Goal: Task Accomplishment & Management: Complete application form

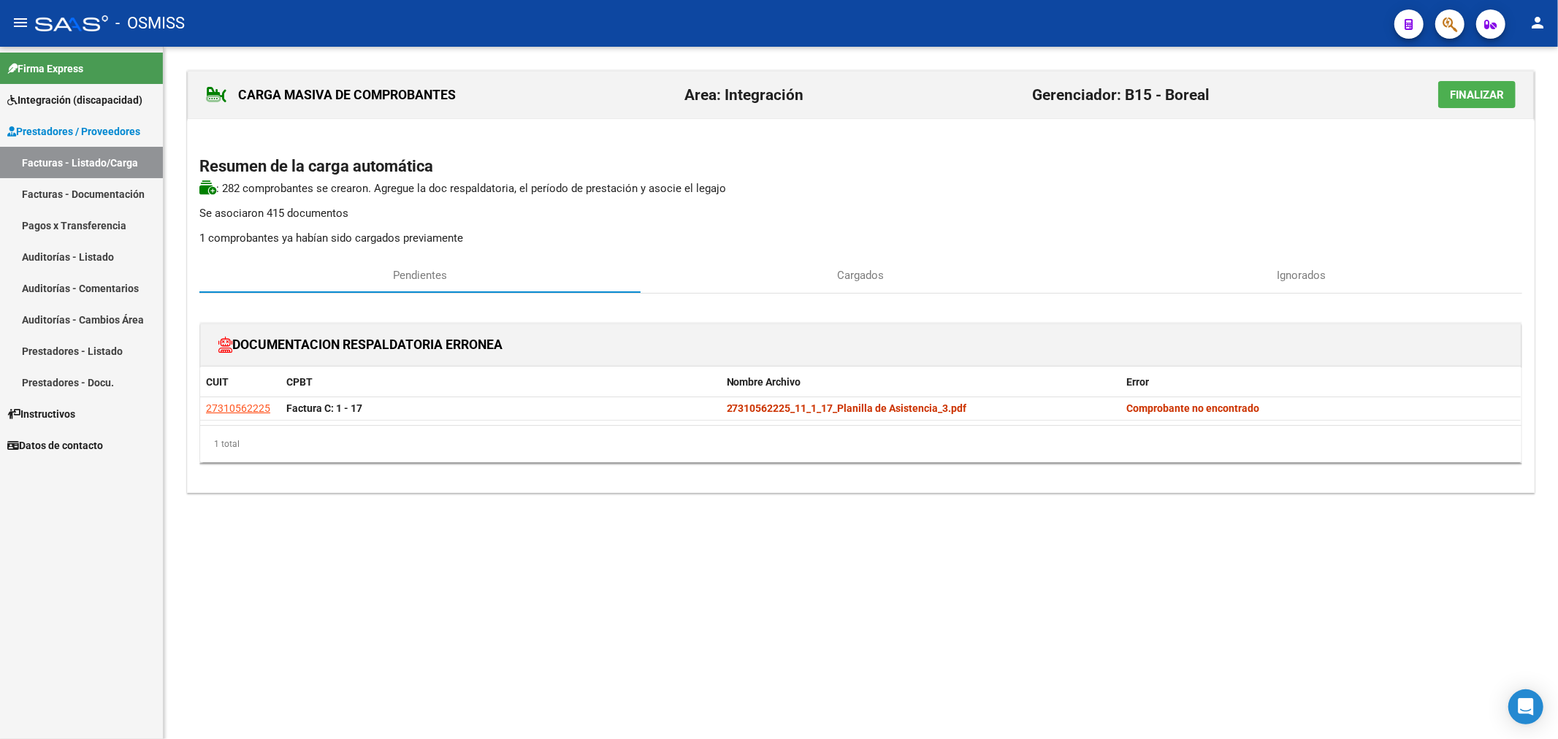
click at [1493, 92] on span "Finalizar" at bounding box center [1477, 94] width 54 height 13
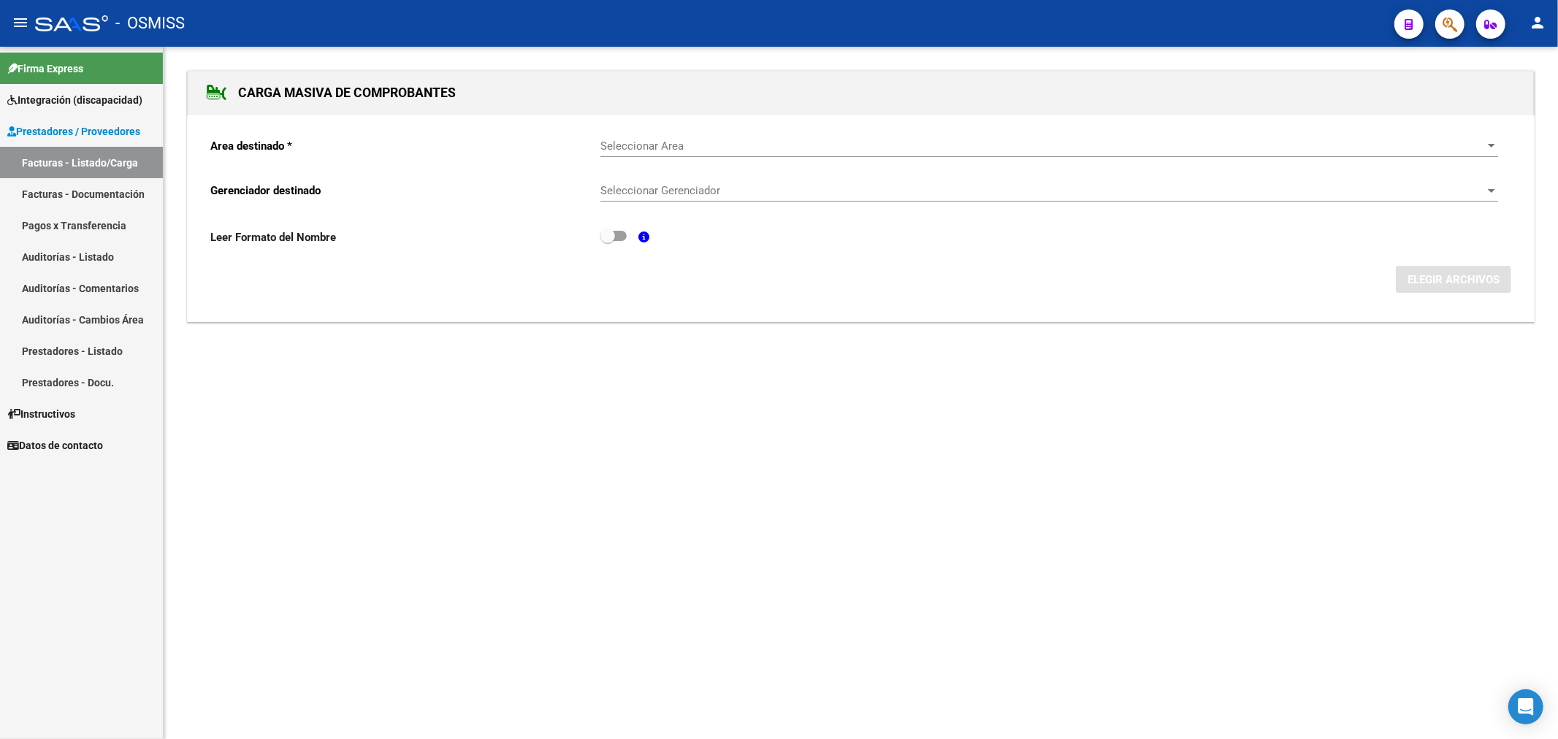
click at [45, 133] on span "Prestadores / Proveedores" at bounding box center [73, 131] width 133 height 16
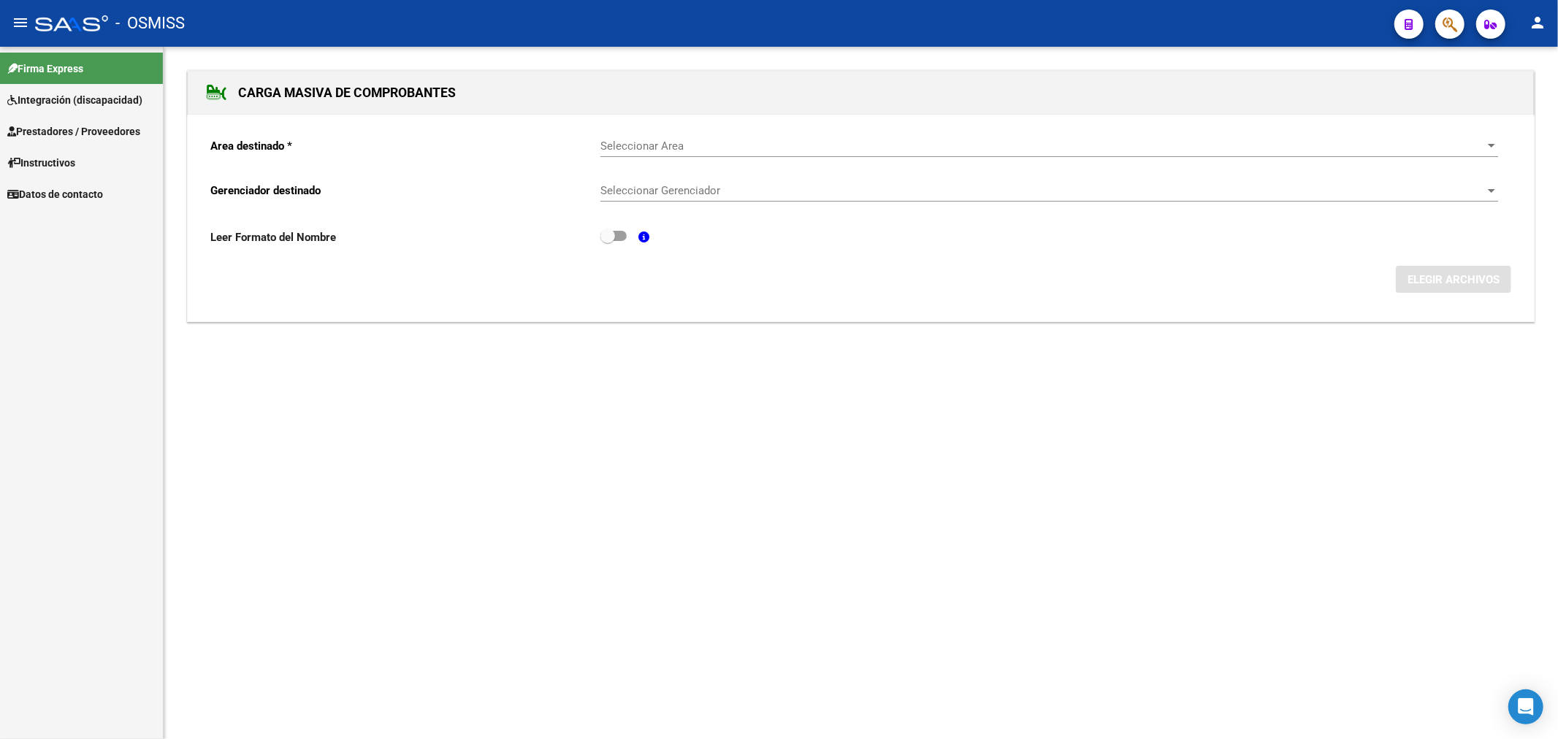
click at [121, 123] on span "Prestadores / Proveedores" at bounding box center [73, 131] width 133 height 16
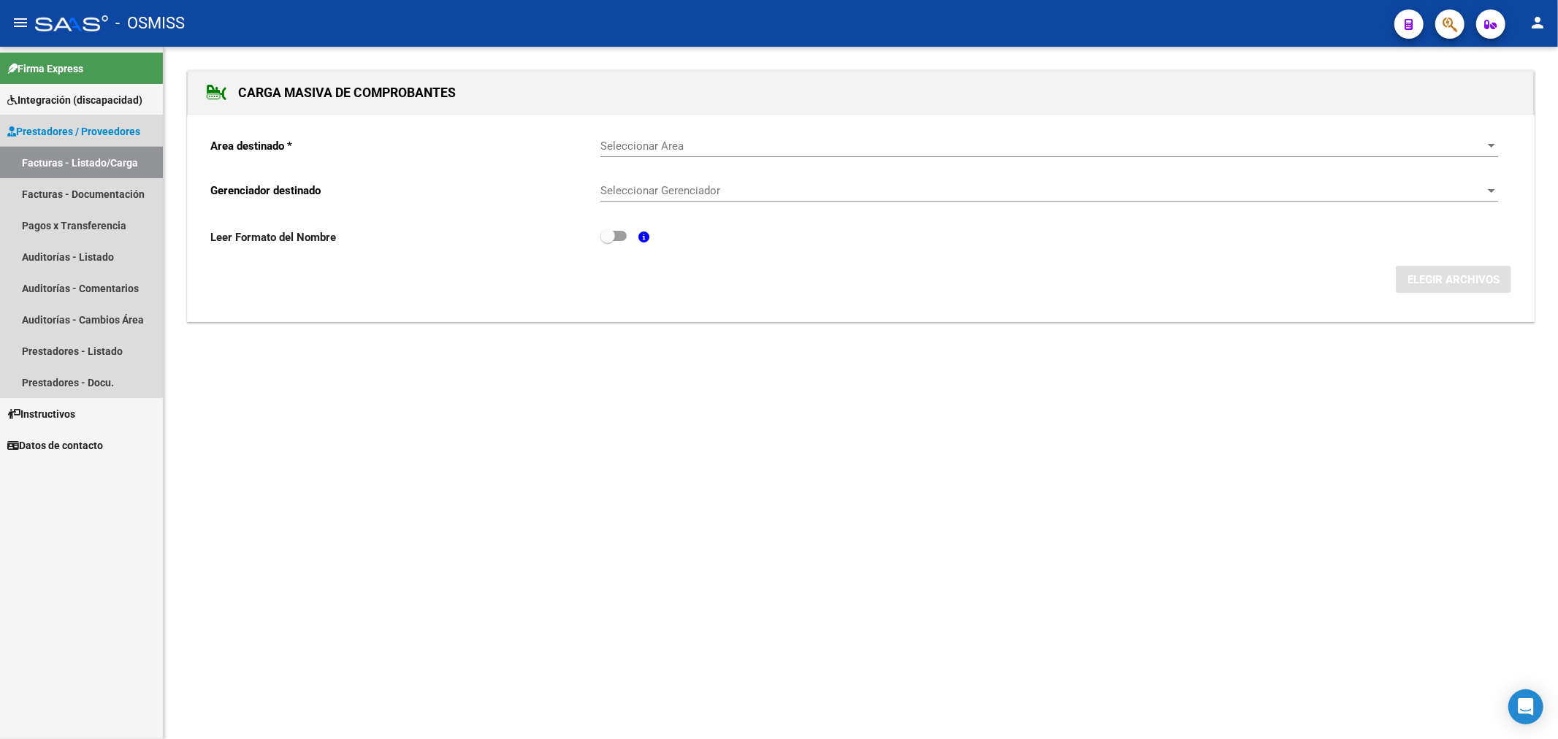
click at [81, 156] on link "Facturas - Listado/Carga" at bounding box center [81, 162] width 163 height 31
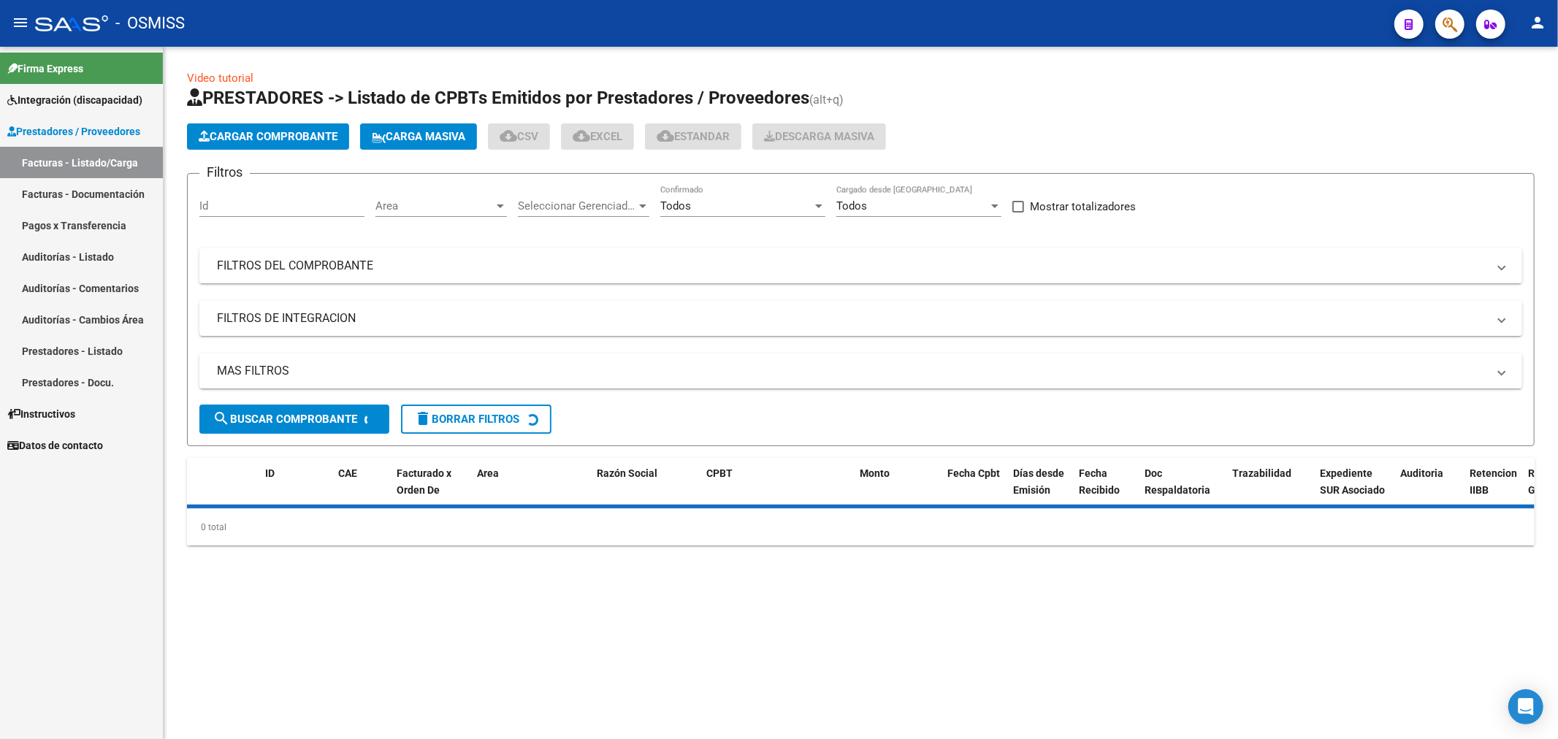
click at [273, 143] on button "Cargar Comprobante" at bounding box center [268, 136] width 162 height 26
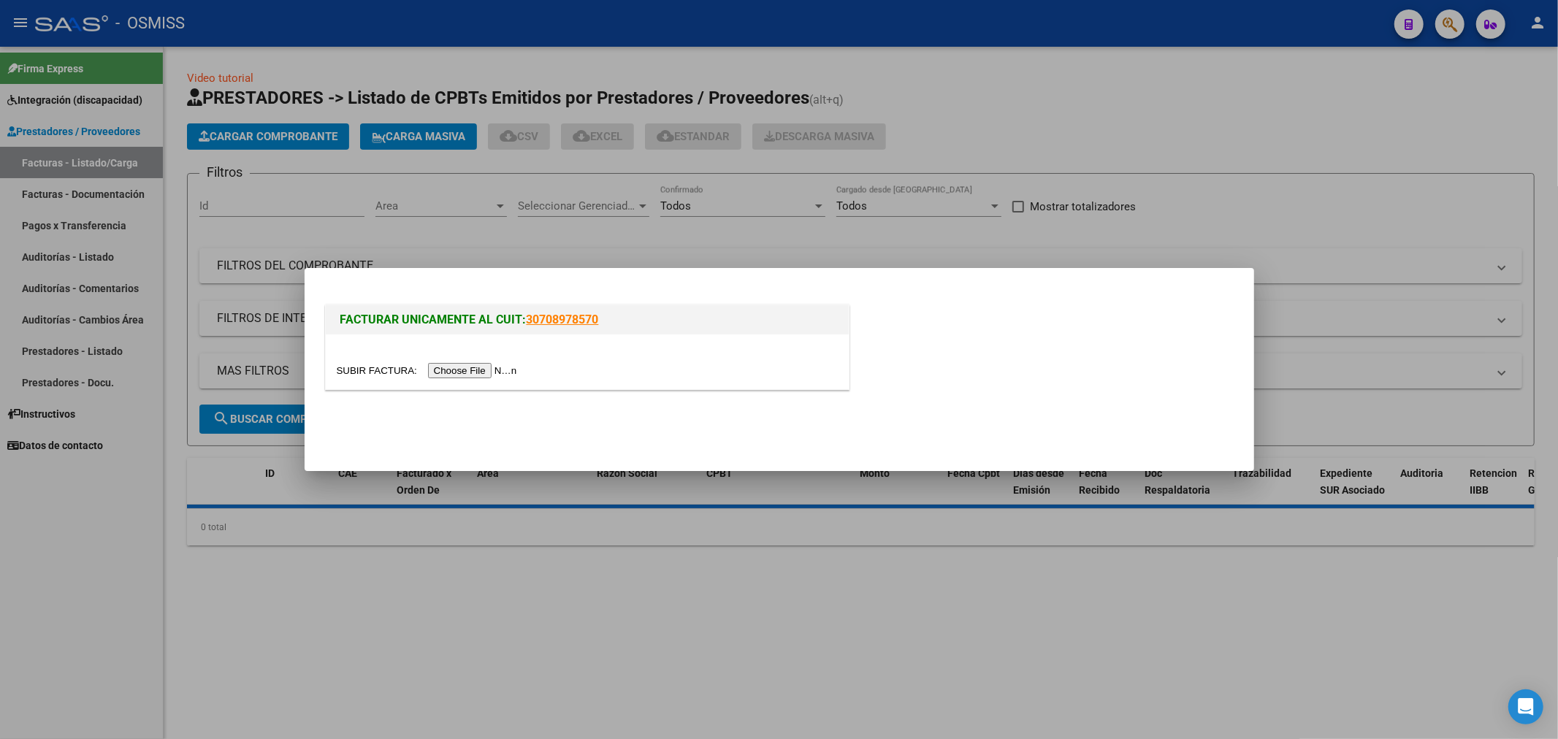
click at [476, 371] on input "file" at bounding box center [429, 370] width 185 height 15
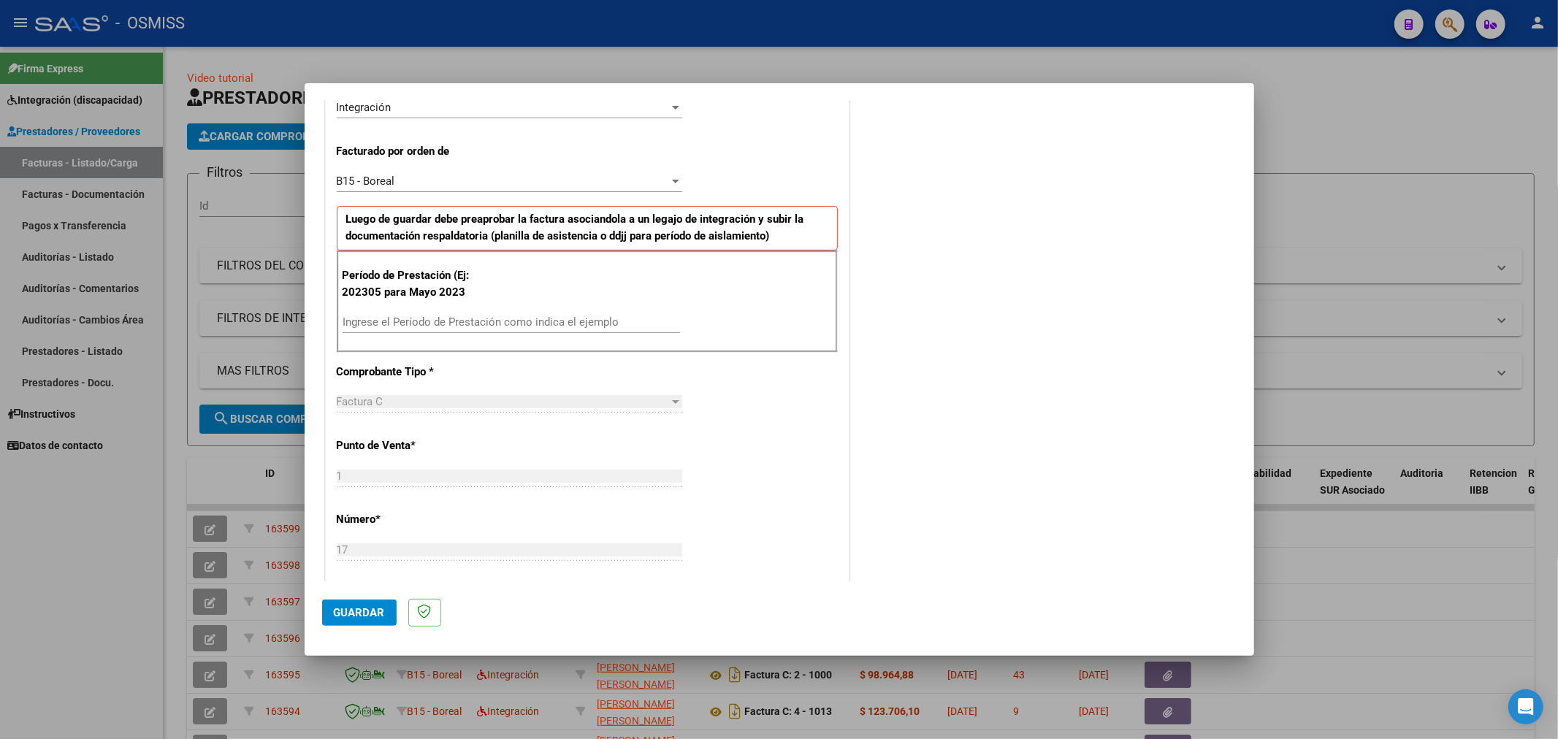
scroll to position [405, 0]
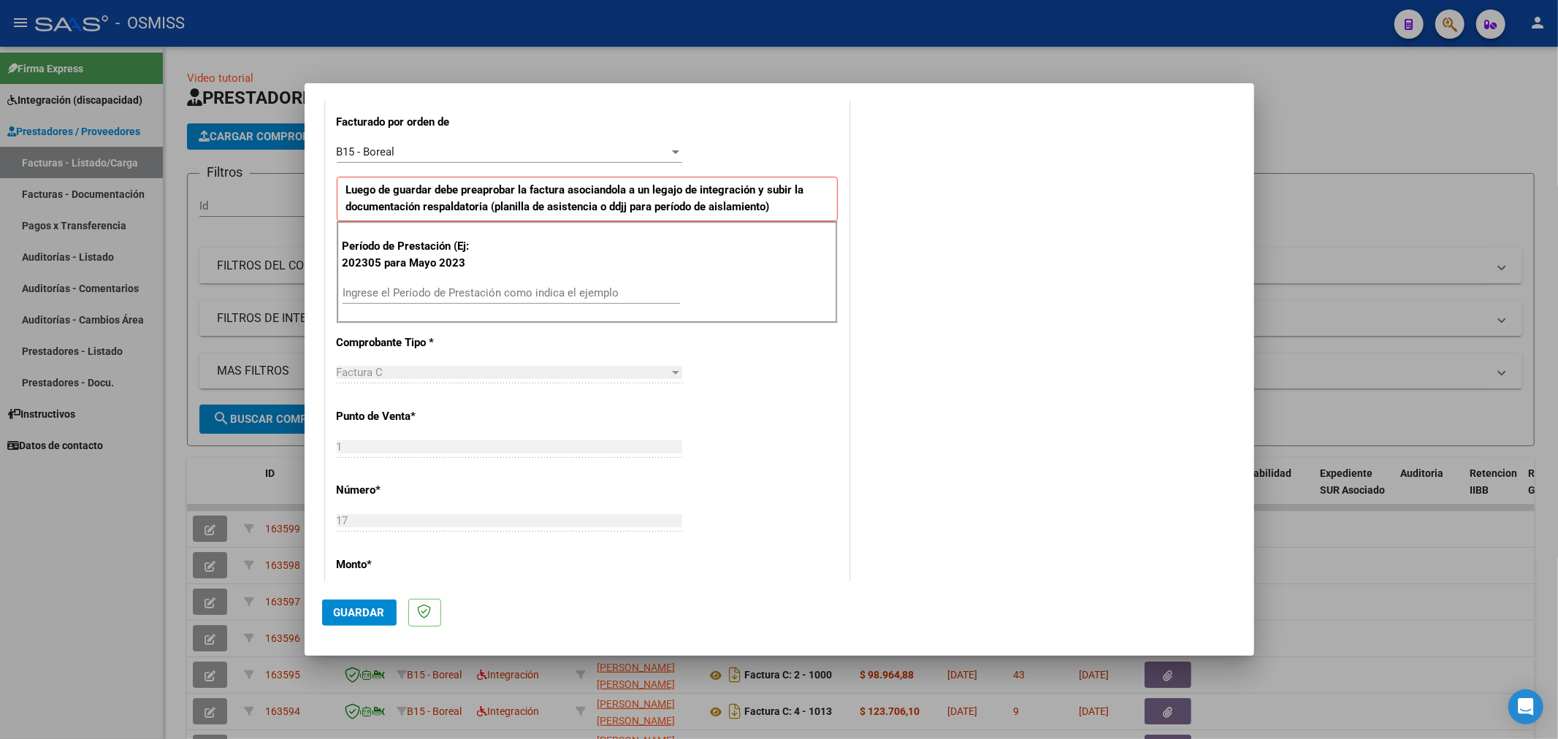
click at [442, 285] on div "Ingrese el Período de Prestación como indica el ejemplo" at bounding box center [512, 293] width 338 height 22
click at [447, 288] on input "Ingrese el Período de Prestación como indica el ejemplo" at bounding box center [512, 292] width 338 height 13
type input "202507"
click at [348, 609] on span "Guardar" at bounding box center [359, 612] width 51 height 13
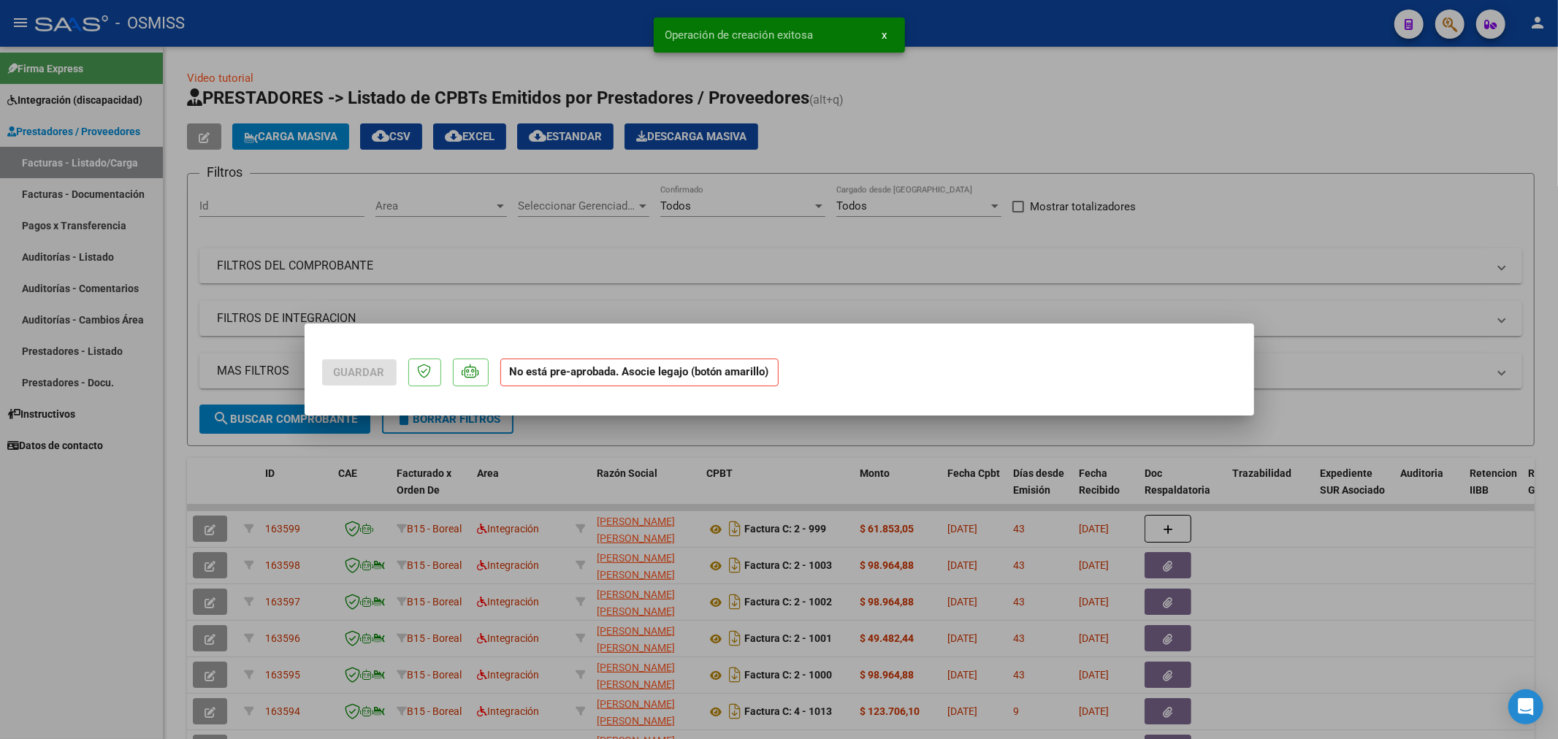
scroll to position [0, 0]
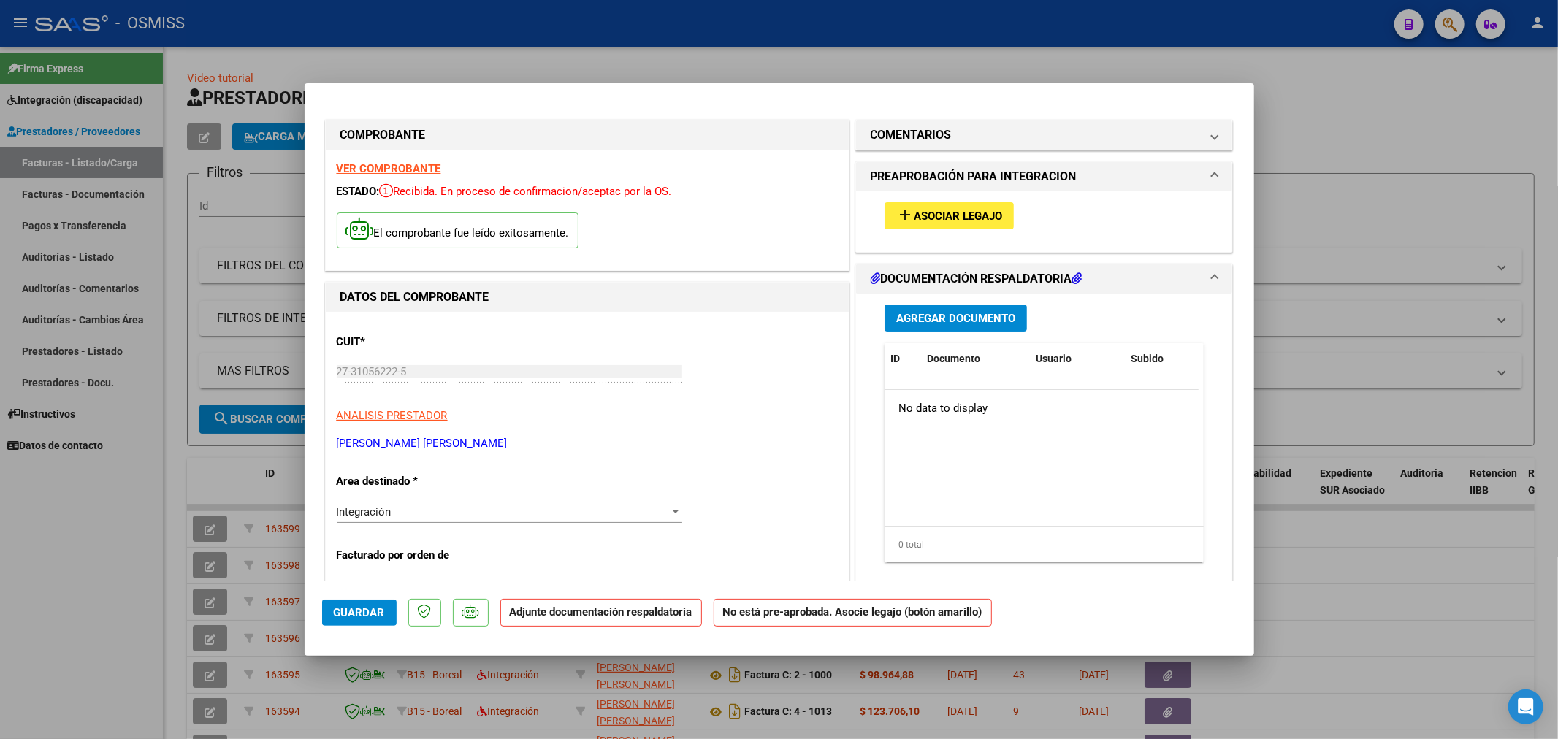
click at [975, 222] on span "Asociar Legajo" at bounding box center [958, 216] width 88 height 13
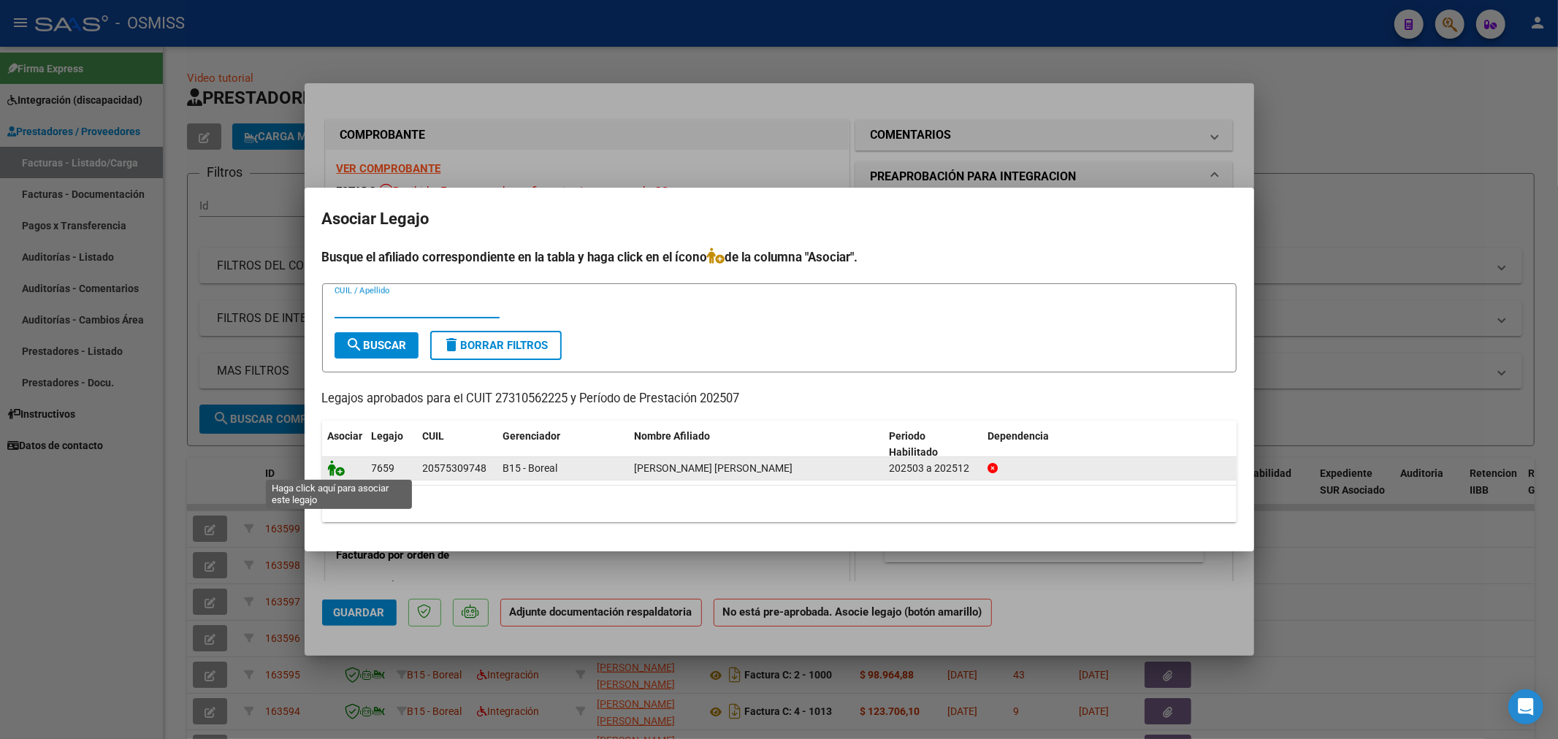
click at [342, 470] on icon at bounding box center [337, 468] width 18 height 16
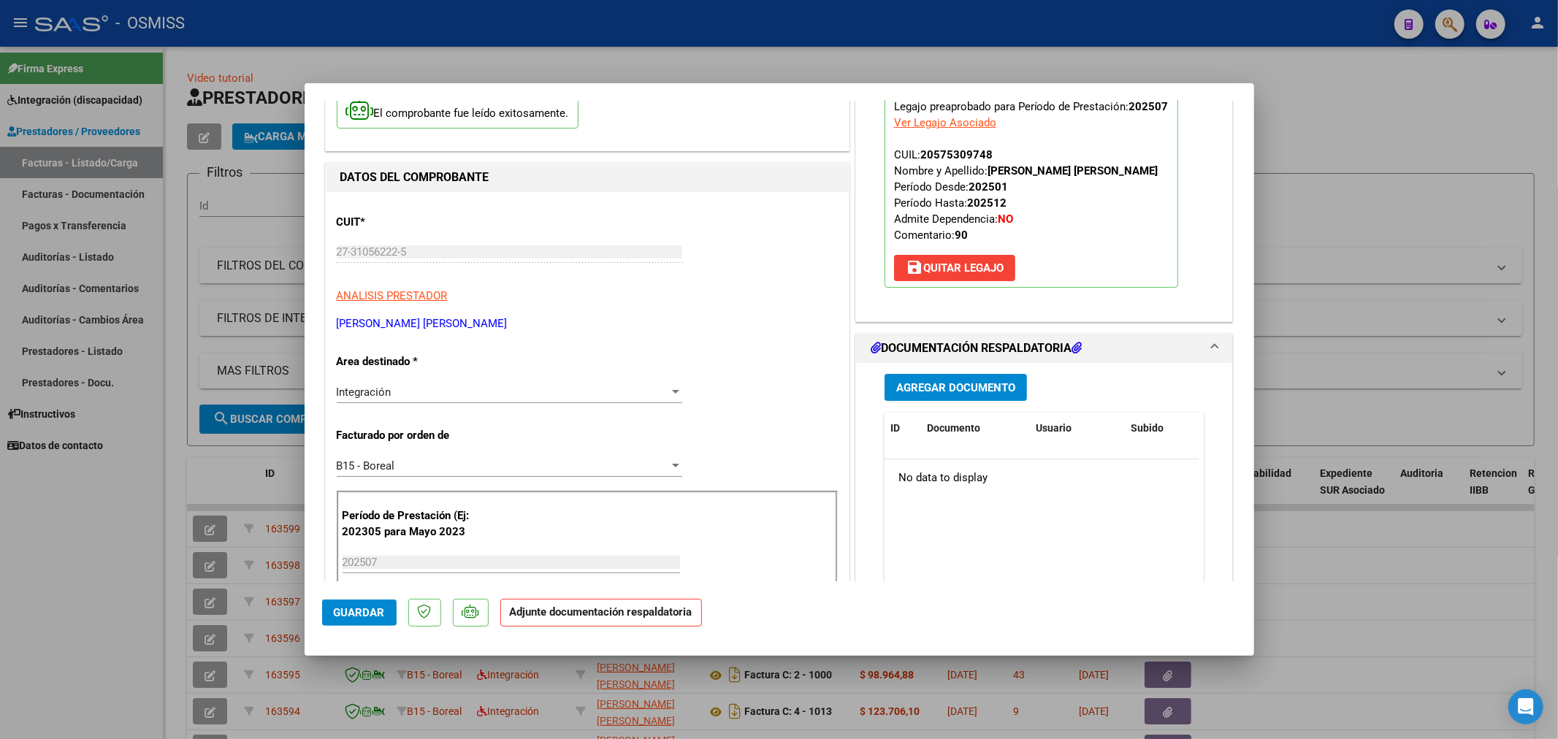
scroll to position [162, 0]
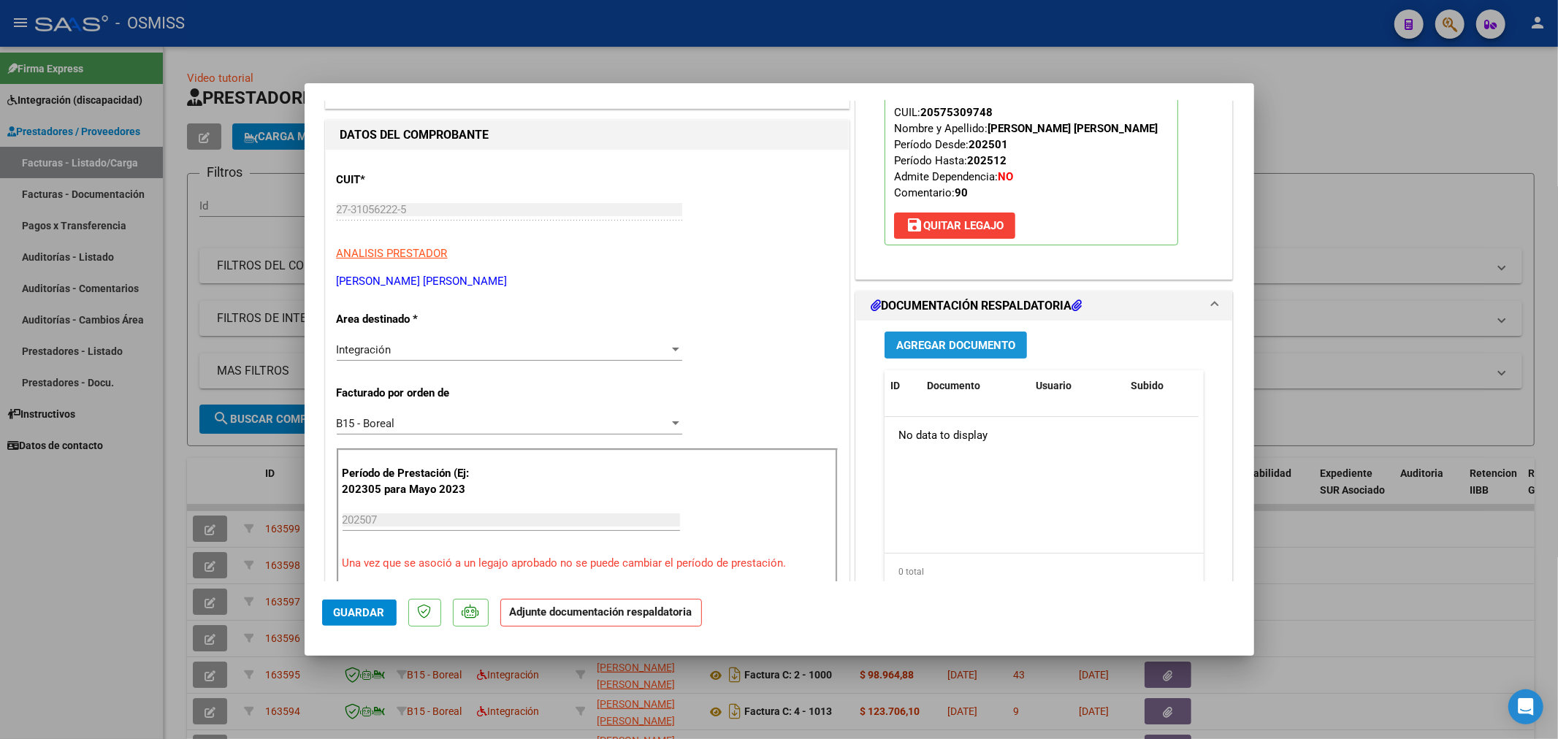
click at [966, 352] on span "Agregar Documento" at bounding box center [955, 345] width 119 height 13
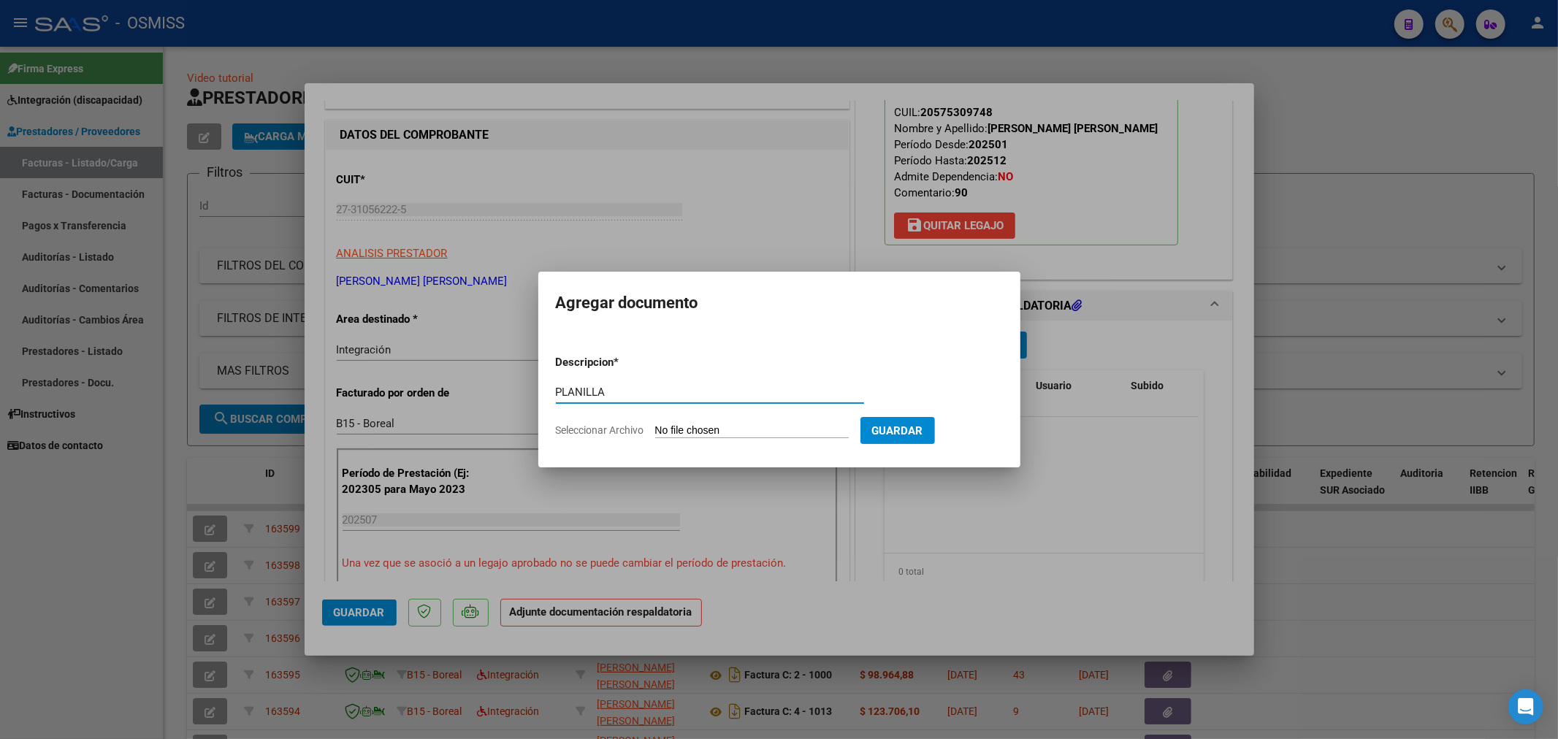
type input "PLANILLA"
click at [680, 437] on input "Seleccionar Archivo" at bounding box center [752, 431] width 194 height 14
type input "C:\fakepath\27310562225_11_1_17_Planilla de Asistencia_3.pdf"
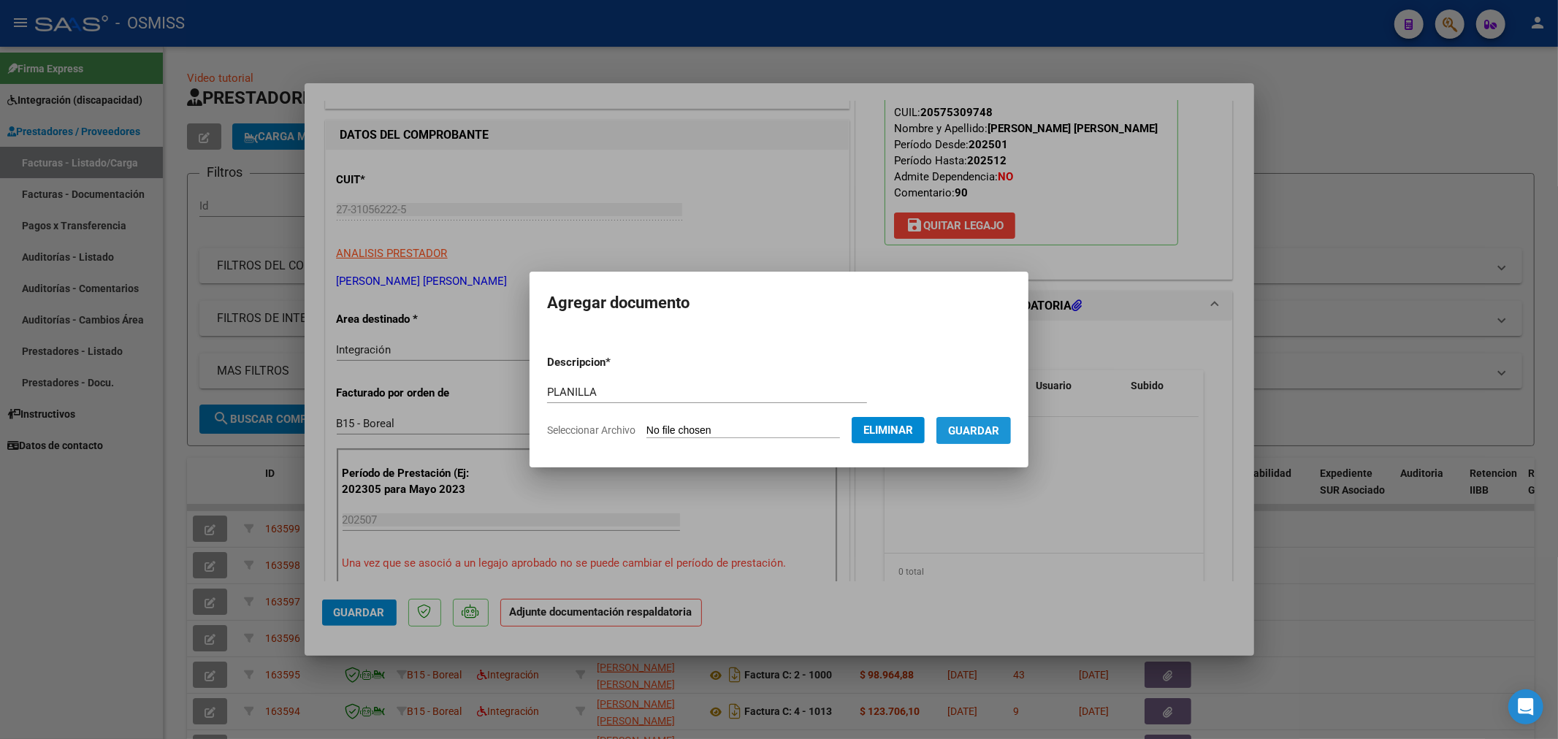
click at [989, 433] on span "Guardar" at bounding box center [973, 430] width 51 height 13
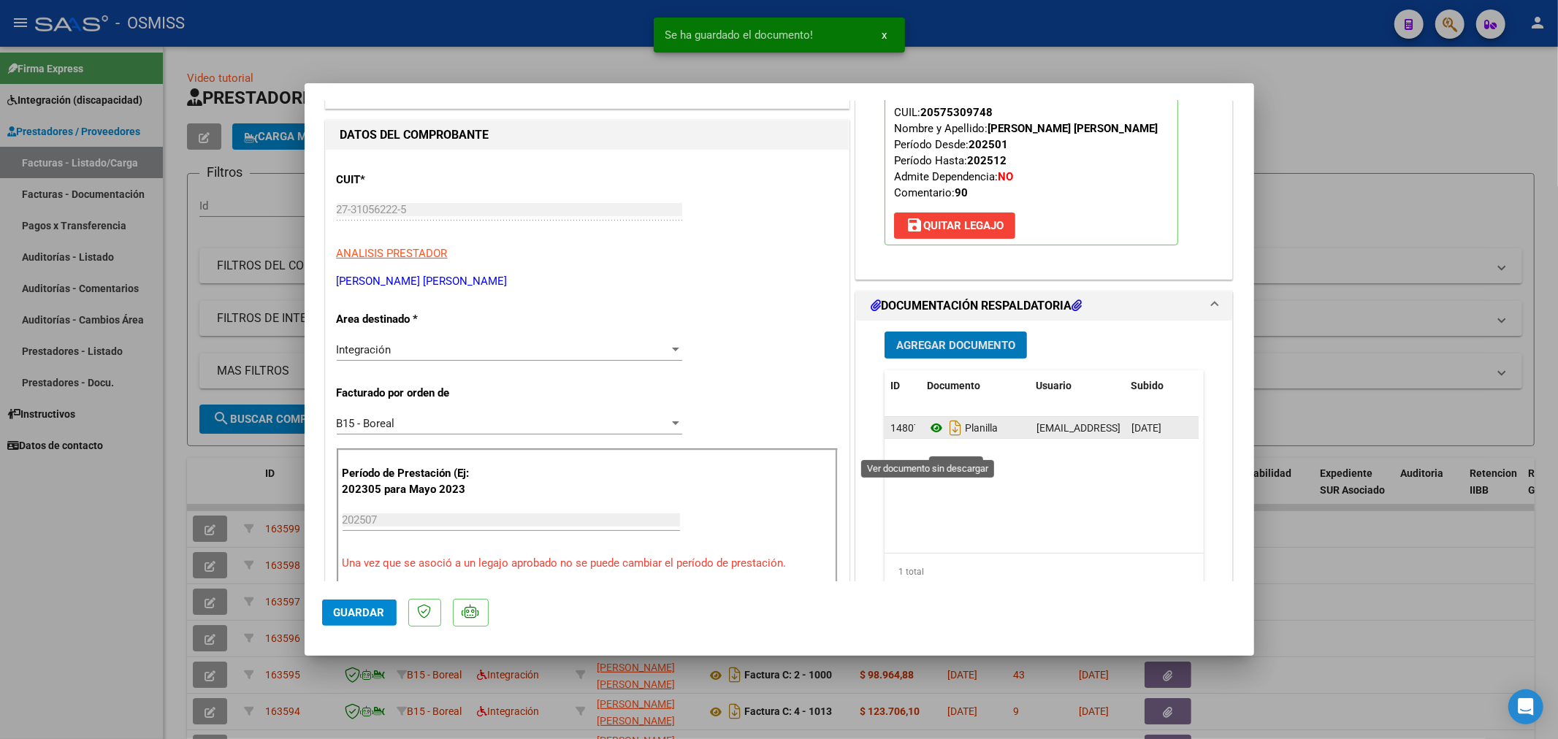
click at [928, 437] on icon at bounding box center [936, 428] width 19 height 18
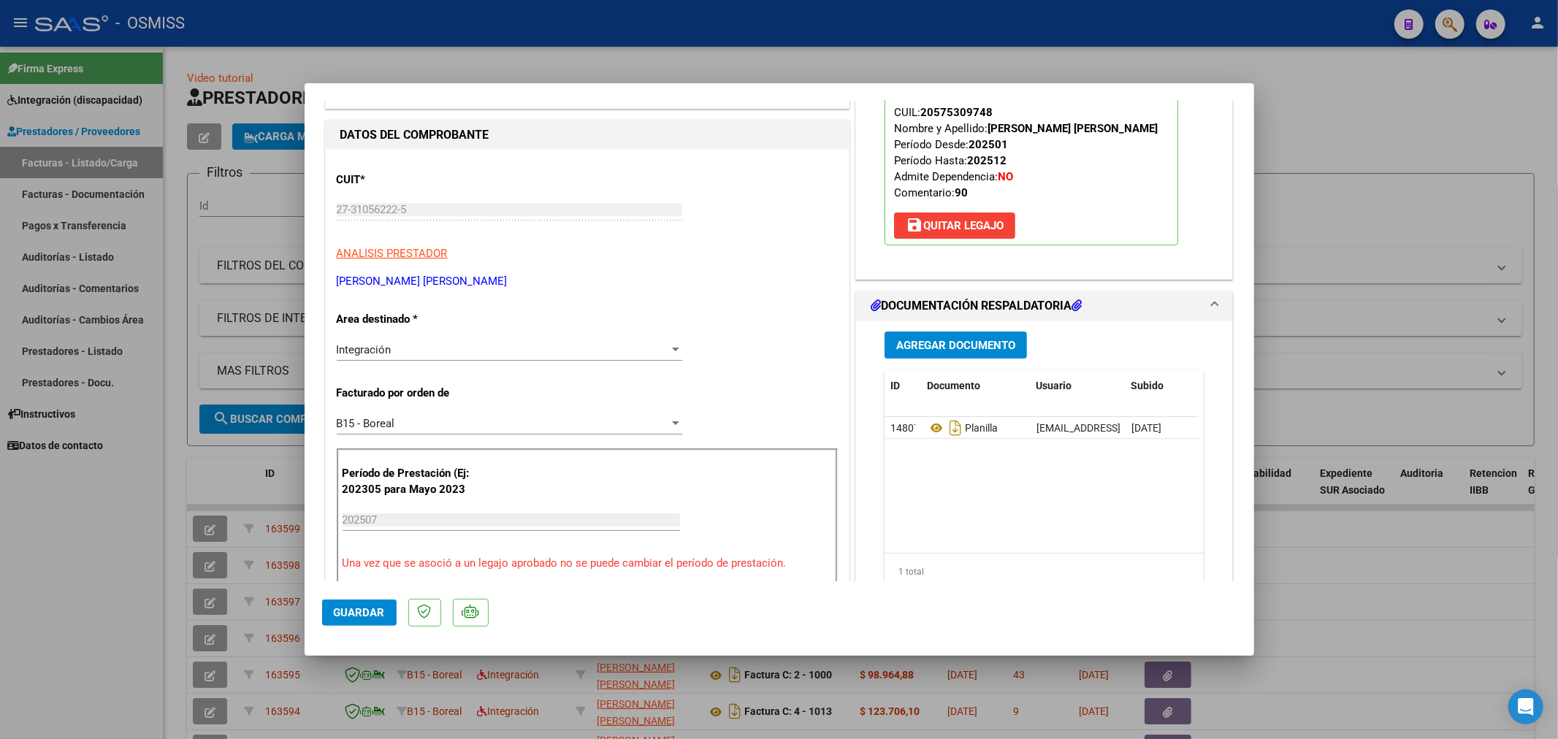
click at [364, 608] on span "Guardar" at bounding box center [359, 612] width 51 height 13
type input "$ 0,00"
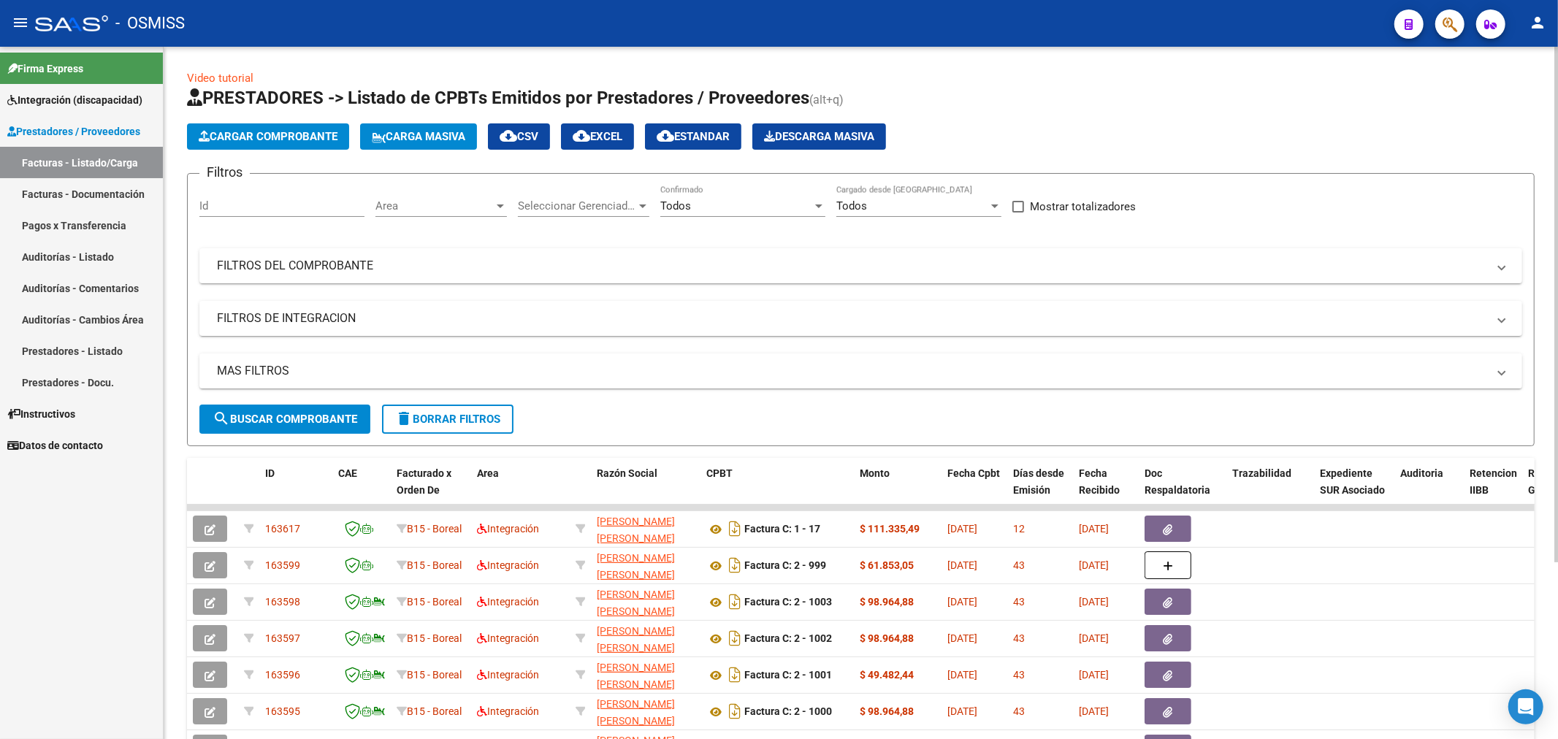
click at [398, 419] on mat-icon "delete" at bounding box center [404, 419] width 18 height 18
click at [287, 369] on mat-panel-title "MAS FILTROS" at bounding box center [852, 371] width 1271 height 16
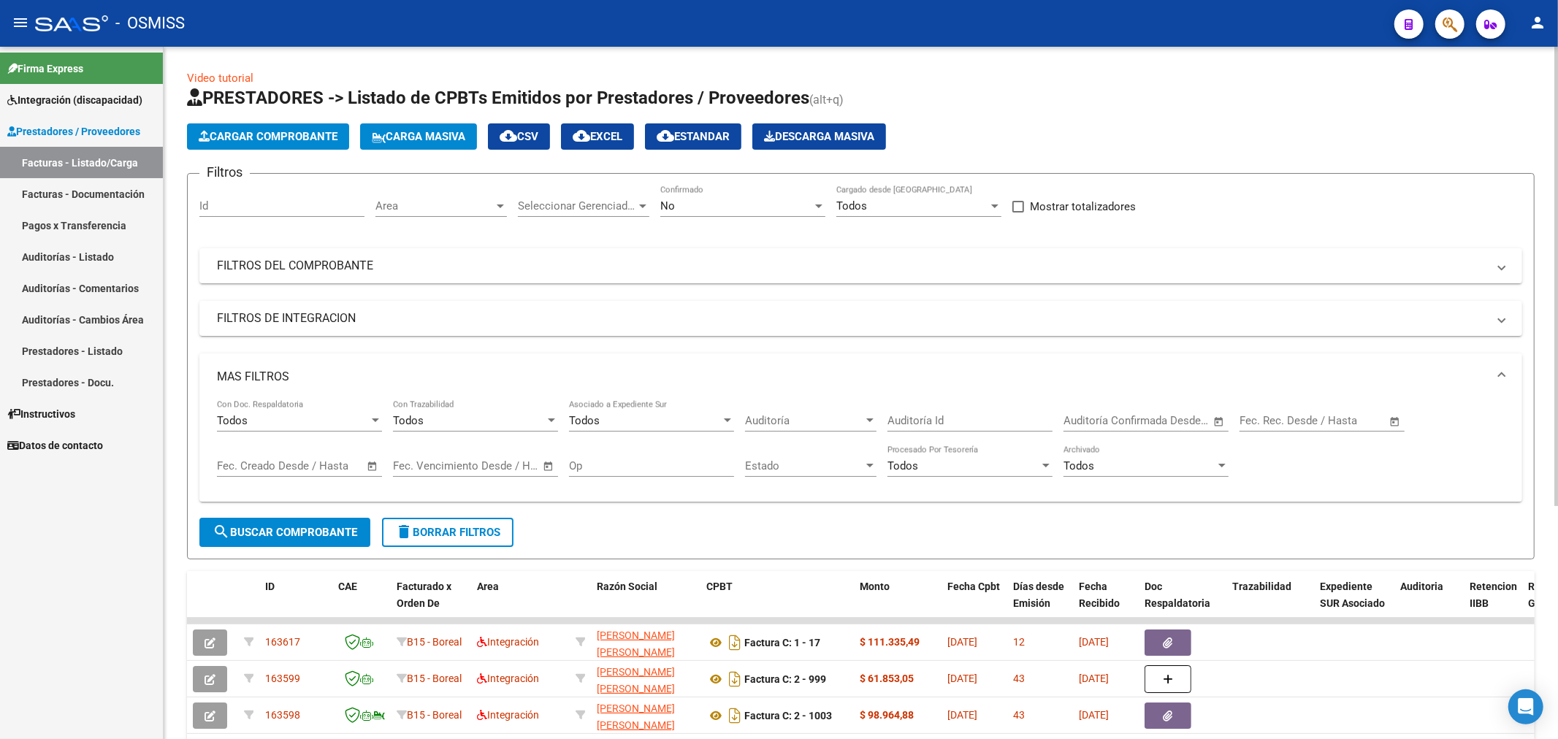
click at [1302, 416] on input "text" at bounding box center [1336, 420] width 71 height 13
click at [1372, 524] on span "1" at bounding box center [1377, 527] width 26 height 26
type input "[DATE]"
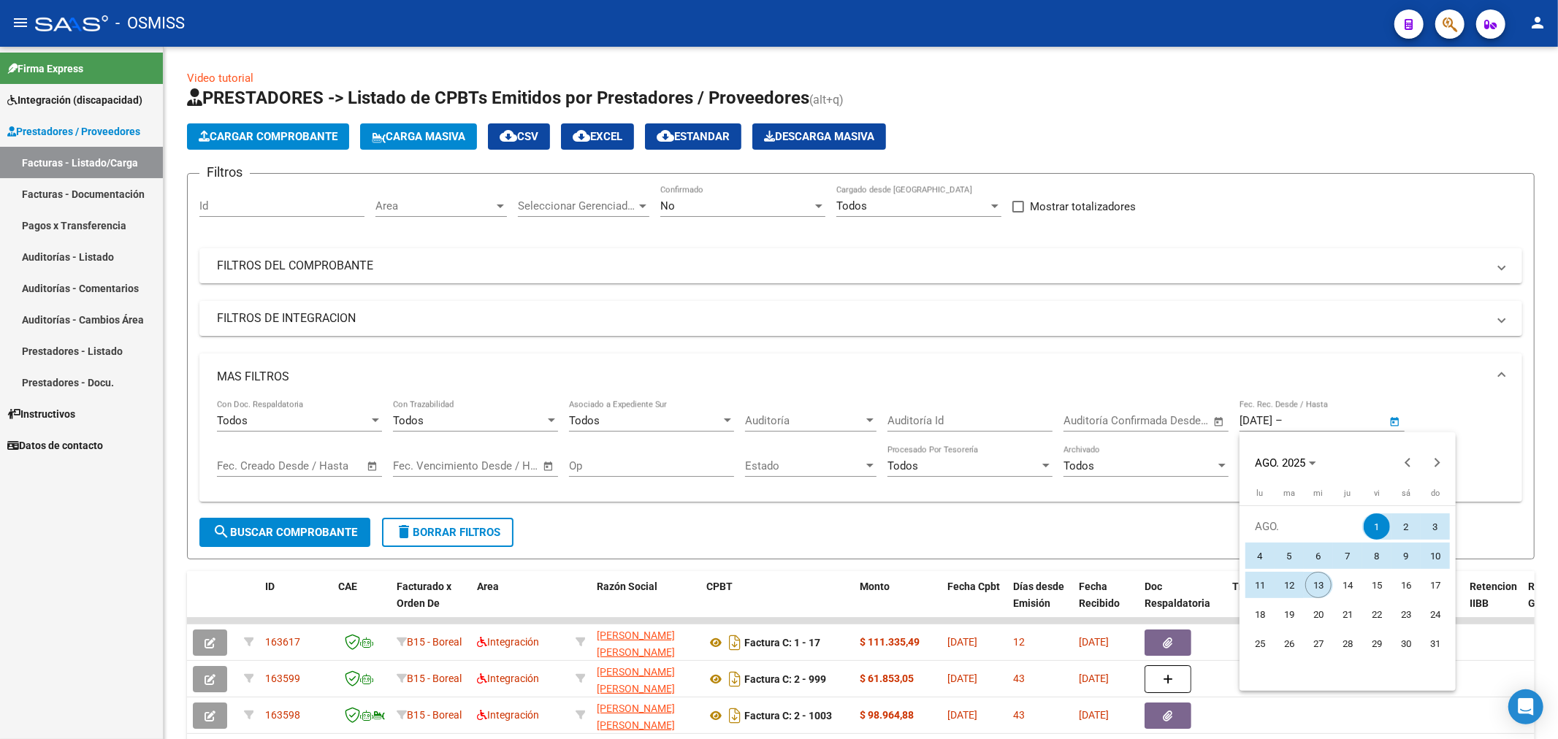
click at [1318, 579] on span "13" at bounding box center [1319, 585] width 26 height 26
type input "[DATE]"
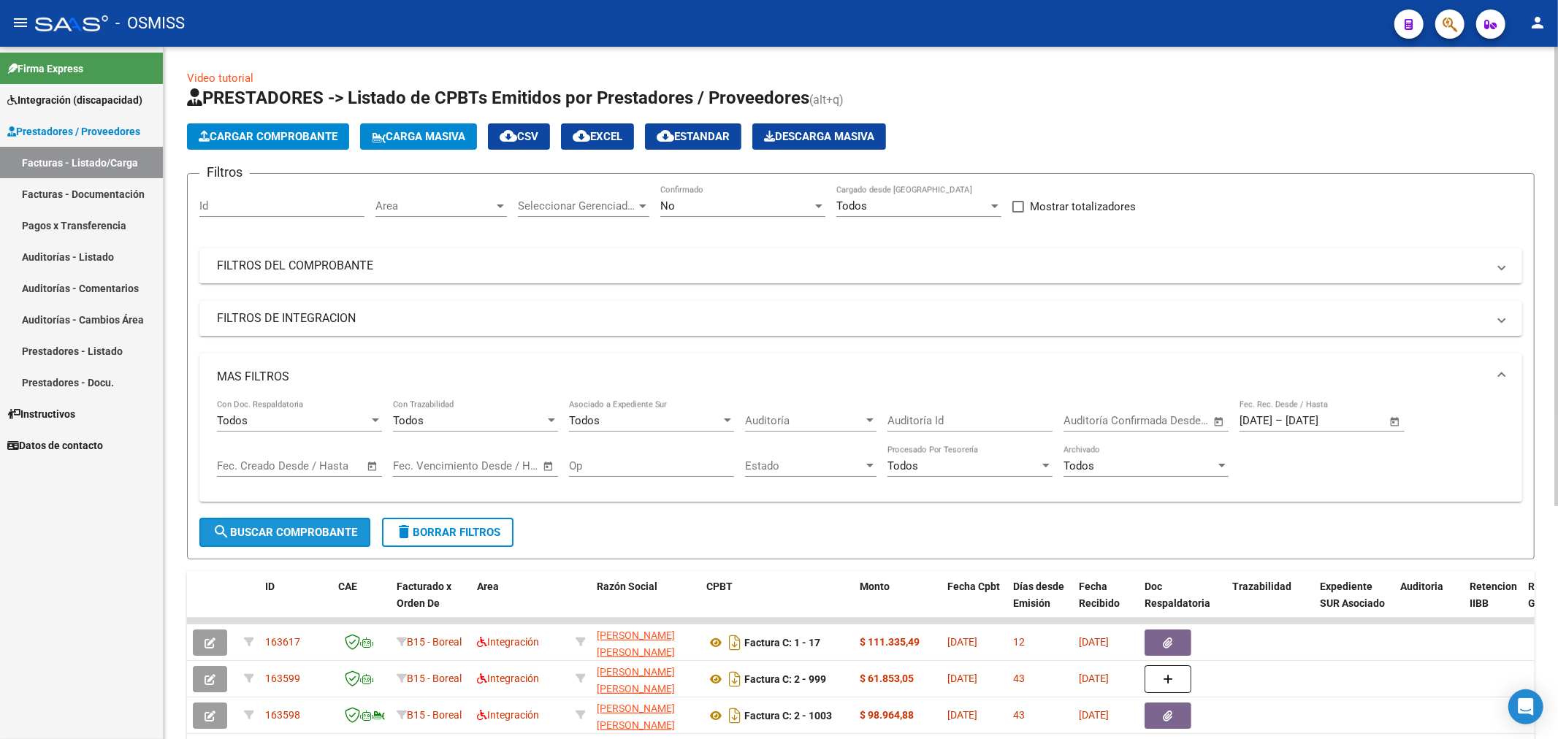
click at [323, 529] on span "search Buscar Comprobante" at bounding box center [285, 532] width 145 height 13
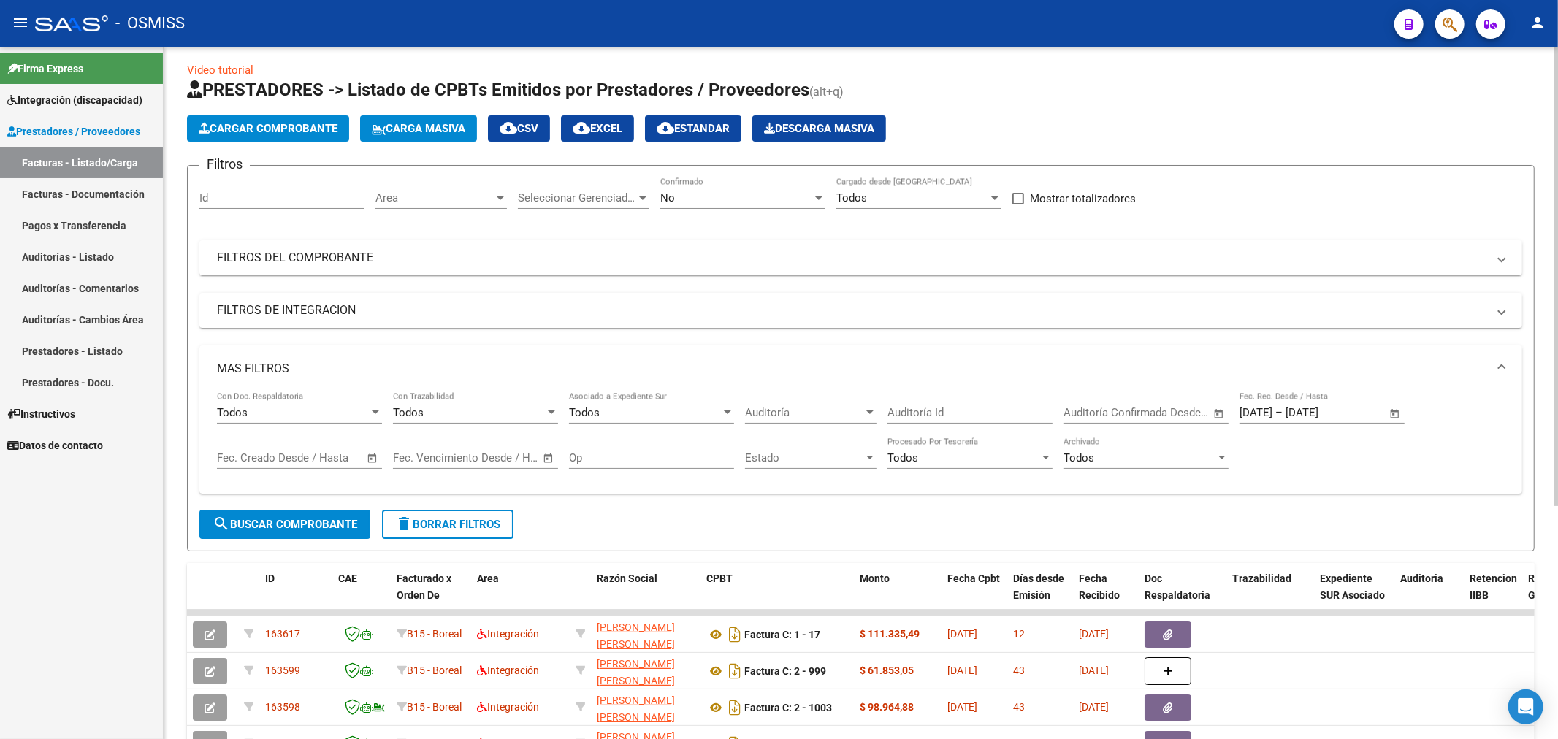
scroll to position [0, 0]
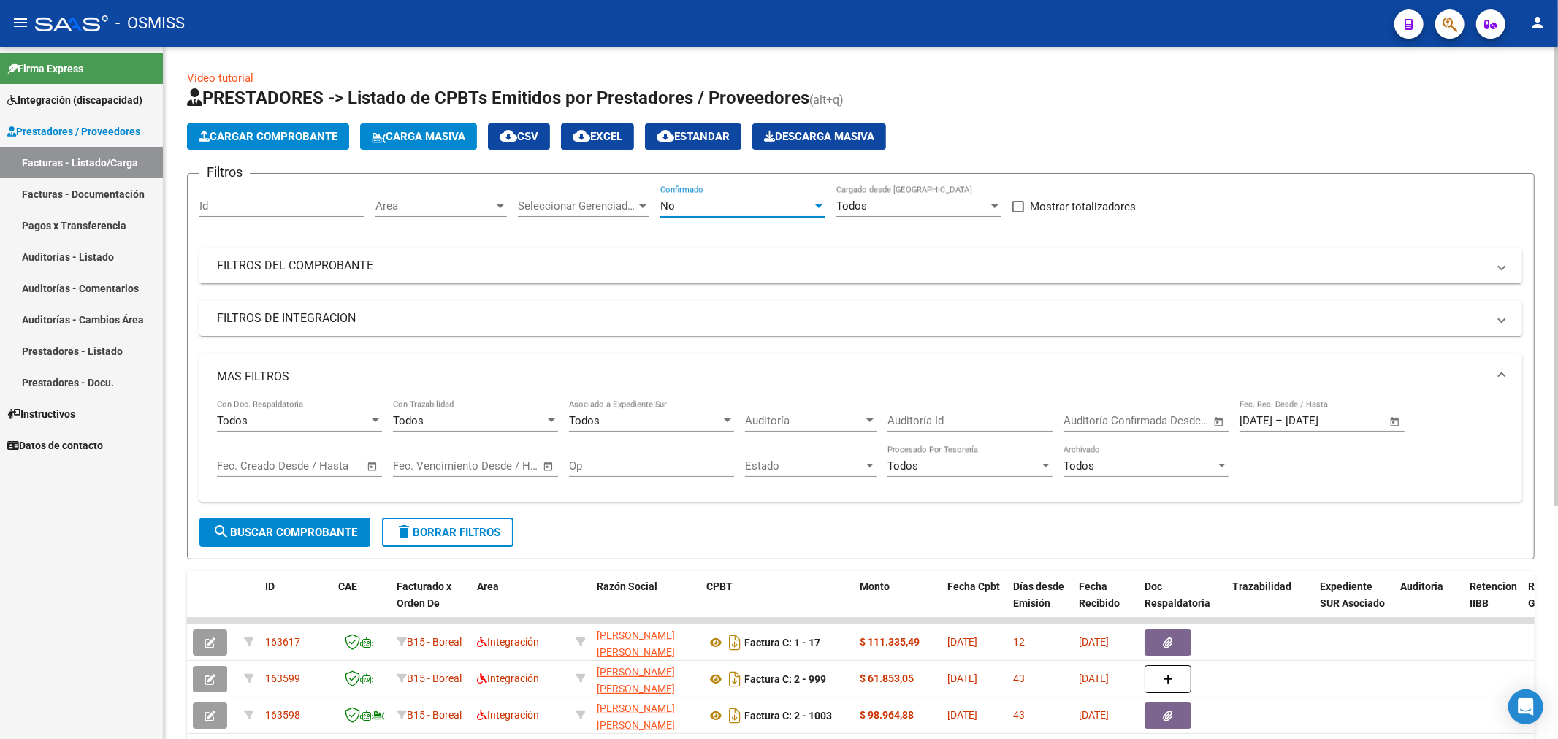
click at [722, 207] on div "No" at bounding box center [736, 205] width 152 height 13
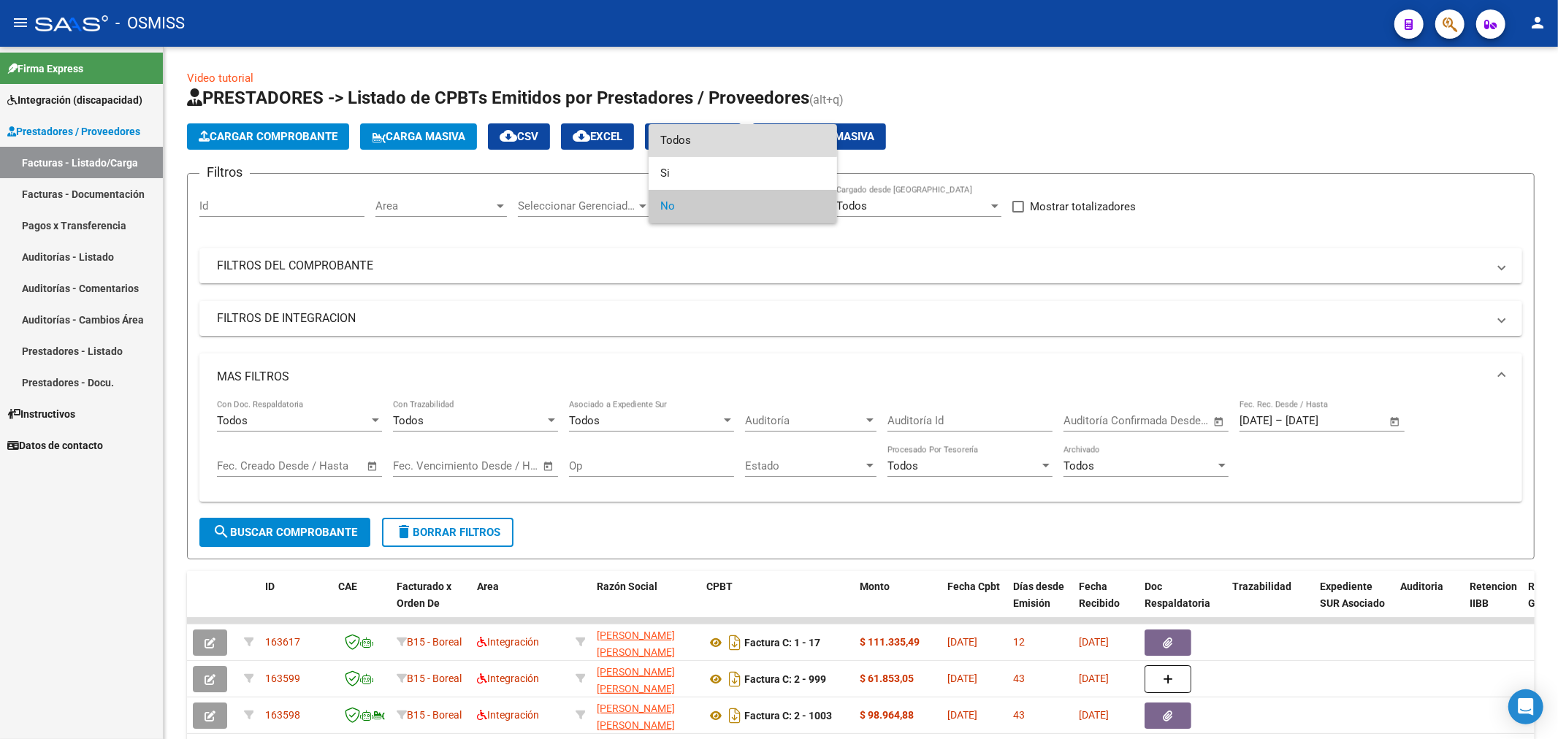
click at [726, 134] on span "Todos" at bounding box center [742, 140] width 165 height 33
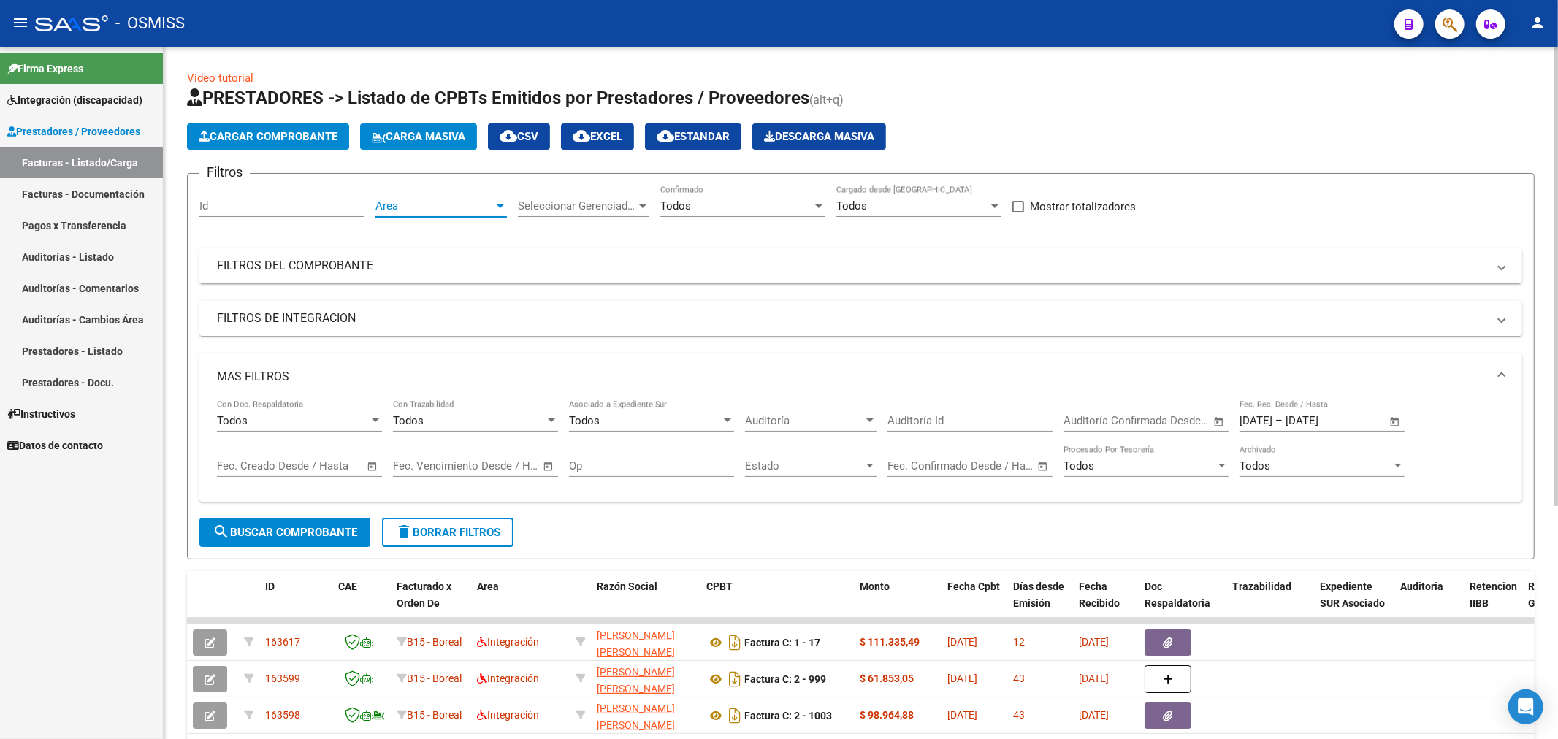
click at [465, 199] on span "Area" at bounding box center [435, 205] width 118 height 13
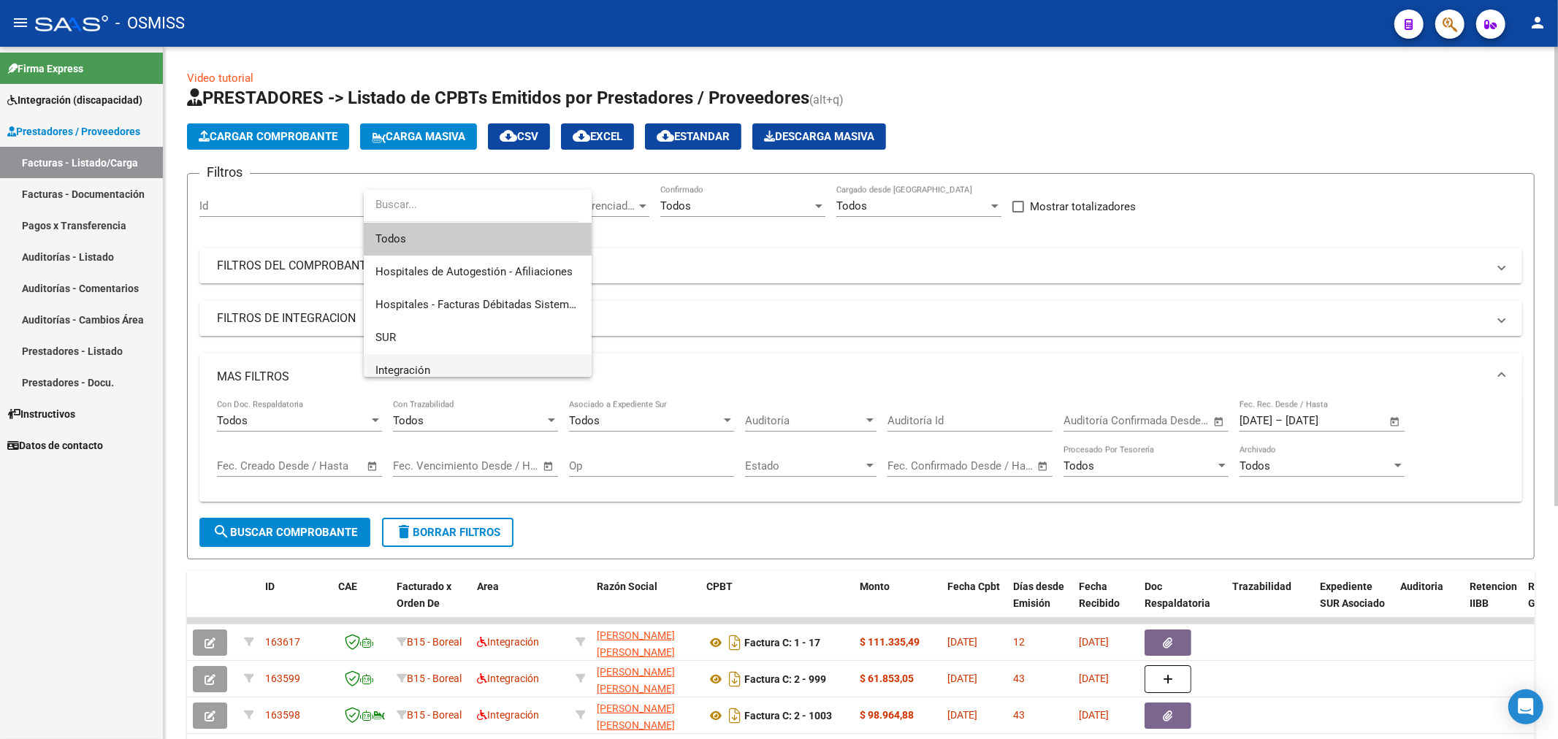
drag, startPoint x: 455, startPoint y: 366, endPoint x: 469, endPoint y: 367, distance: 13.9
click at [456, 366] on span "Integración" at bounding box center [478, 370] width 205 height 33
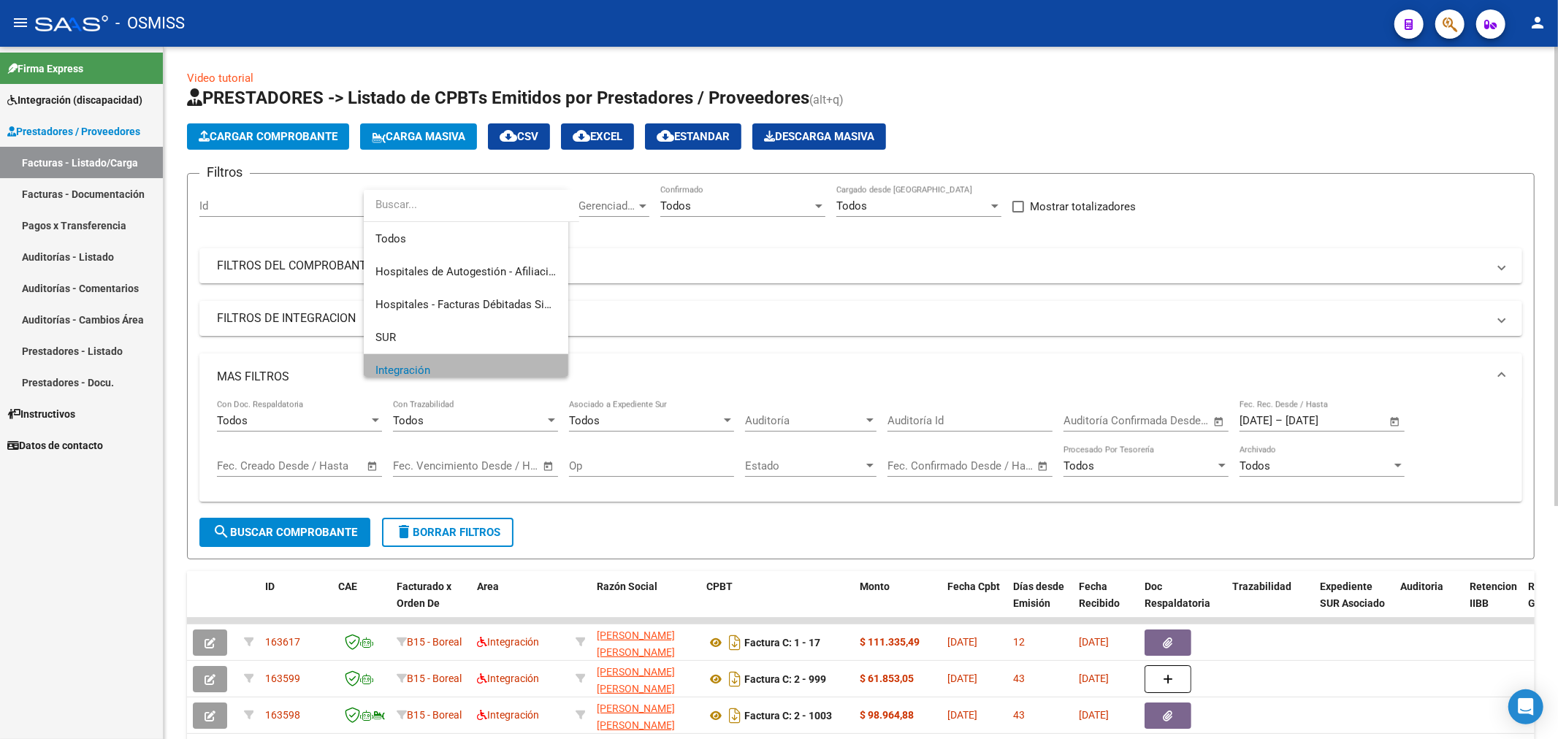
scroll to position [10, 0]
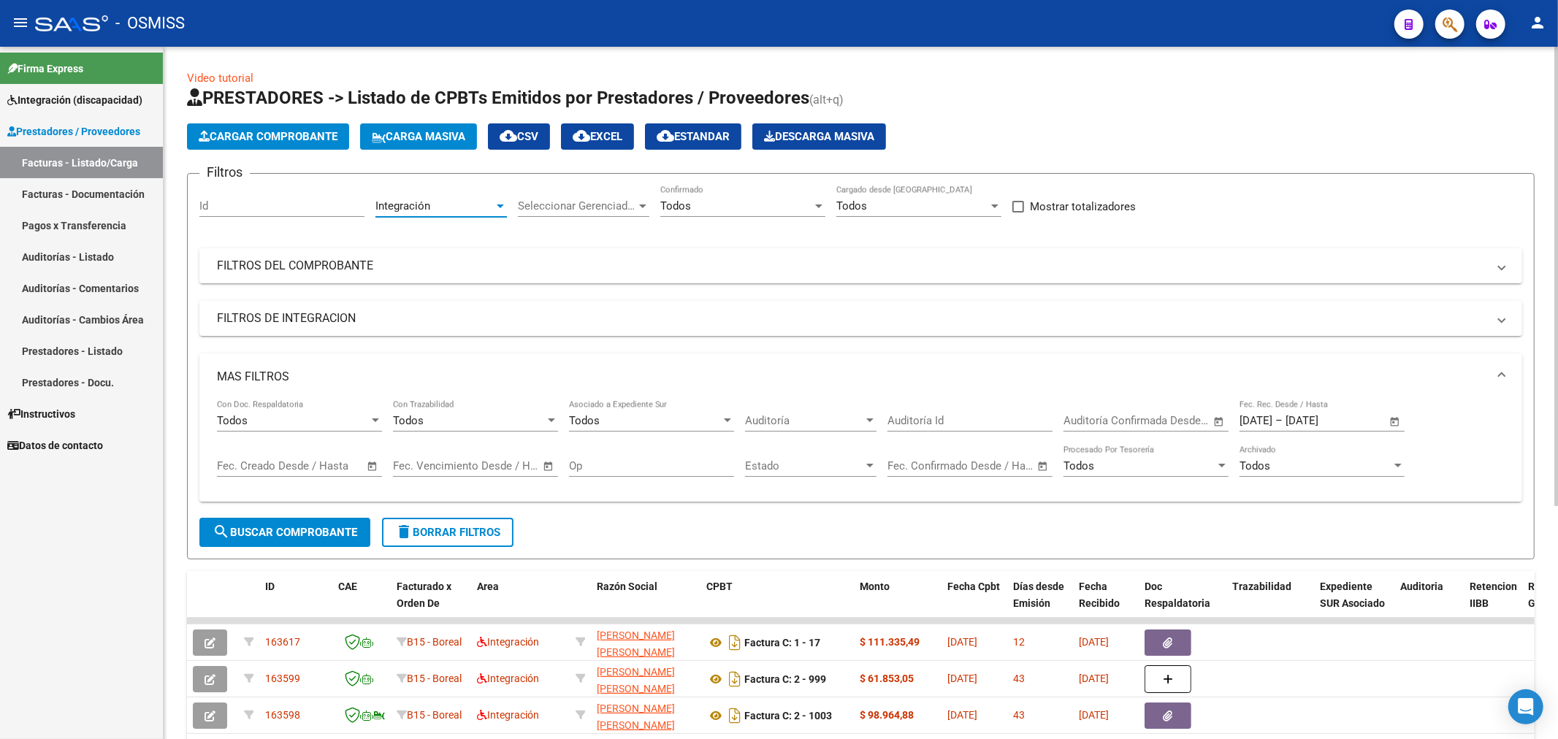
click at [294, 533] on span "search Buscar Comprobante" at bounding box center [285, 532] width 145 height 13
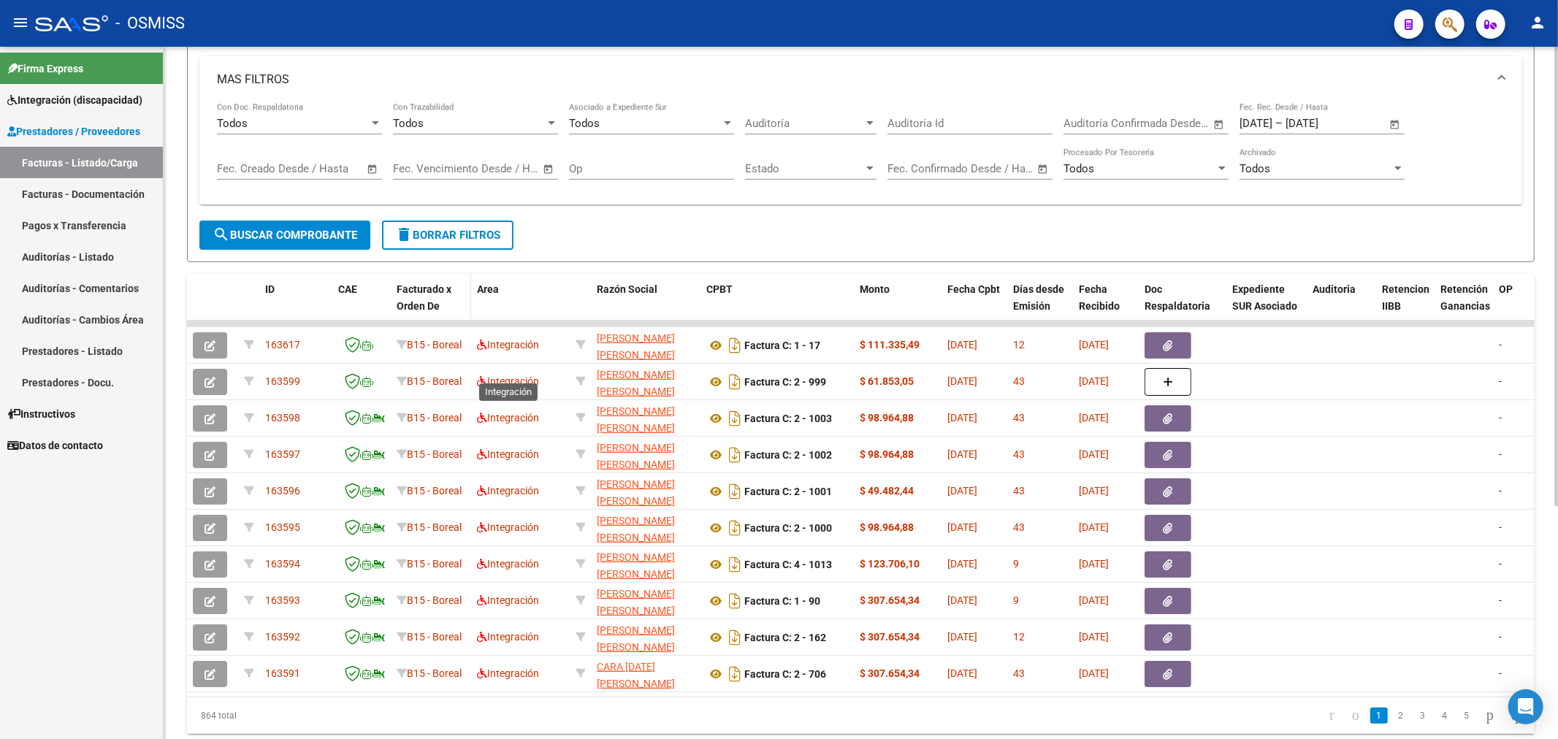
scroll to position [270, 0]
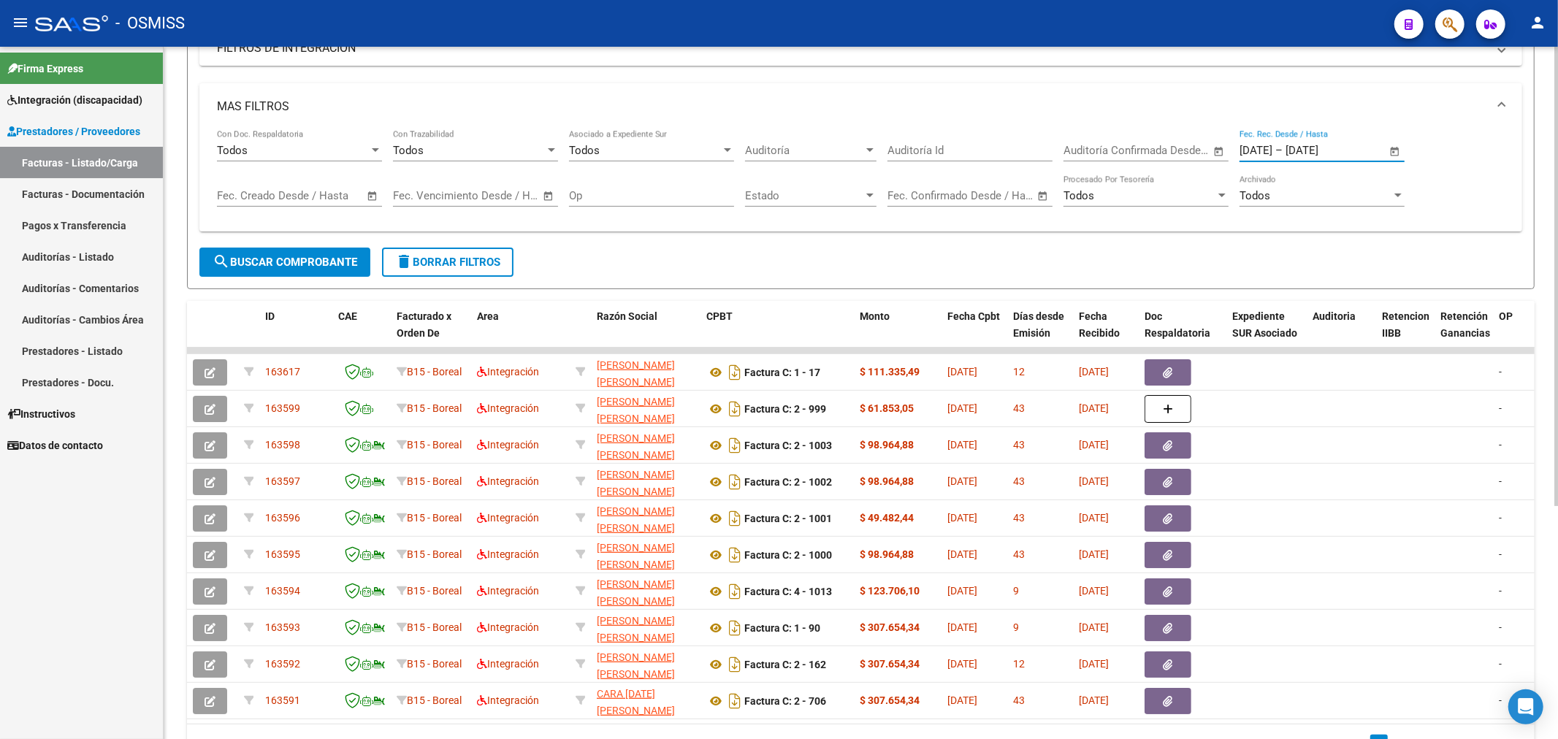
click at [1269, 149] on input "[DATE]" at bounding box center [1256, 150] width 33 height 13
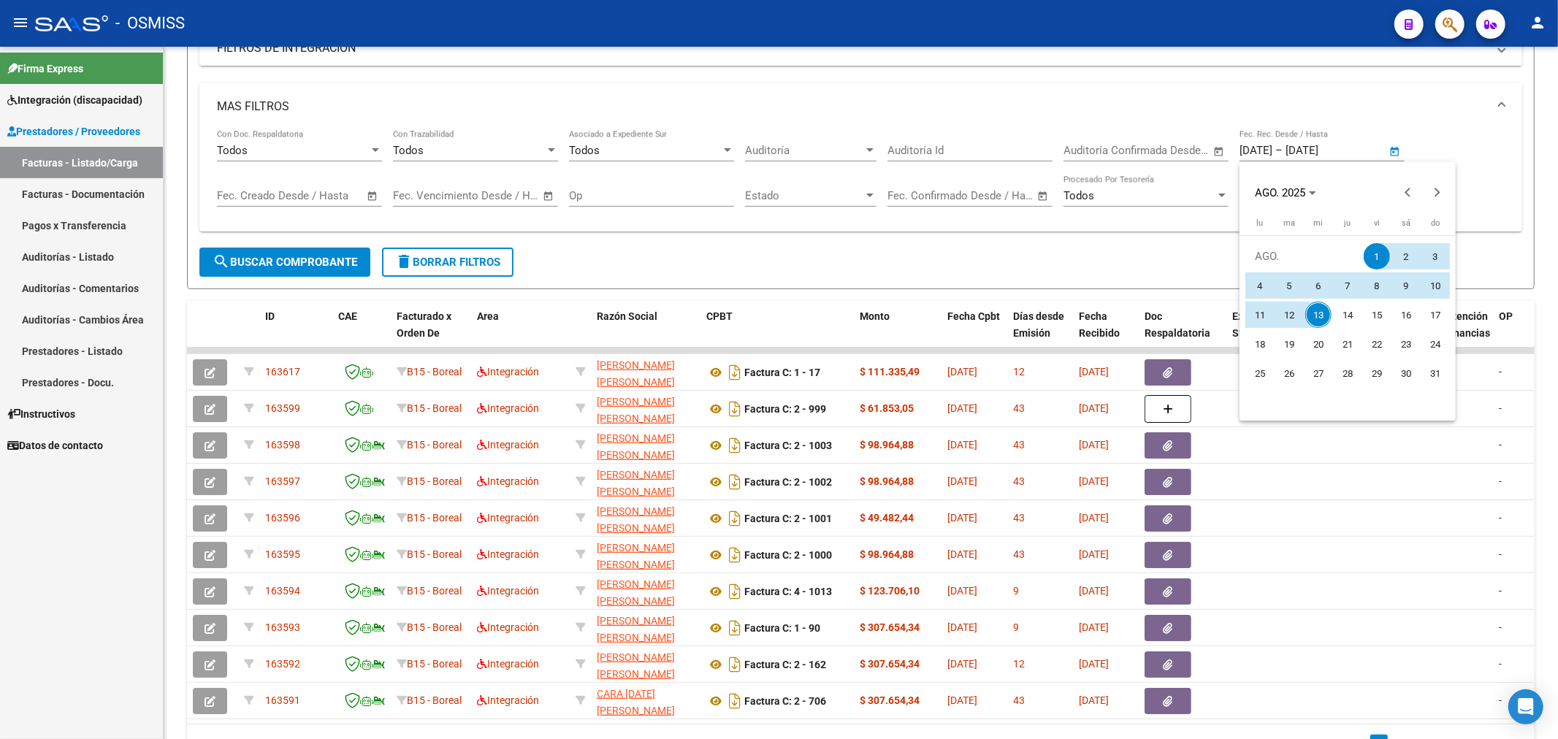
click at [1320, 320] on span "13" at bounding box center [1319, 315] width 26 height 26
type input "[DATE]"
click at [303, 257] on div at bounding box center [779, 369] width 1558 height 739
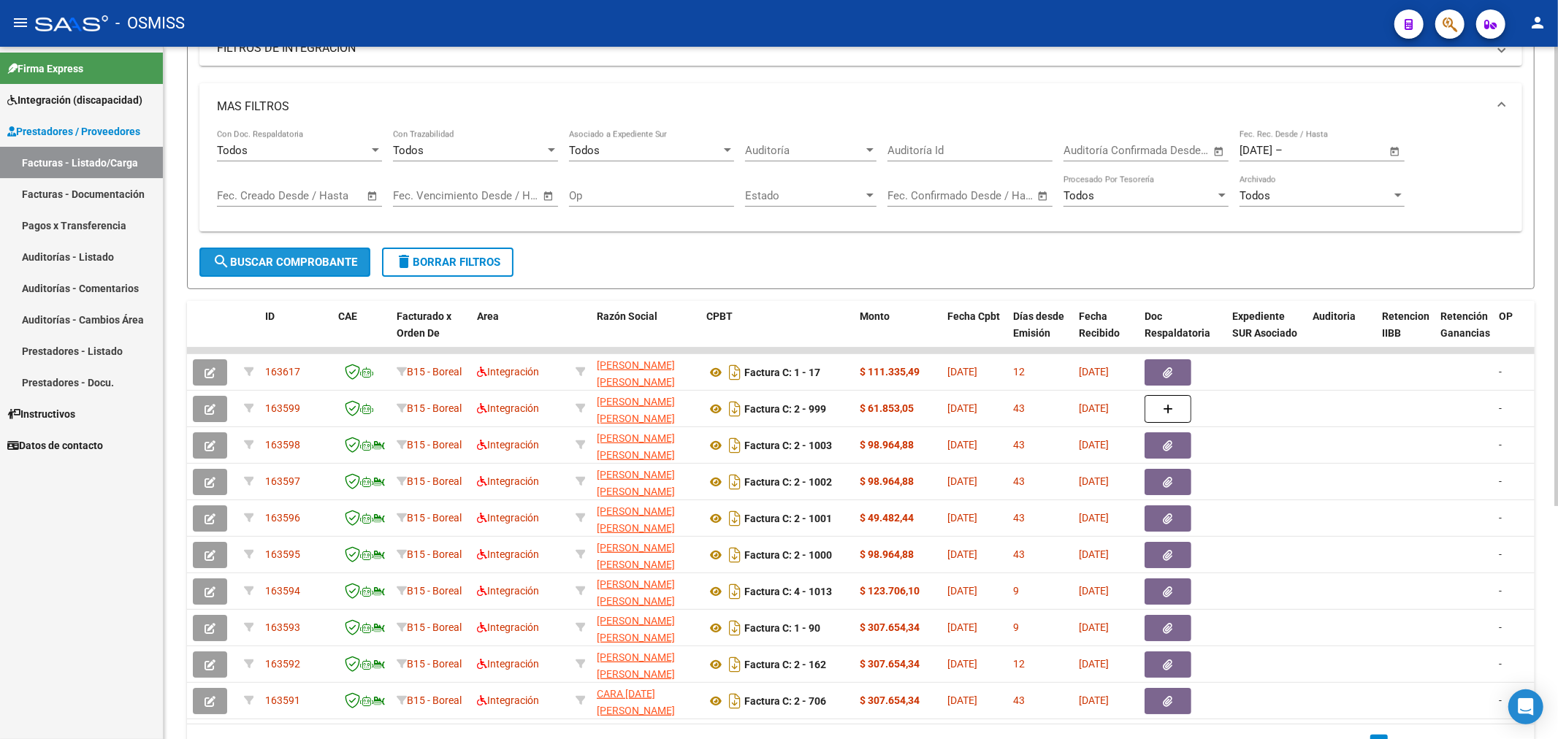
click at [302, 259] on span "search Buscar Comprobante" at bounding box center [285, 262] width 145 height 13
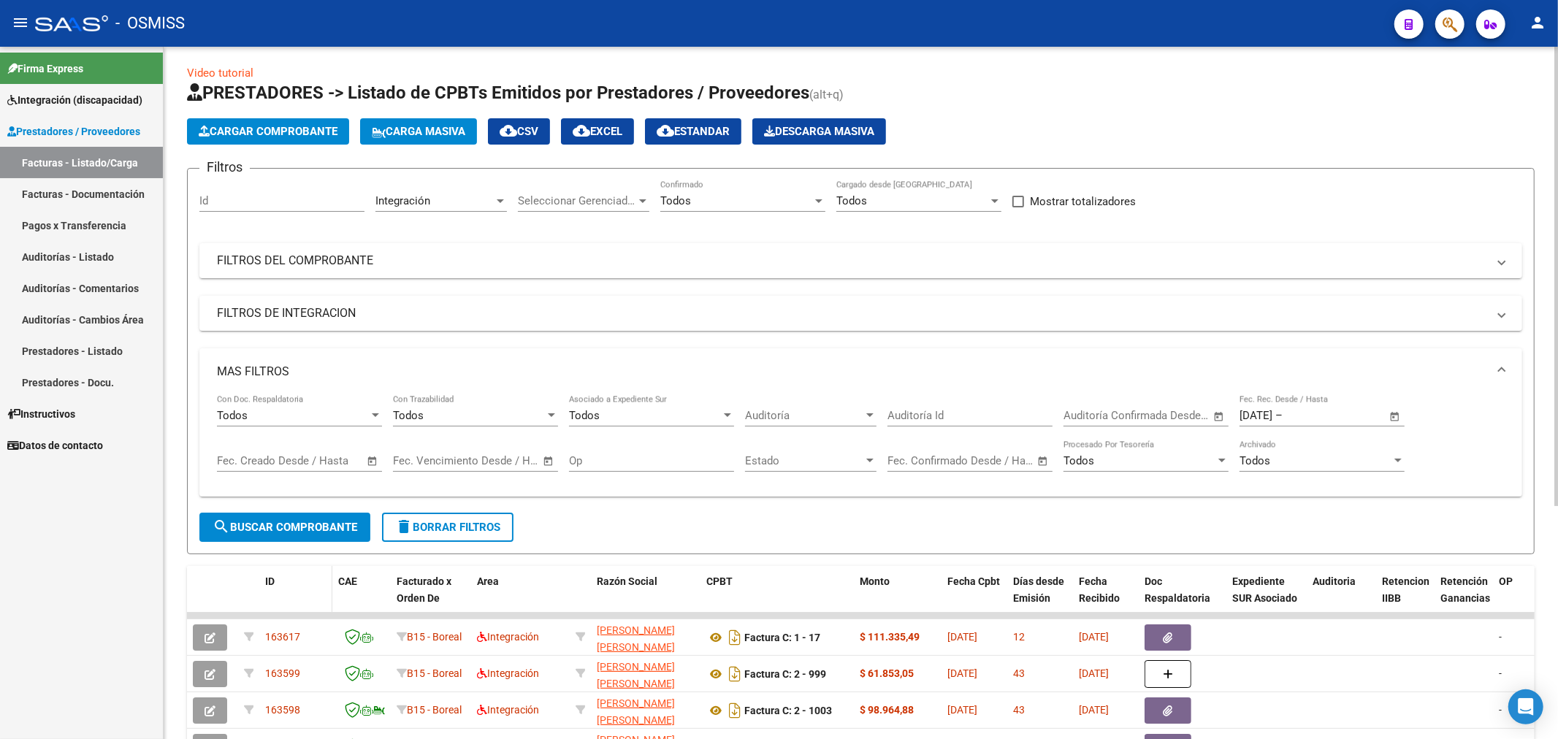
scroll to position [0, 0]
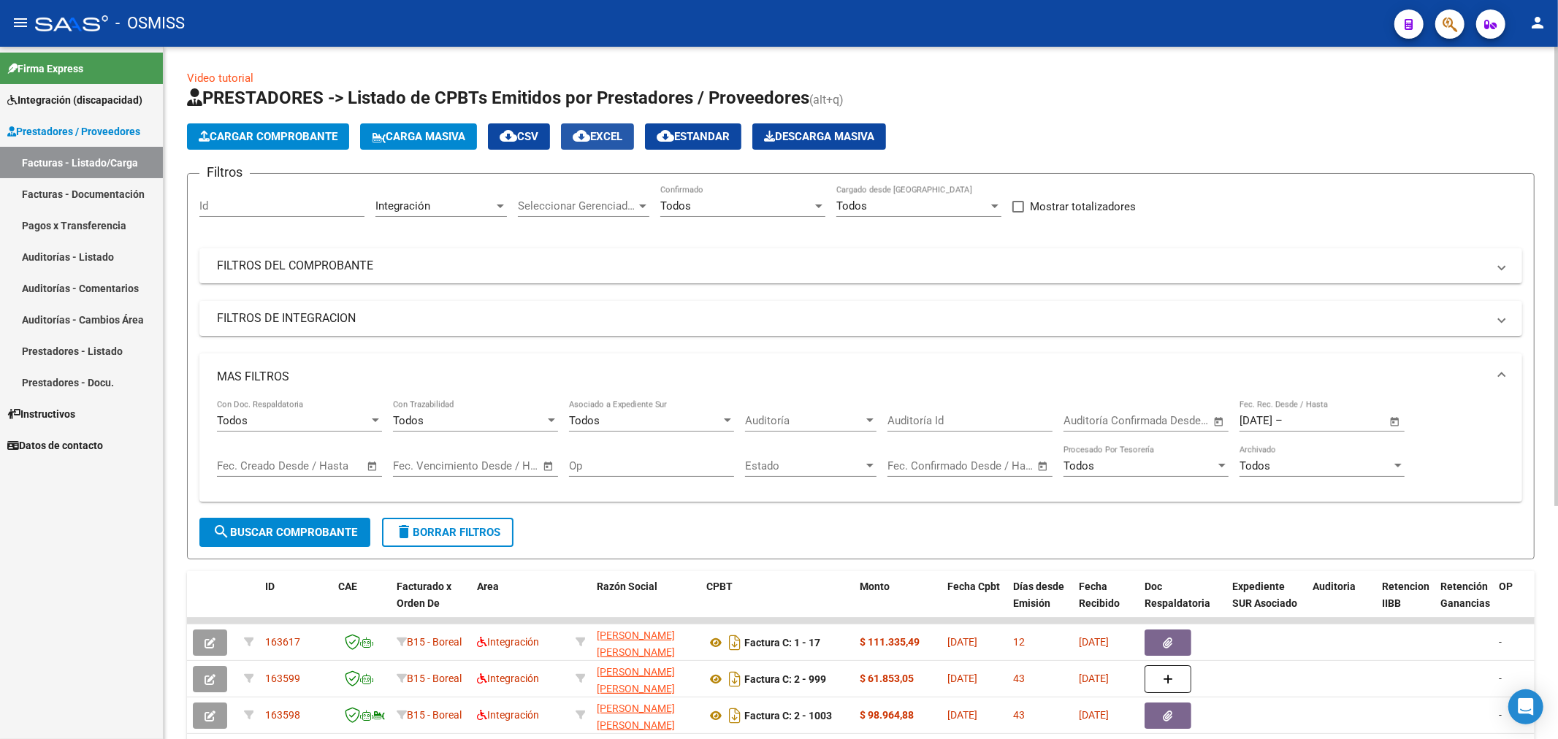
click at [606, 137] on span "cloud_download EXCEL" at bounding box center [598, 136] width 50 height 13
click at [409, 530] on mat-icon "delete" at bounding box center [404, 532] width 18 height 18
click at [249, 264] on mat-panel-title "FILTROS DEL COMPROBANTE" at bounding box center [852, 266] width 1271 height 16
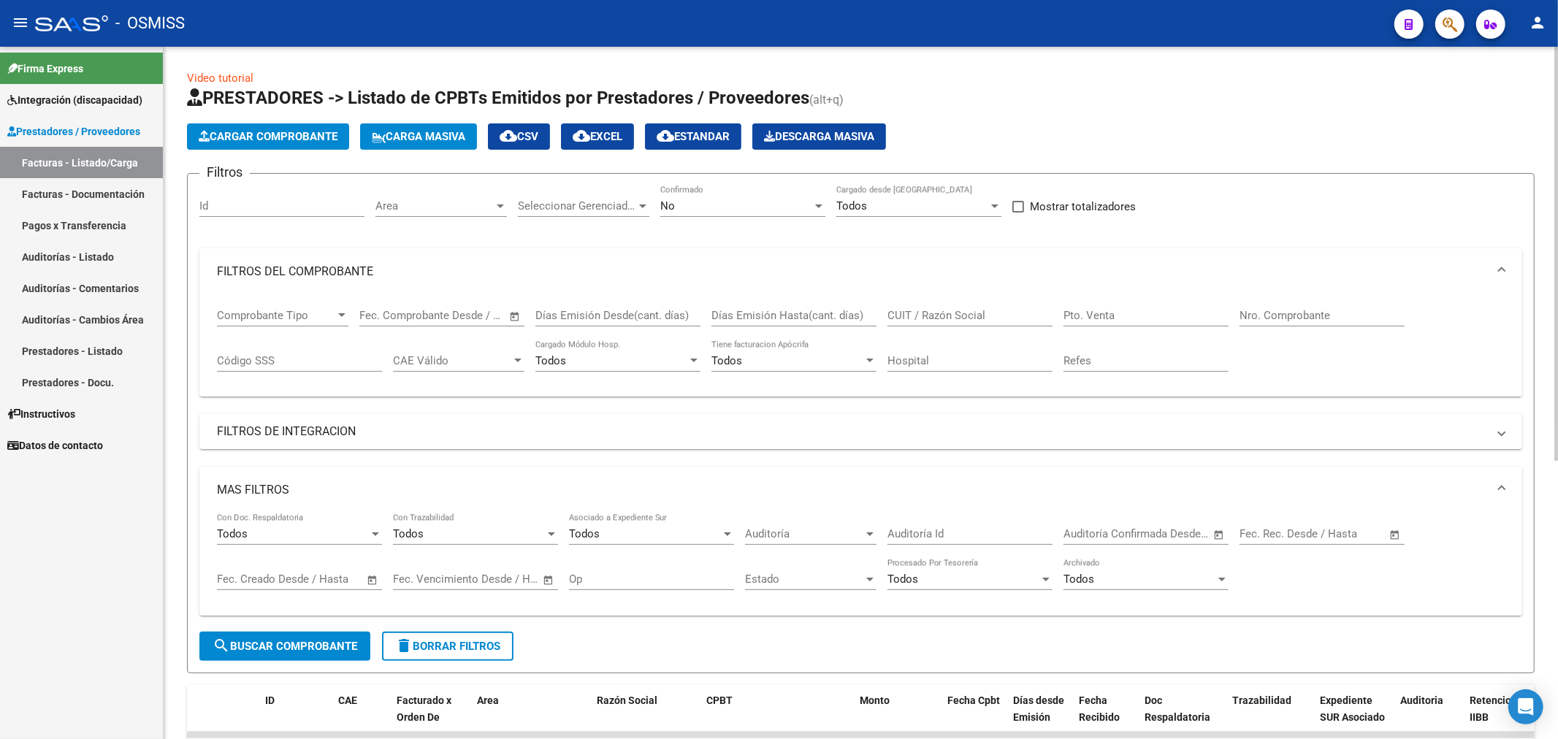
click at [1297, 317] on input "Nro. Comprobante" at bounding box center [1322, 315] width 165 height 13
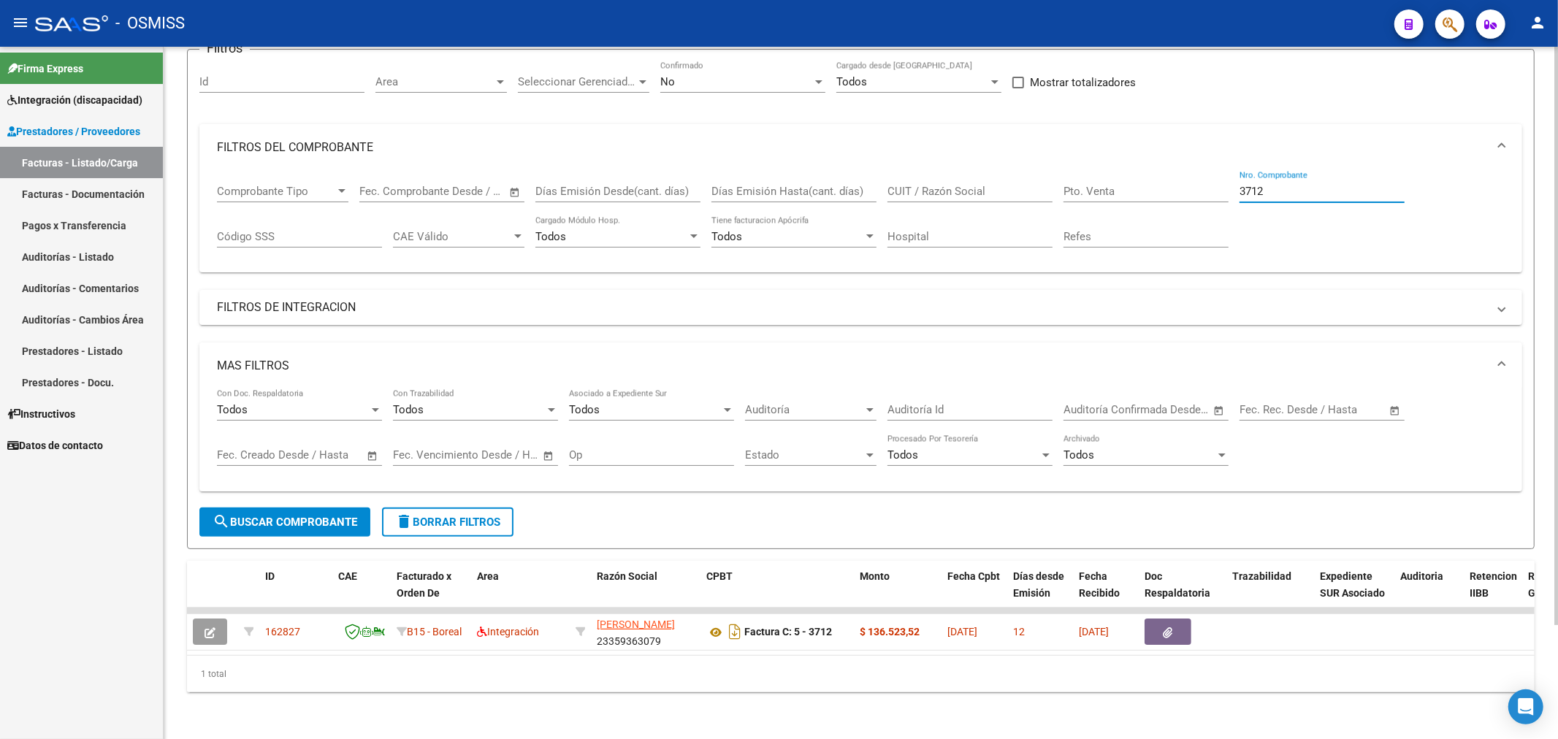
scroll to position [136, 0]
type input "3712"
click at [411, 513] on mat-icon "delete" at bounding box center [404, 522] width 18 height 18
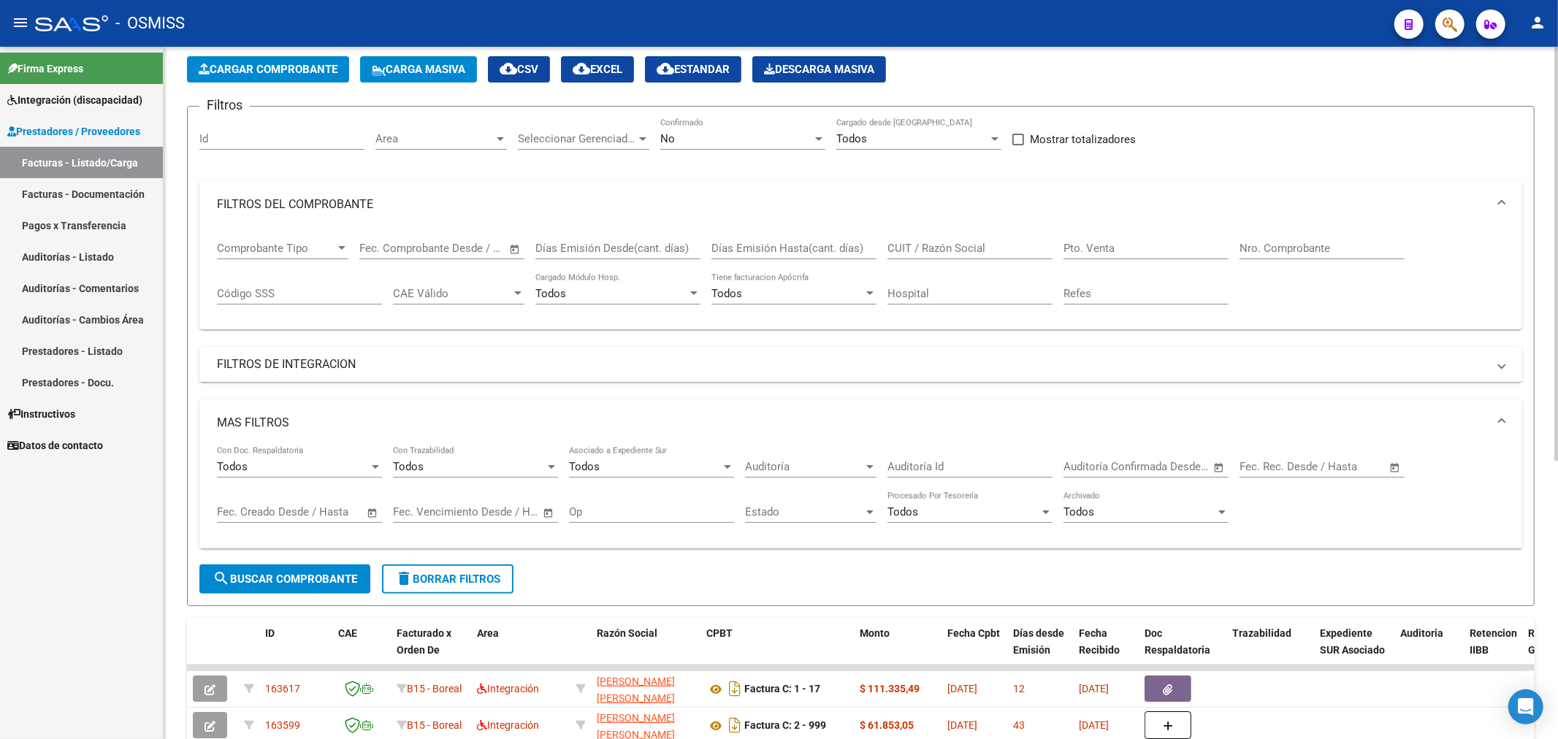
scroll to position [0, 0]
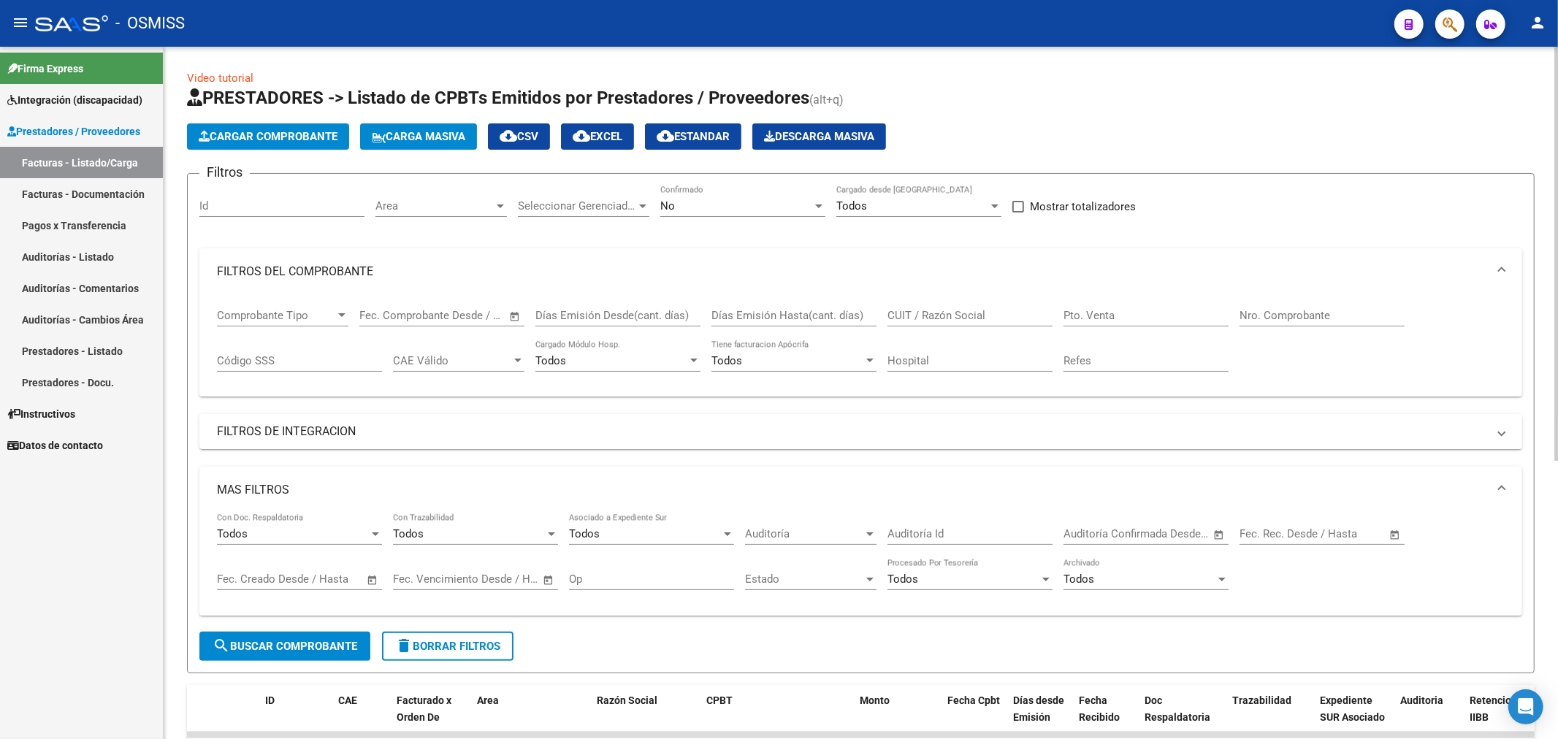
click at [419, 205] on span "Area" at bounding box center [435, 205] width 118 height 13
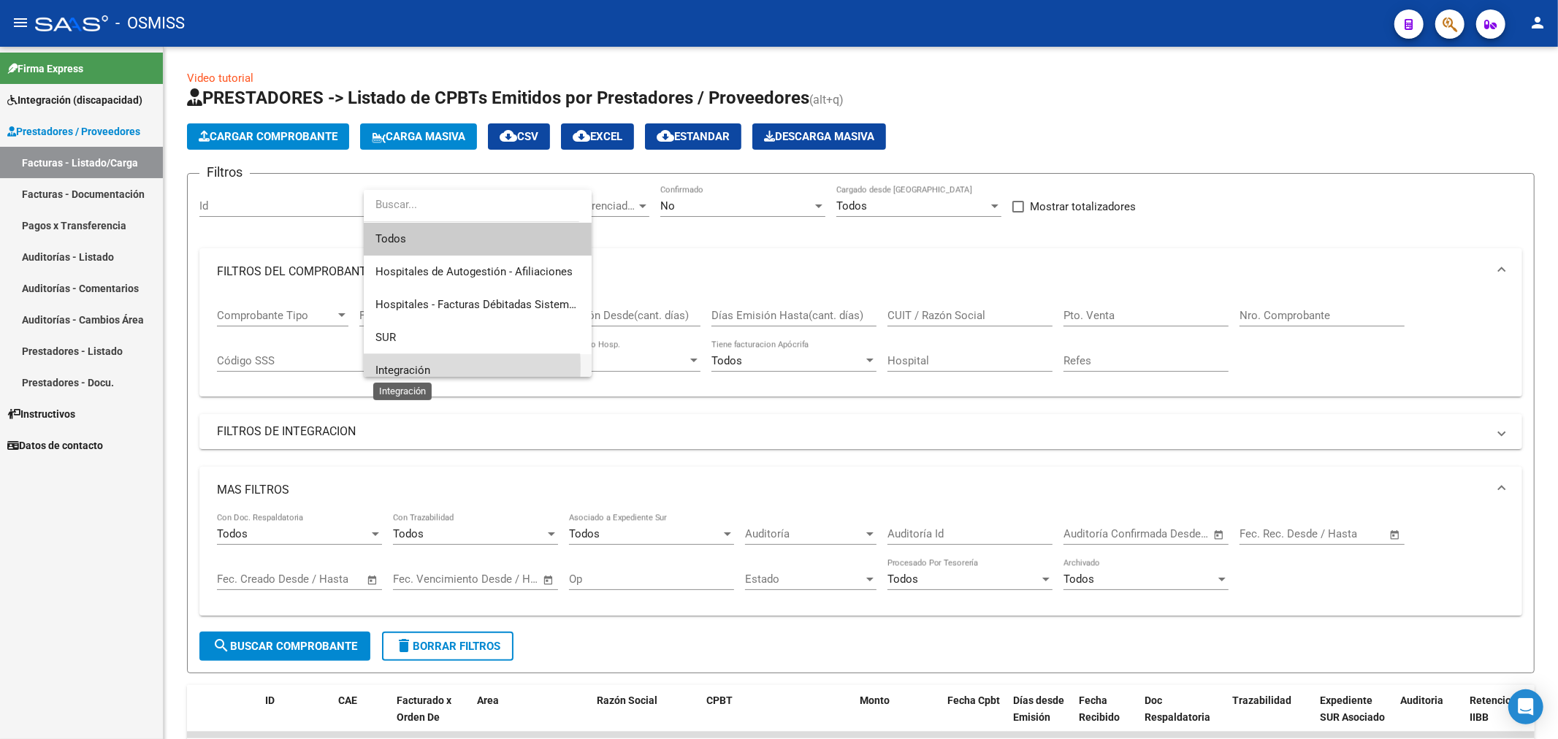
click at [405, 367] on span "Integración" at bounding box center [403, 370] width 55 height 13
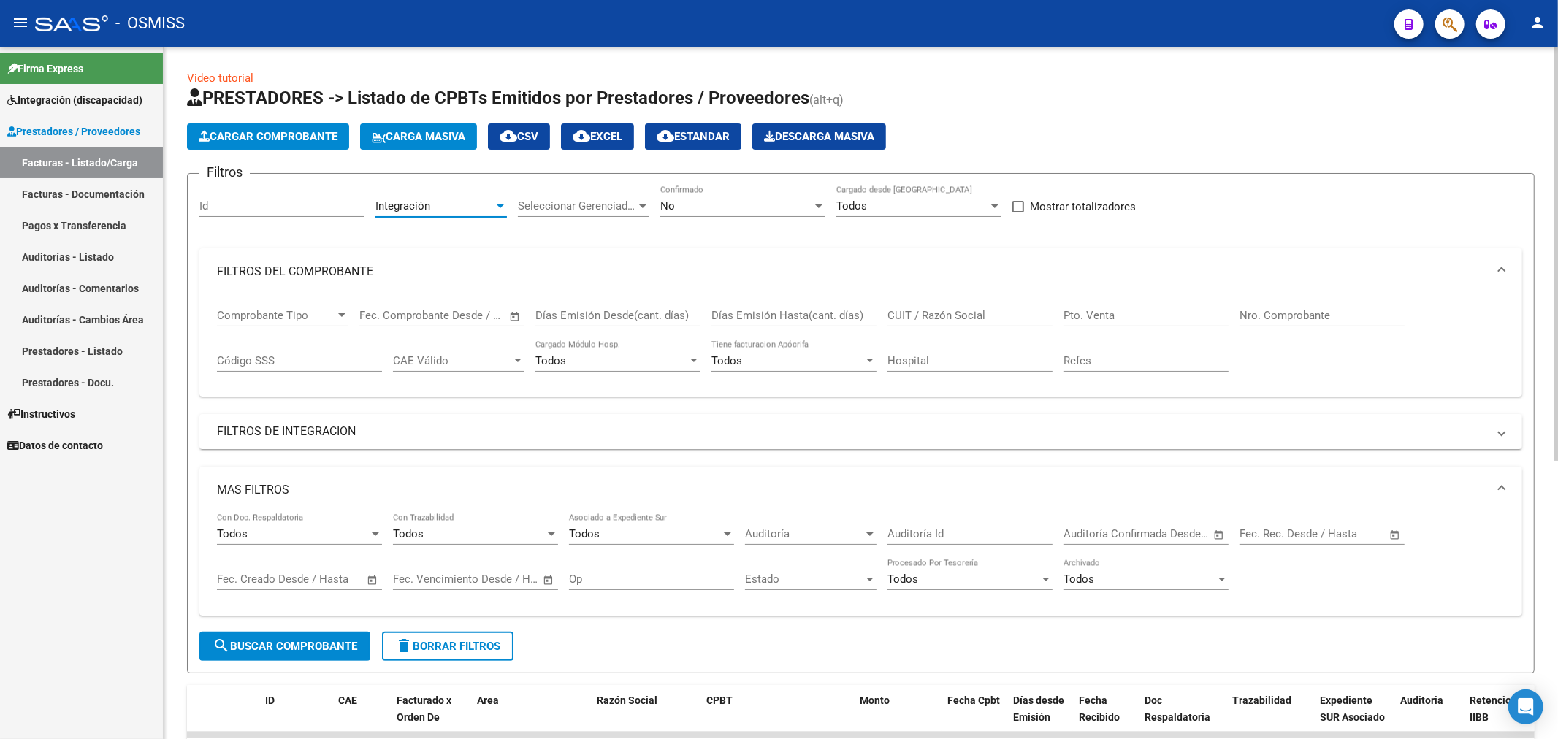
click at [720, 202] on div "No" at bounding box center [736, 205] width 152 height 13
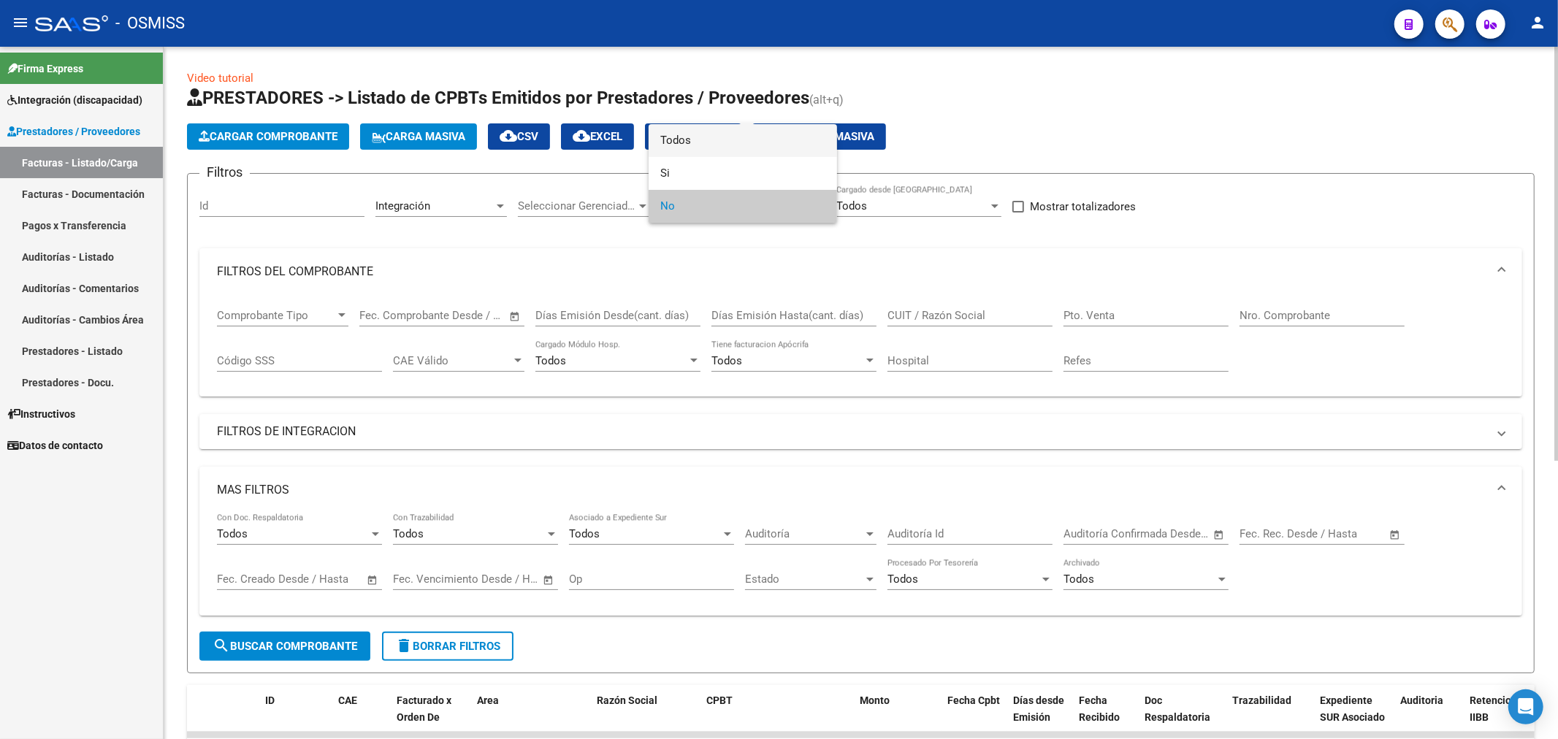
click at [728, 144] on span "Todos" at bounding box center [742, 140] width 165 height 33
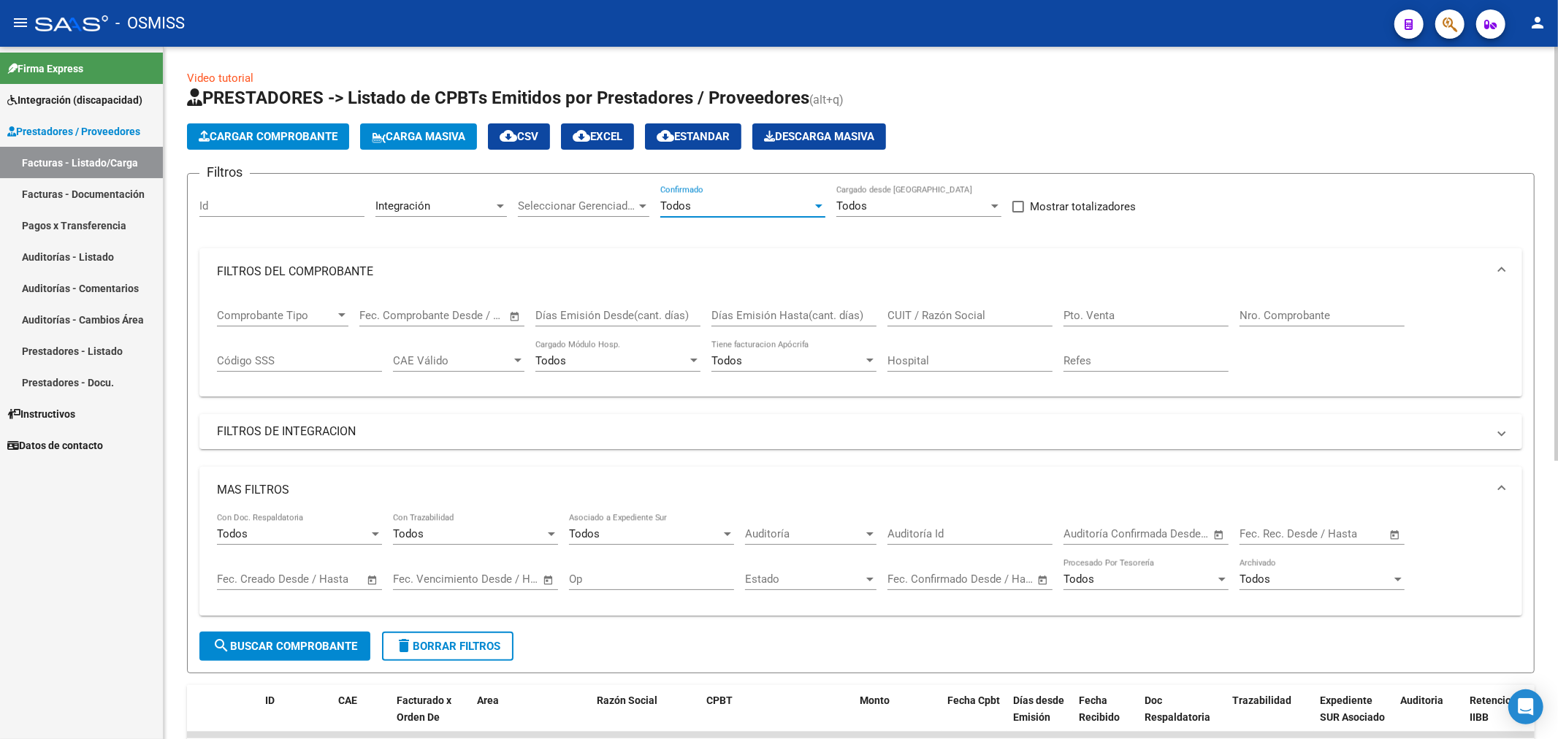
click at [1317, 531] on input "text" at bounding box center [1336, 534] width 71 height 13
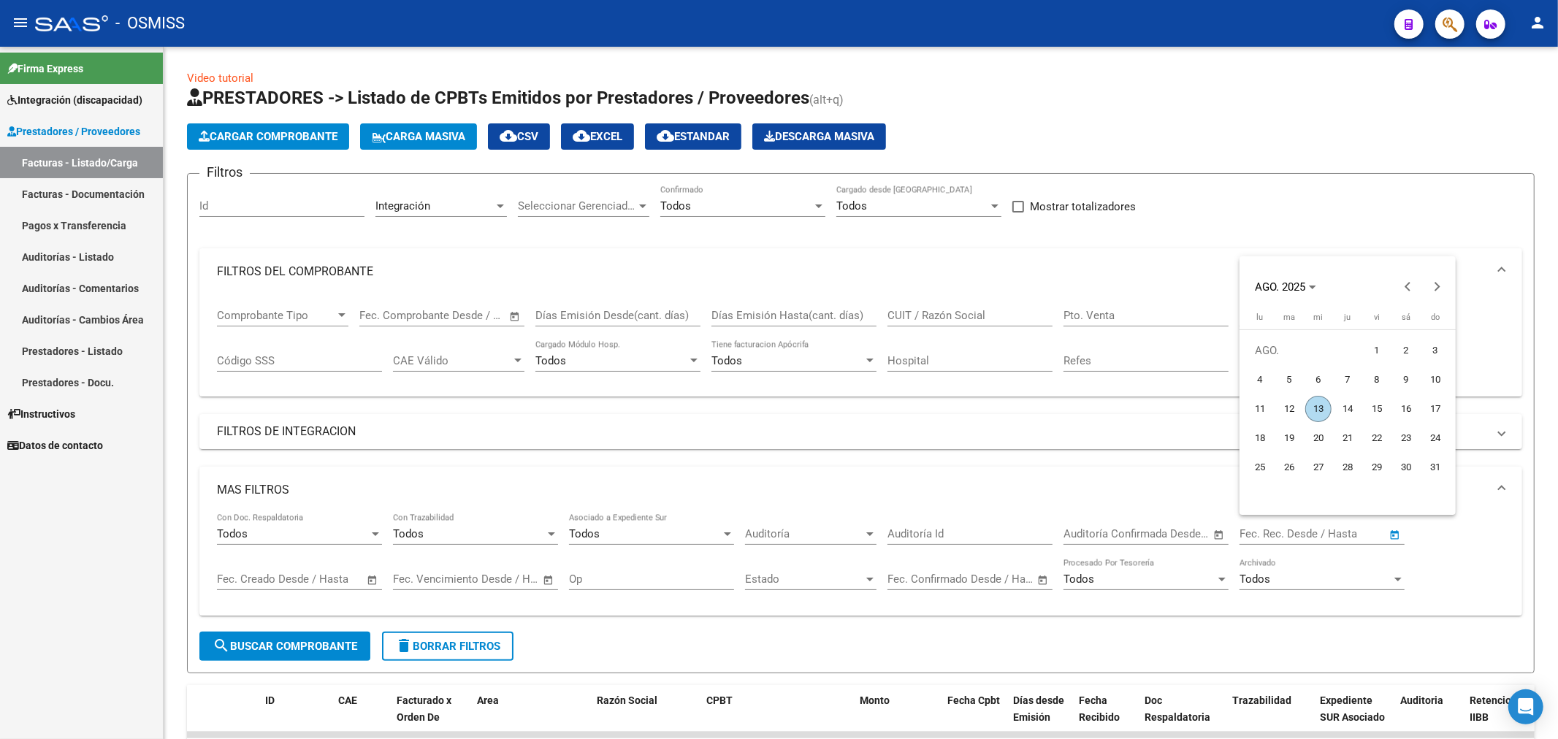
click at [1321, 408] on span "13" at bounding box center [1319, 409] width 26 height 26
click at [1290, 408] on span "12" at bounding box center [1289, 409] width 26 height 26
type input "[DATE]"
click at [1313, 408] on span "13" at bounding box center [1319, 409] width 26 height 26
type input "[DATE]"
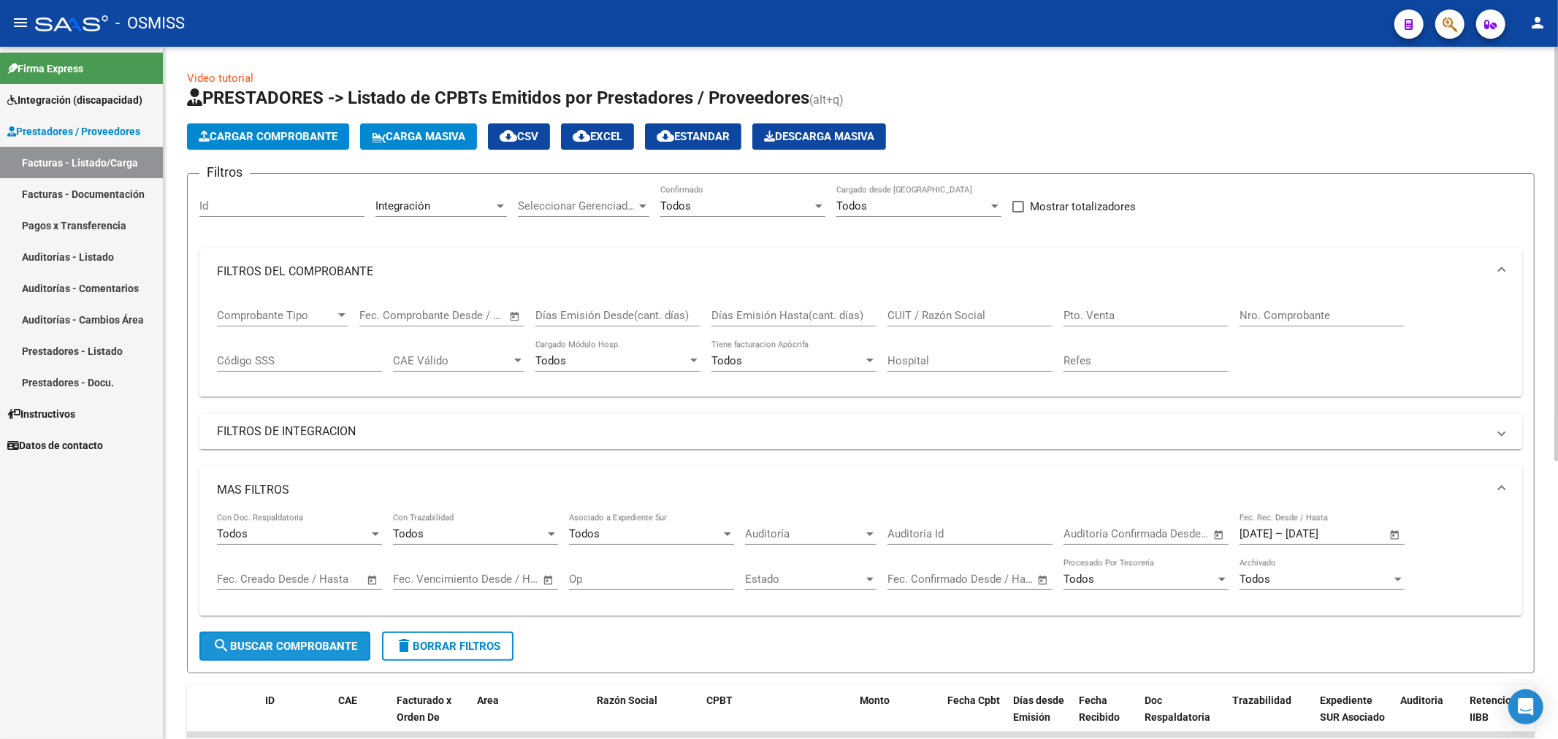
click at [295, 638] on button "search Buscar Comprobante" at bounding box center [284, 646] width 171 height 29
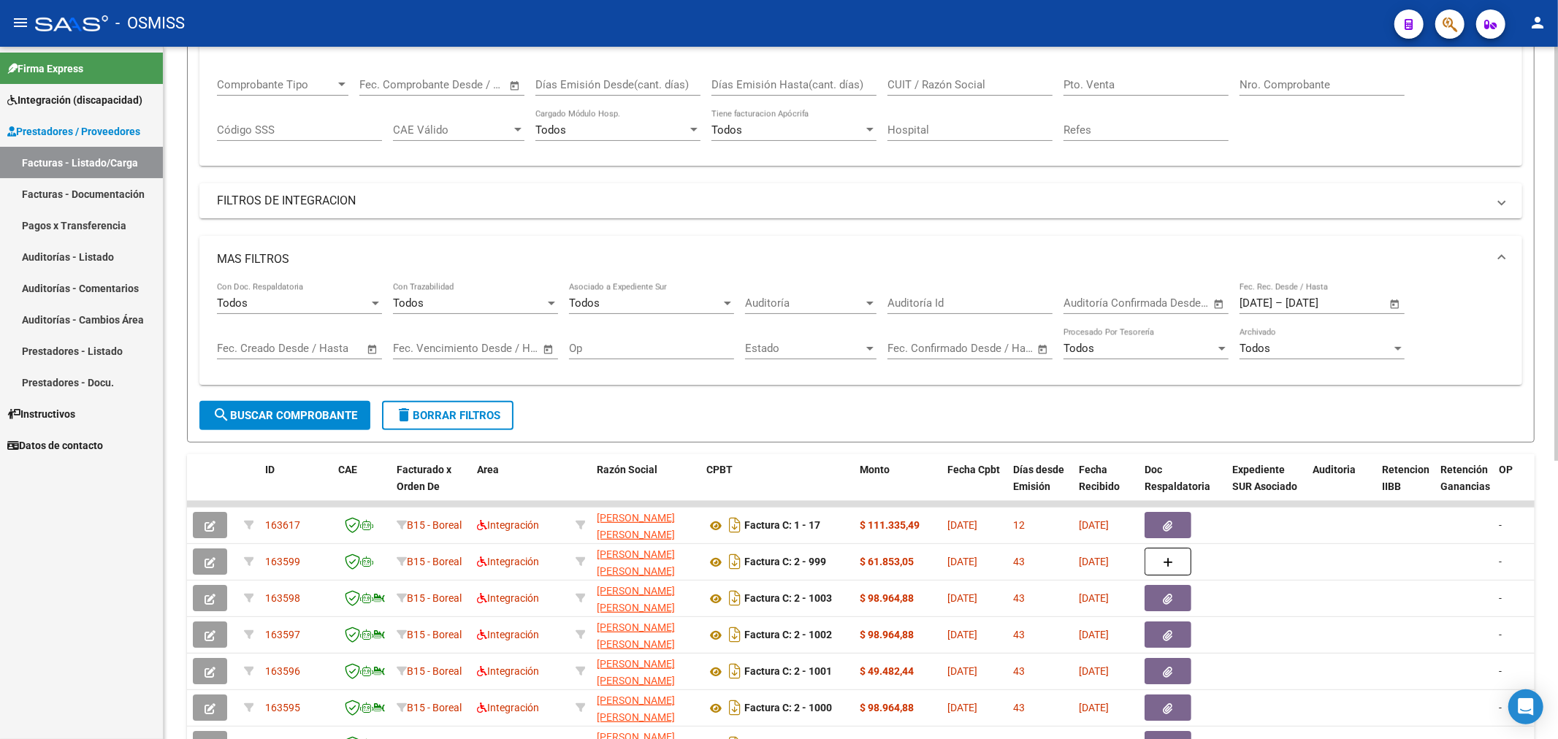
scroll to position [162, 0]
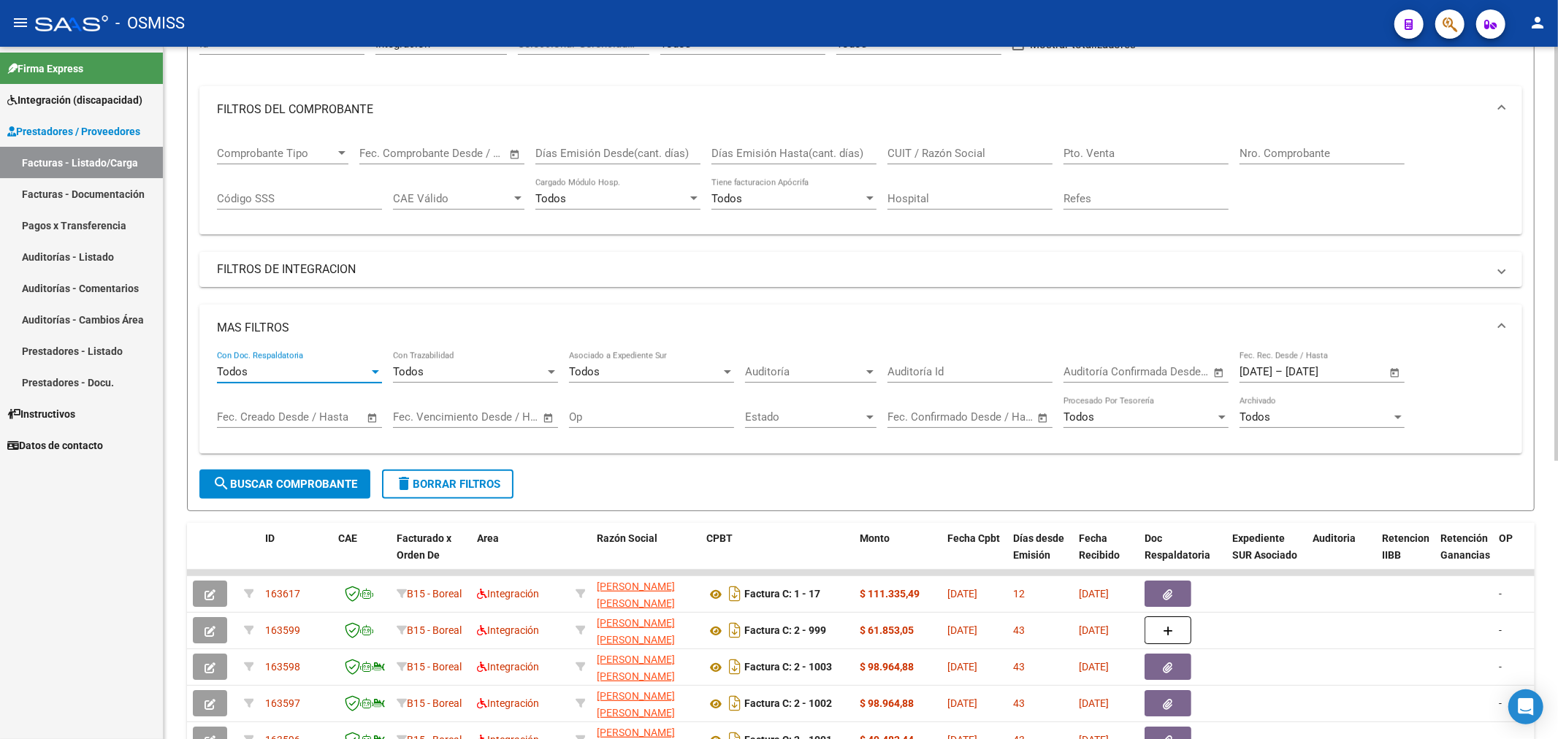
click at [314, 378] on div "Todos" at bounding box center [293, 371] width 152 height 13
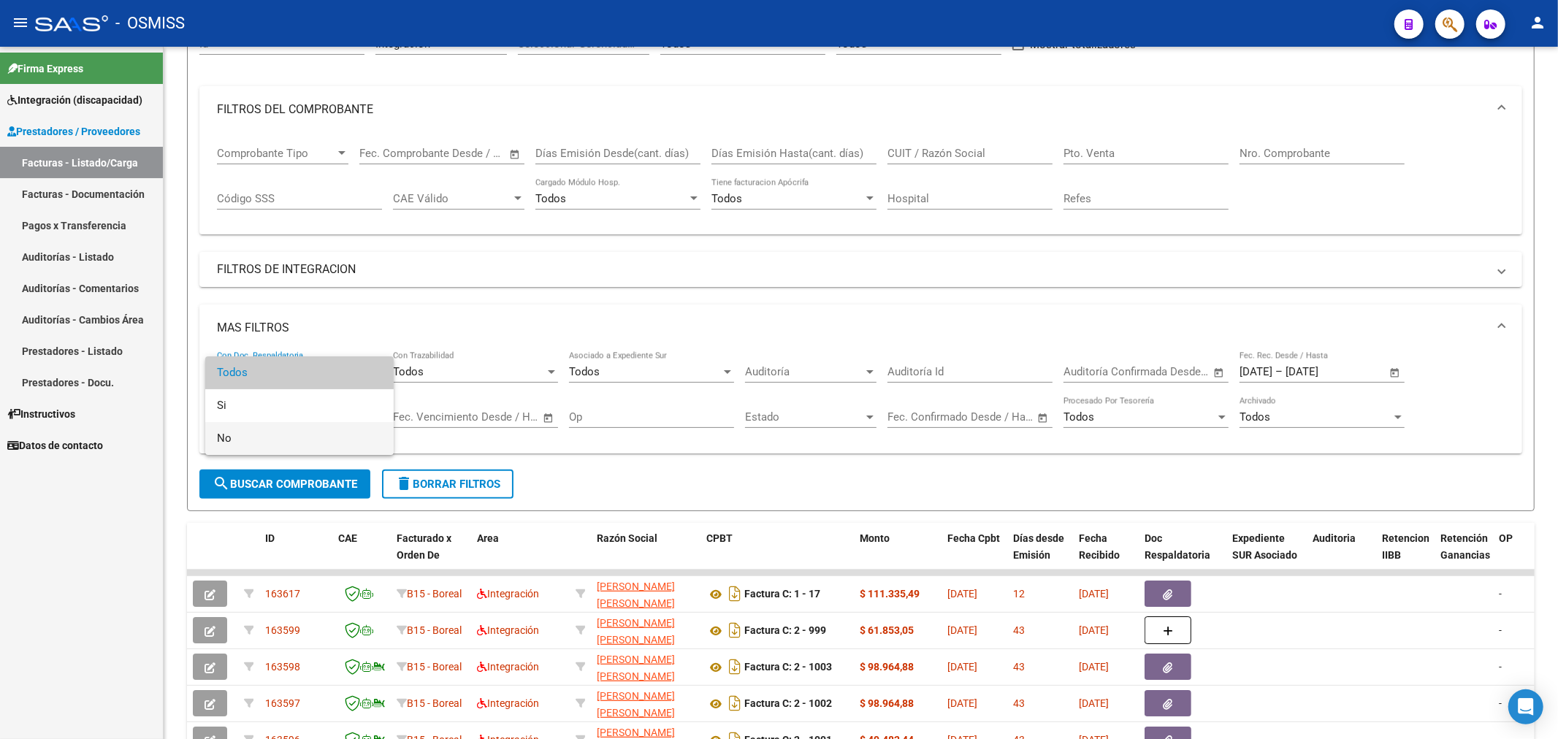
click at [259, 441] on span "No" at bounding box center [299, 438] width 165 height 33
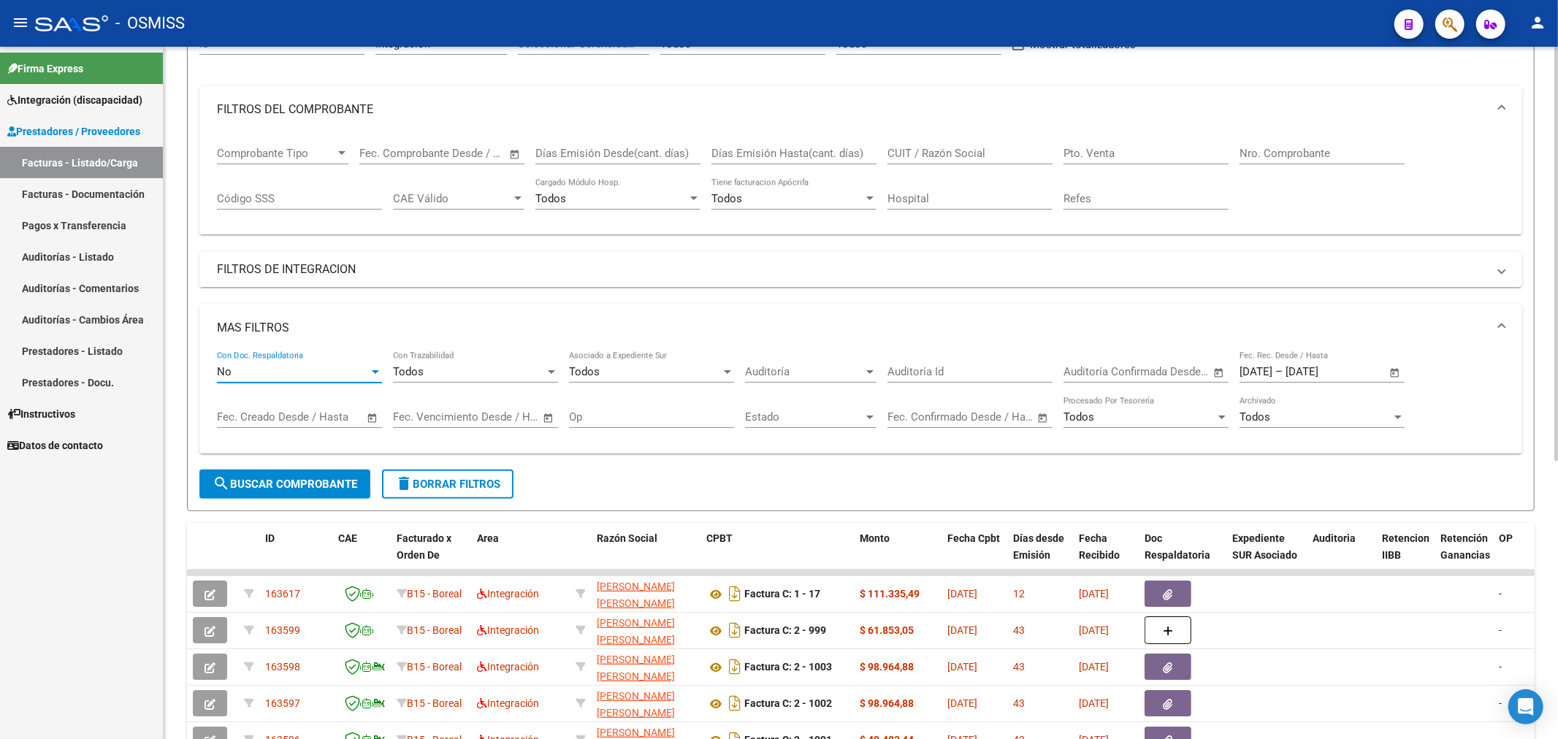
click at [262, 484] on span "search Buscar Comprobante" at bounding box center [285, 484] width 145 height 13
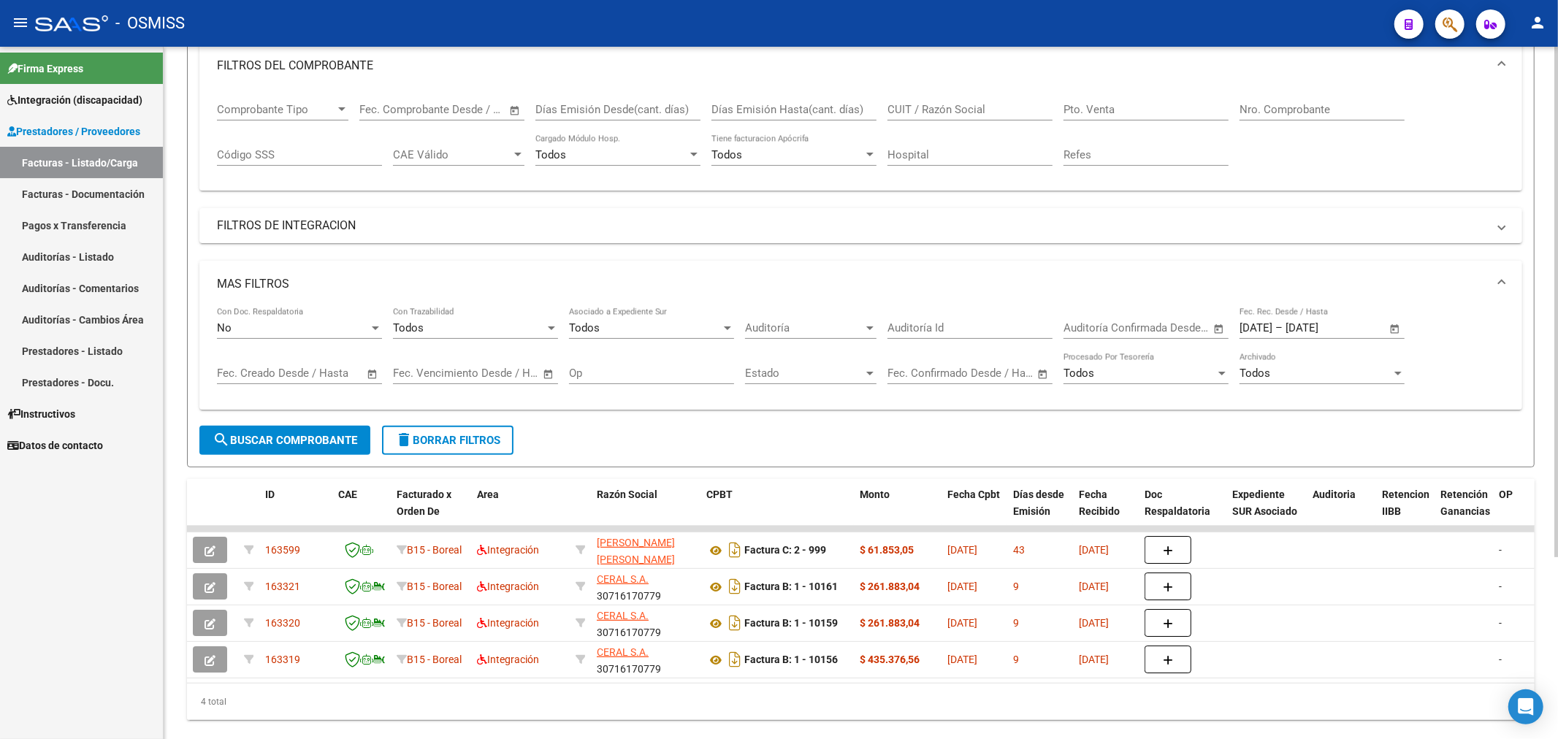
scroll to position [245, 0]
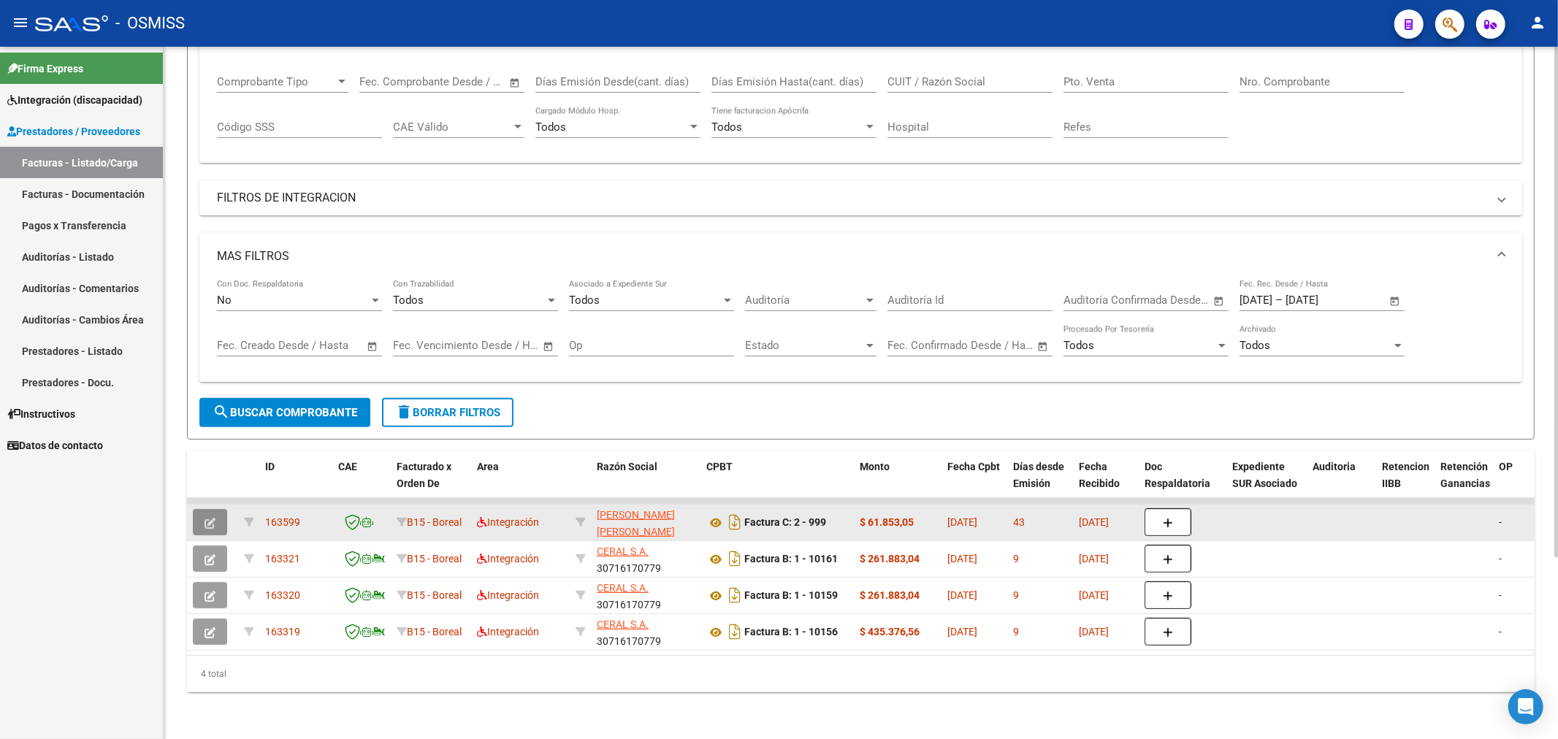
click at [214, 518] on icon "button" at bounding box center [210, 523] width 11 height 11
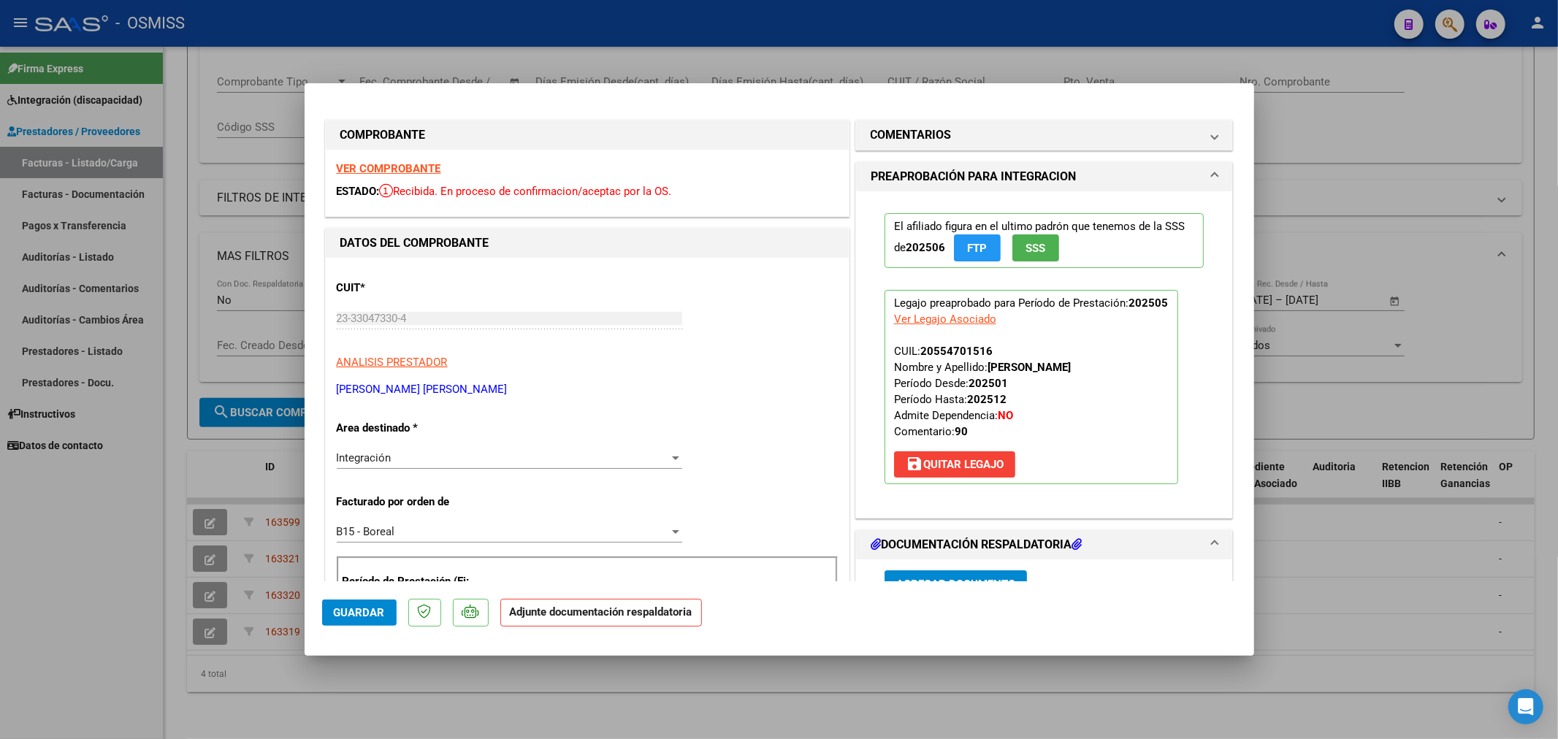
type input "$ 0,00"
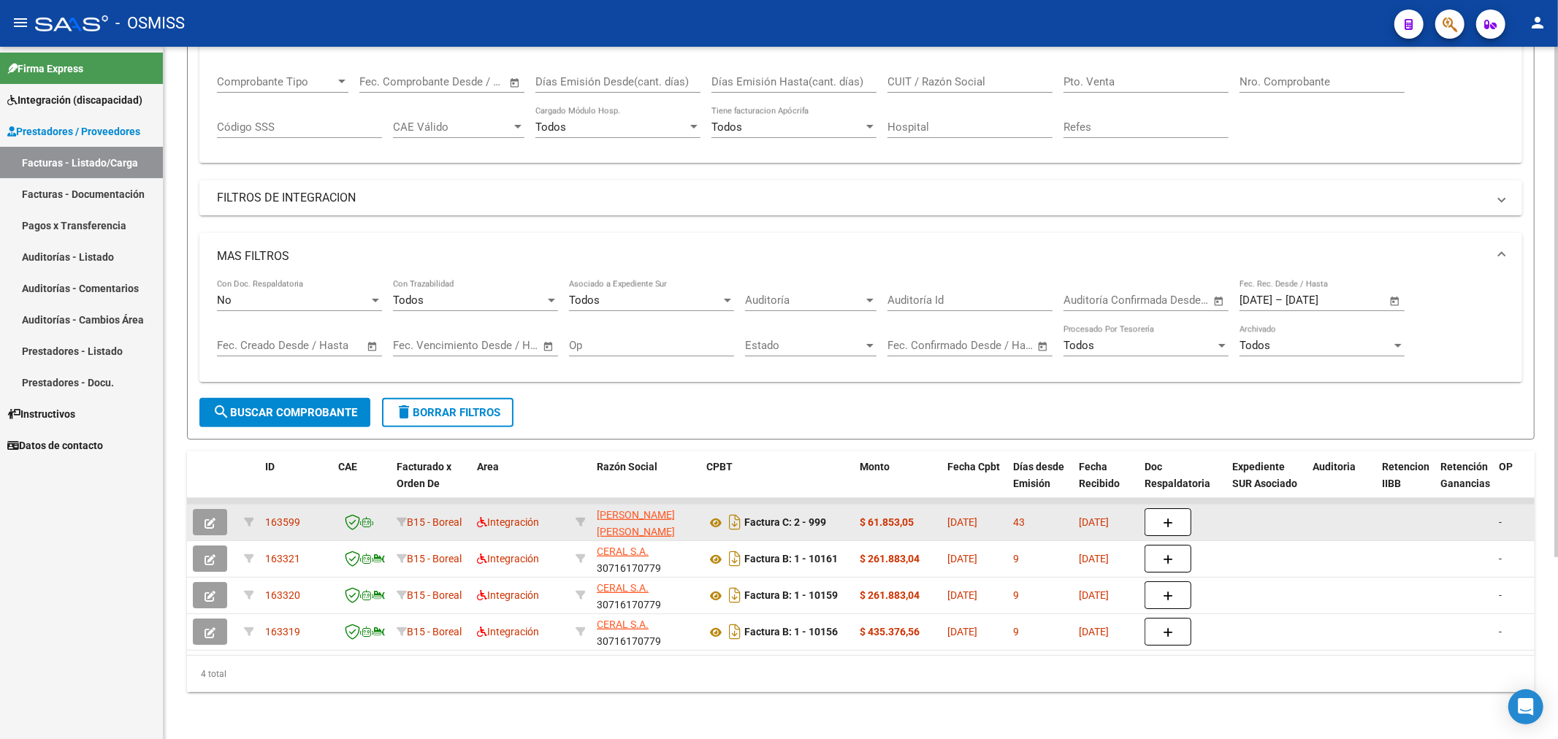
click at [224, 510] on button "button" at bounding box center [210, 522] width 34 height 26
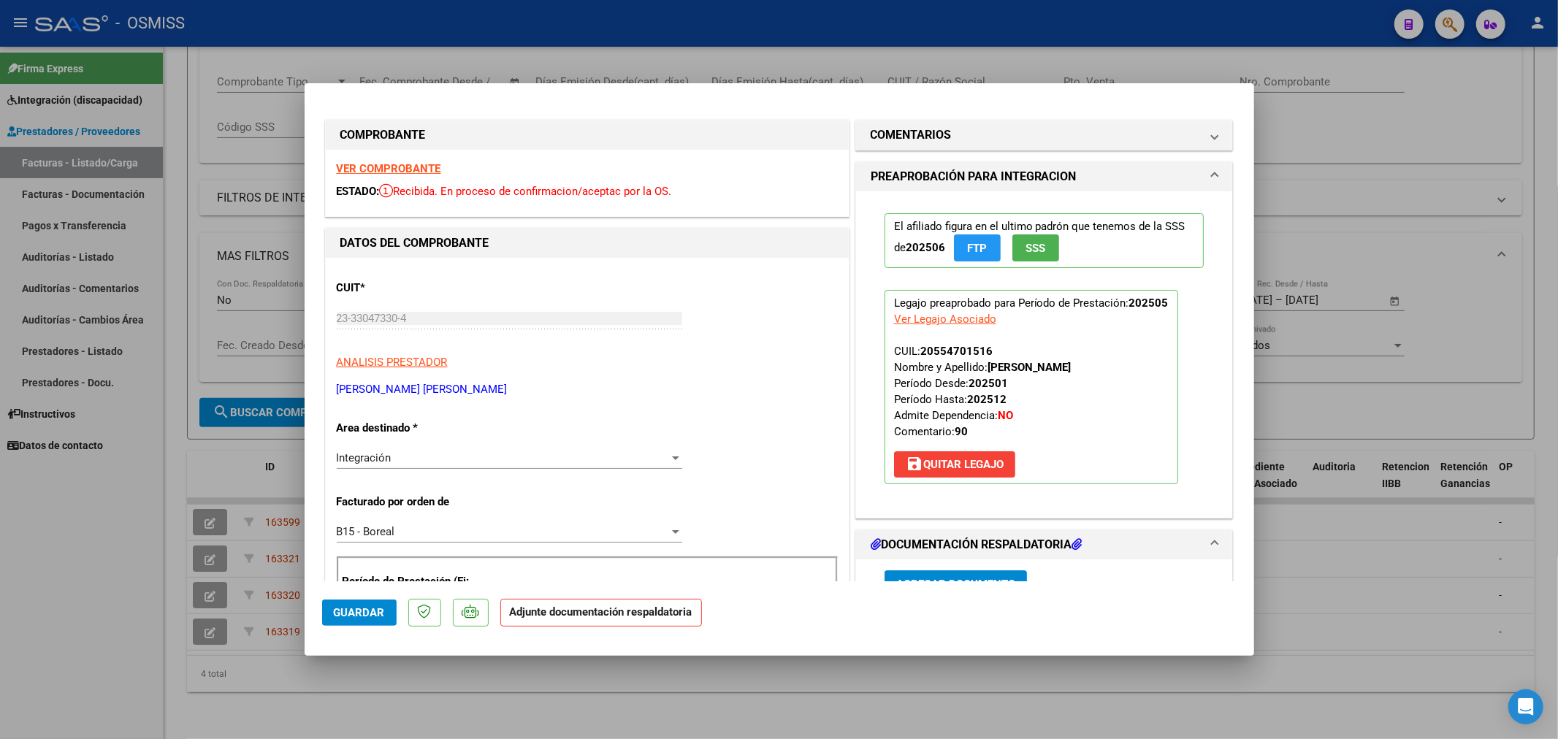
click at [398, 167] on strong "VER COMPROBANTE" at bounding box center [389, 168] width 104 height 13
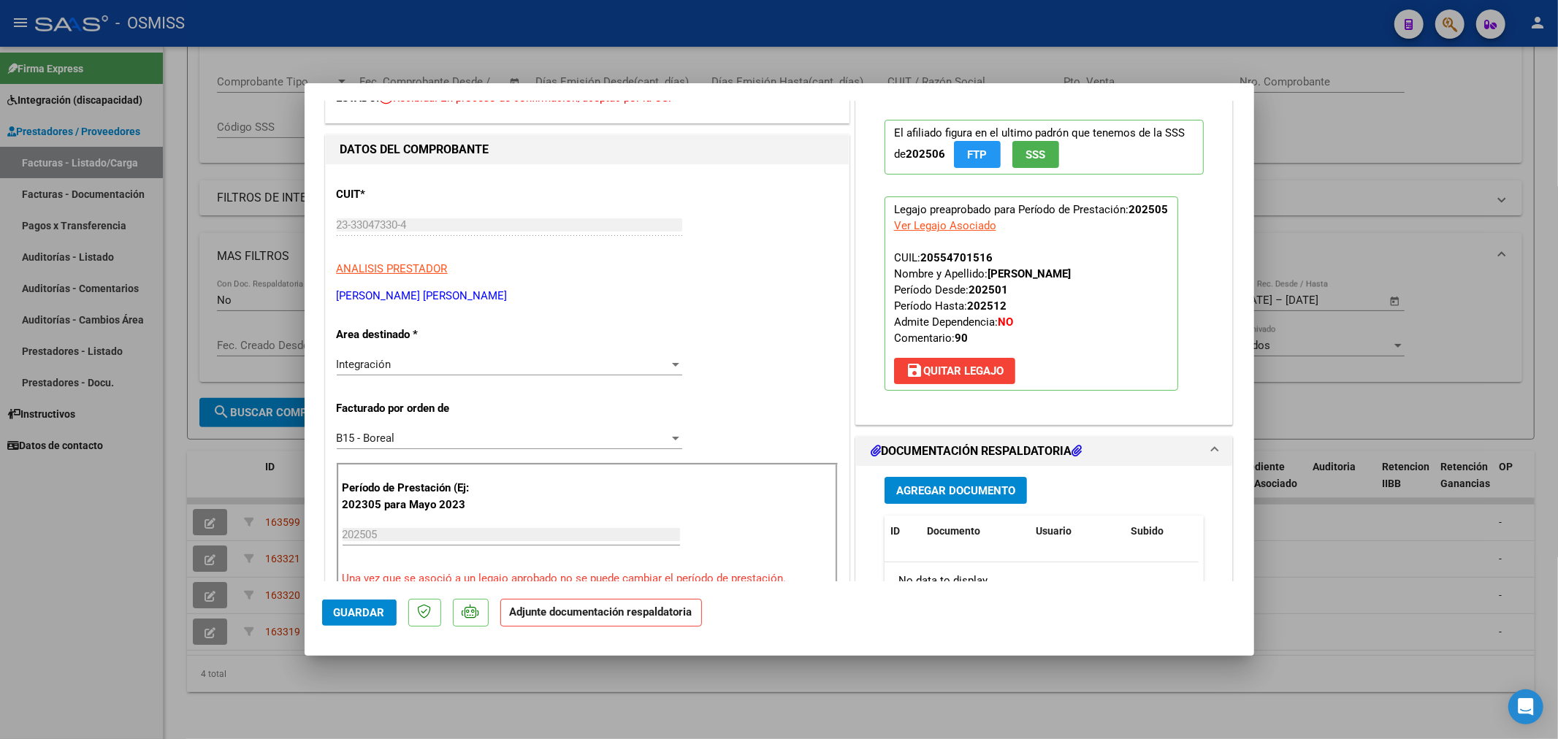
scroll to position [324, 0]
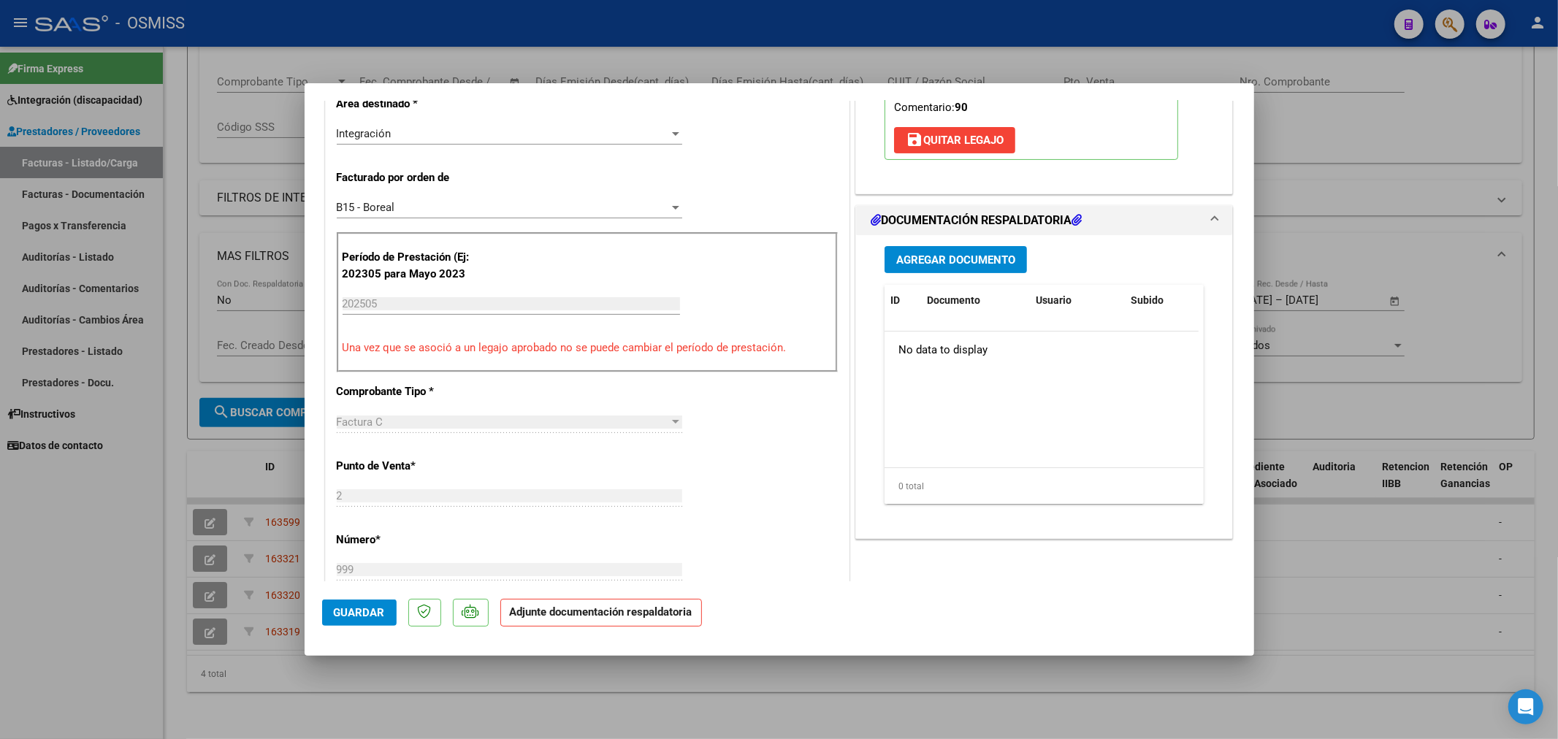
click at [940, 264] on span "Agregar Documento" at bounding box center [955, 260] width 119 height 13
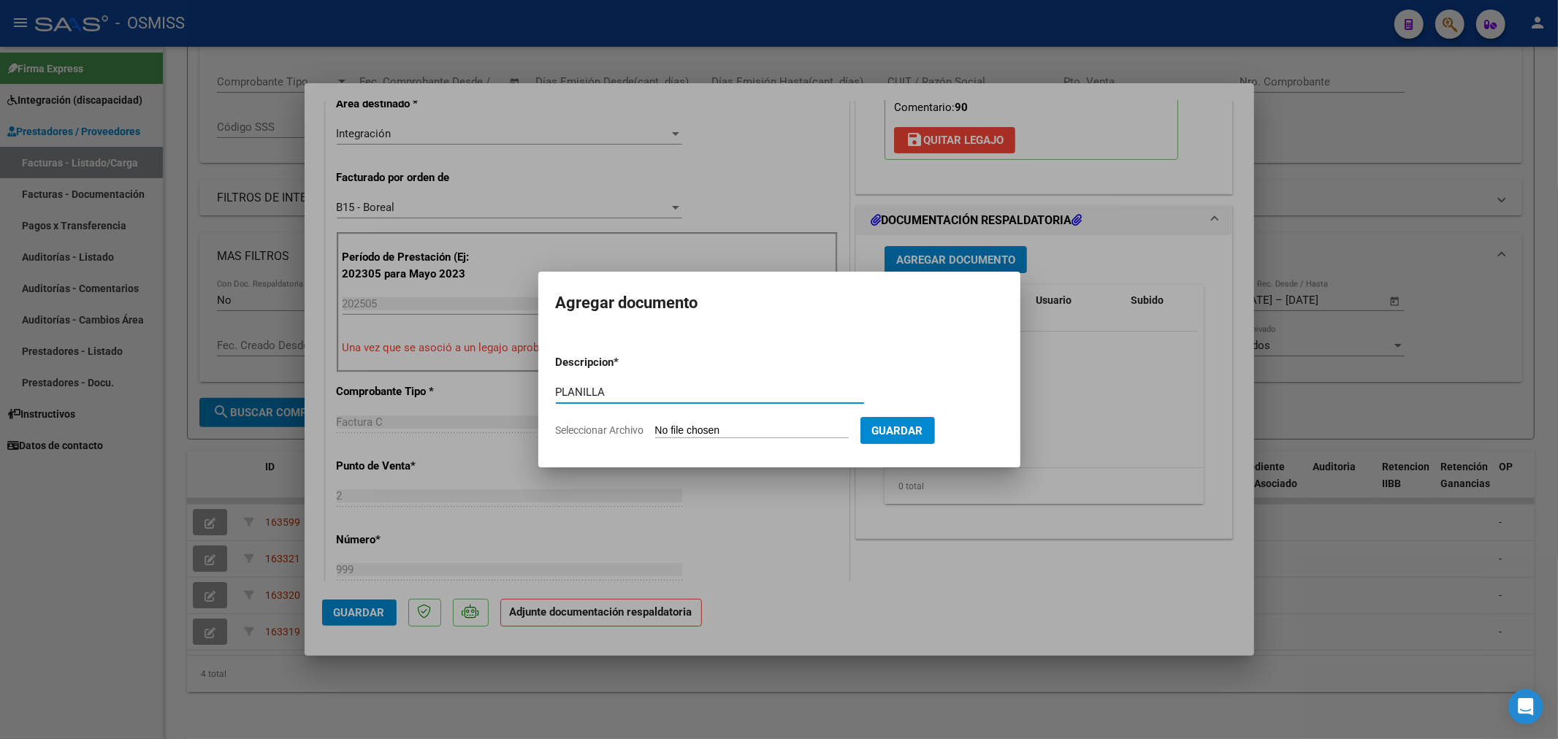
type input "PLANILLA"
click at [698, 433] on input "Seleccionar Archivo" at bounding box center [752, 431] width 194 height 14
type input "C:\fakepath\23330473304_11_2_999_Planilla de Asistencia_3.jpeg"
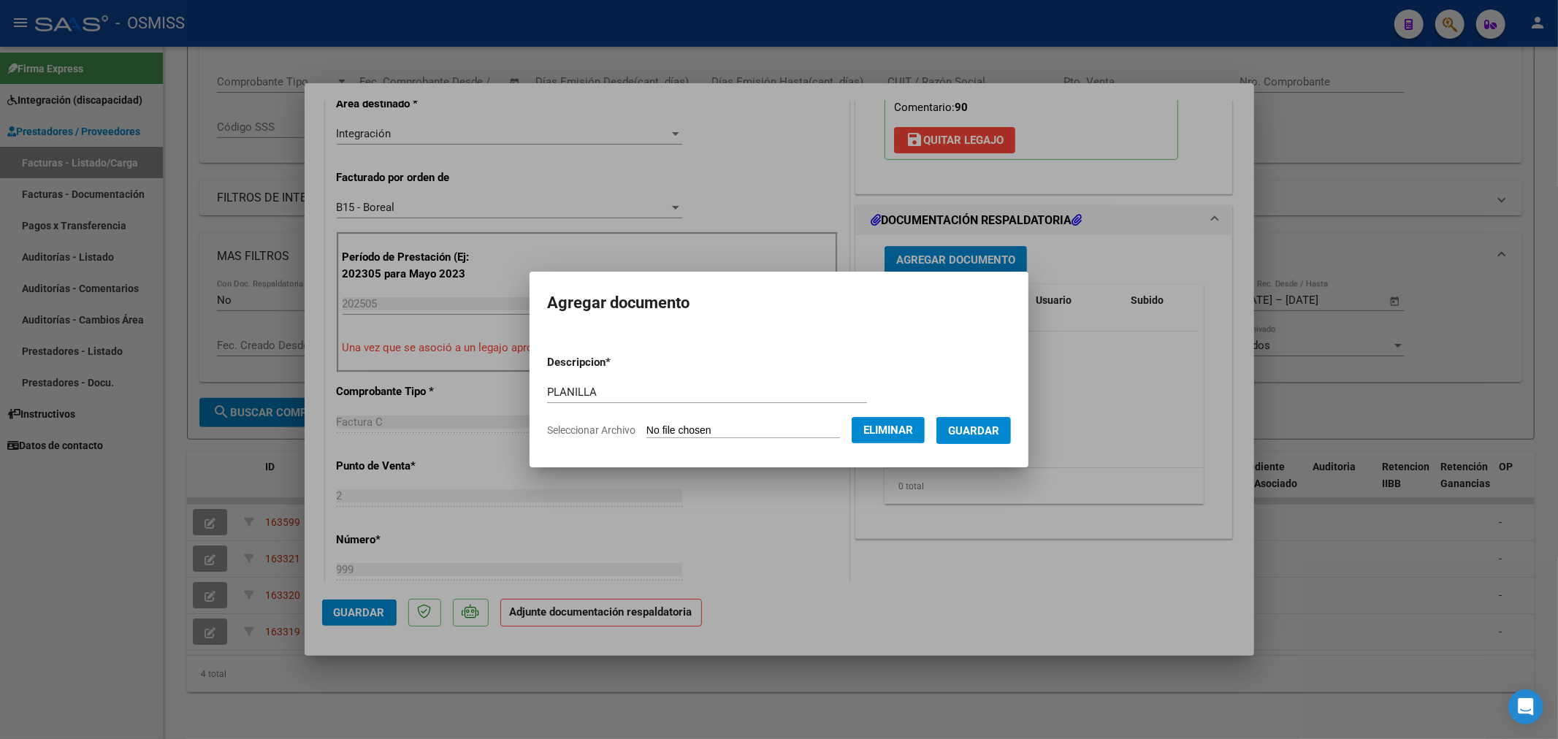
click at [974, 441] on button "Guardar" at bounding box center [974, 430] width 75 height 27
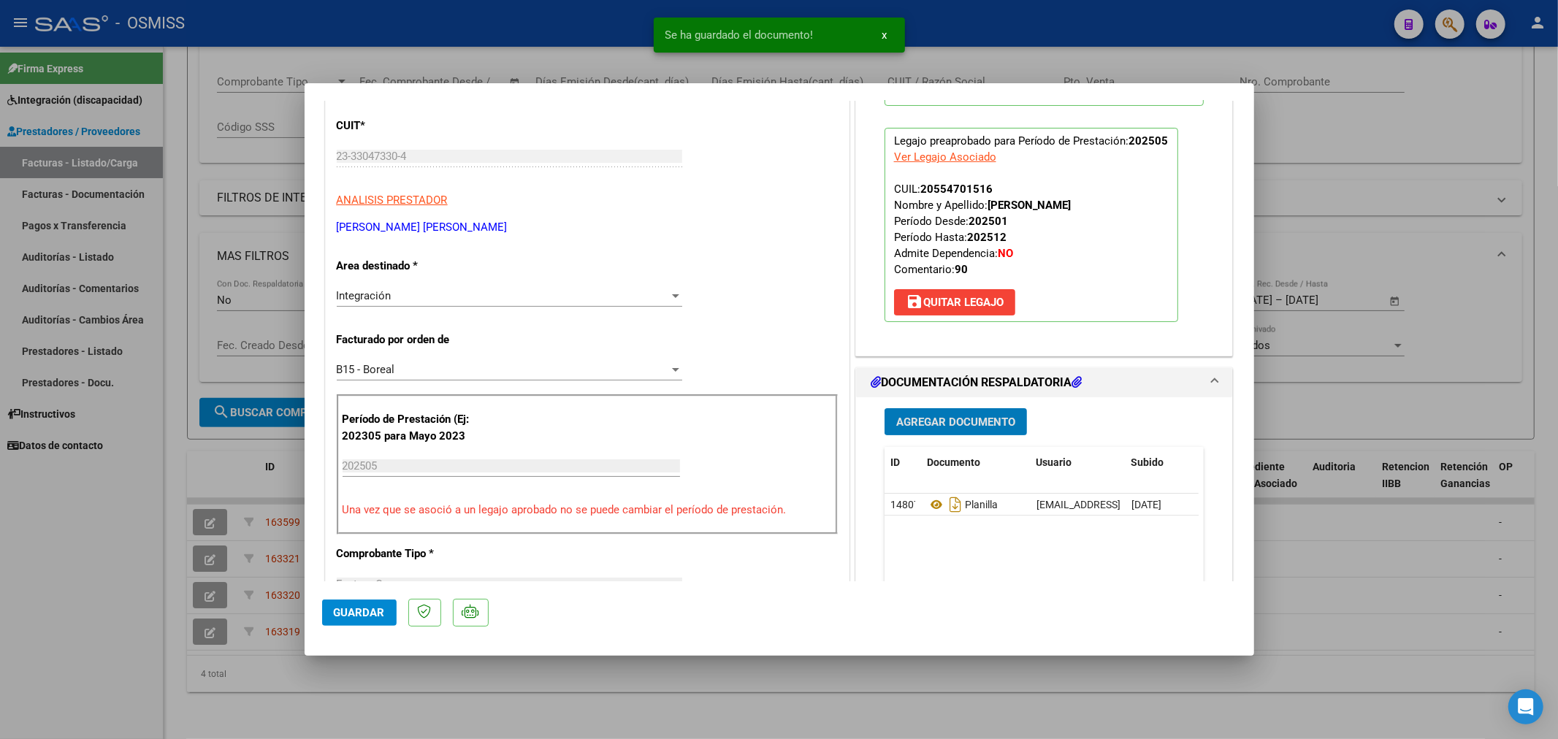
scroll to position [243, 0]
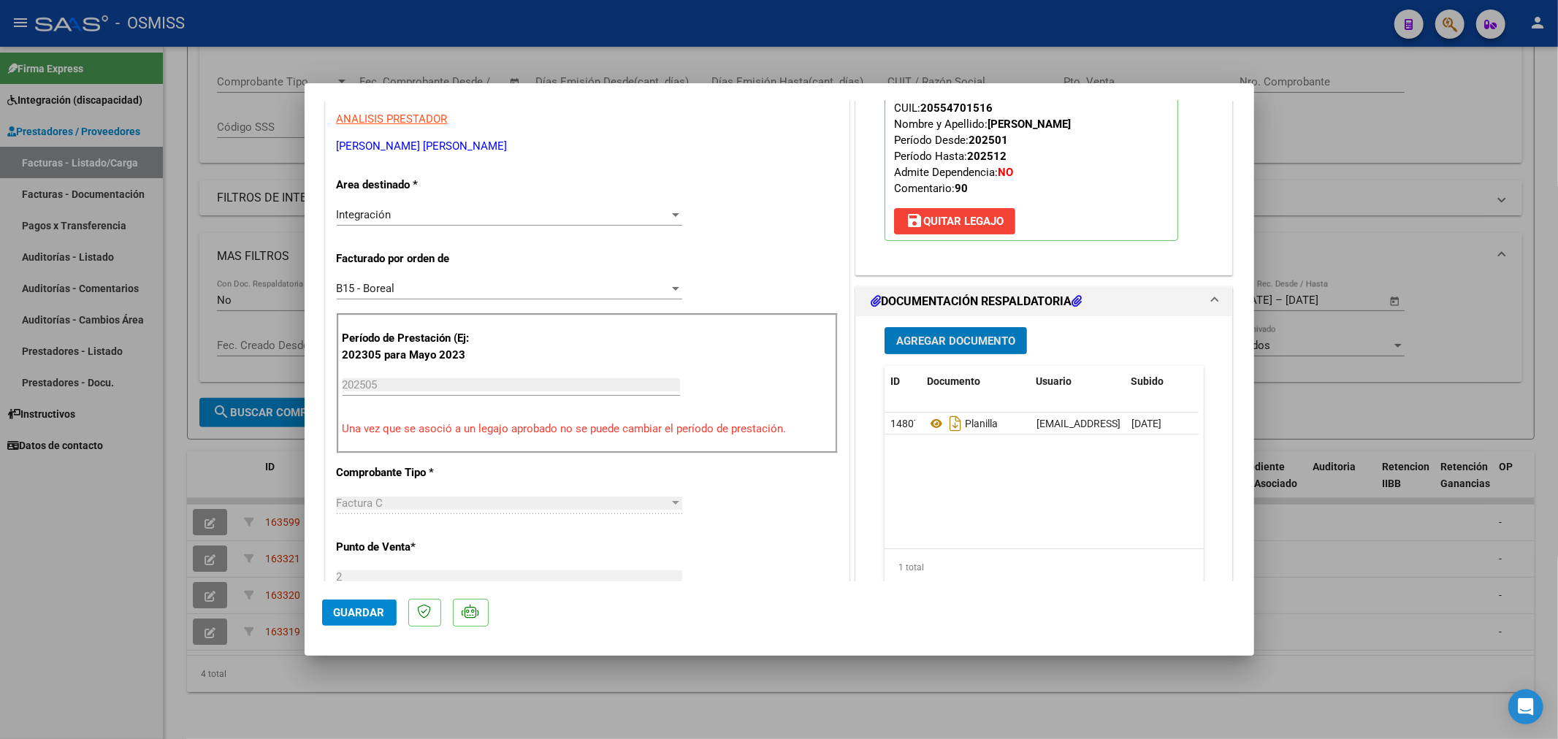
type input "$ 0,00"
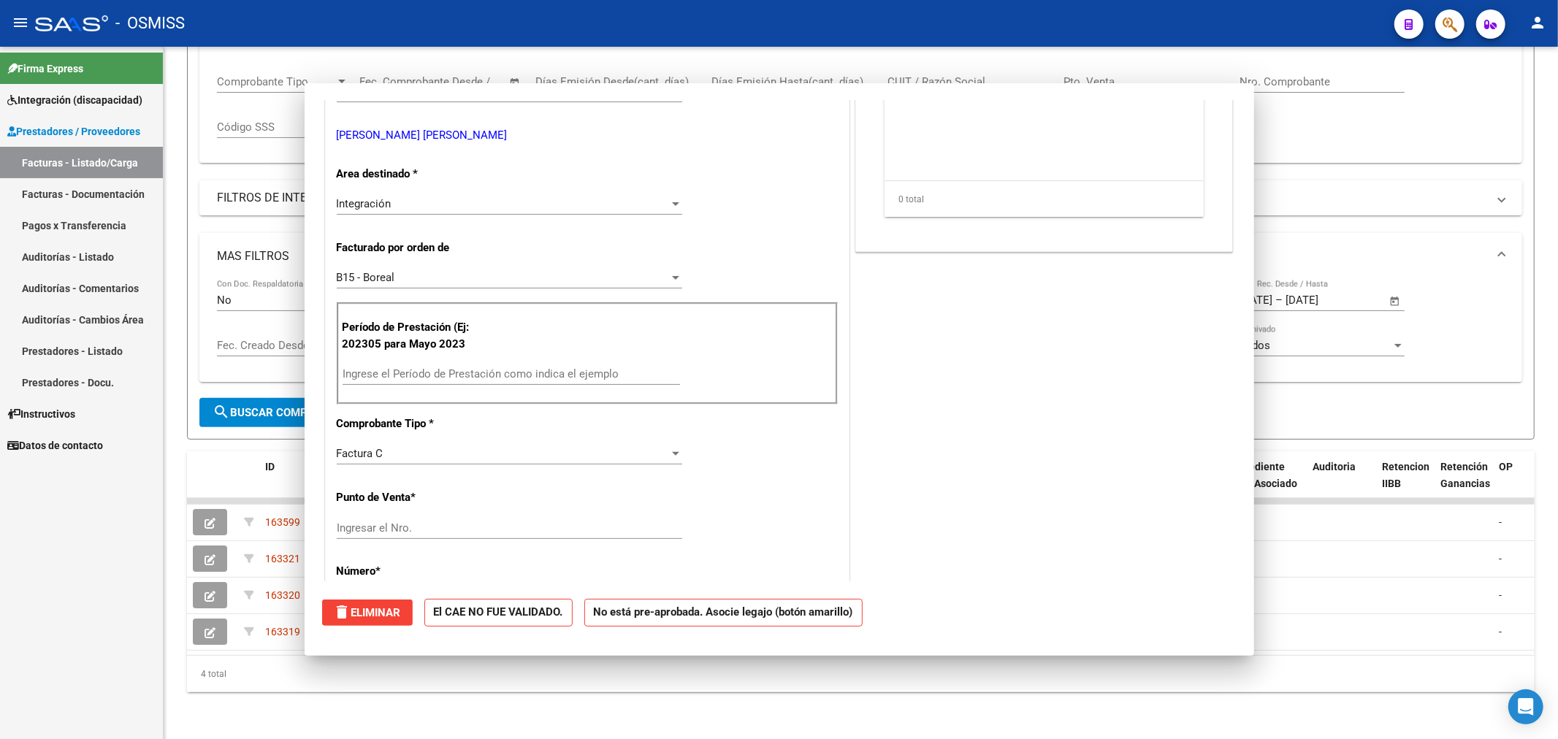
scroll to position [0, 0]
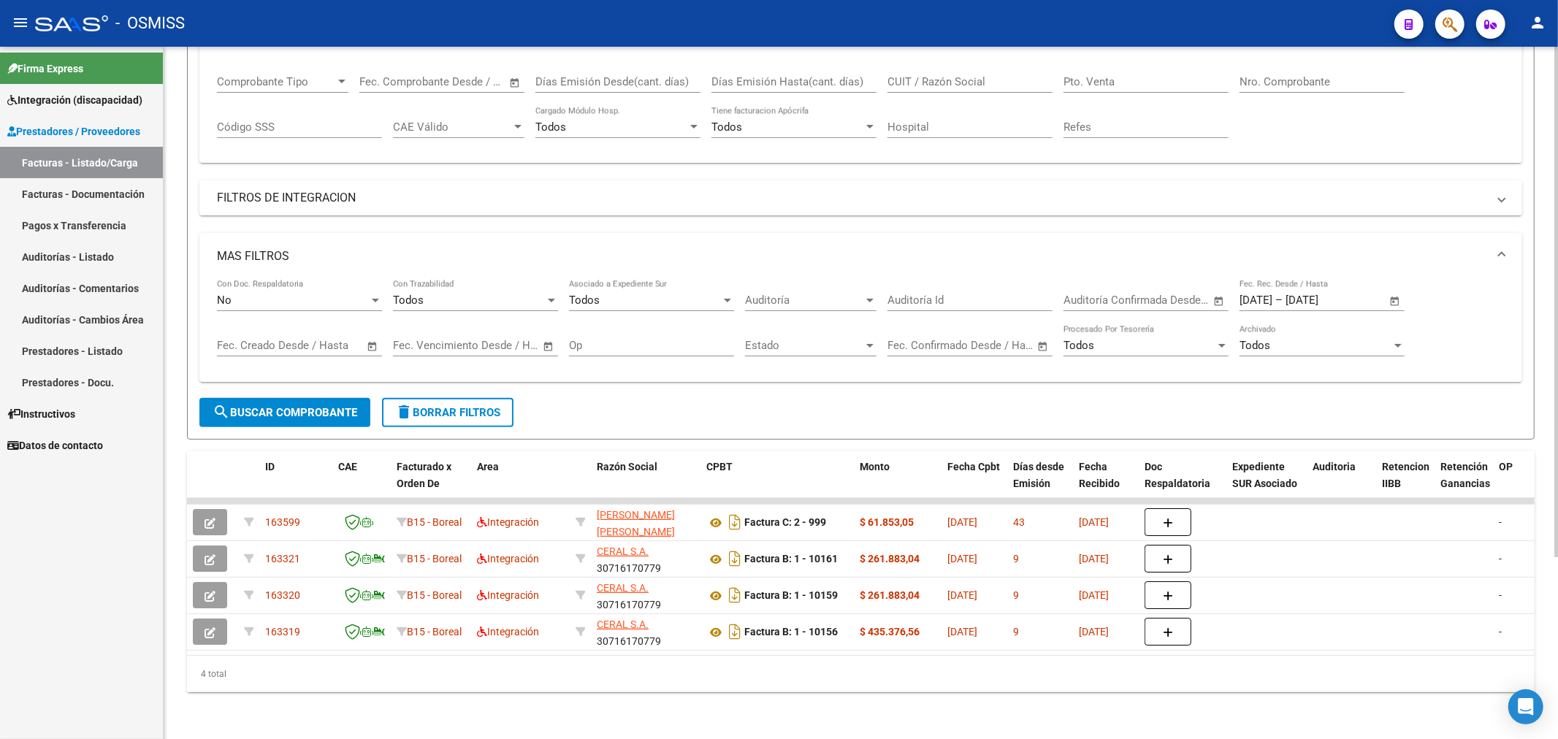
click at [311, 406] on span "search Buscar Comprobante" at bounding box center [285, 412] width 145 height 13
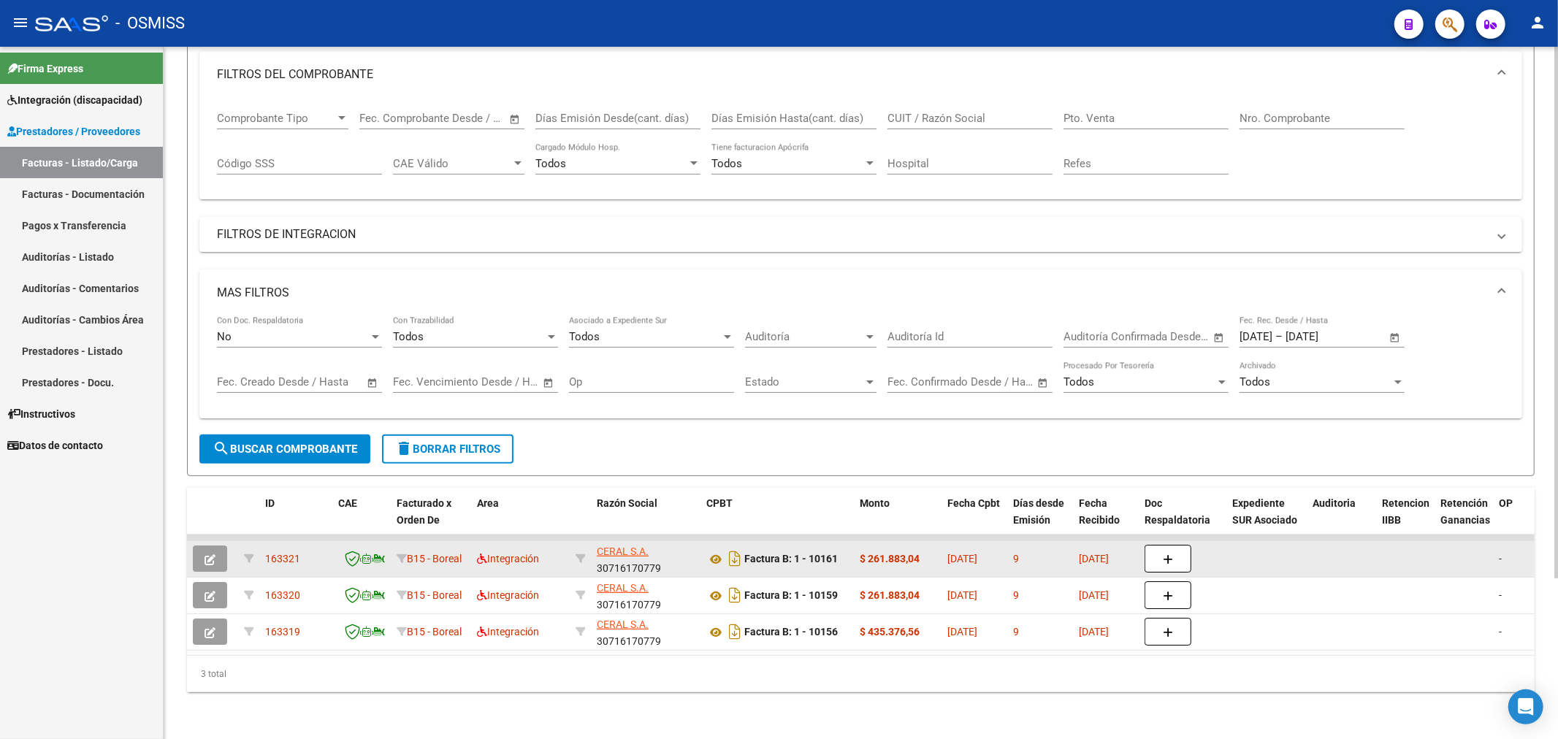
scroll to position [210, 0]
click at [205, 555] on icon "button" at bounding box center [210, 560] width 11 height 11
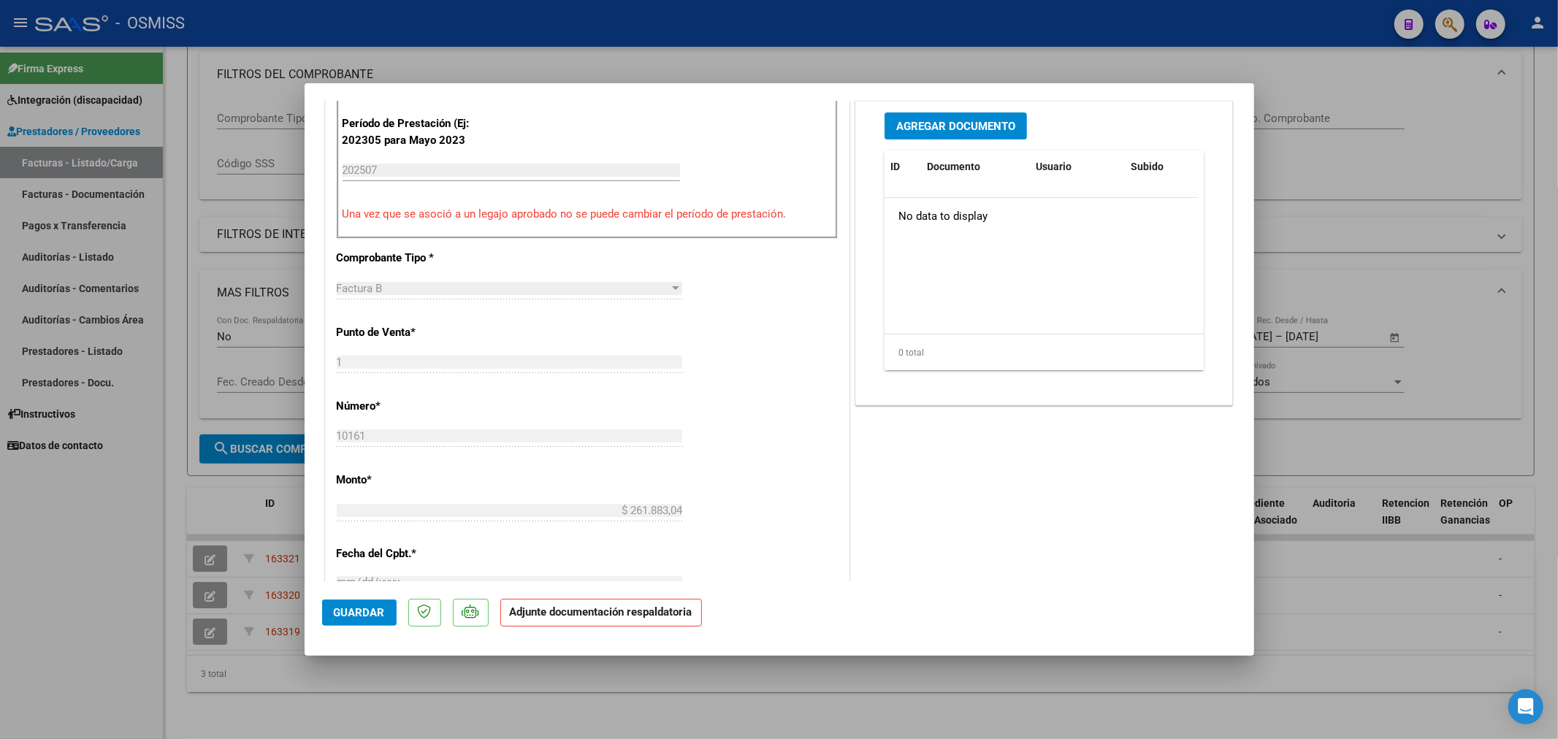
scroll to position [487, 0]
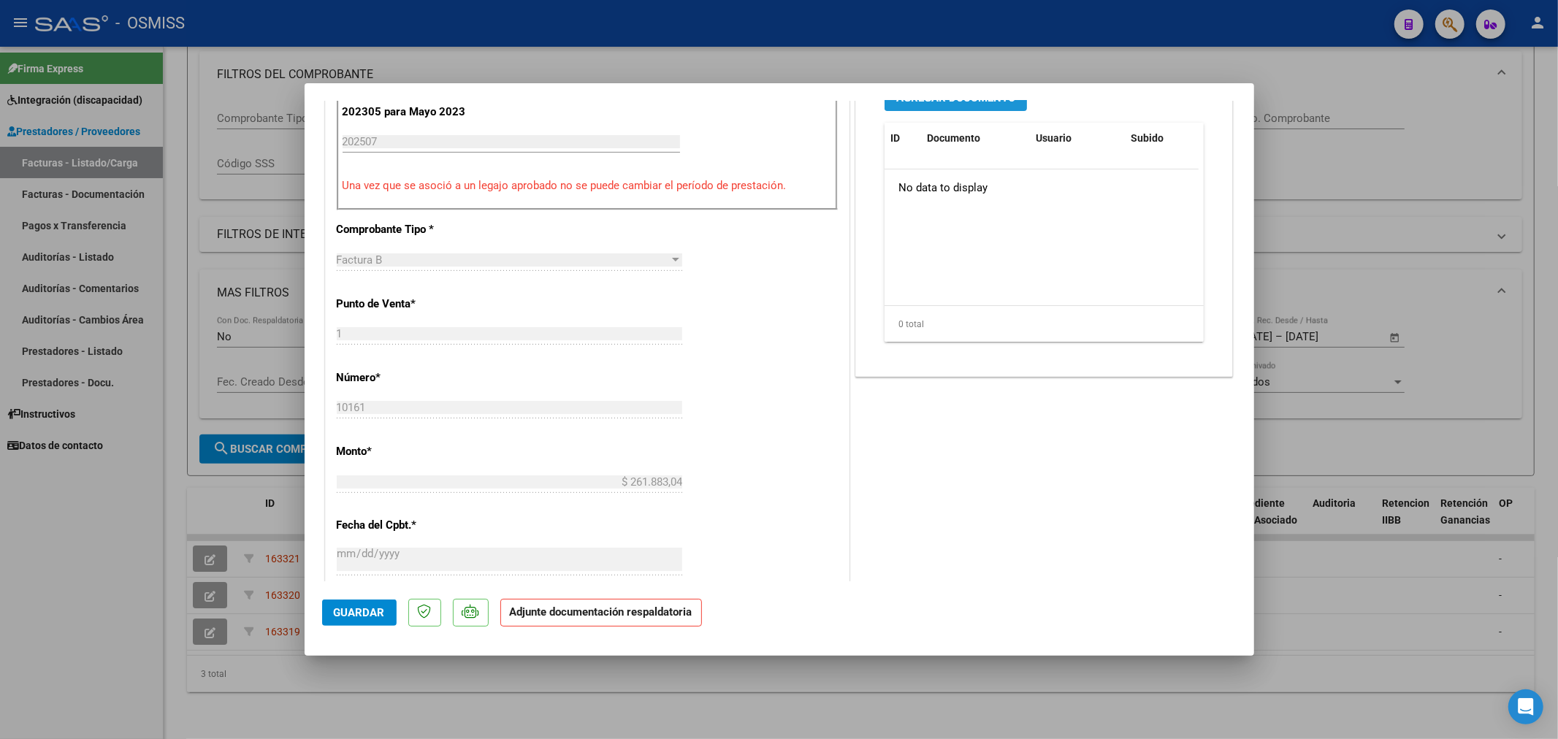
click at [980, 104] on span "Agregar Documento" at bounding box center [955, 97] width 119 height 13
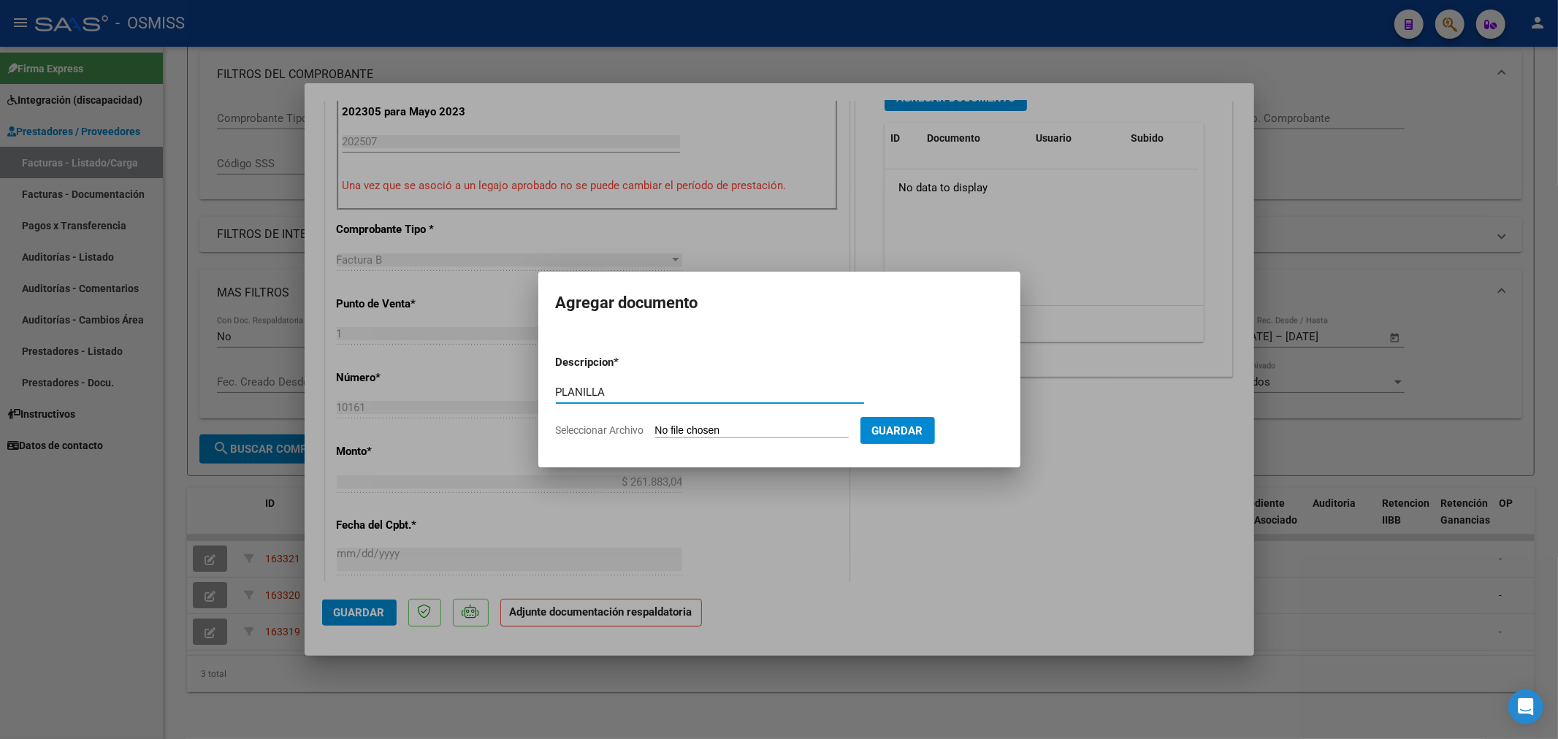
type input "PLANILLA"
click at [681, 430] on input "Seleccionar Archivo" at bounding box center [752, 431] width 194 height 14
type input "C:\fakepath\30716170779_6_1_10161_Planilla de Asistencia_2.pdf"
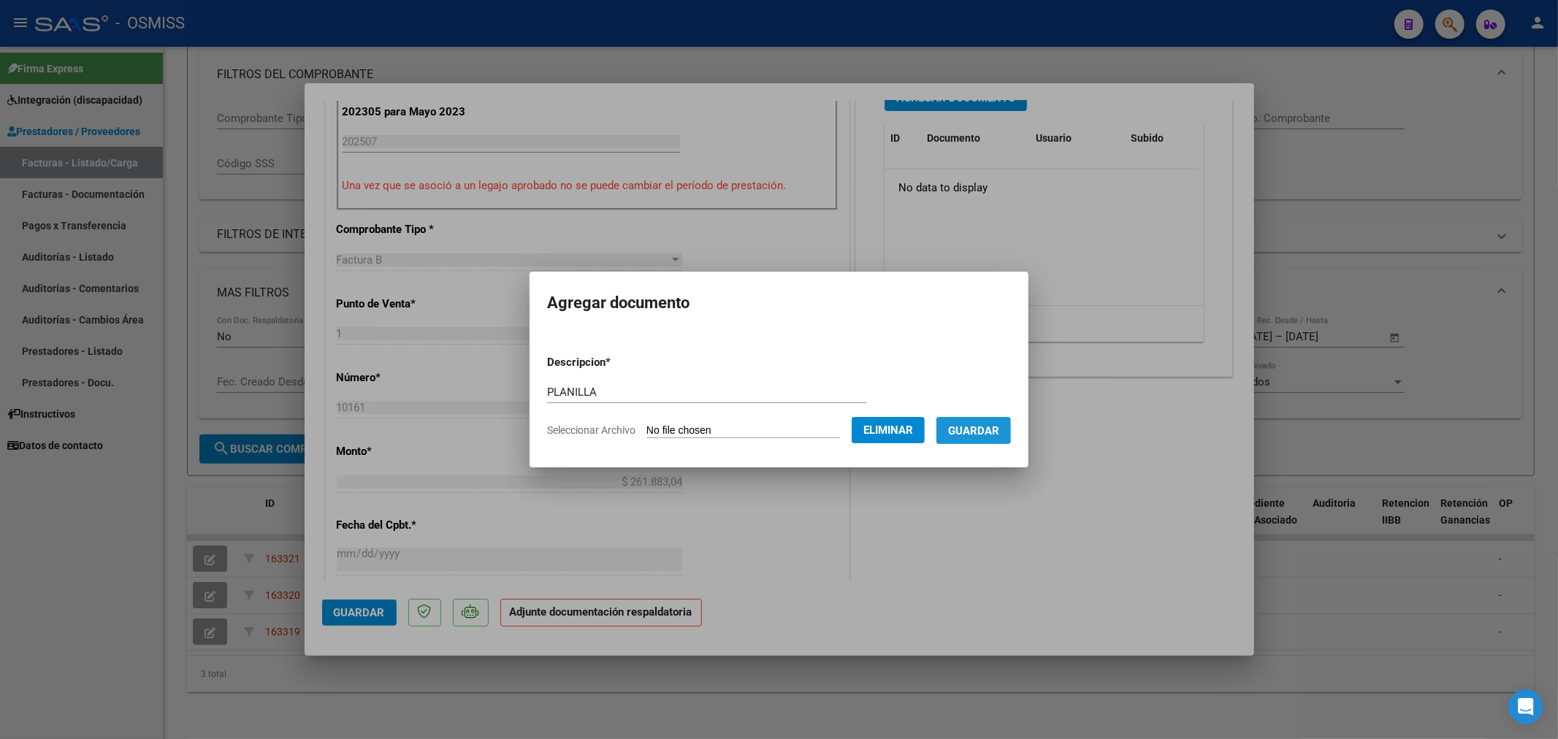
click at [977, 430] on span "Guardar" at bounding box center [973, 430] width 51 height 13
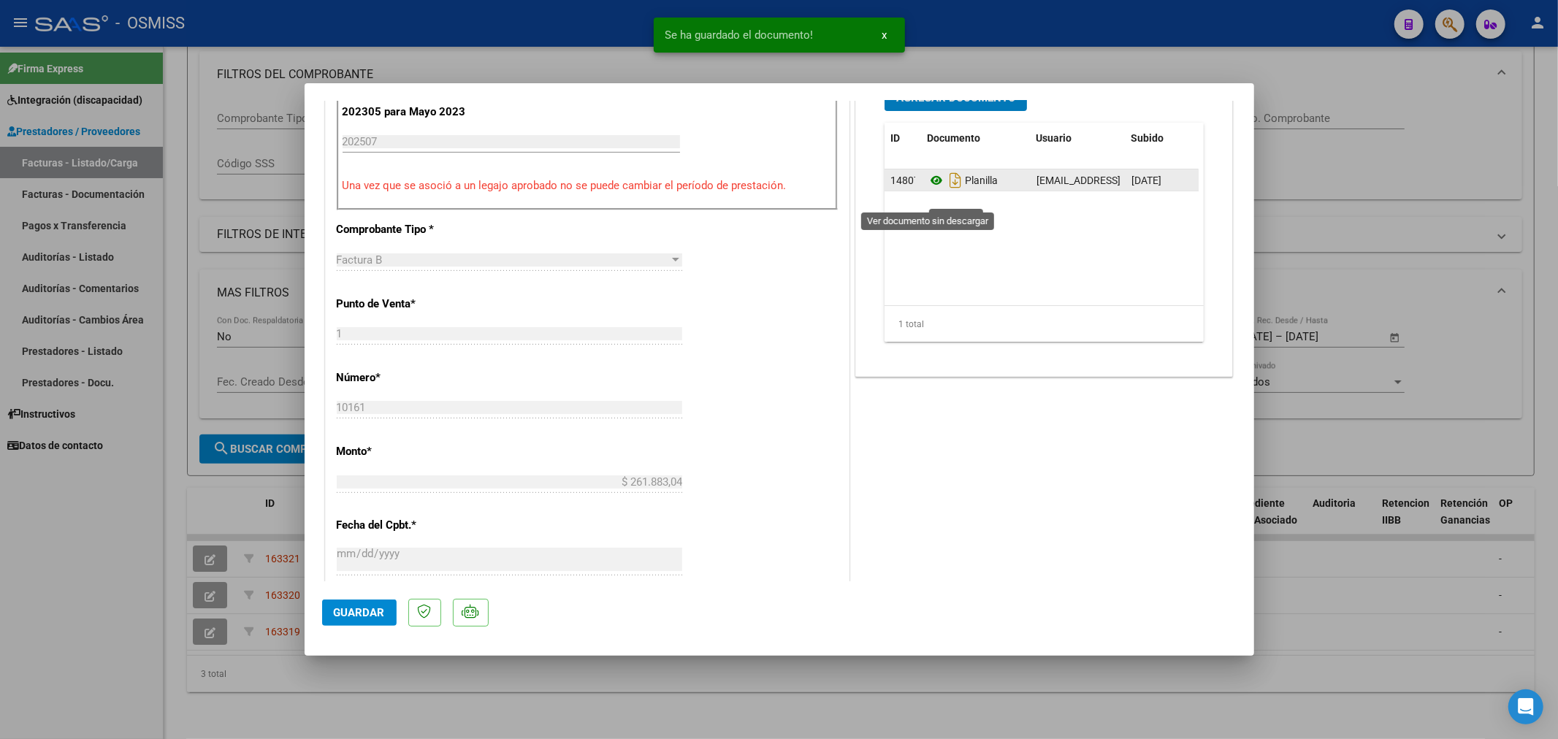
click at [932, 189] on icon at bounding box center [936, 181] width 19 height 18
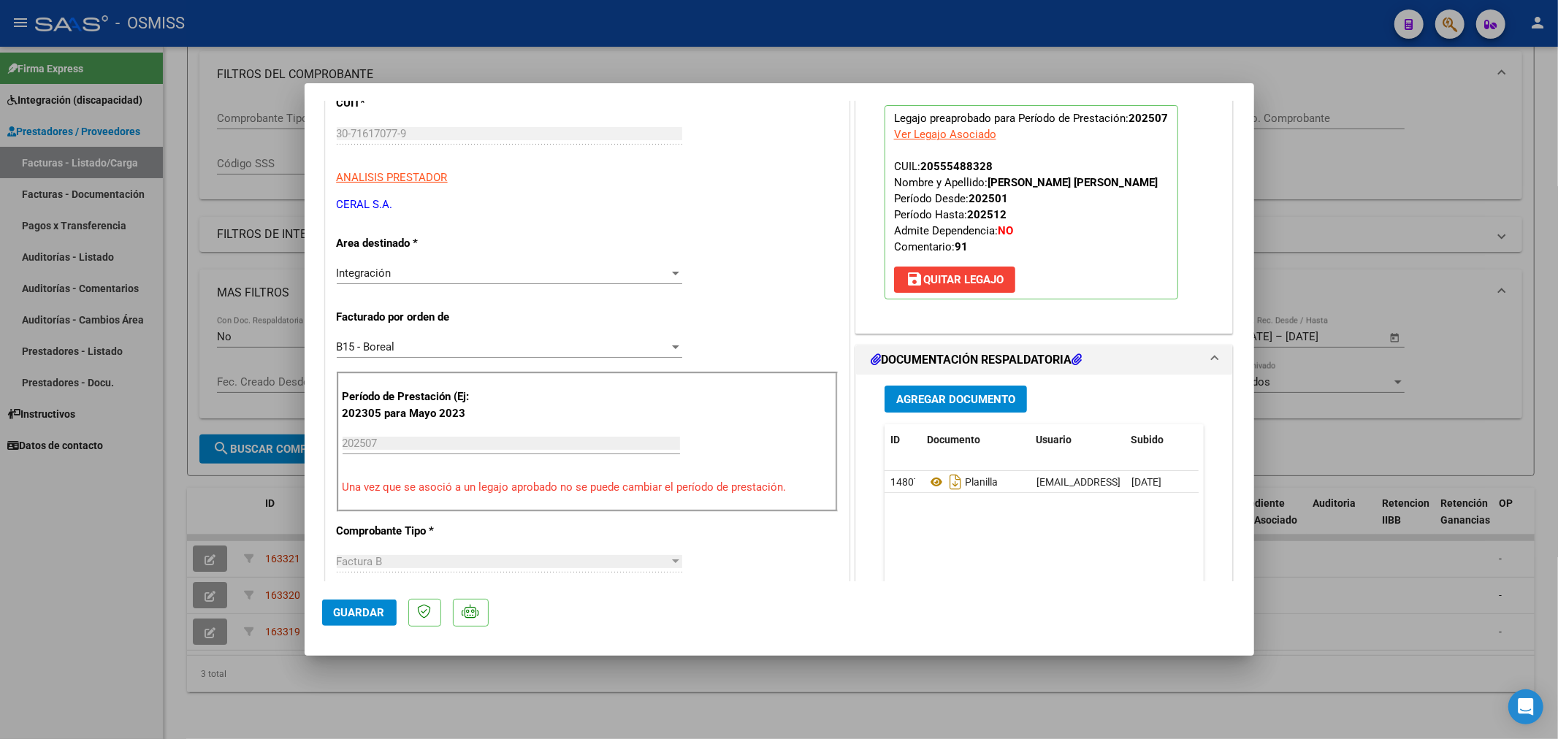
scroll to position [405, 0]
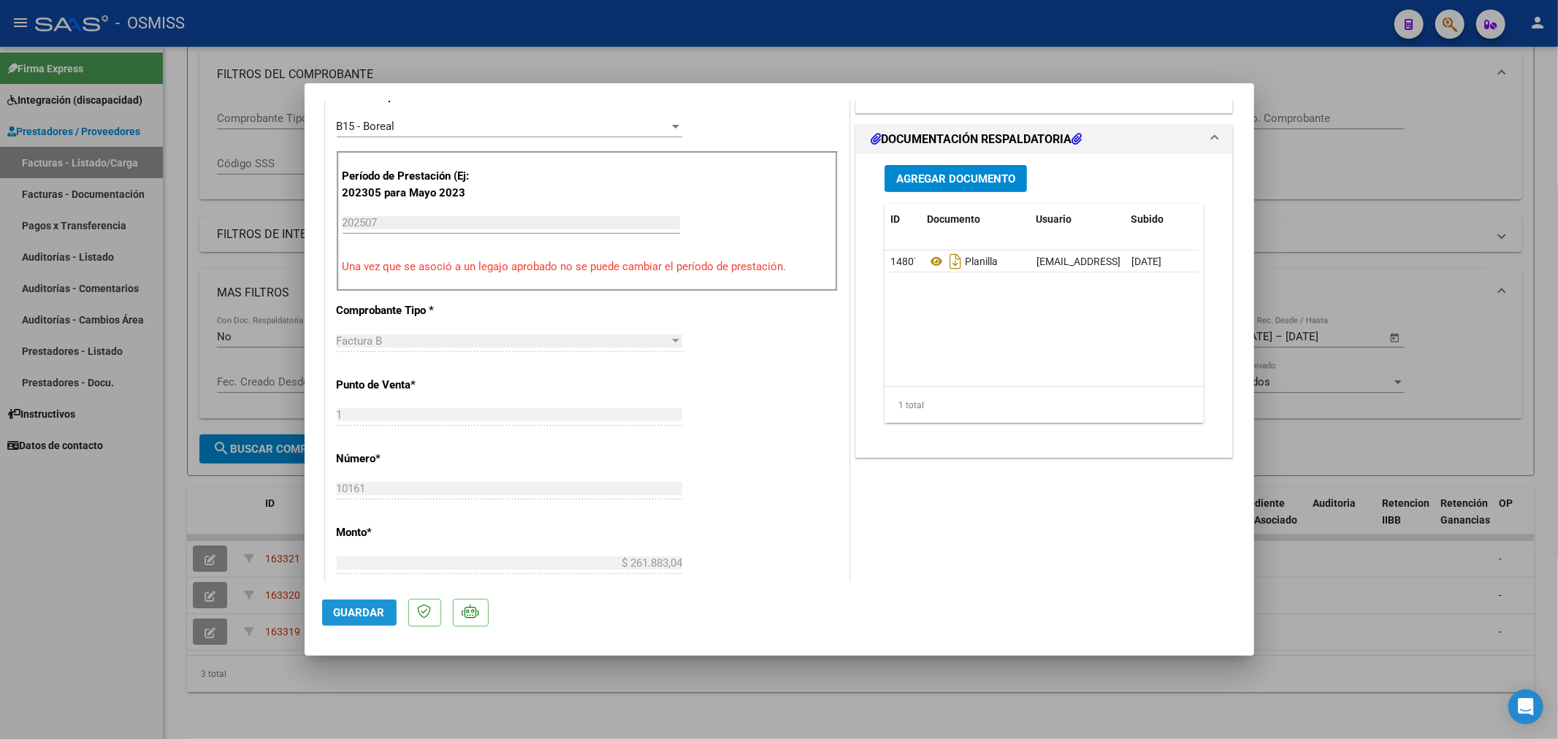
click at [351, 611] on span "Guardar" at bounding box center [359, 612] width 51 height 13
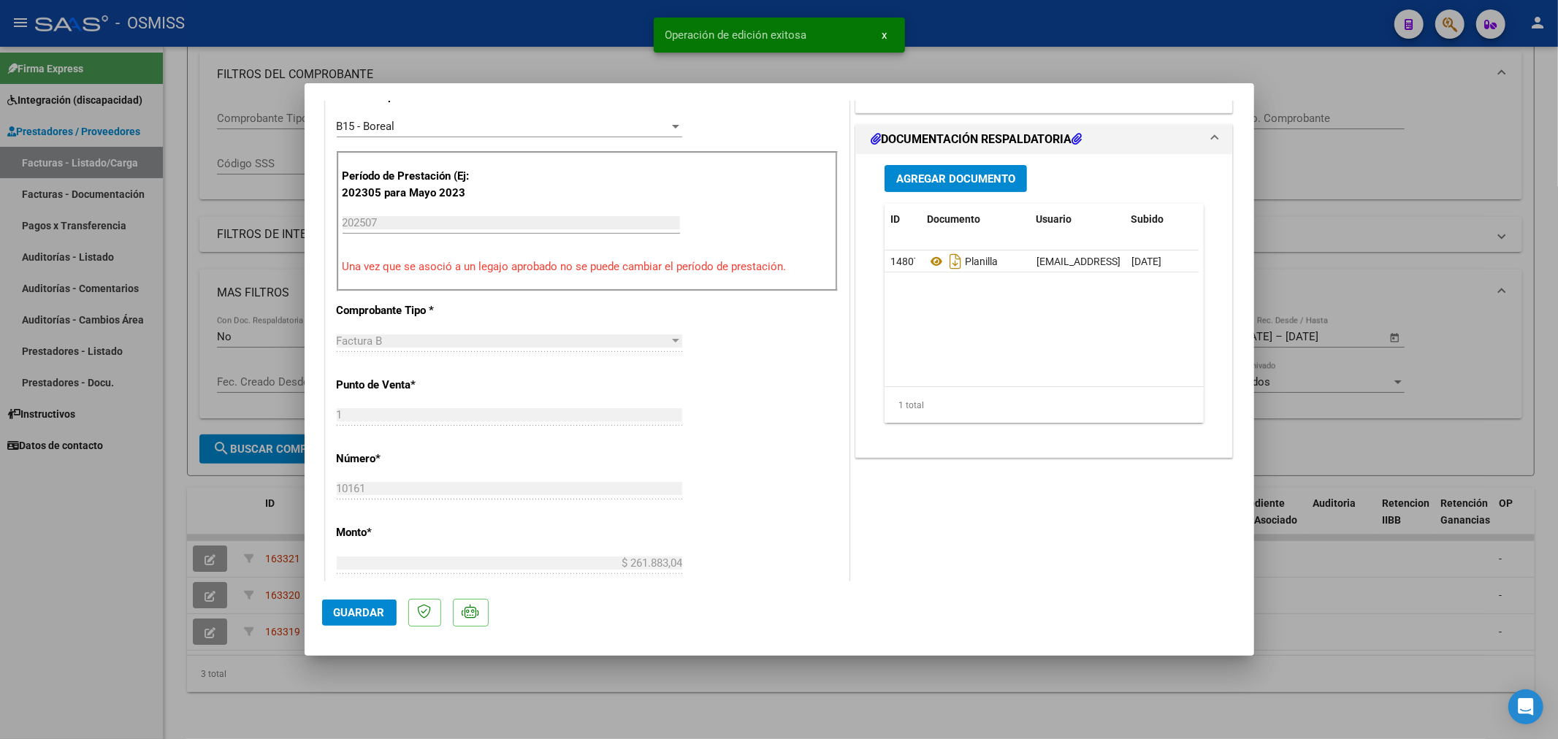
type input "$ 0,00"
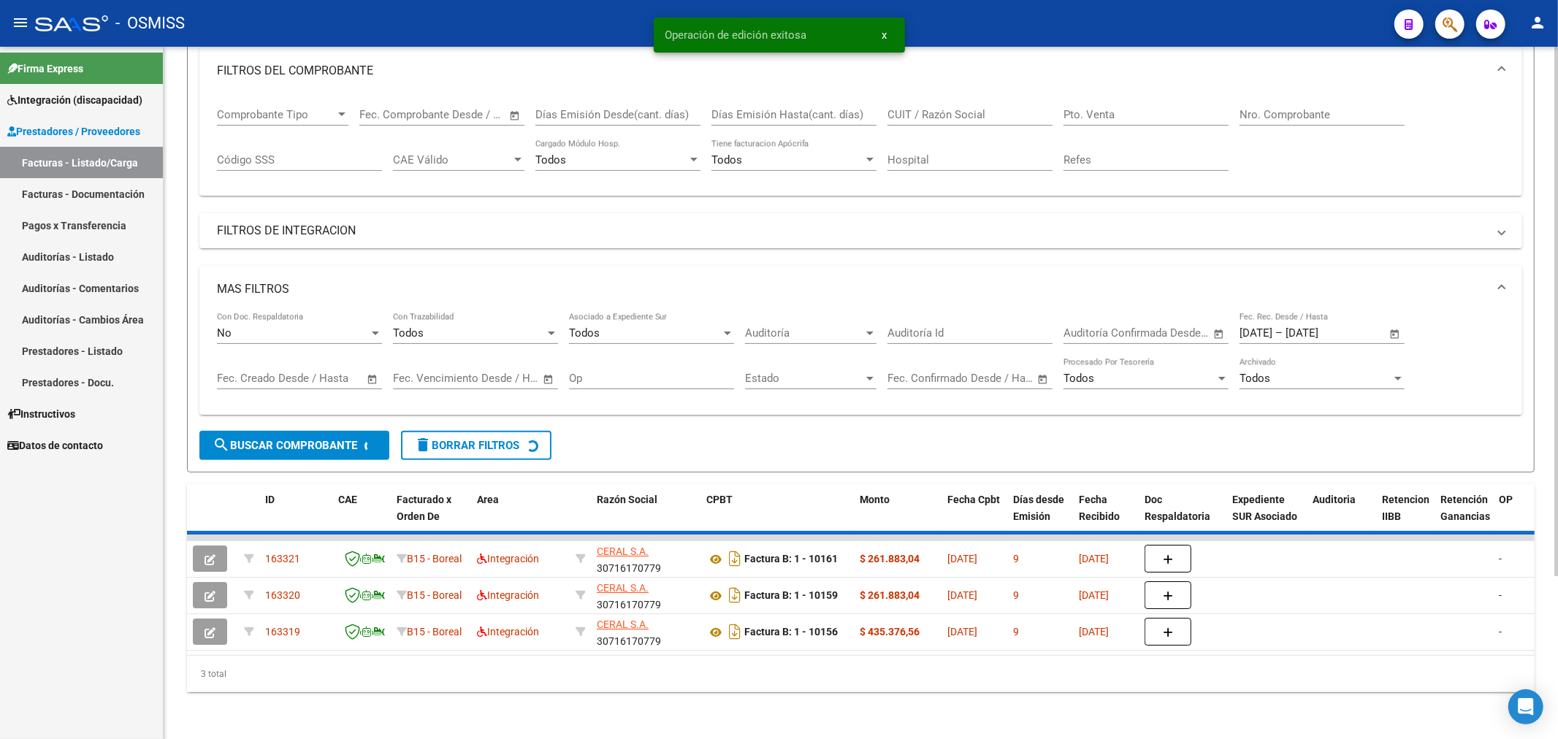
scroll to position [173, 0]
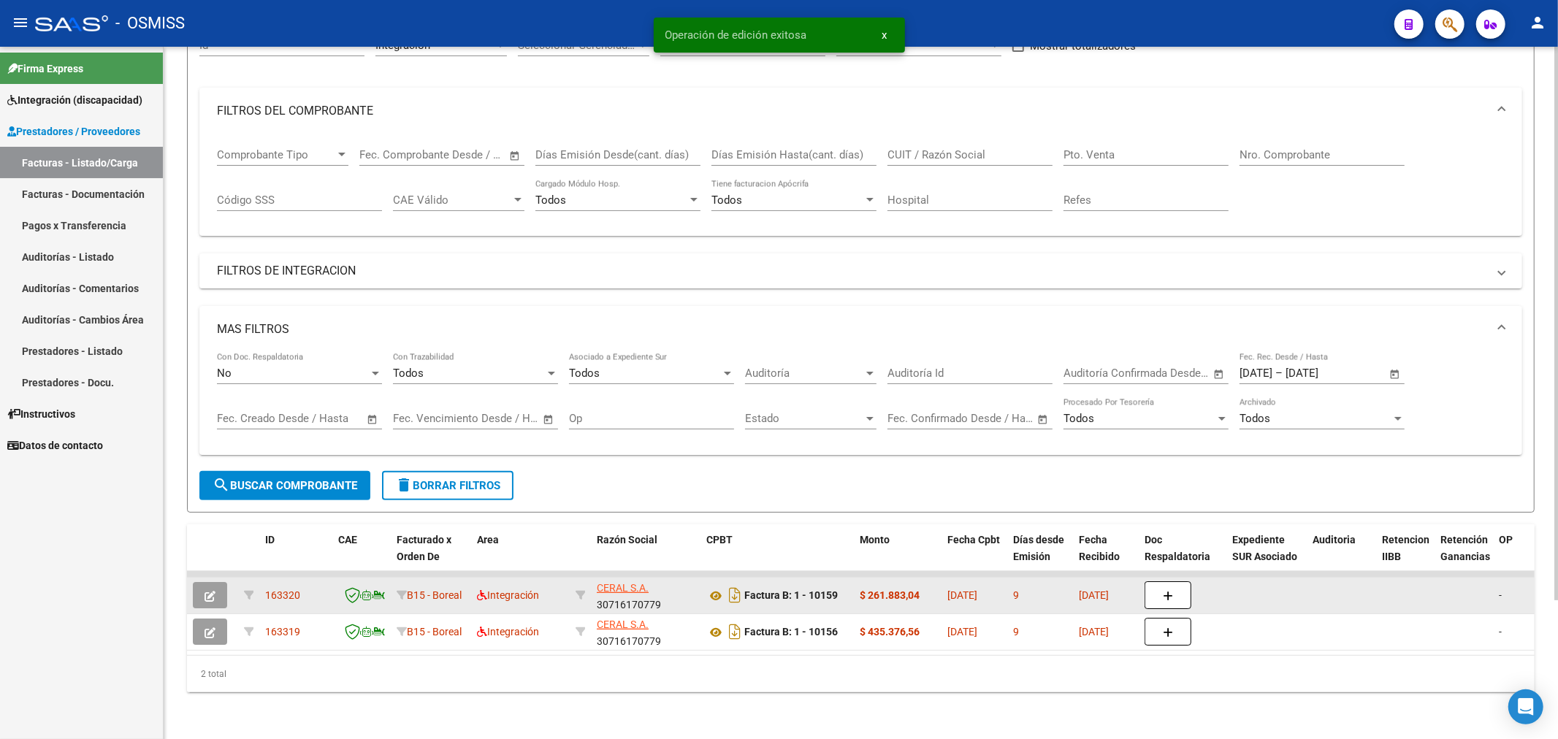
click at [218, 582] on button "button" at bounding box center [210, 595] width 34 height 26
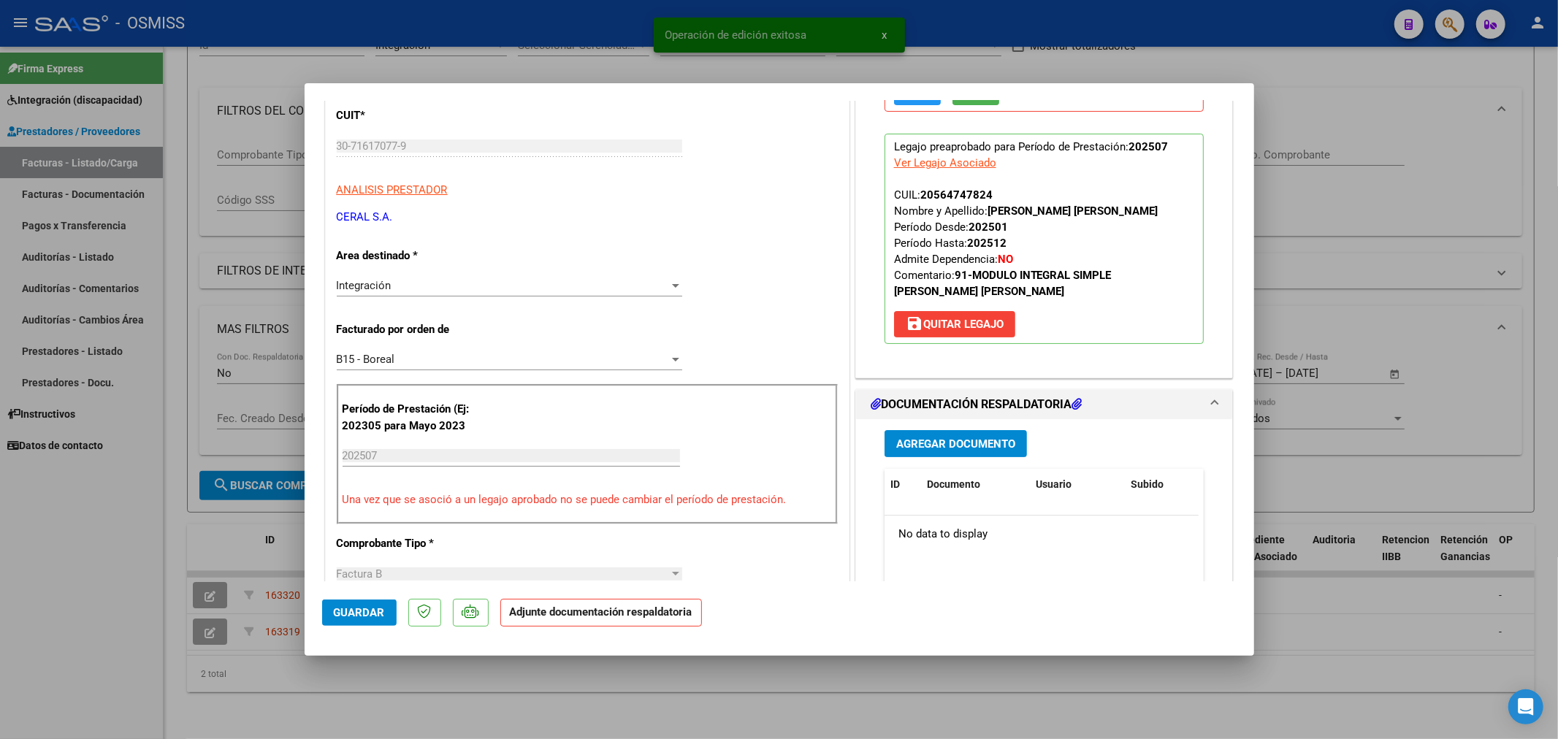
scroll to position [405, 0]
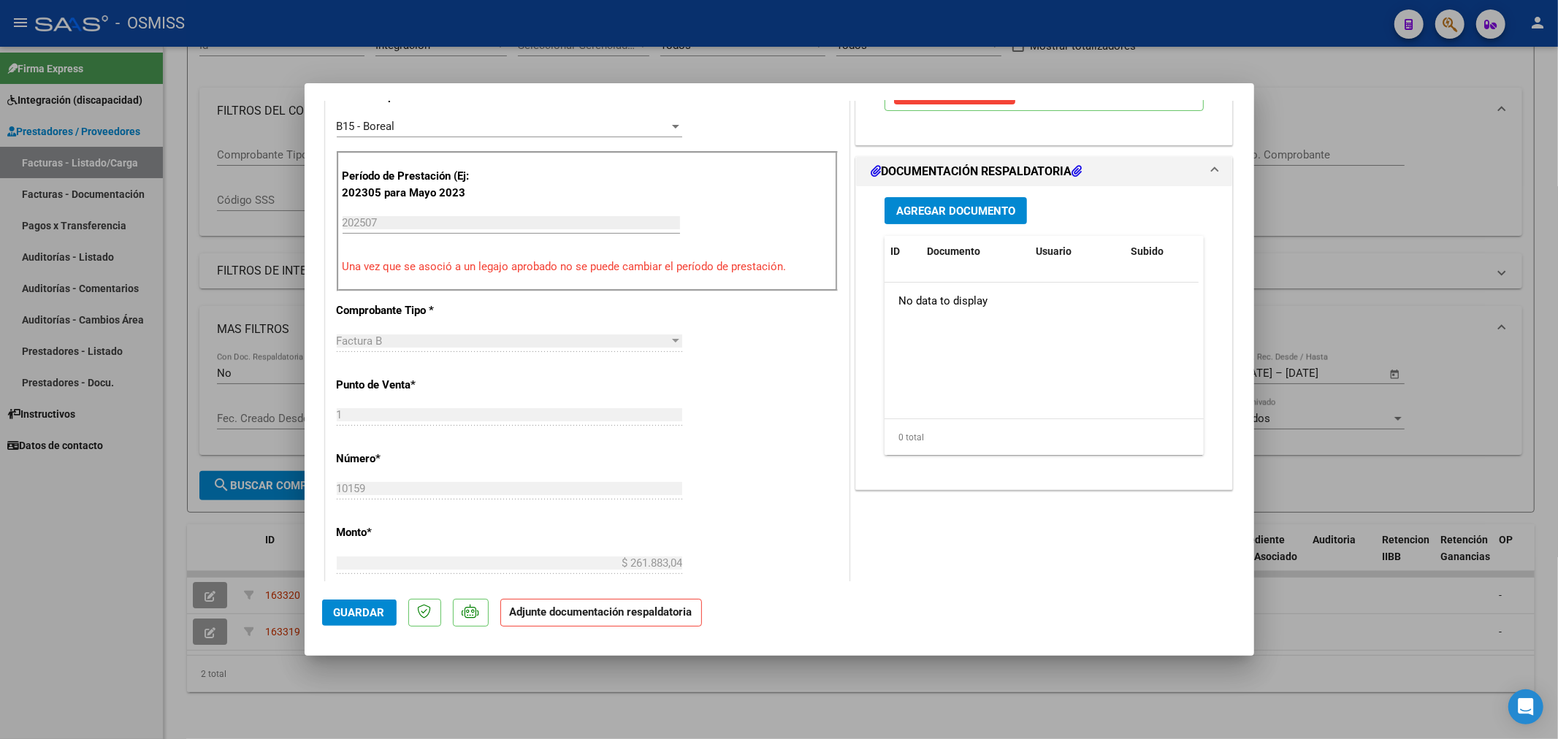
click at [978, 216] on span "Agregar Documento" at bounding box center [955, 211] width 119 height 13
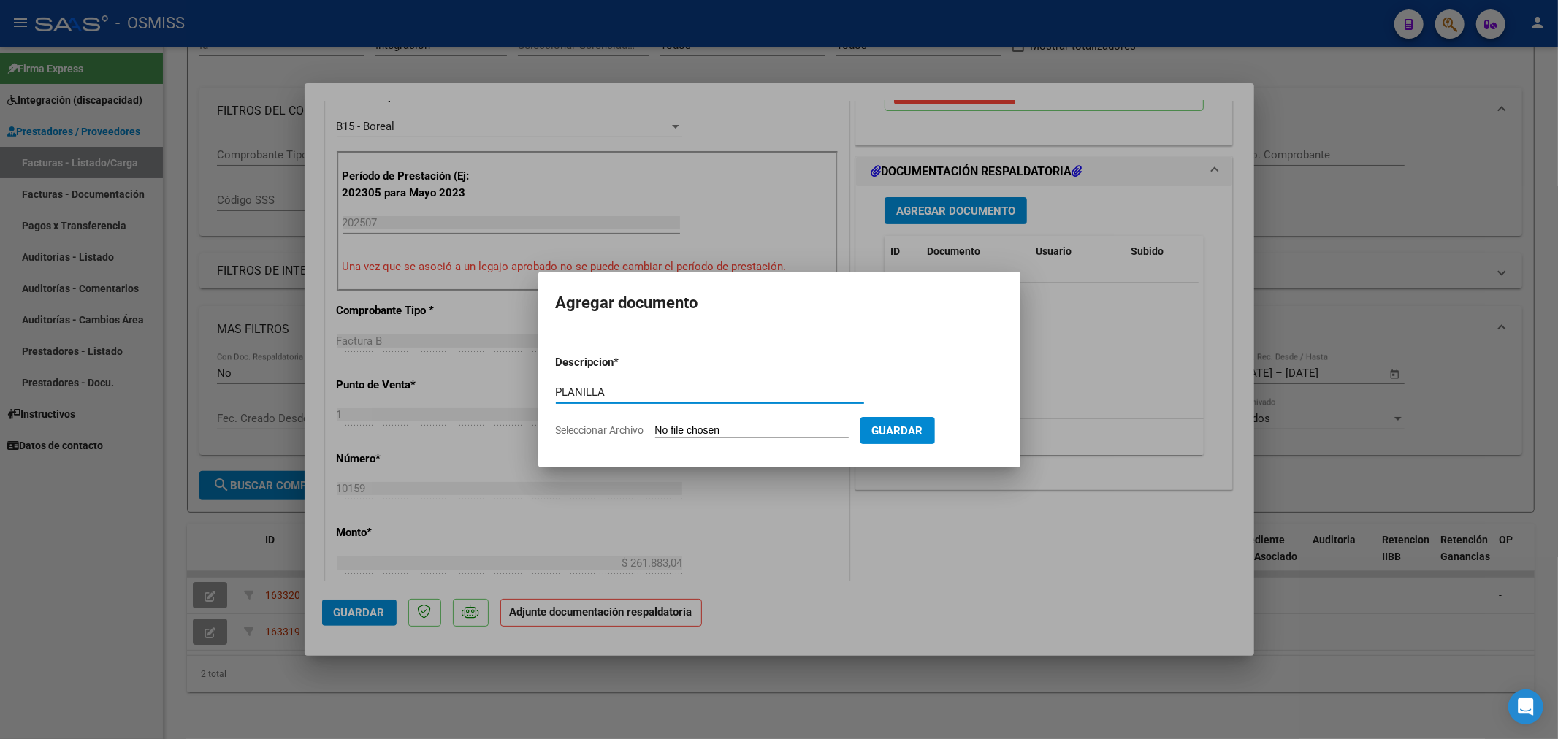
type input "PLANILLA"
click at [677, 432] on input "Seleccionar Archivo" at bounding box center [752, 431] width 194 height 14
type input "C:\fakepath\30716170779_6_1_10159_Planilla de Asistencia_2.pdf"
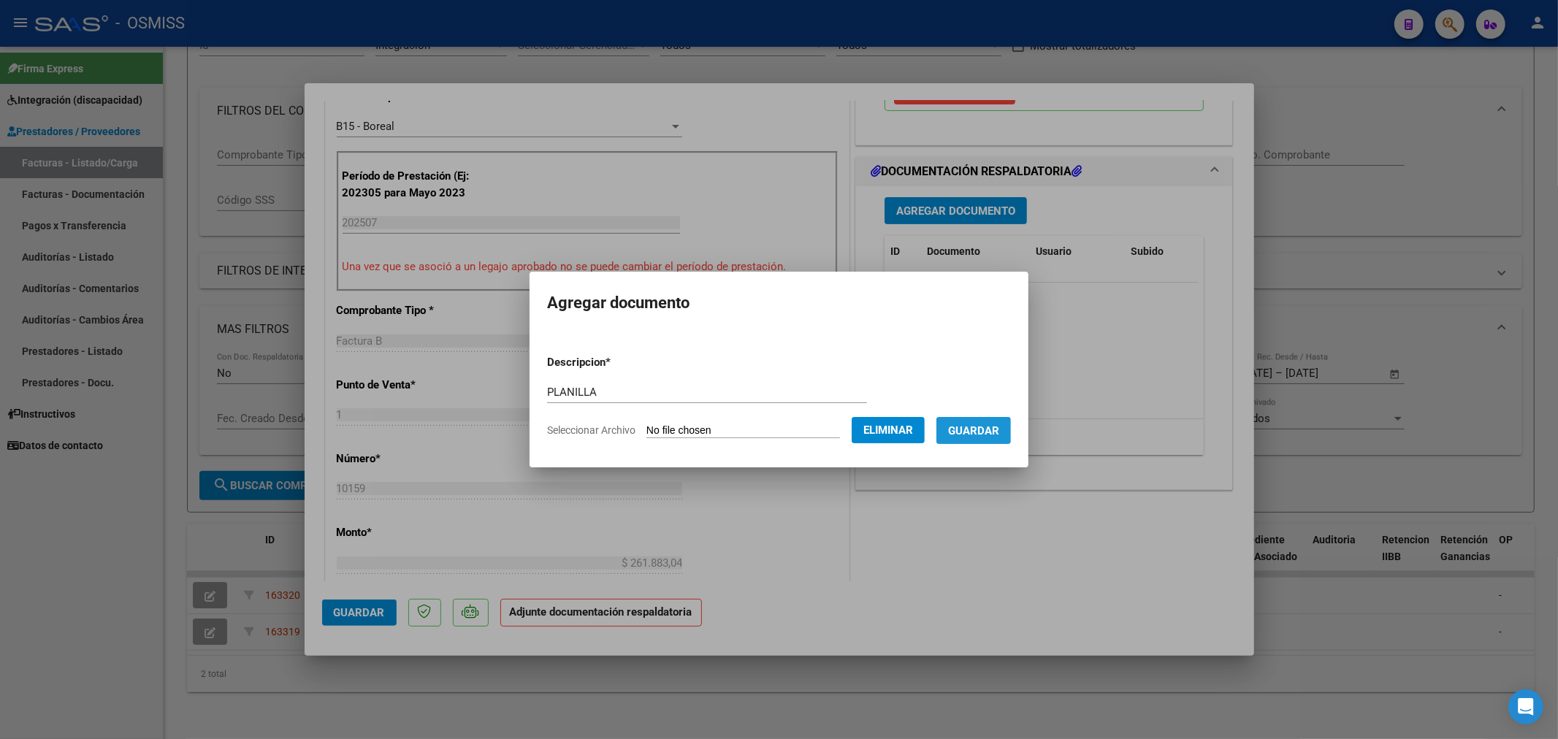
click at [988, 438] on button "Guardar" at bounding box center [974, 430] width 75 height 27
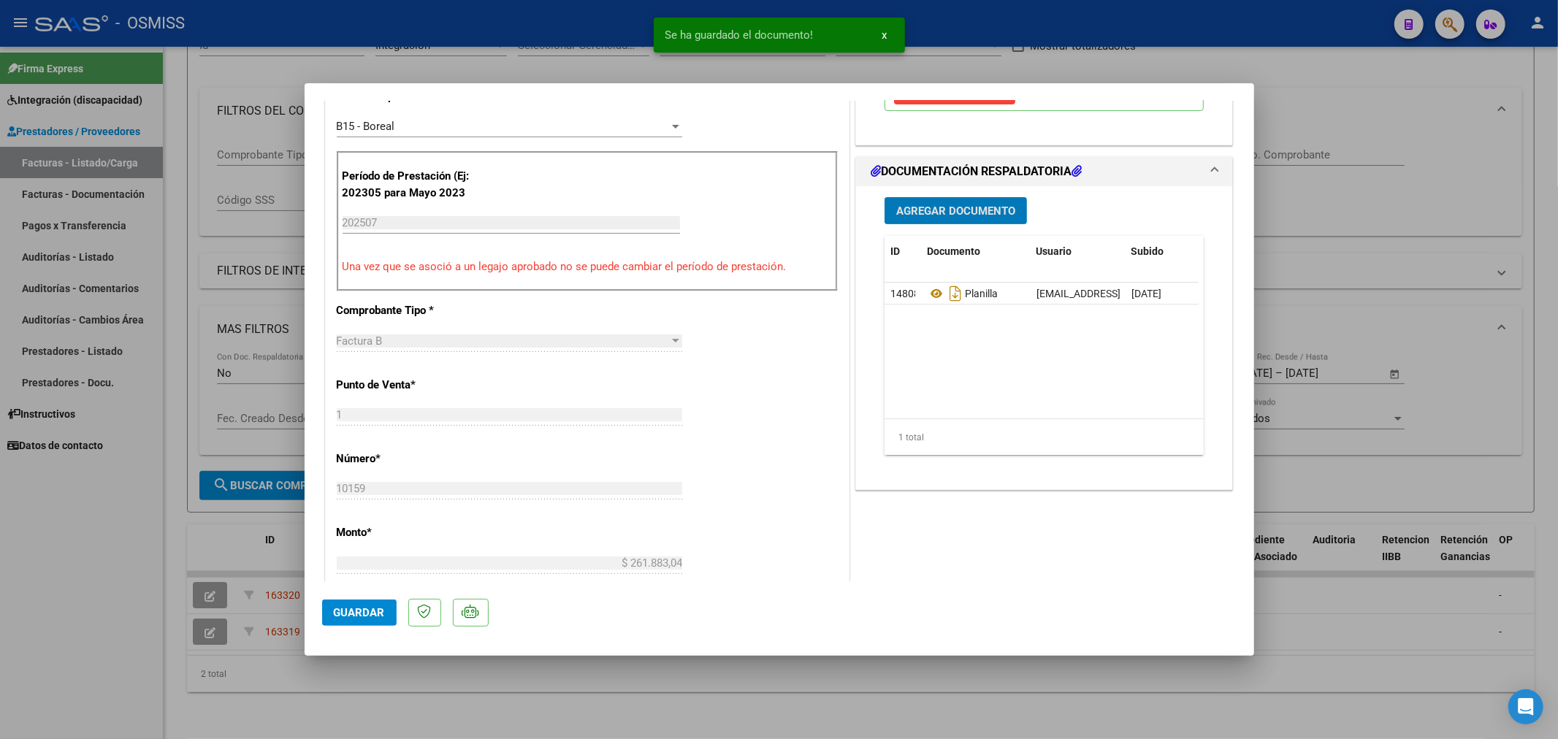
click at [384, 617] on button "Guardar" at bounding box center [359, 613] width 75 height 26
type input "$ 0,00"
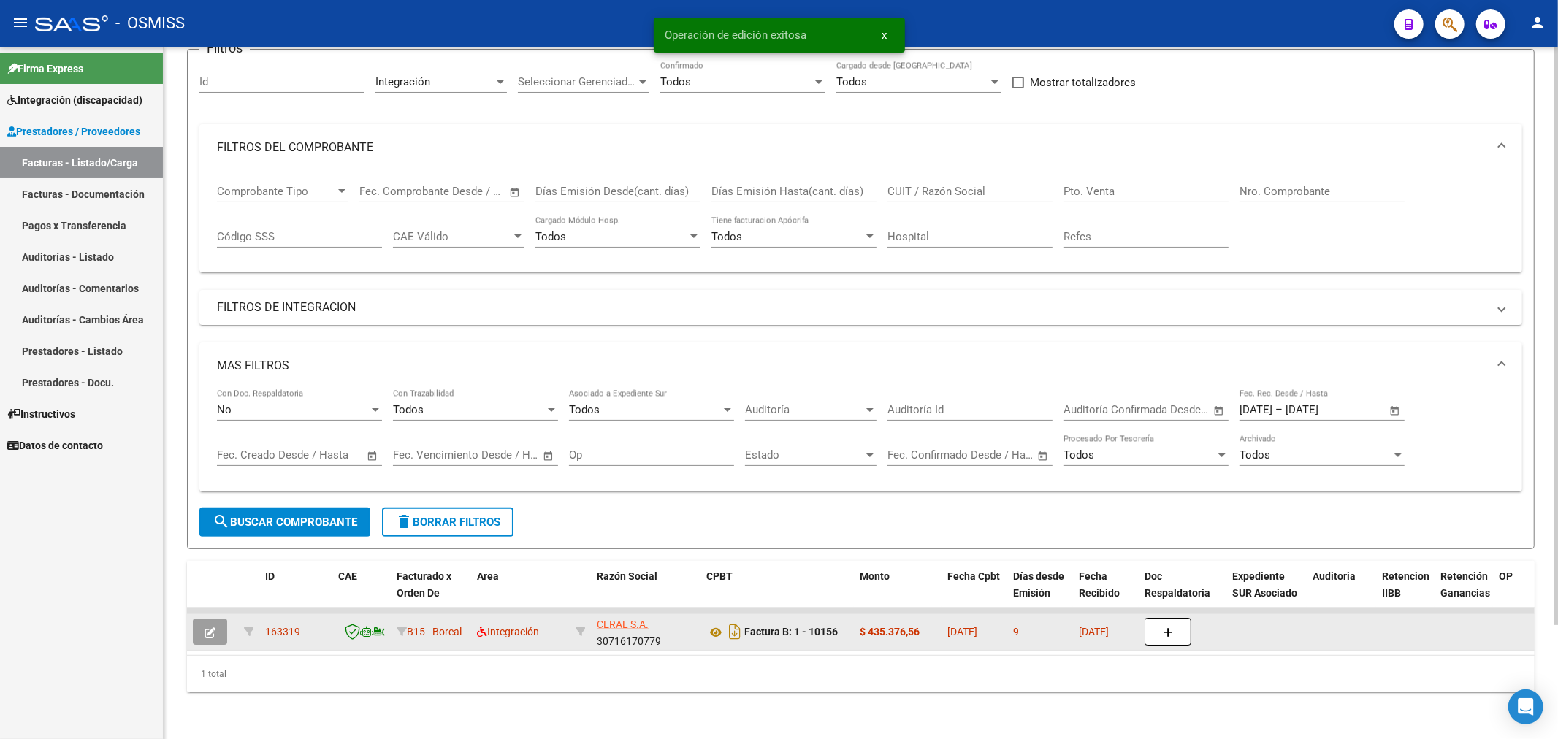
scroll to position [137, 0]
click at [213, 628] on icon "button" at bounding box center [210, 633] width 11 height 11
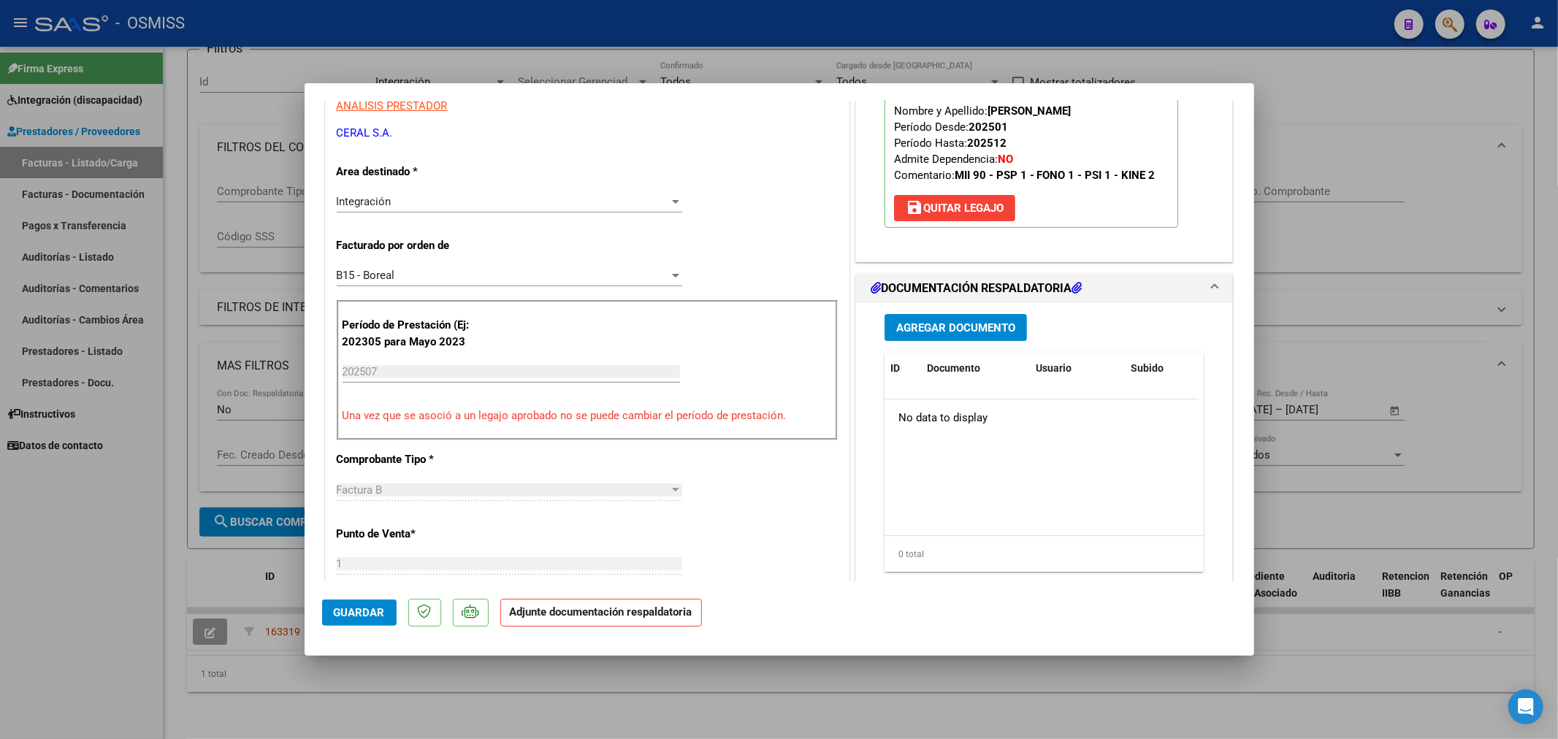
scroll to position [243, 0]
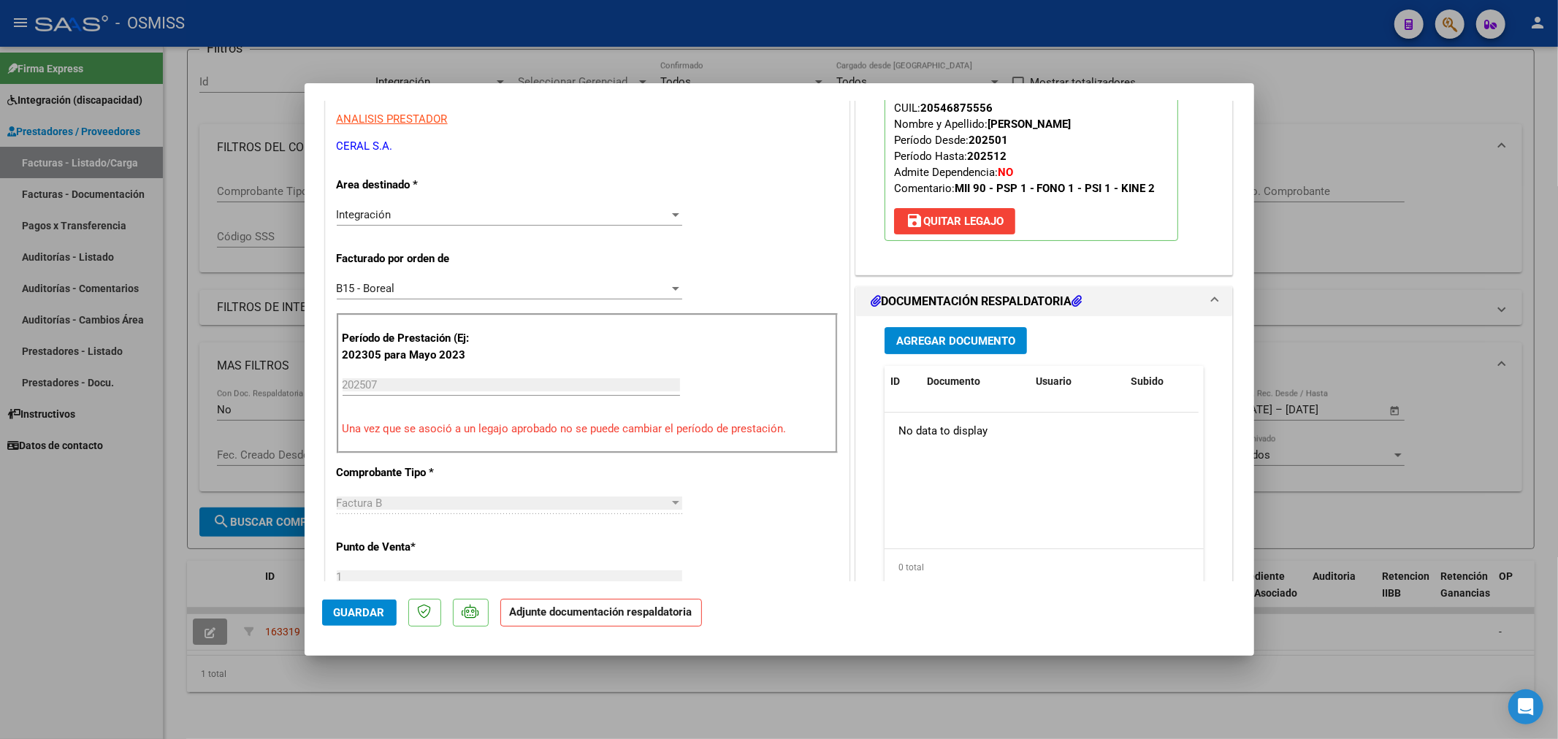
click at [953, 342] on span "Agregar Documento" at bounding box center [955, 341] width 119 height 13
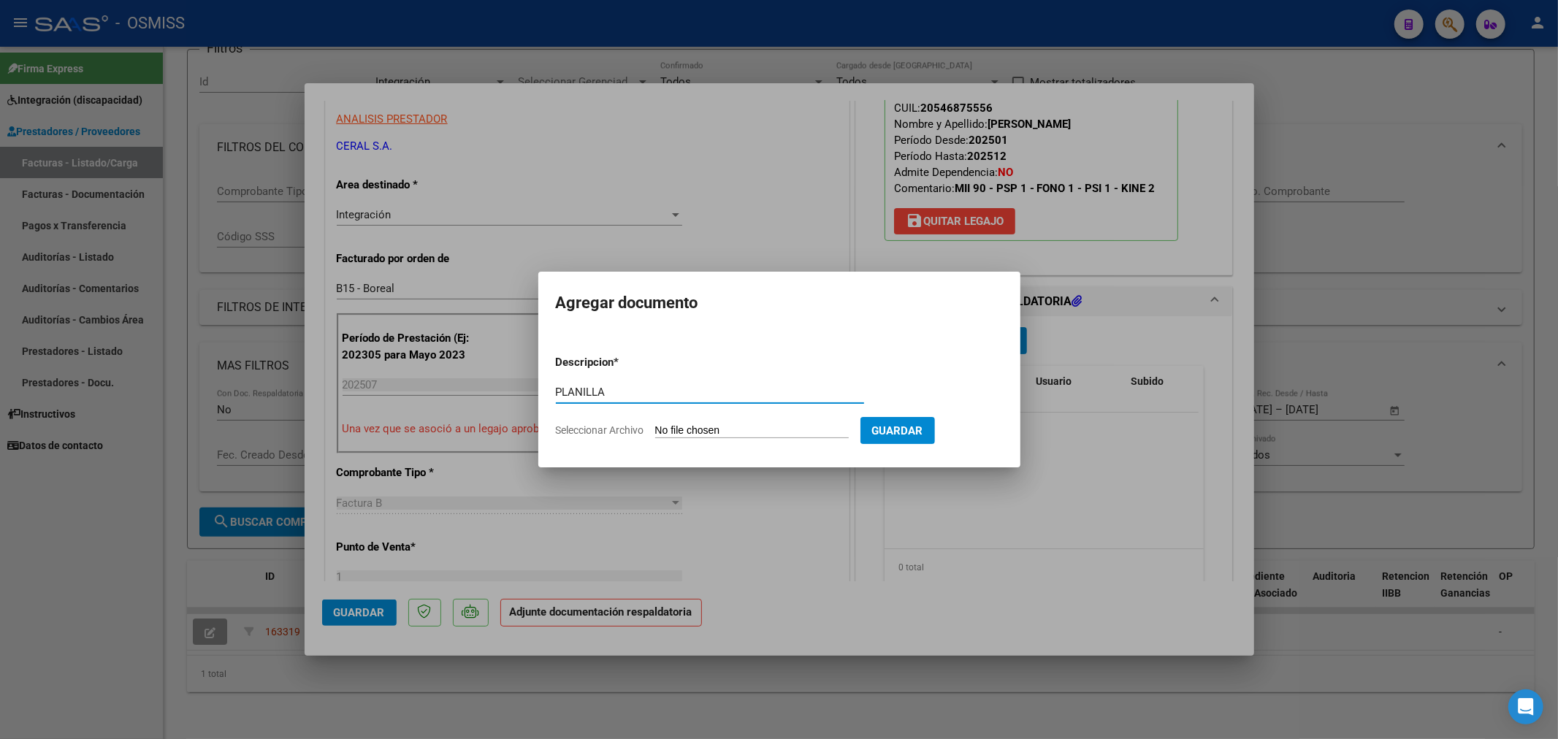
type input "PLANILLA"
click at [706, 436] on input "Seleccionar Archivo" at bounding box center [752, 431] width 194 height 14
type input "C:\fakepath\30716170779_6_1_10156_Planilla de Asistencia_2.pdf"
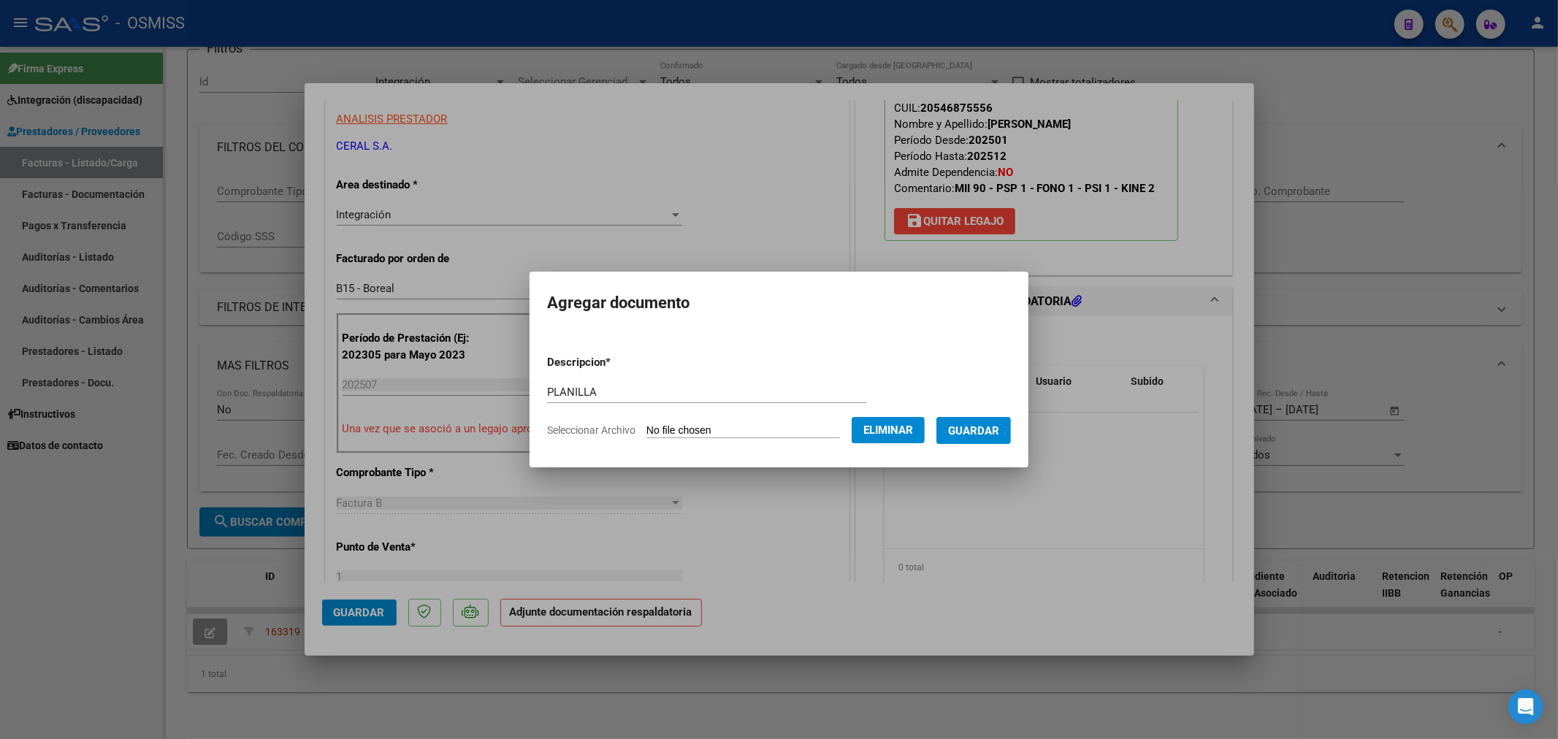
click at [988, 435] on span "Guardar" at bounding box center [973, 430] width 51 height 13
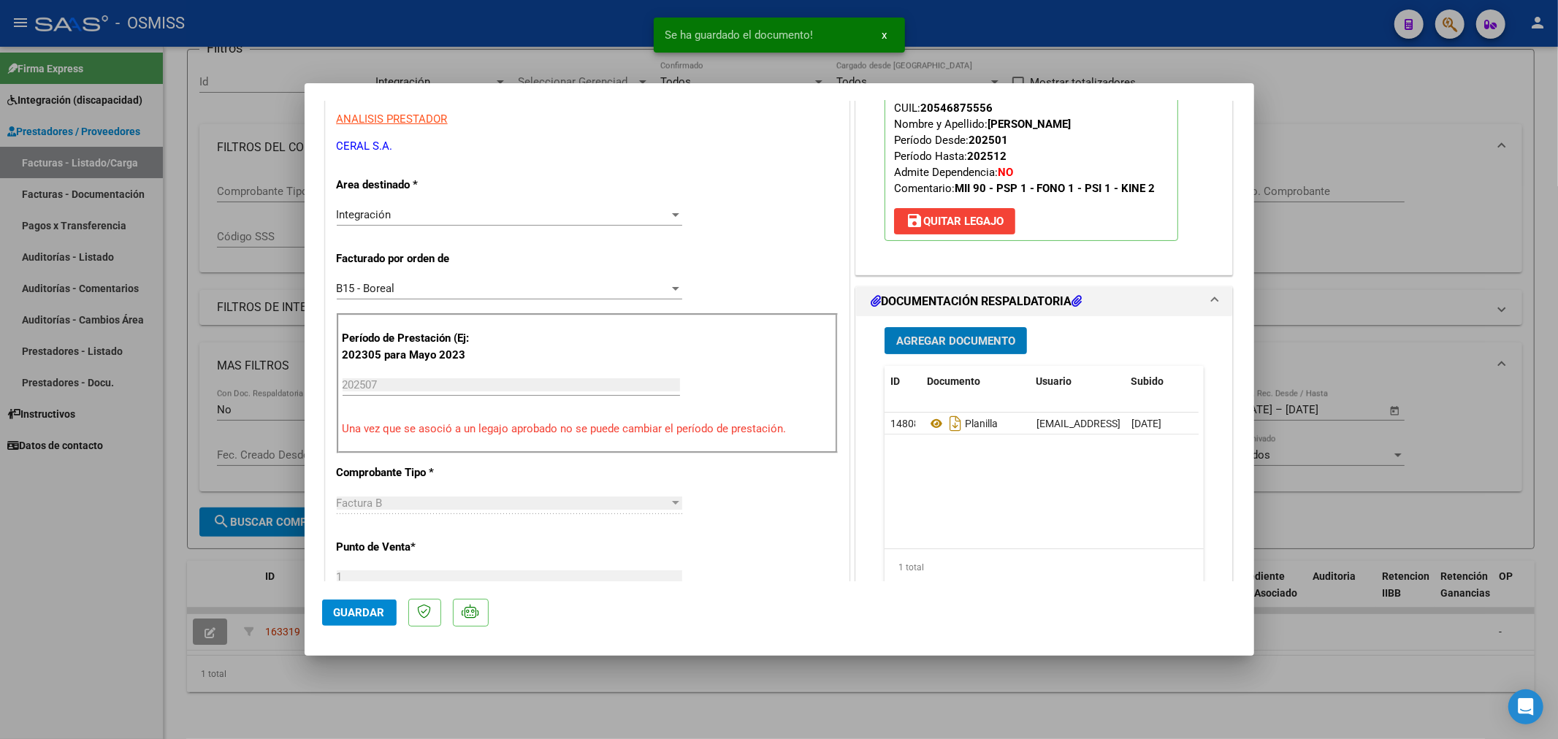
click at [359, 611] on span "Guardar" at bounding box center [359, 612] width 51 height 13
type input "$ 0,00"
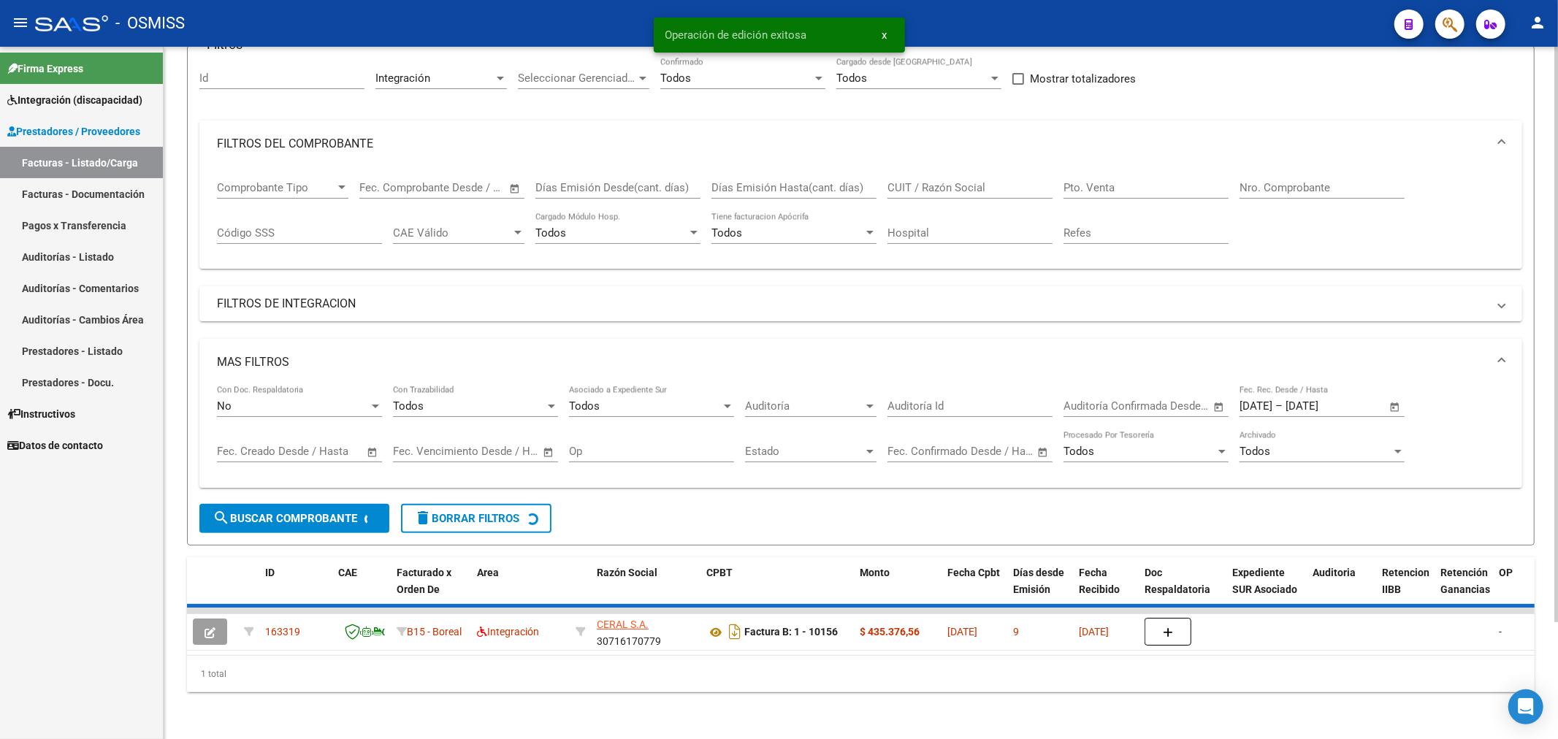
scroll to position [113, 0]
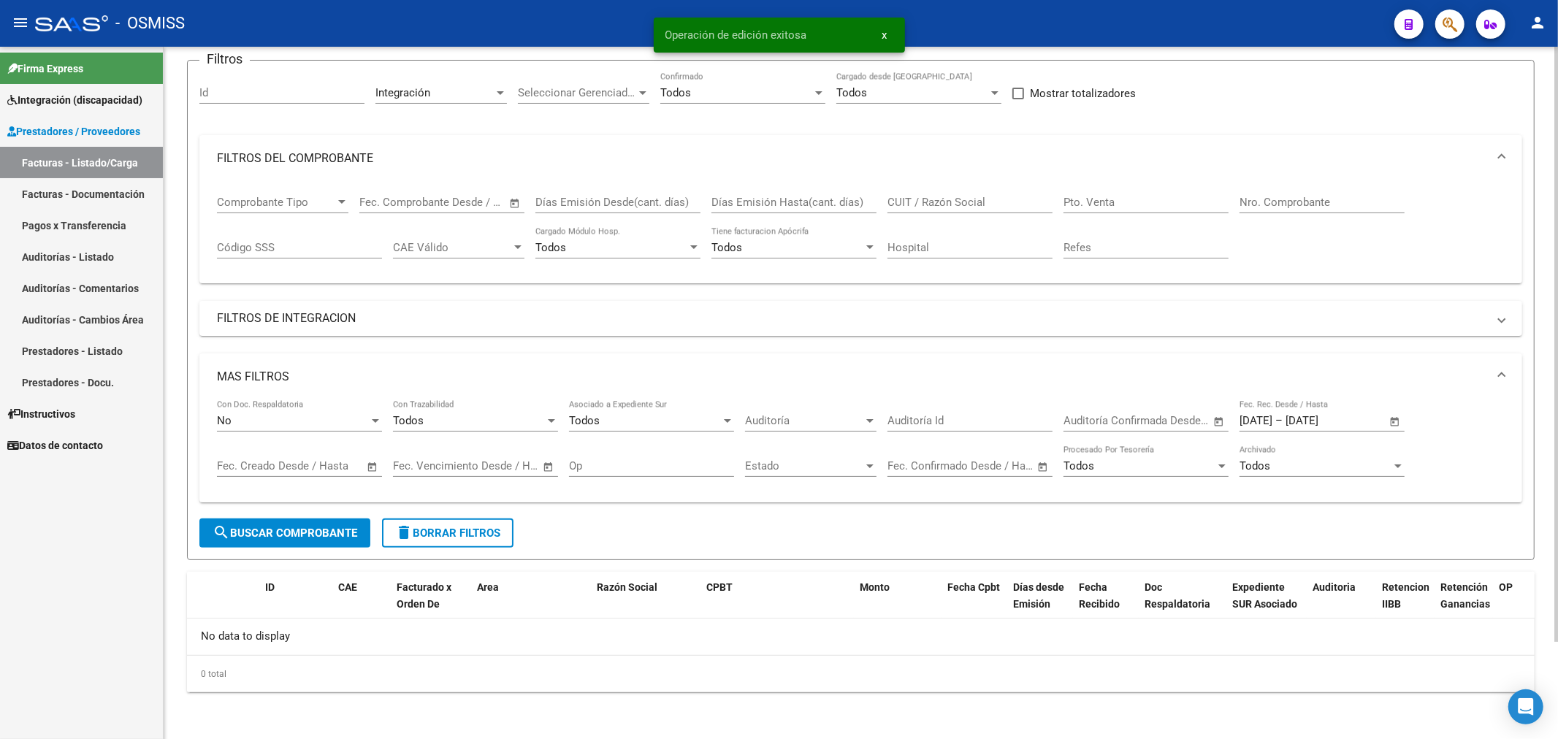
click at [253, 417] on div "No" at bounding box center [293, 420] width 152 height 13
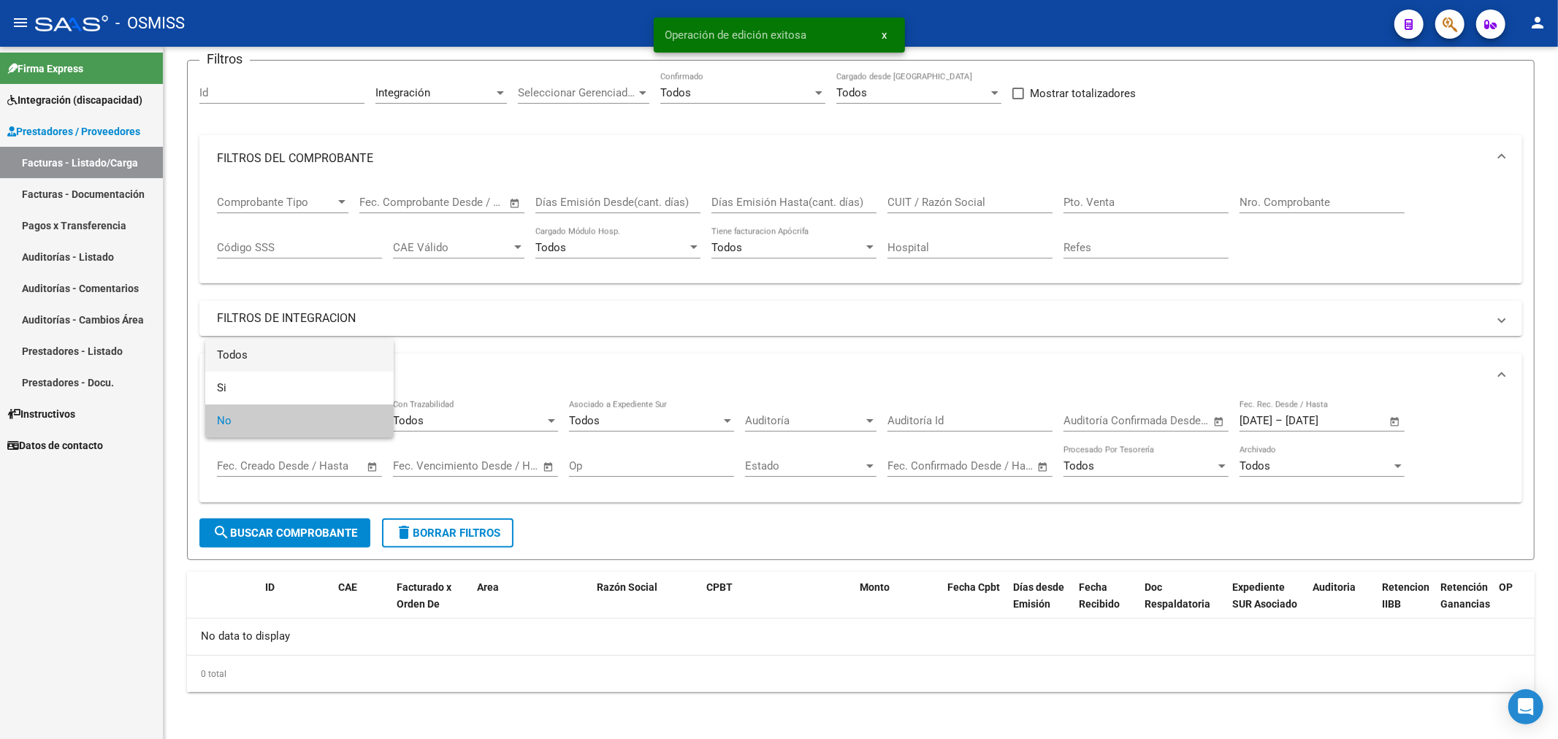
click at [278, 349] on span "Todos" at bounding box center [299, 355] width 165 height 33
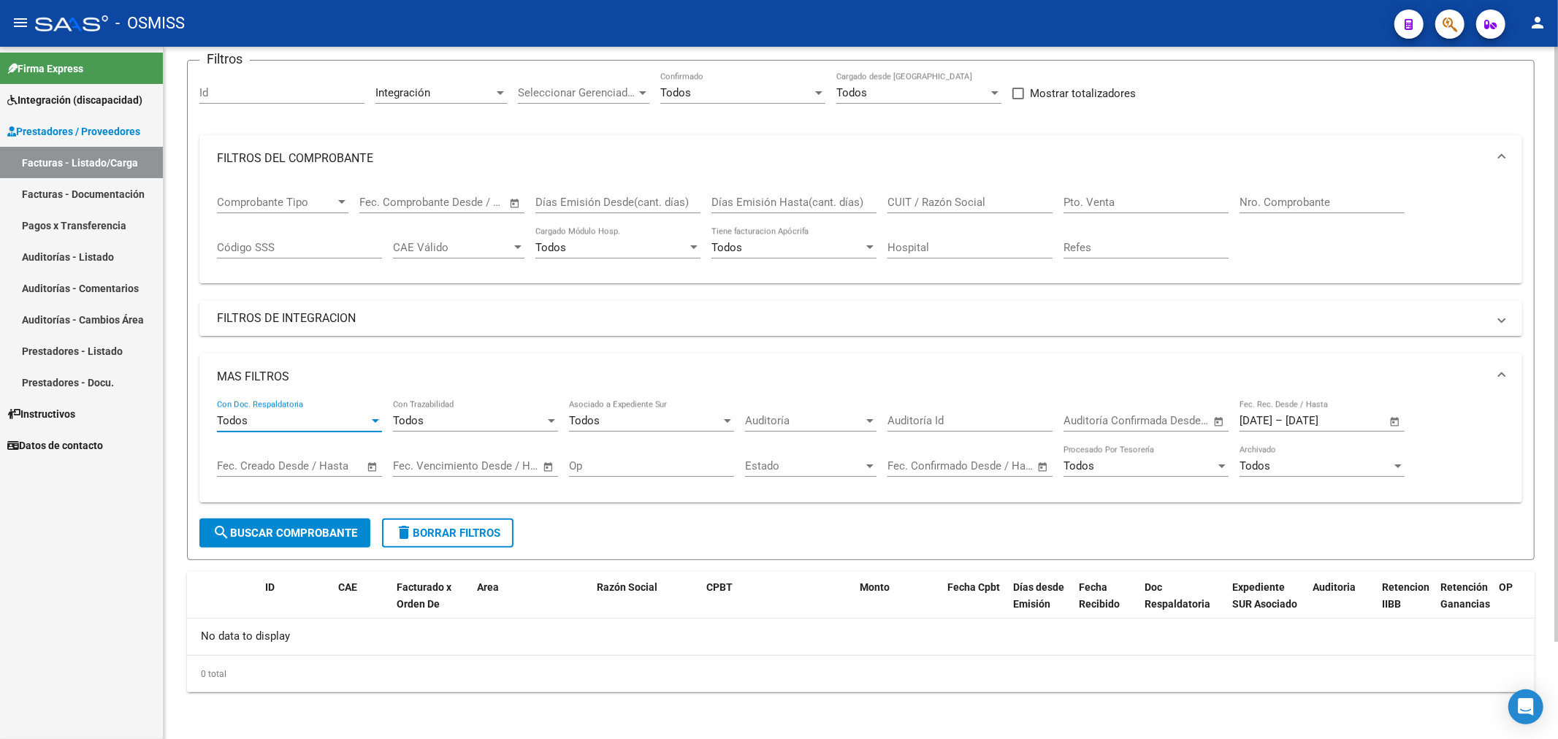
click at [275, 315] on mat-panel-title "FILTROS DE INTEGRACION" at bounding box center [852, 319] width 1271 height 16
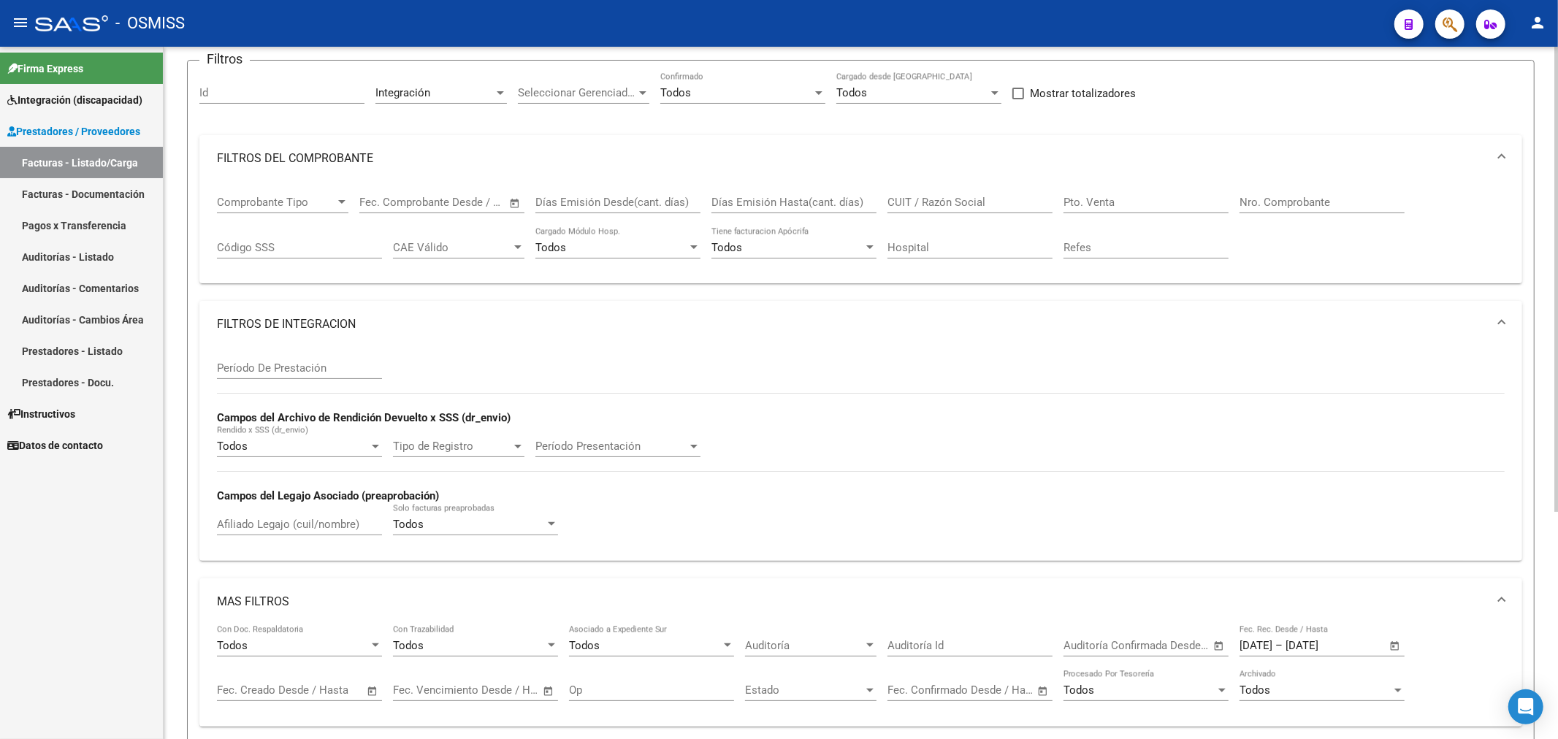
click at [460, 530] on div "Todos" at bounding box center [469, 524] width 152 height 13
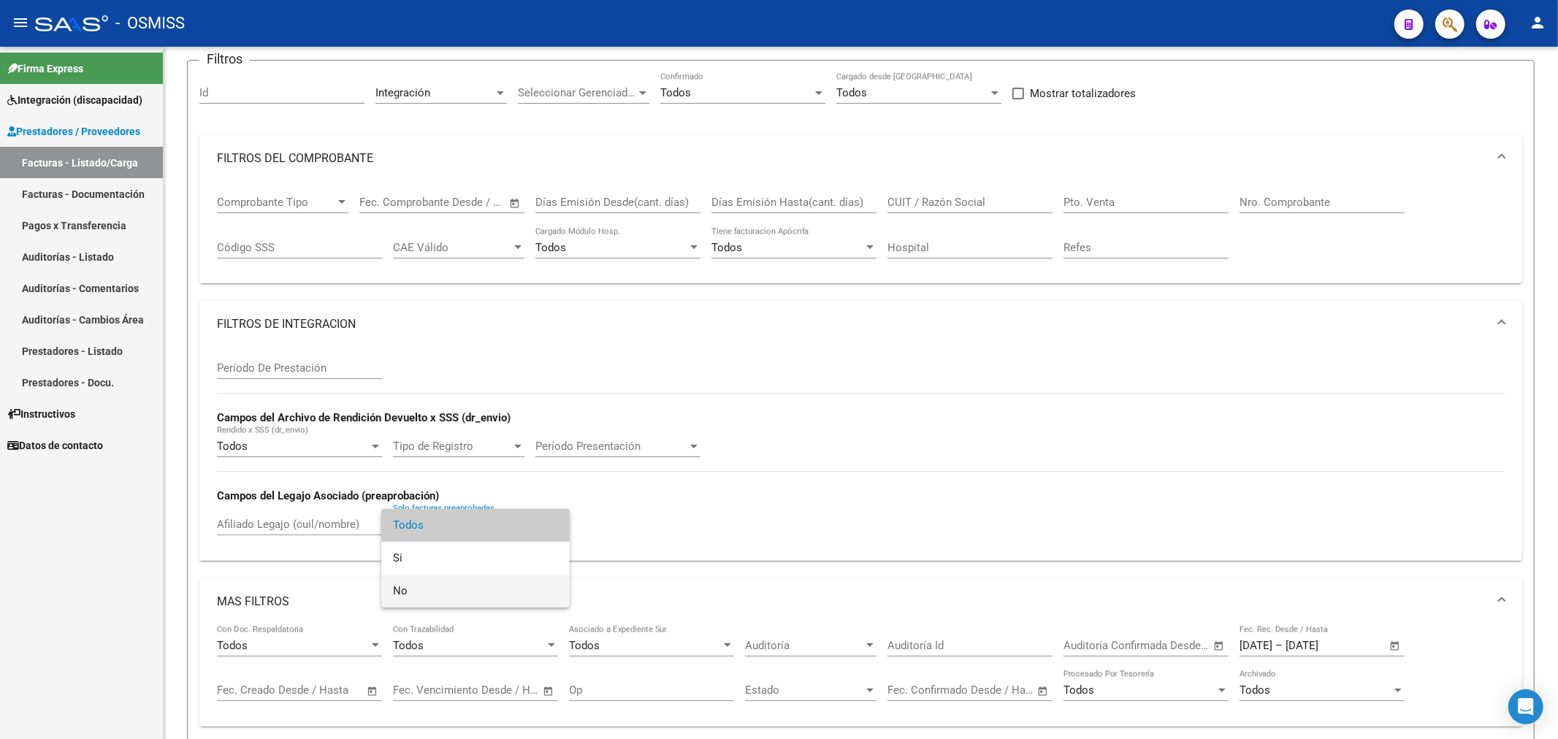
click at [440, 582] on span "No" at bounding box center [475, 591] width 165 height 33
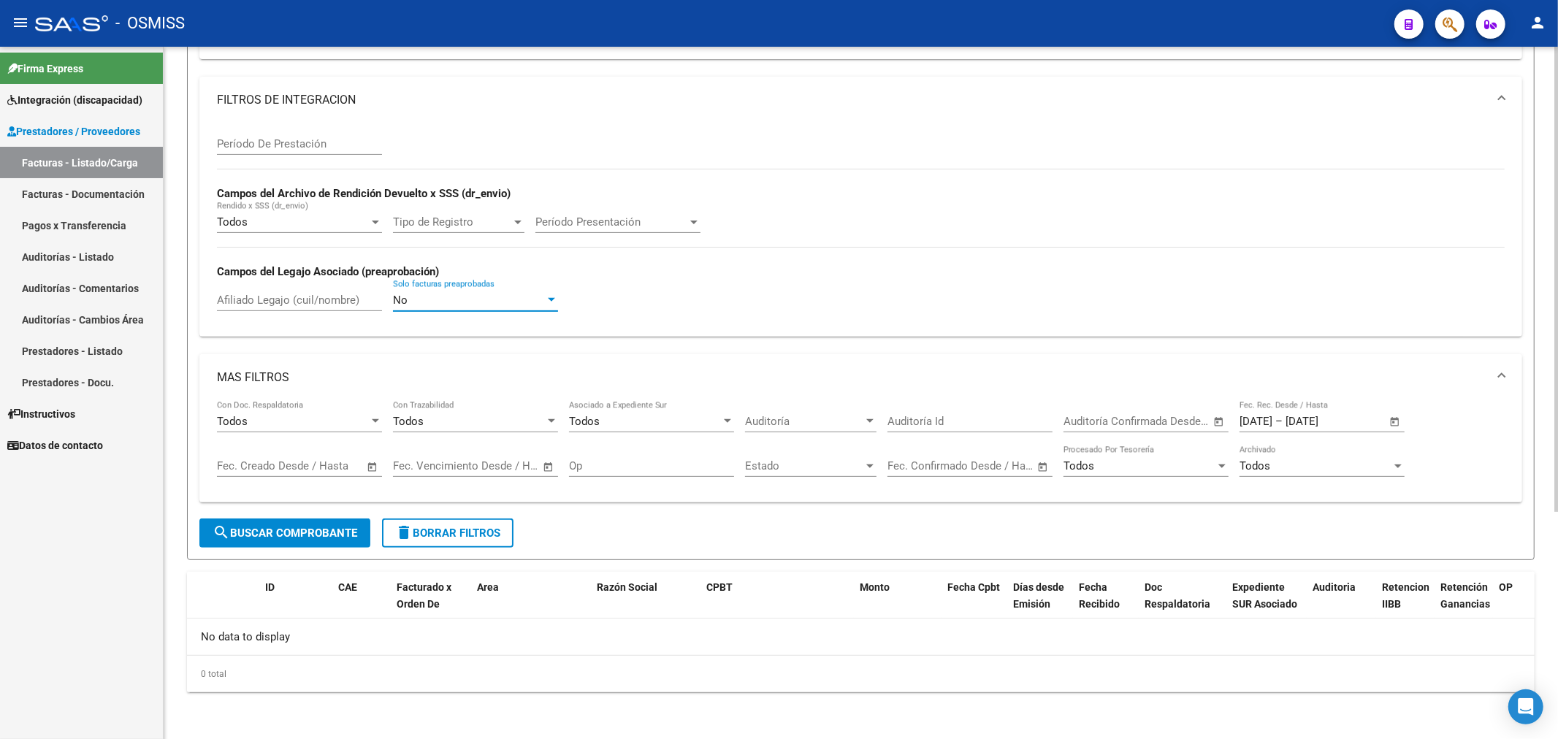
click at [300, 537] on span "search Buscar Comprobante" at bounding box center [285, 533] width 145 height 13
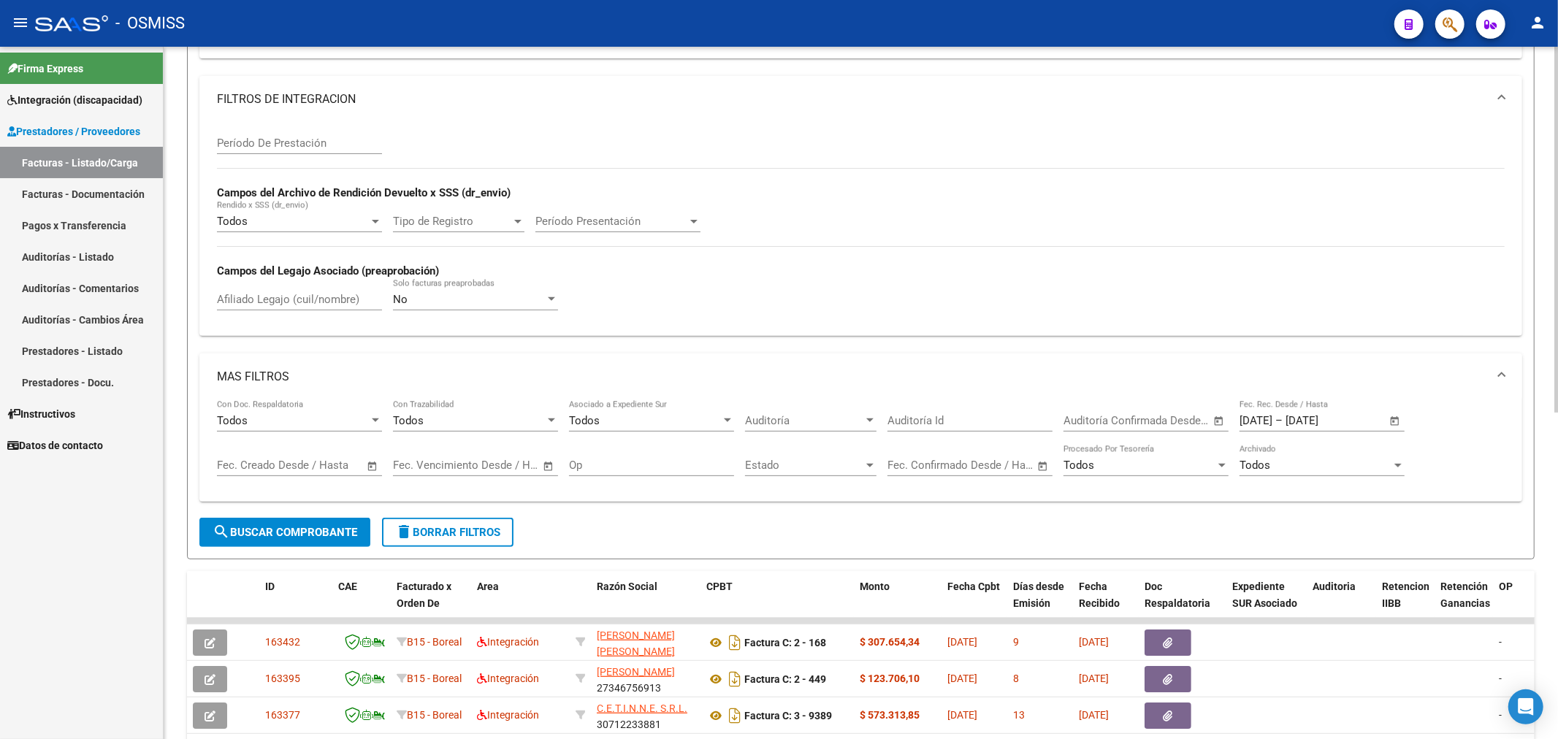
scroll to position [617, 0]
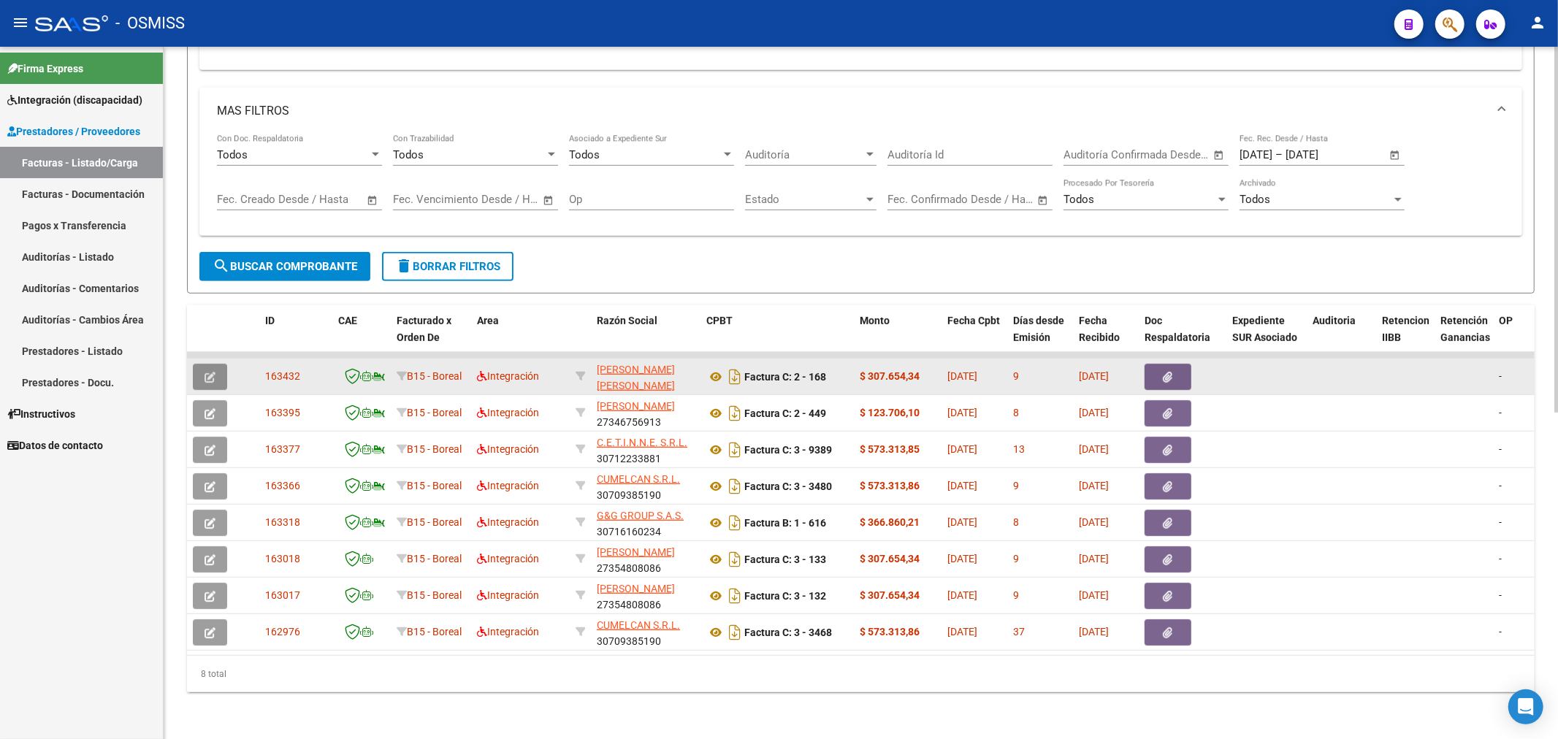
click at [218, 364] on button "button" at bounding box center [210, 377] width 34 height 26
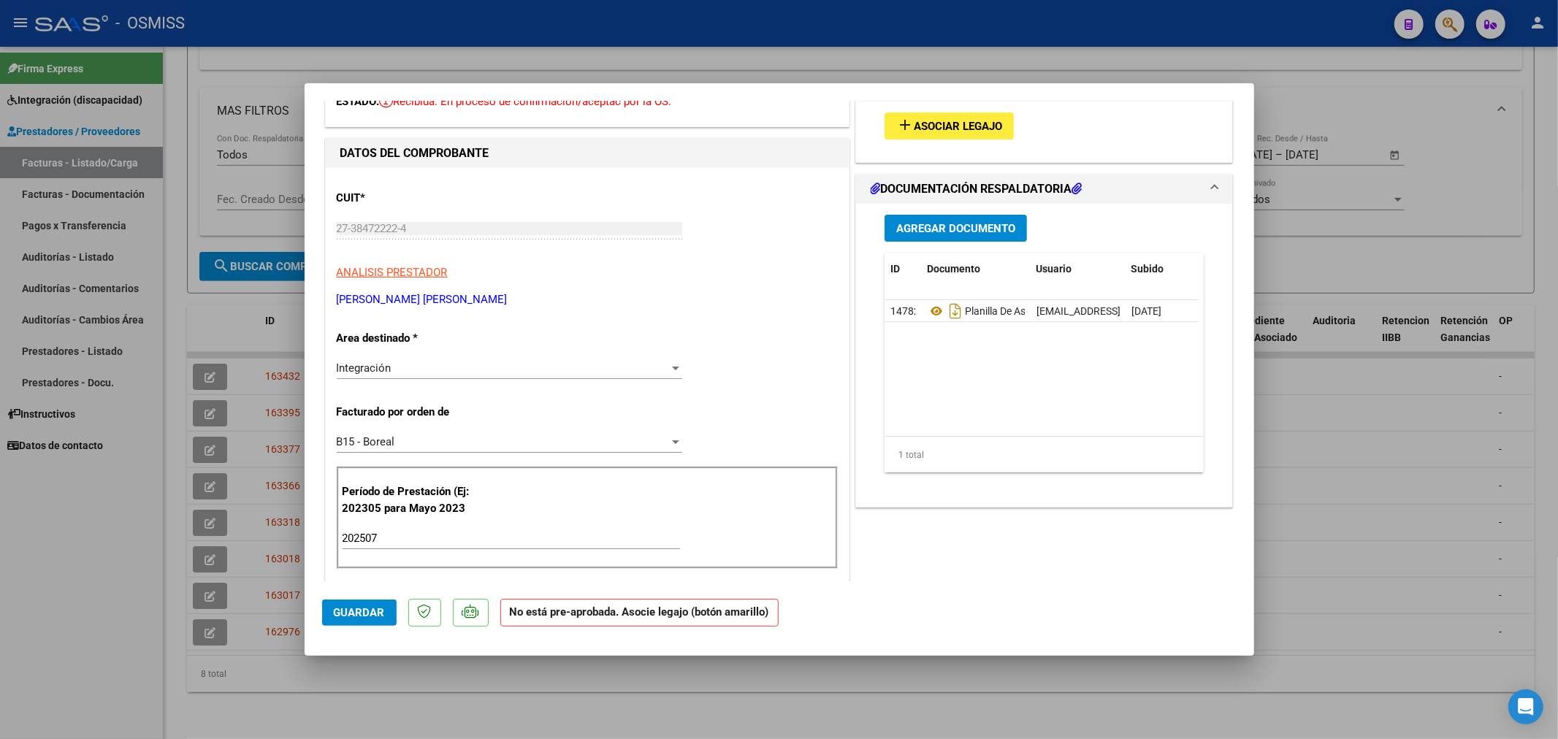
scroll to position [81, 0]
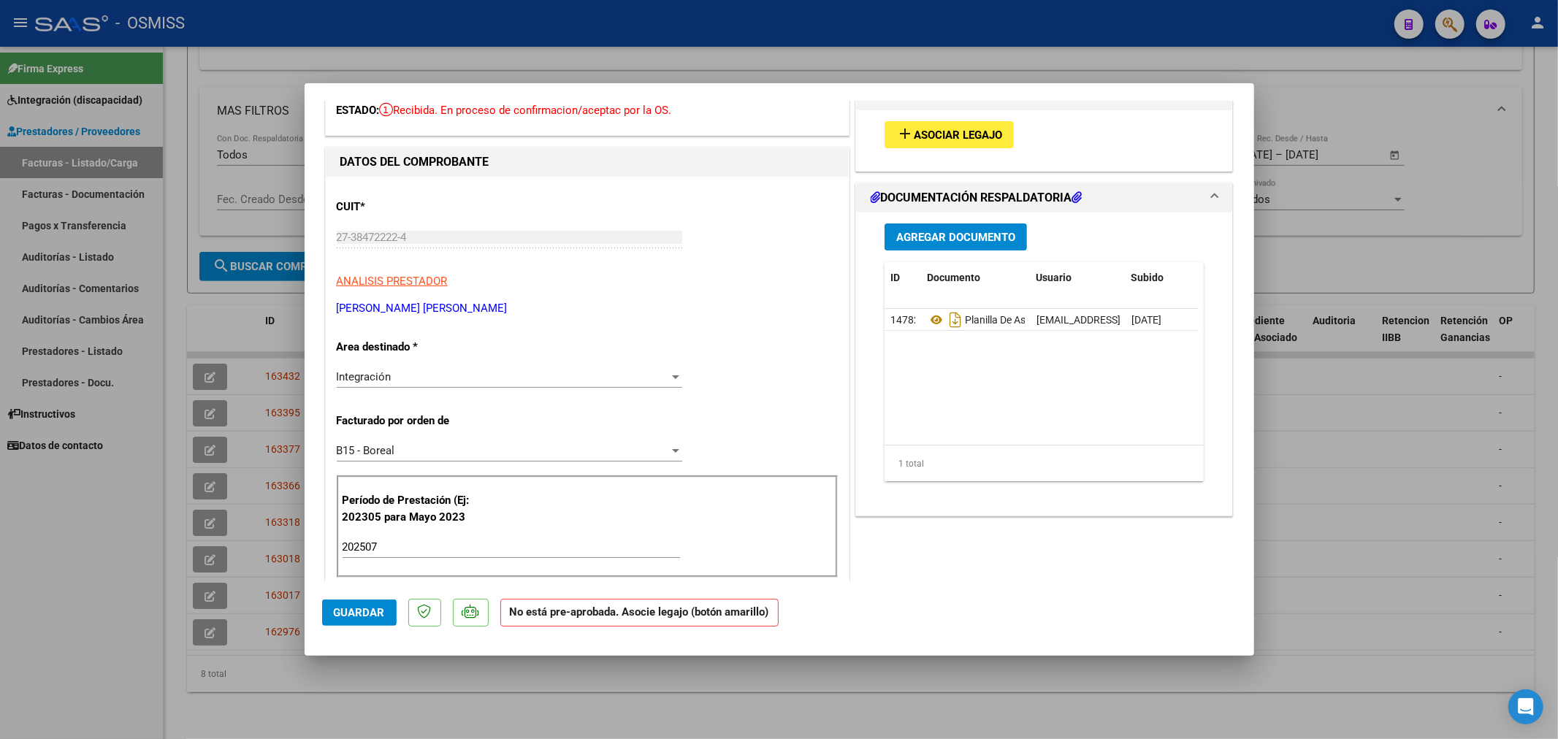
click at [957, 140] on span "Asociar Legajo" at bounding box center [958, 135] width 88 height 13
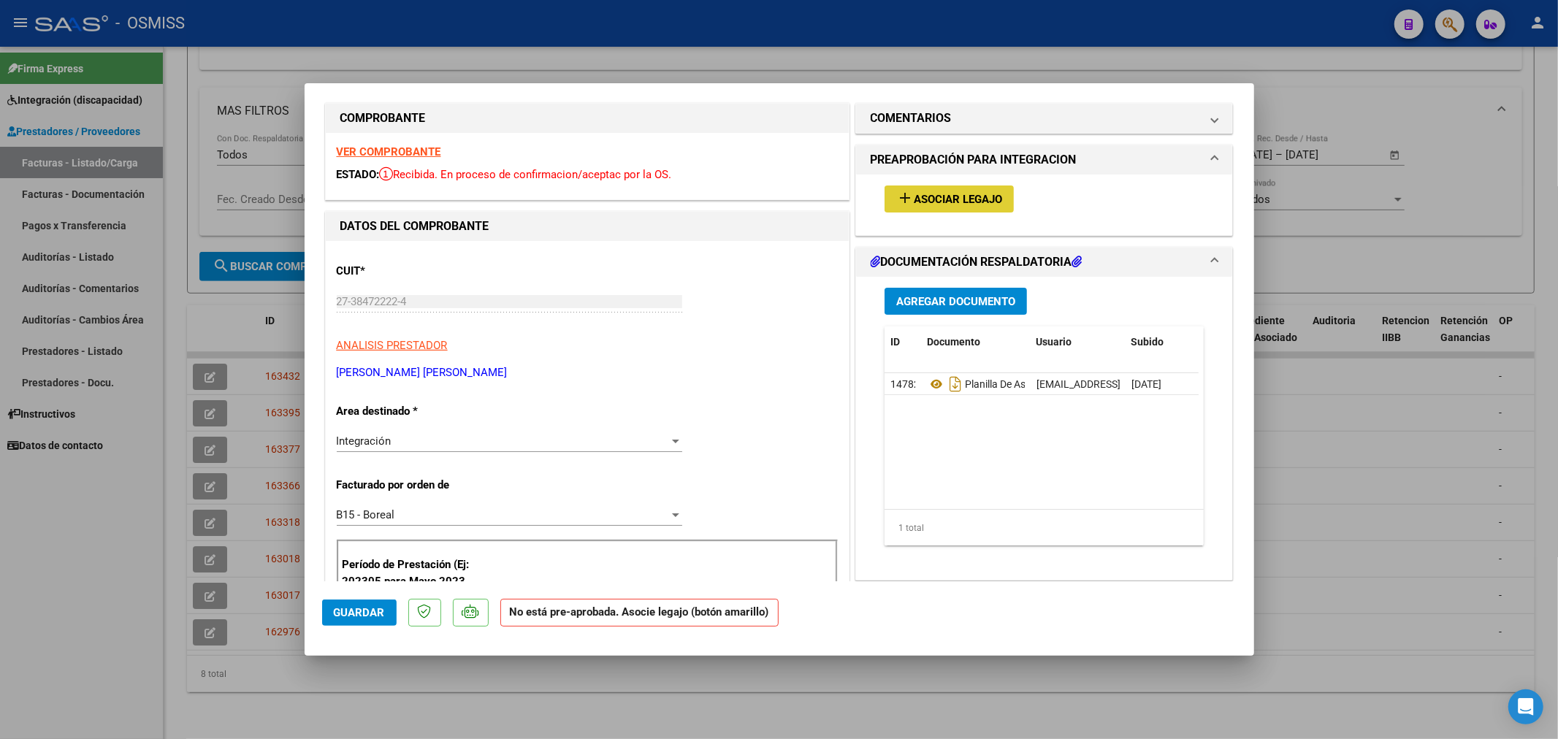
scroll to position [0, 0]
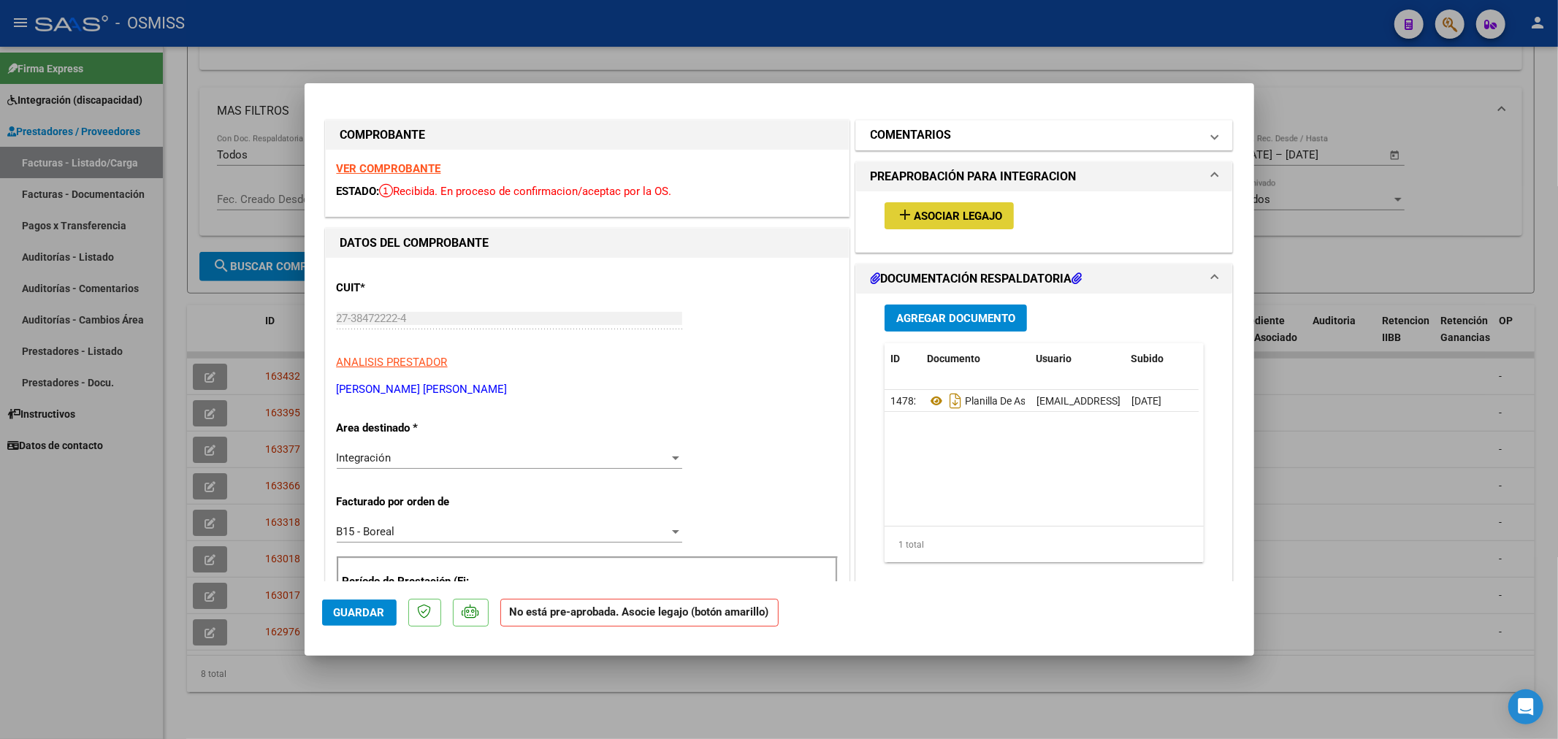
click at [910, 129] on h1 "COMENTARIOS" at bounding box center [911, 135] width 81 height 18
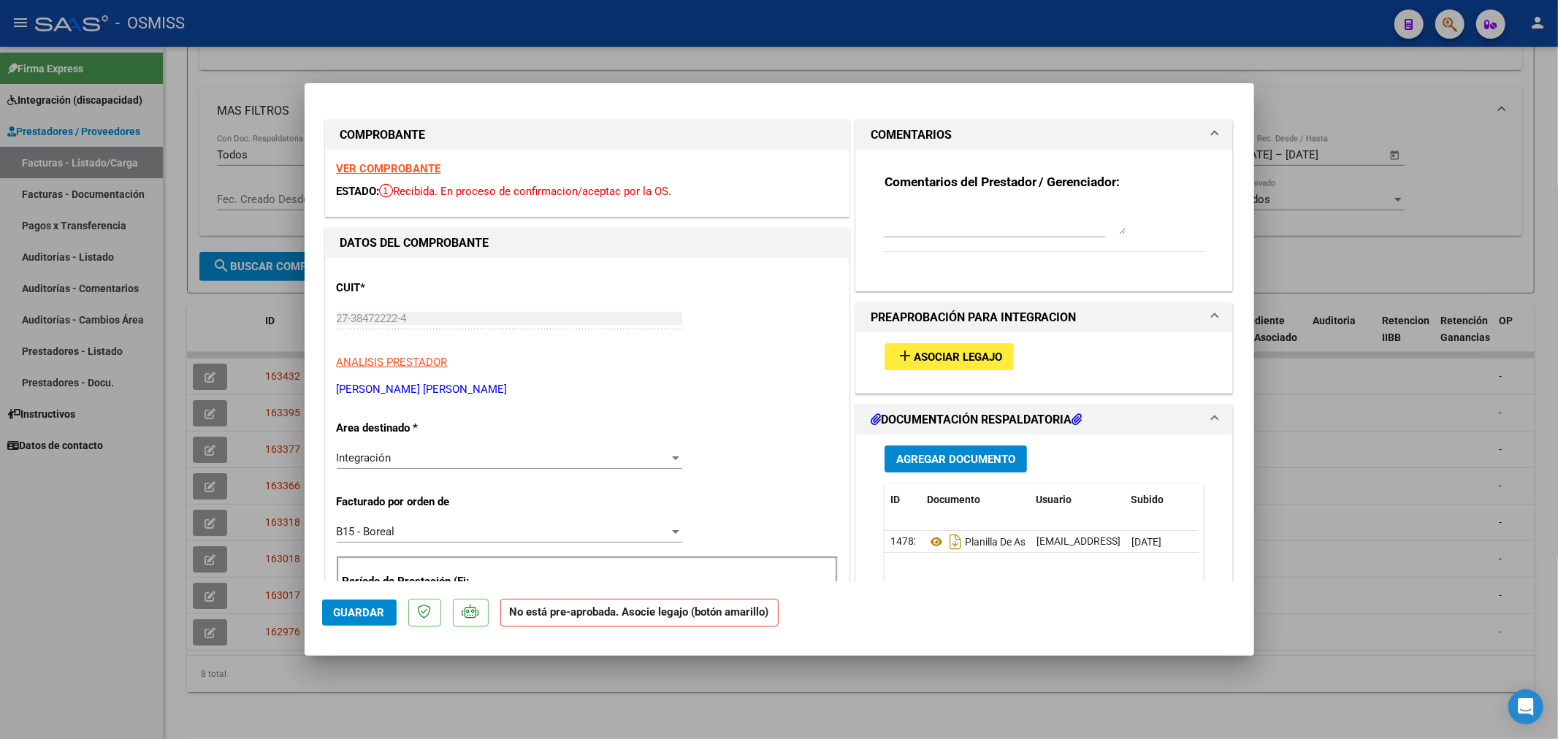
click at [922, 222] on textarea at bounding box center [1005, 219] width 241 height 29
paste textarea "[PERSON_NAME]"
type textarea "[PERSON_NAME]"
click at [370, 614] on span "Guardar" at bounding box center [359, 612] width 51 height 13
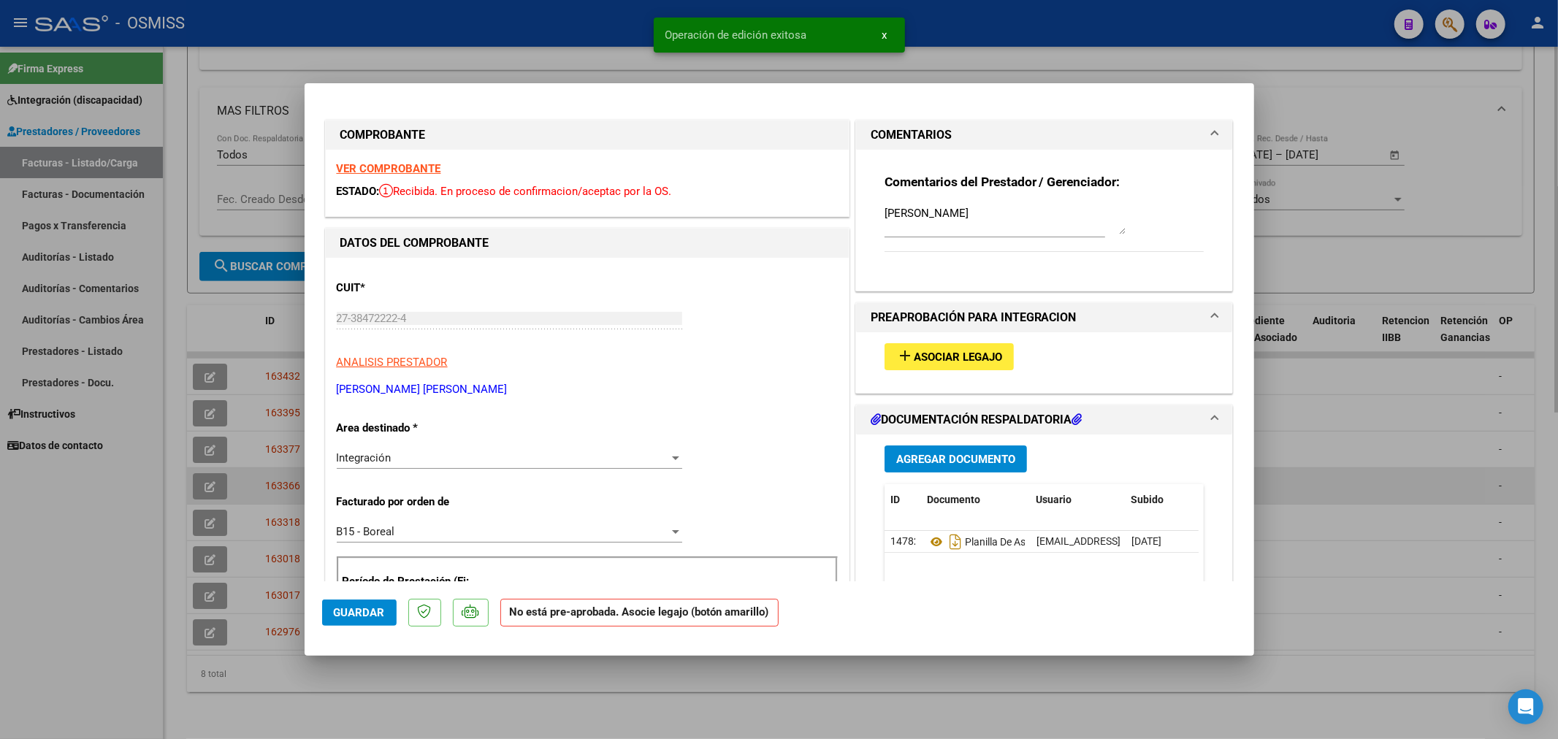
type input "$ 0,00"
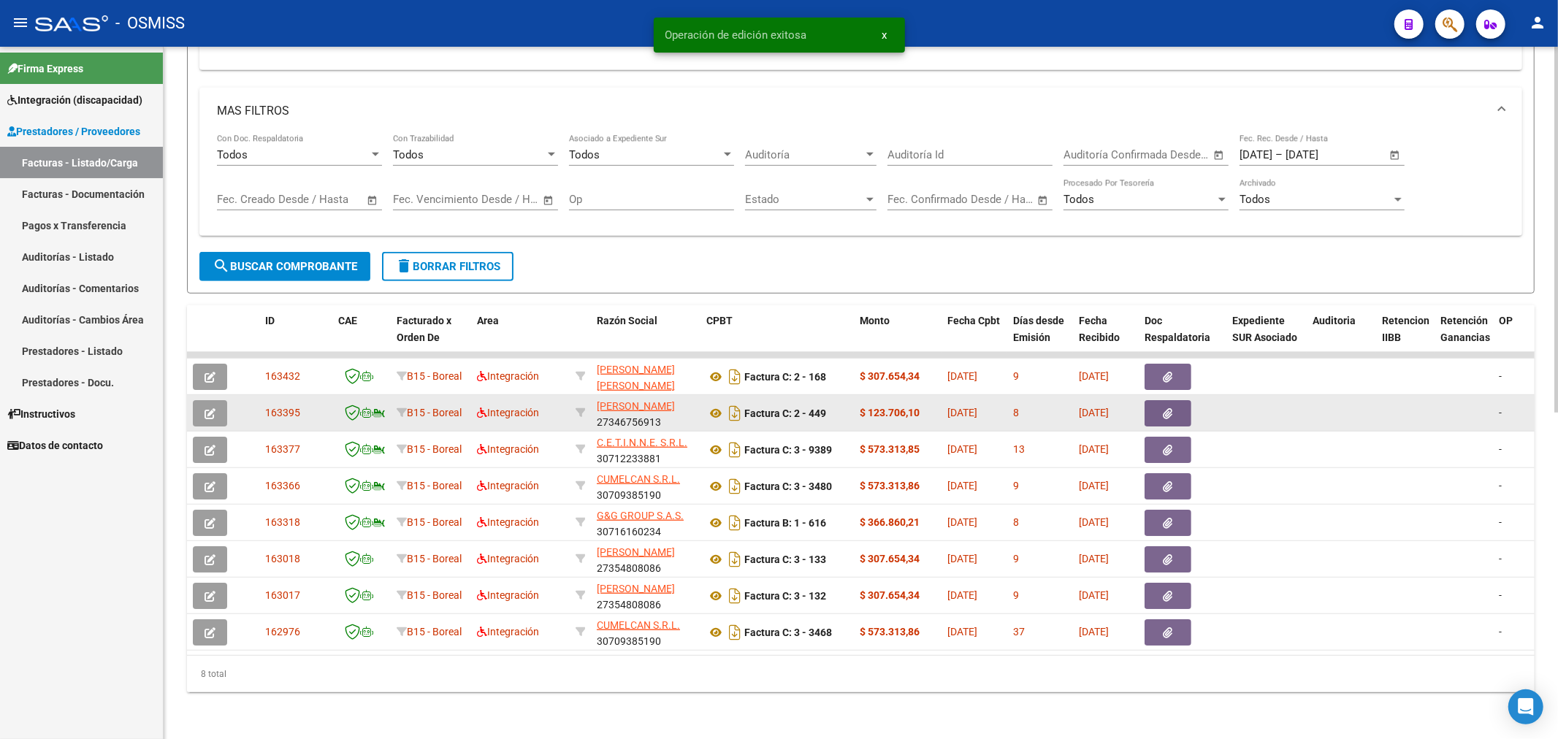
click at [215, 408] on icon "button" at bounding box center [210, 413] width 11 height 11
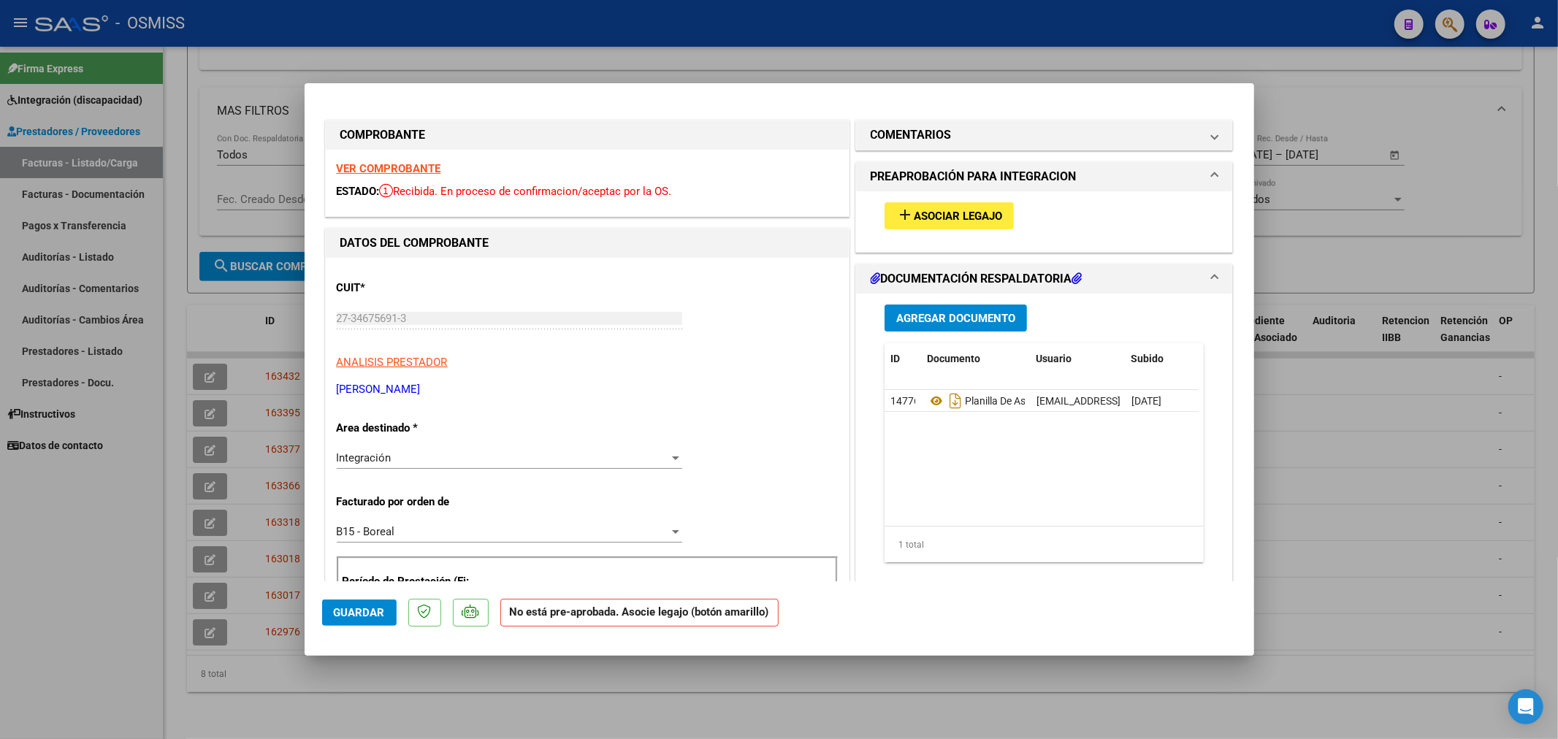
click at [916, 219] on span "Asociar Legajo" at bounding box center [958, 216] width 88 height 13
drag, startPoint x: 943, startPoint y: 135, endPoint x: 923, endPoint y: 164, distance: 34.7
click at [941, 135] on h1 "COMENTARIOS" at bounding box center [911, 135] width 81 height 18
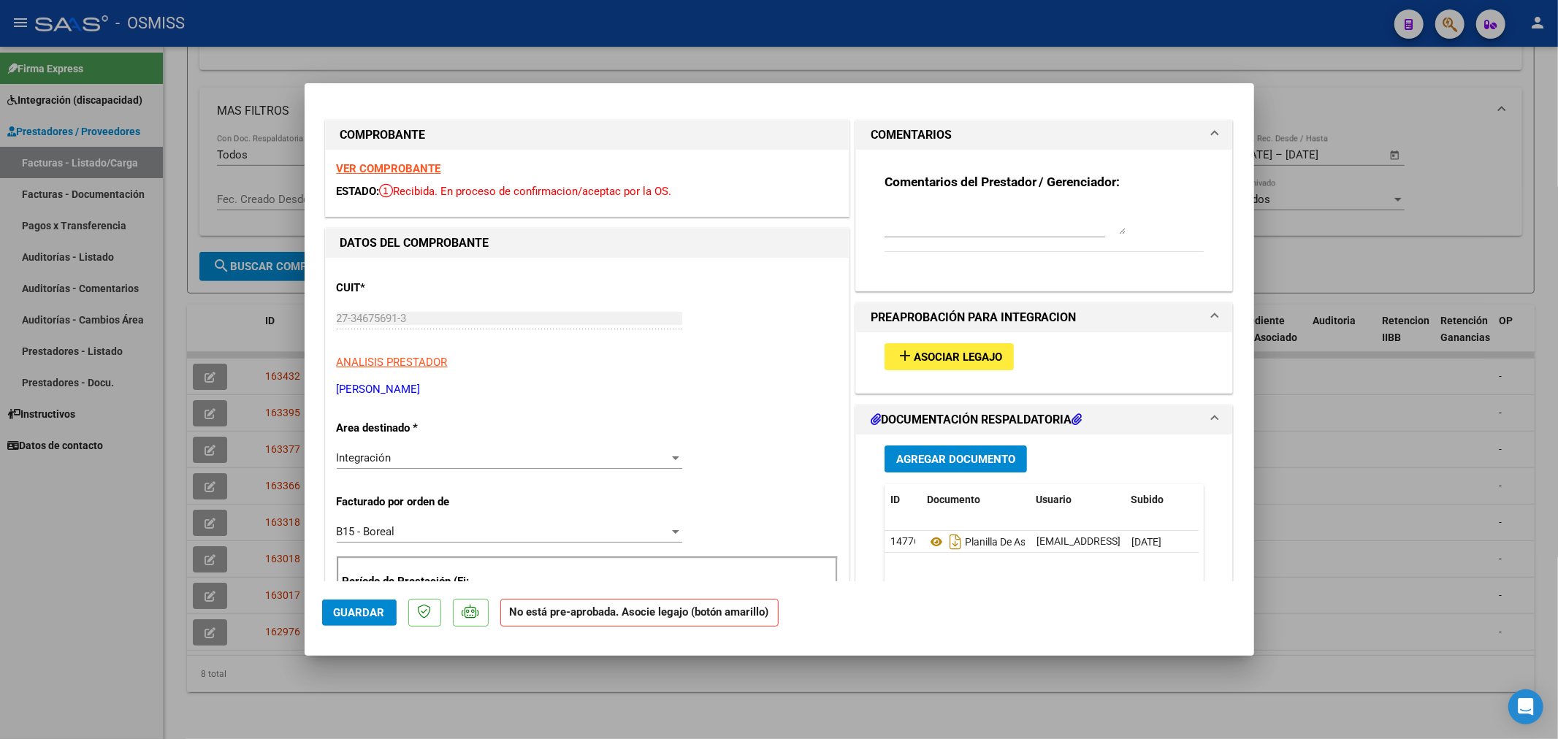
click at [912, 210] on textarea at bounding box center [1005, 219] width 241 height 29
paste textarea "[PERSON_NAME] [PERSON_NAME]"
type textarea "[PERSON_NAME] [PERSON_NAME]"
click at [346, 607] on span "Guardar" at bounding box center [359, 612] width 51 height 13
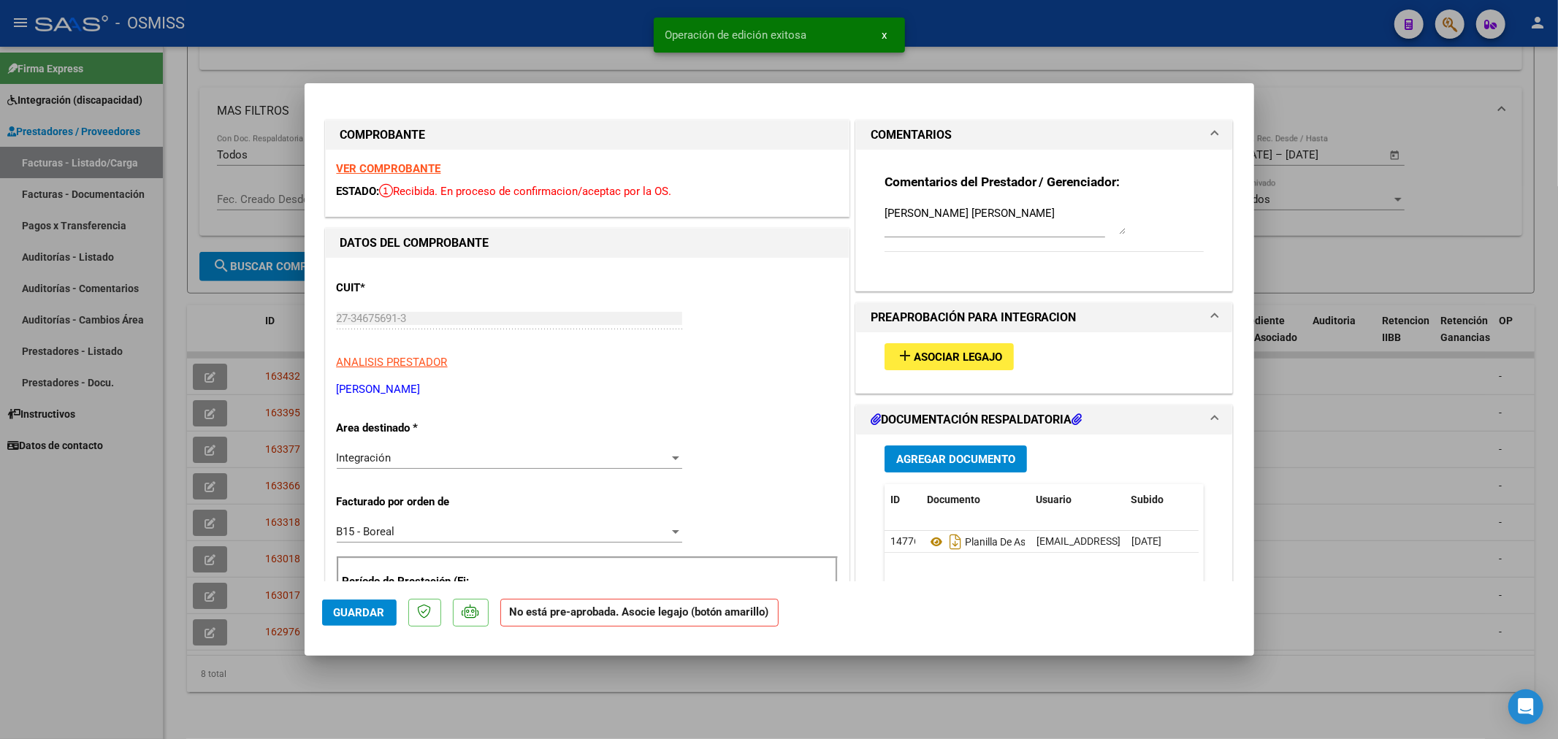
type input "$ 0,00"
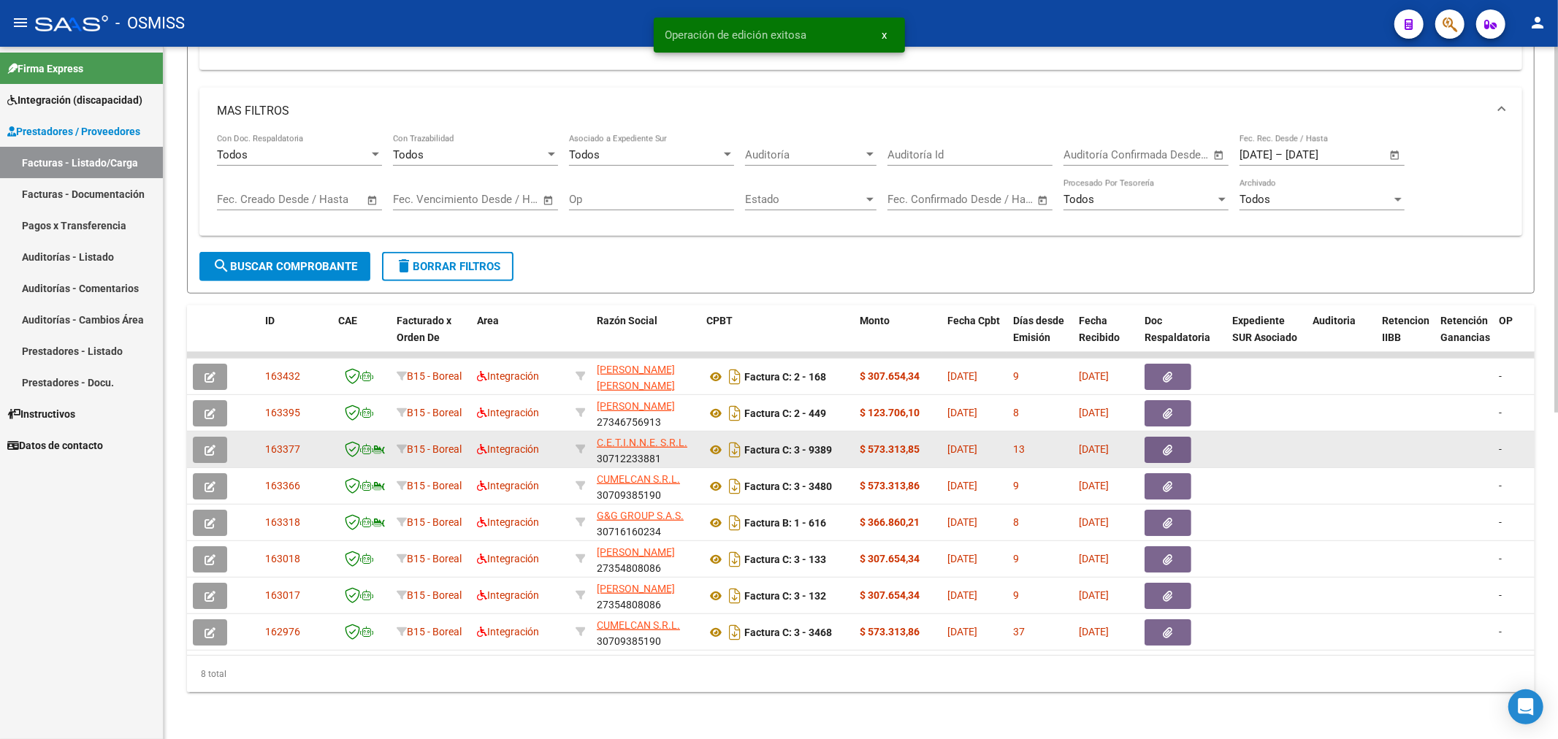
click at [209, 445] on icon "button" at bounding box center [210, 450] width 11 height 11
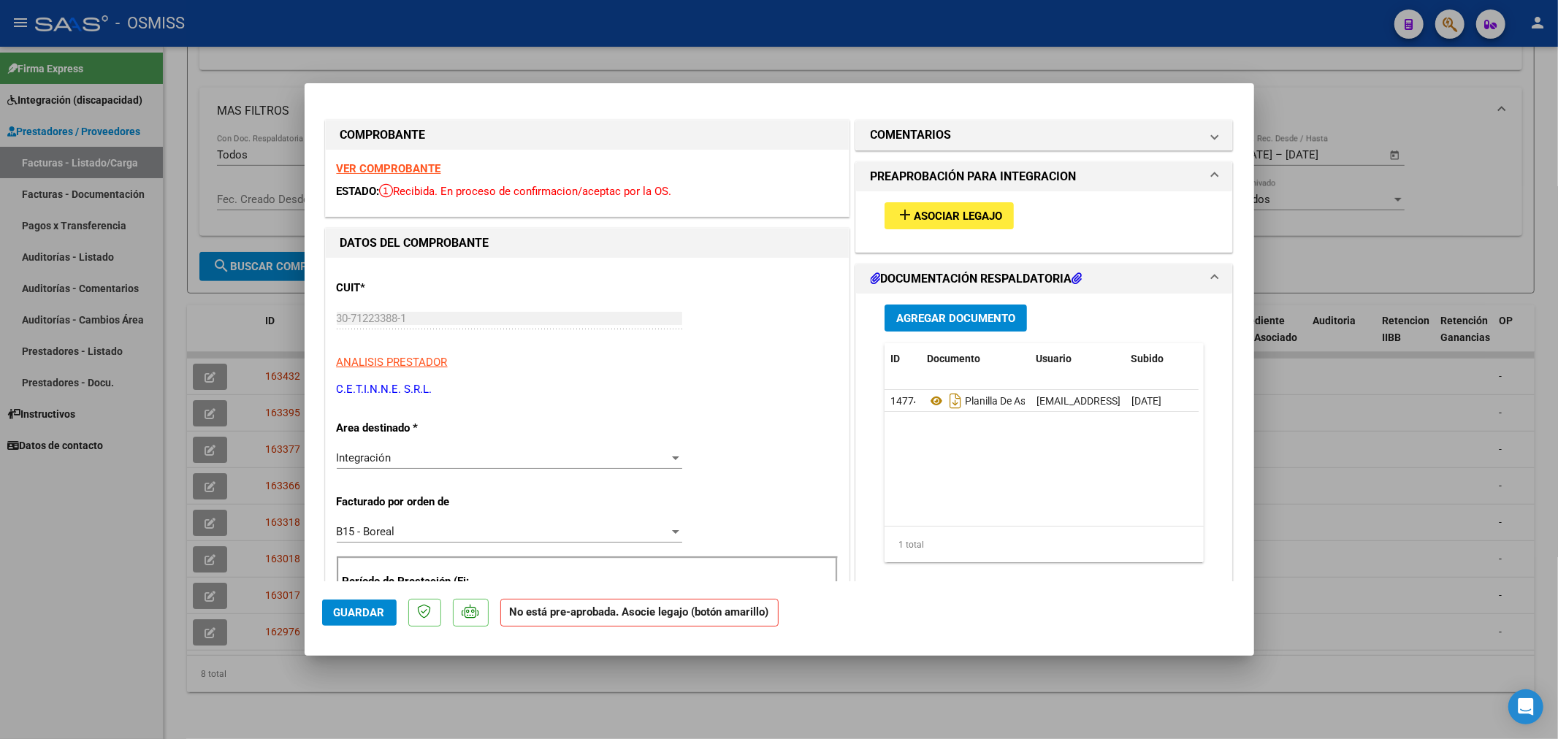
click at [921, 216] on span "Asociar Legajo" at bounding box center [958, 216] width 88 height 13
click at [946, 137] on mat-panel-title "COMENTARIOS" at bounding box center [1036, 135] width 330 height 18
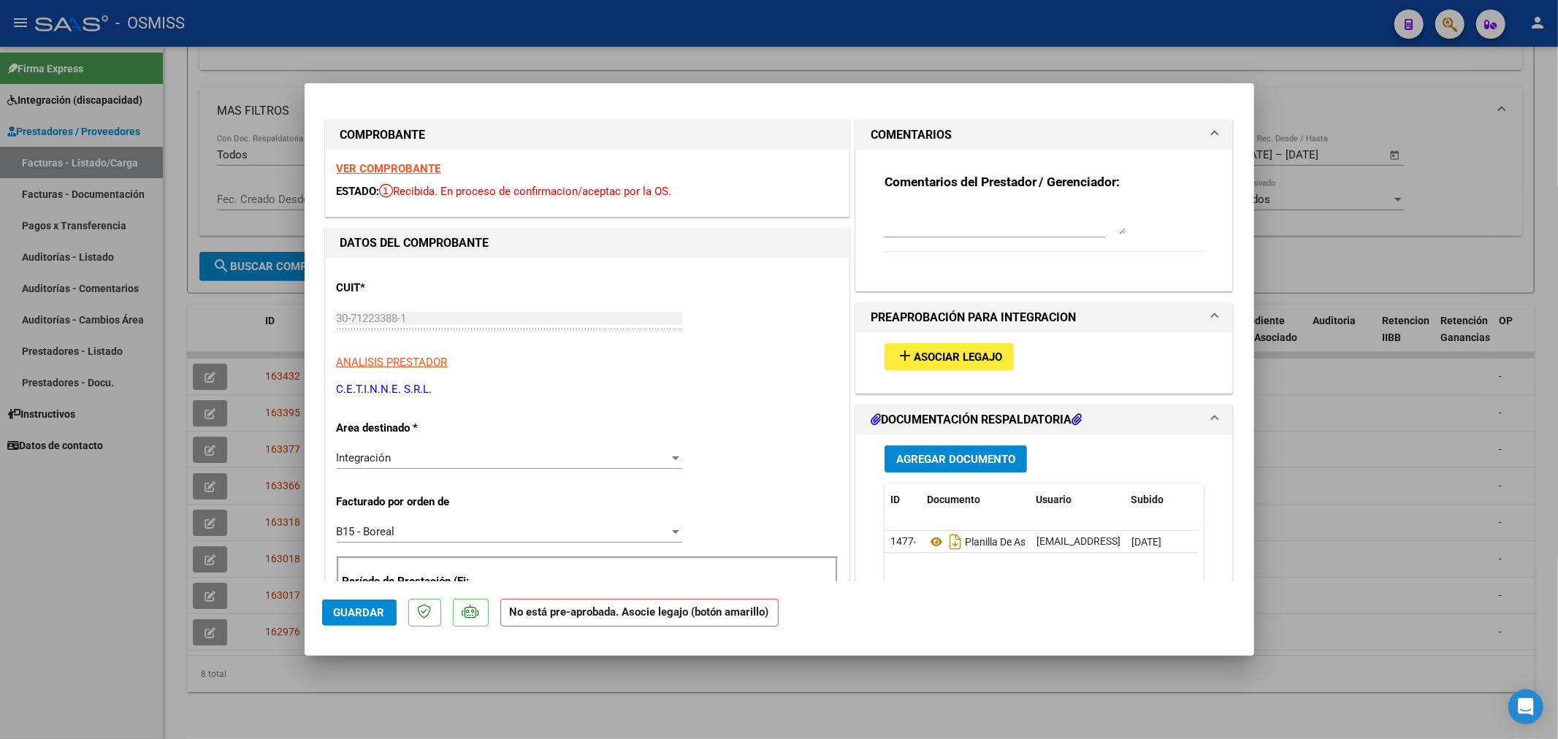
click at [907, 217] on textarea at bounding box center [1005, 219] width 241 height 29
paste textarea "[PERSON_NAME] LUISIANA"
type textarea "[PERSON_NAME] LUISIANA"
click at [359, 612] on span "Guardar" at bounding box center [359, 612] width 51 height 13
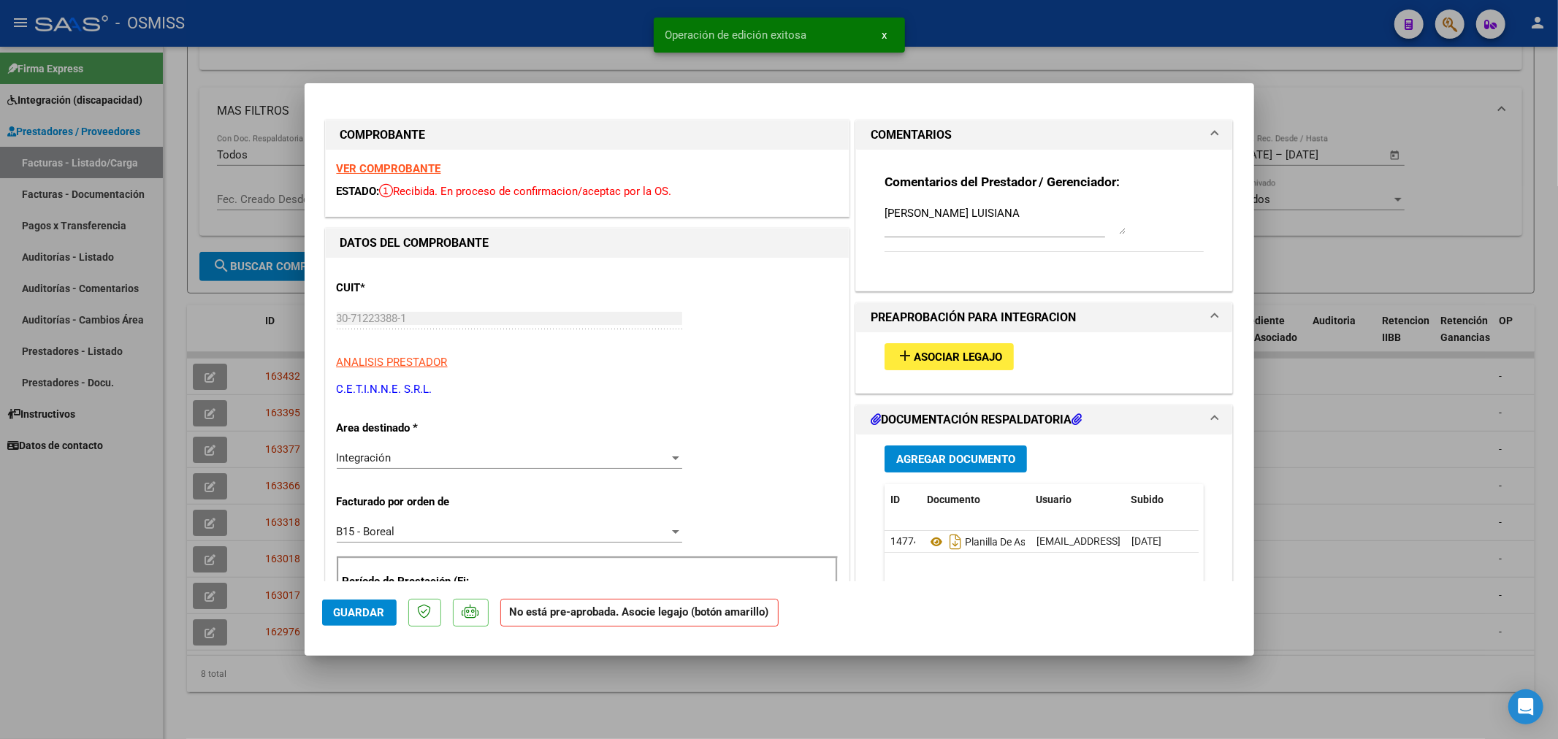
type input "$ 0,00"
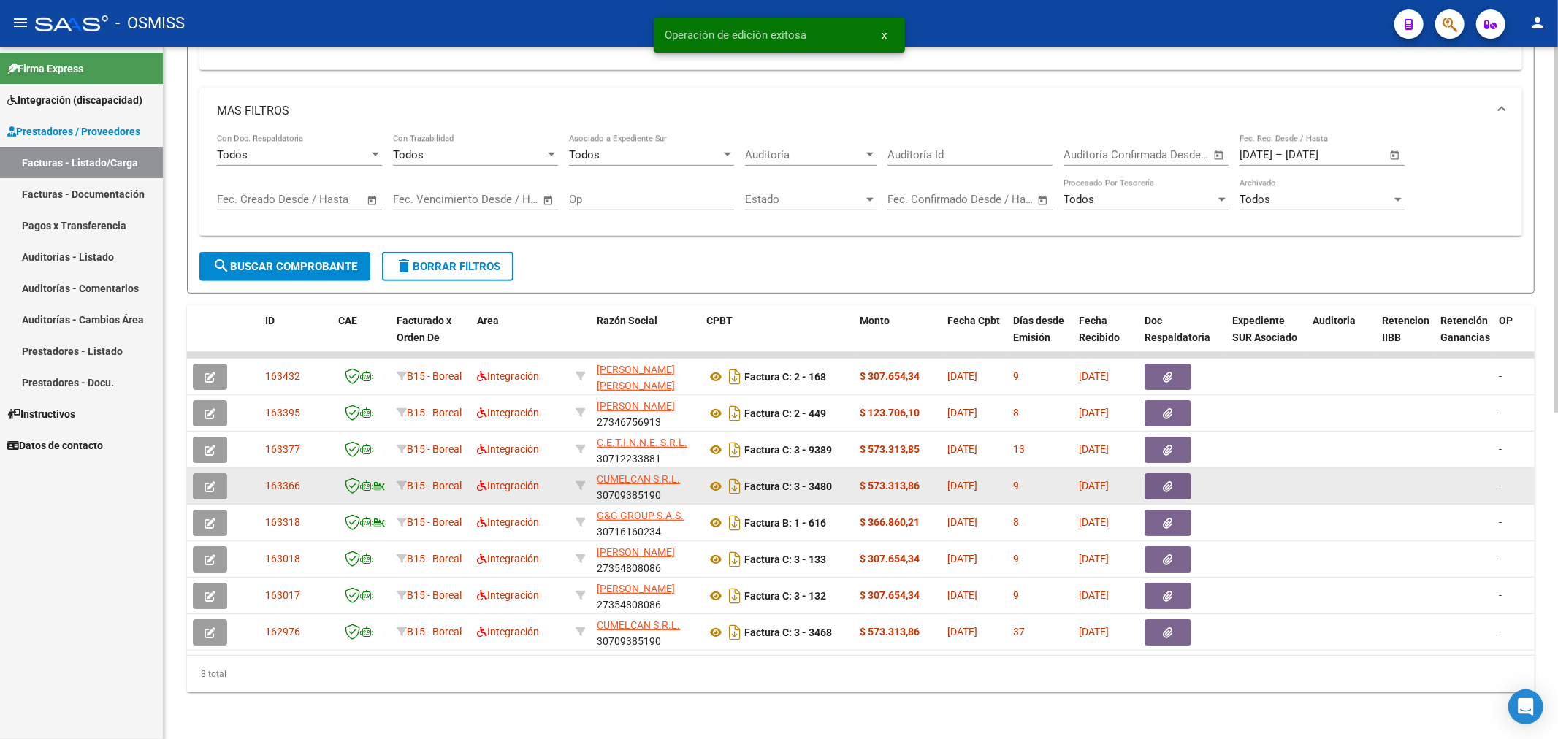
click at [219, 481] on button "button" at bounding box center [210, 486] width 34 height 26
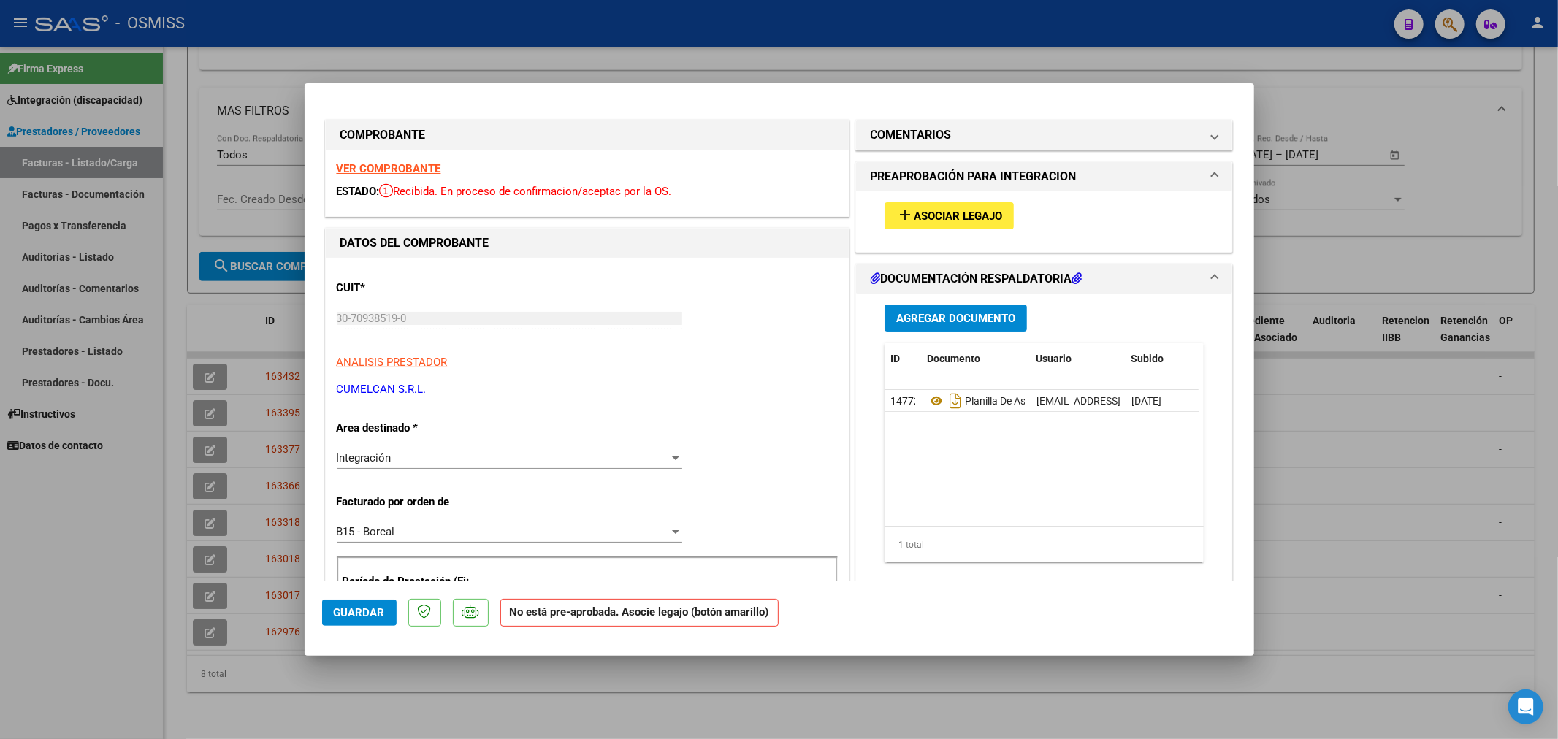
click at [914, 210] on span "Asociar Legajo" at bounding box center [958, 216] width 88 height 13
click at [904, 136] on h1 "COMENTARIOS" at bounding box center [911, 135] width 81 height 18
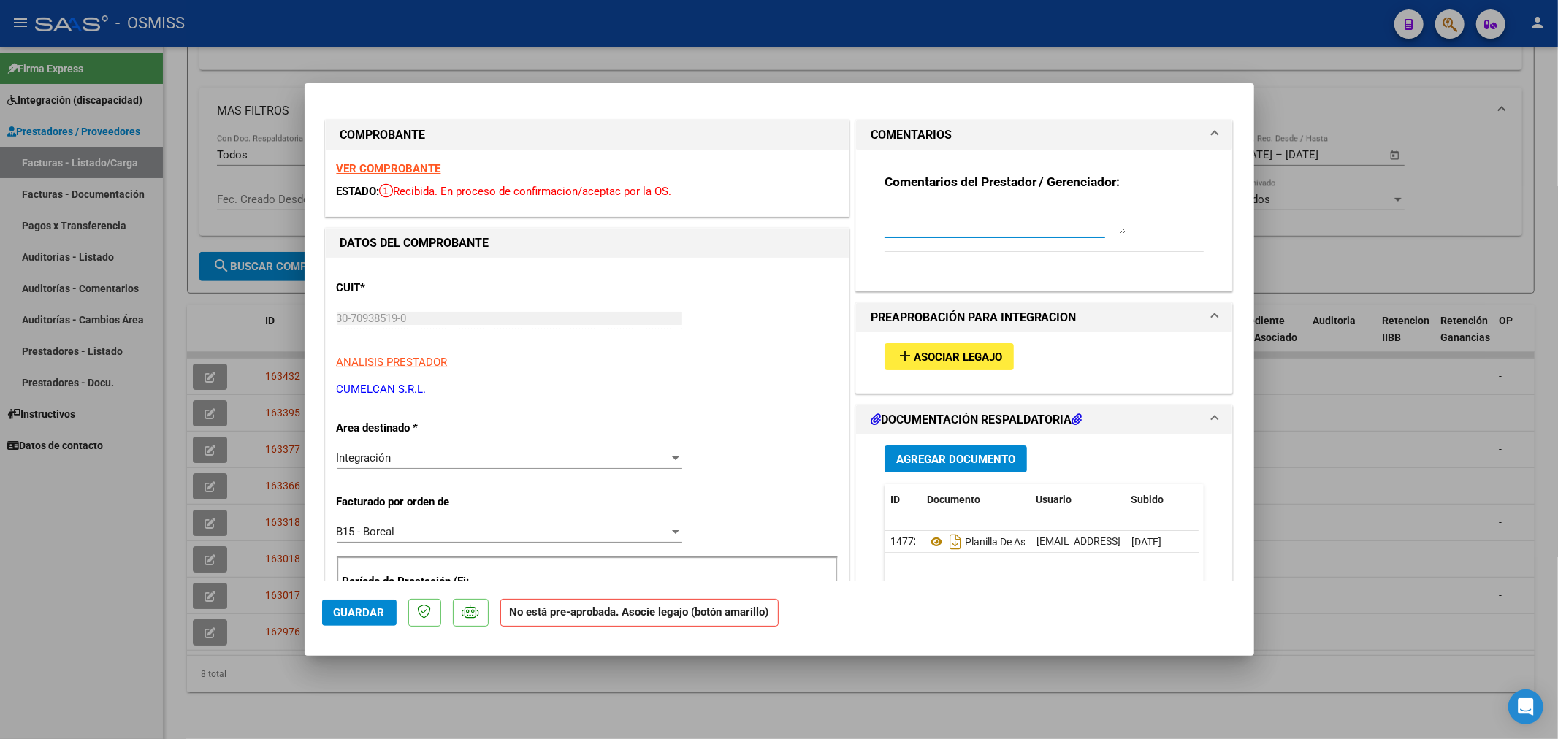
click at [896, 226] on textarea at bounding box center [1005, 219] width 241 height 29
paste textarea "[PERSON_NAME] [PERSON_NAME]"
type textarea "[PERSON_NAME] [PERSON_NAME]"
click at [361, 617] on span "Guardar" at bounding box center [359, 612] width 51 height 13
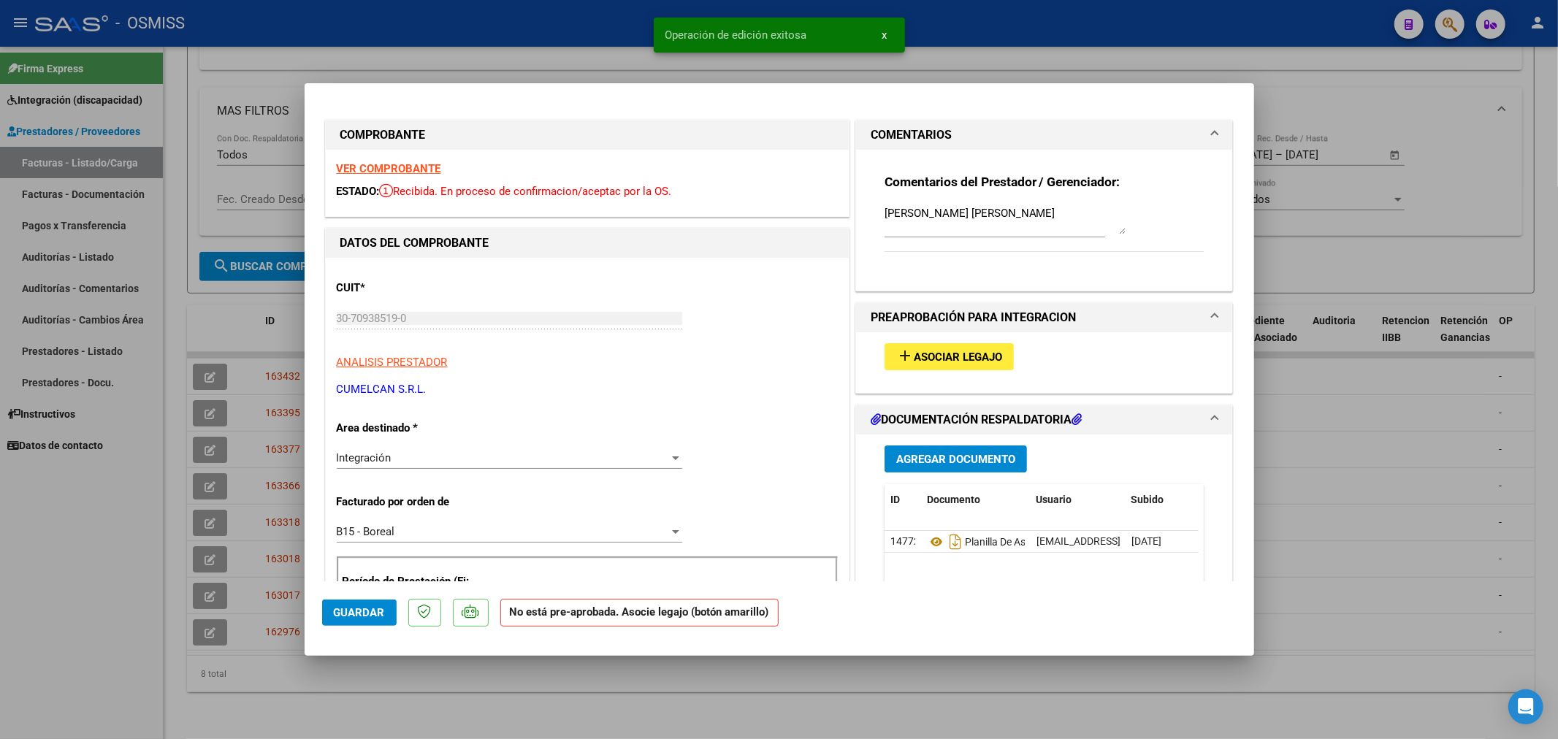
type input "$ 0,00"
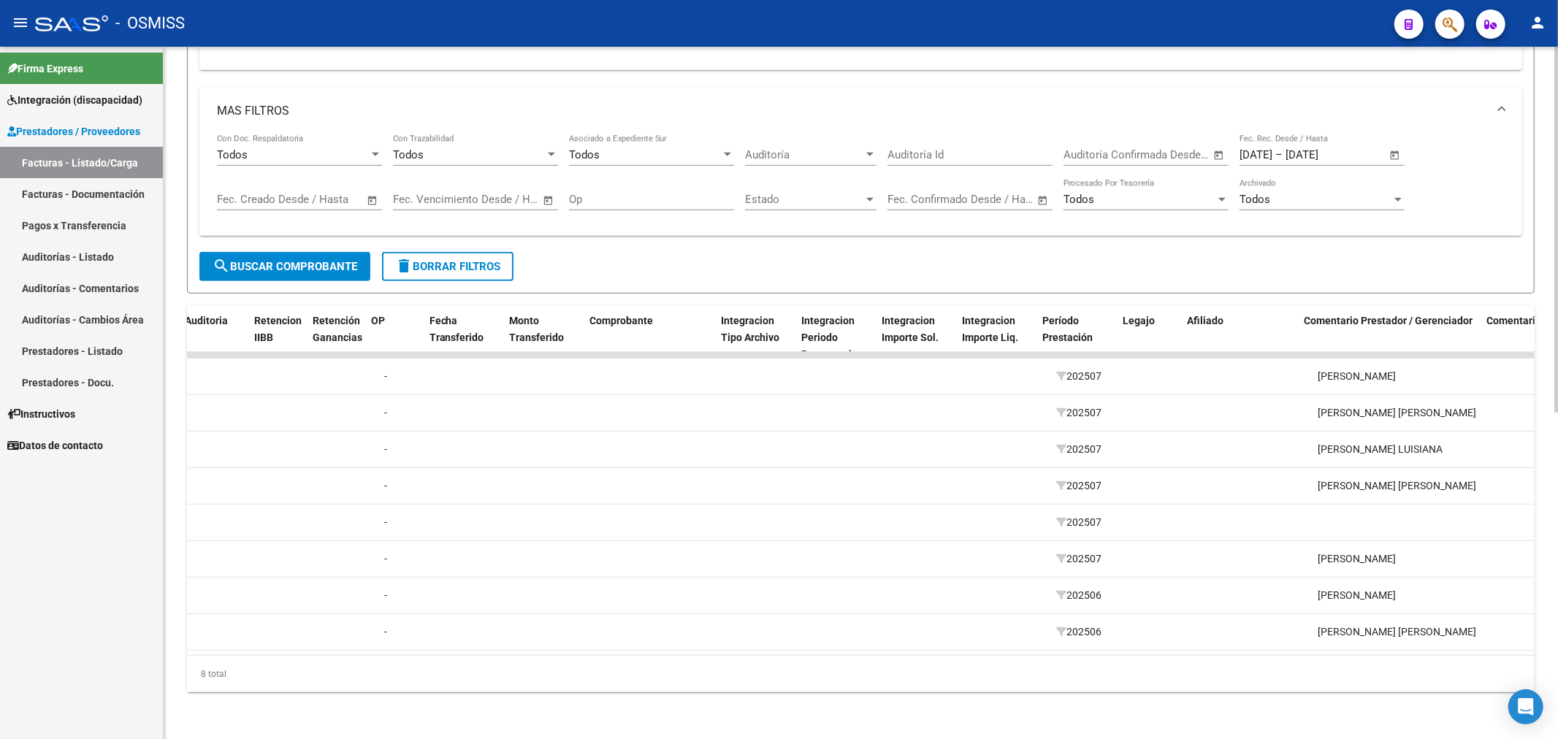
scroll to position [0, 1208]
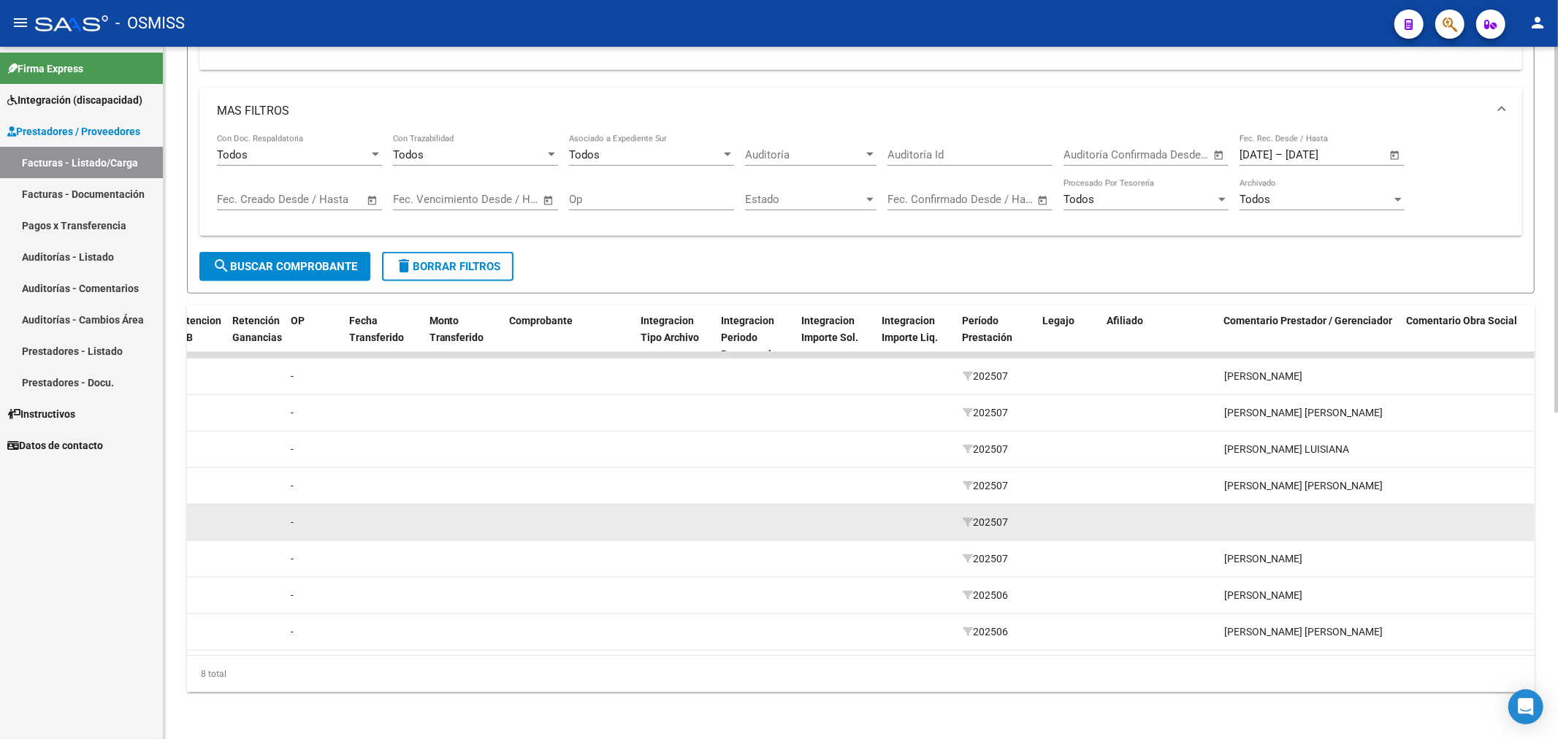
click at [835, 509] on datatable-body-cell at bounding box center [836, 523] width 80 height 36
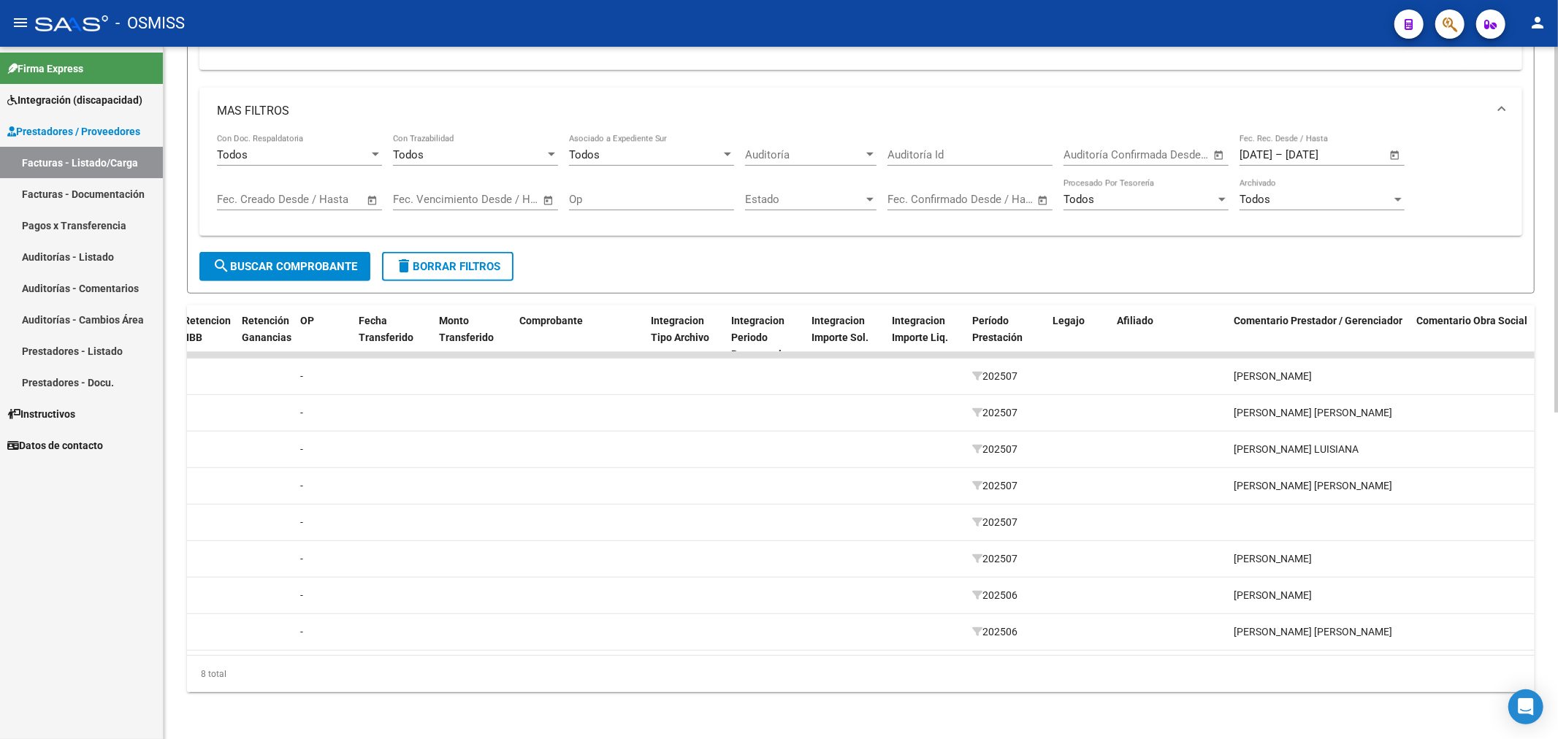
scroll to position [0, 0]
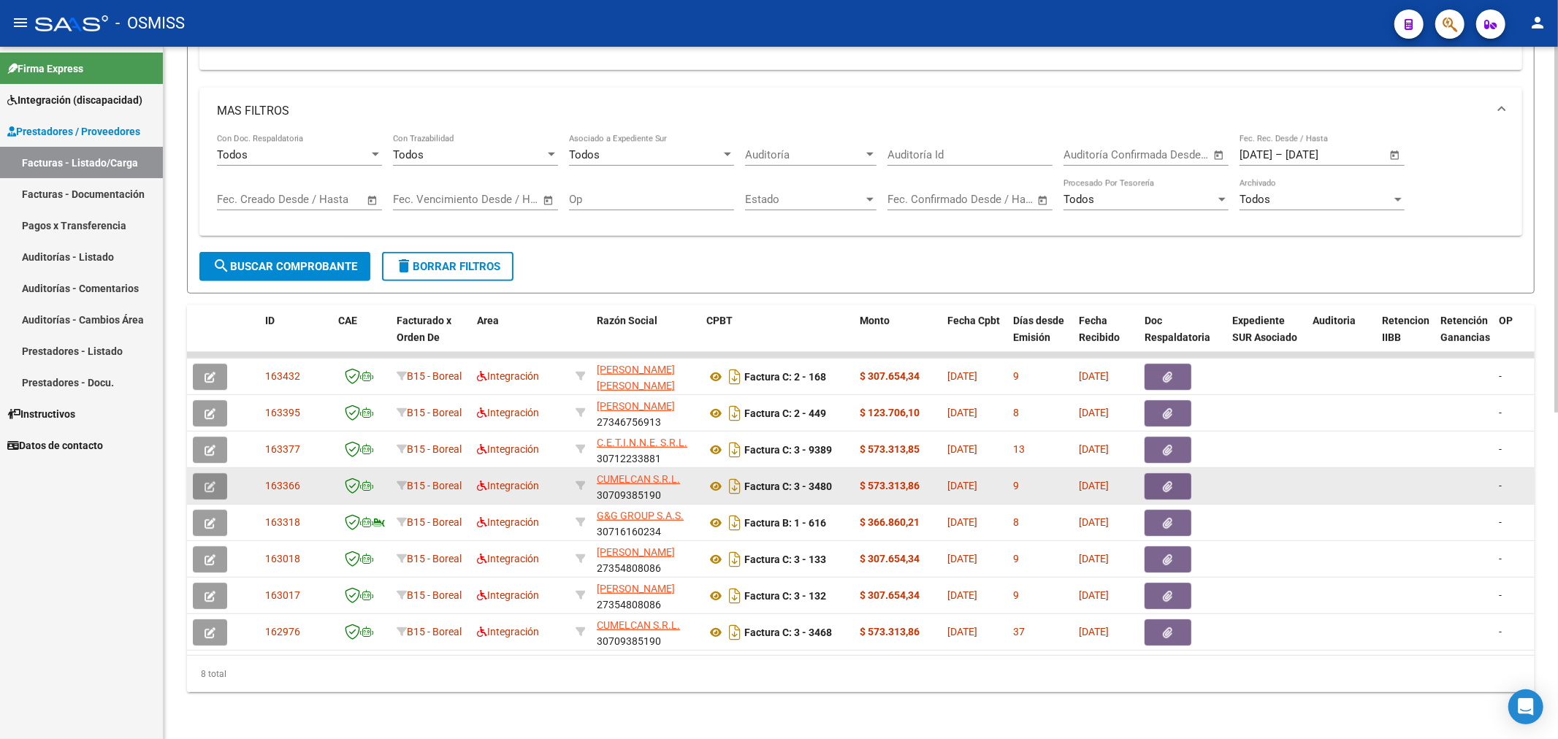
click at [208, 481] on icon "button" at bounding box center [210, 486] width 11 height 11
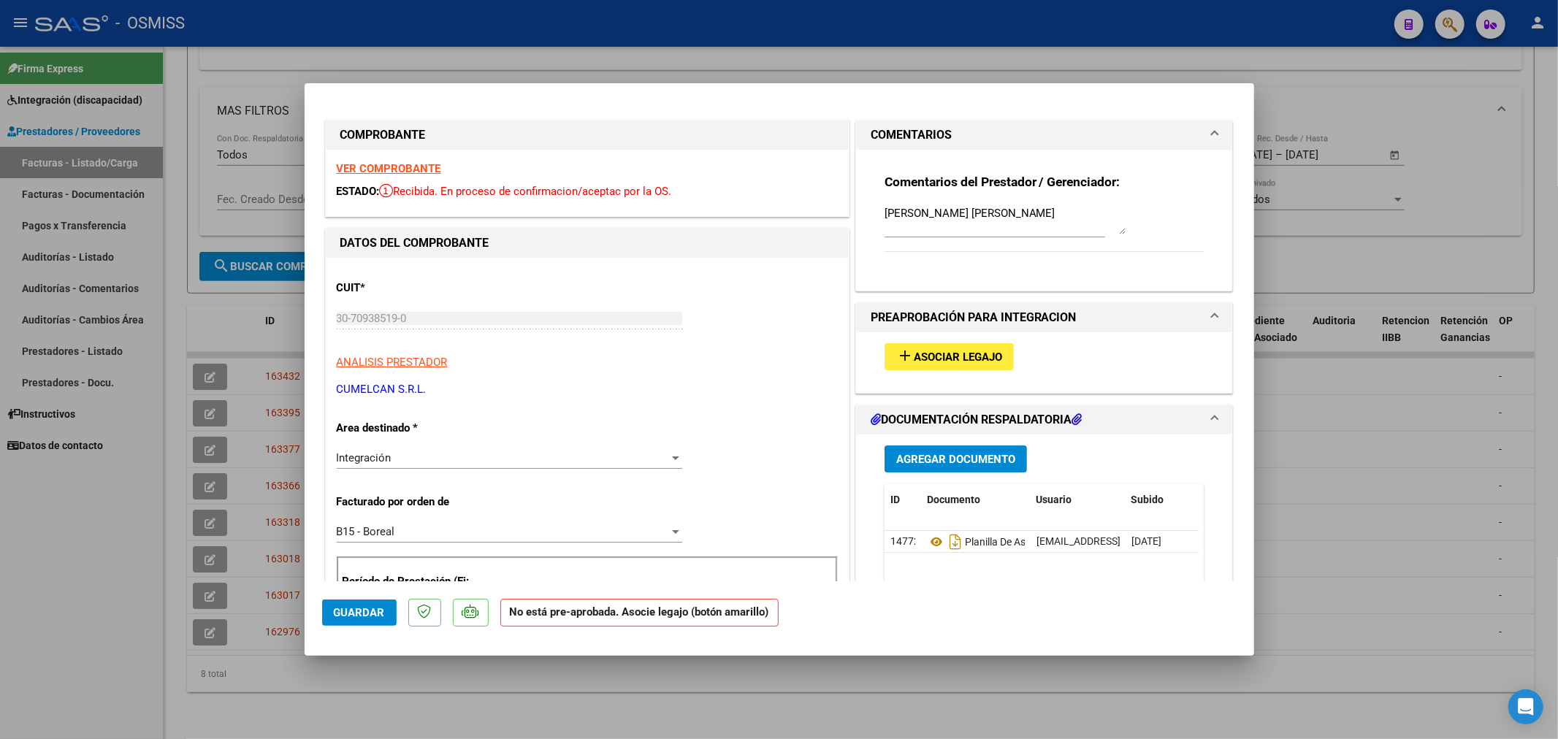
scroll to position [81, 0]
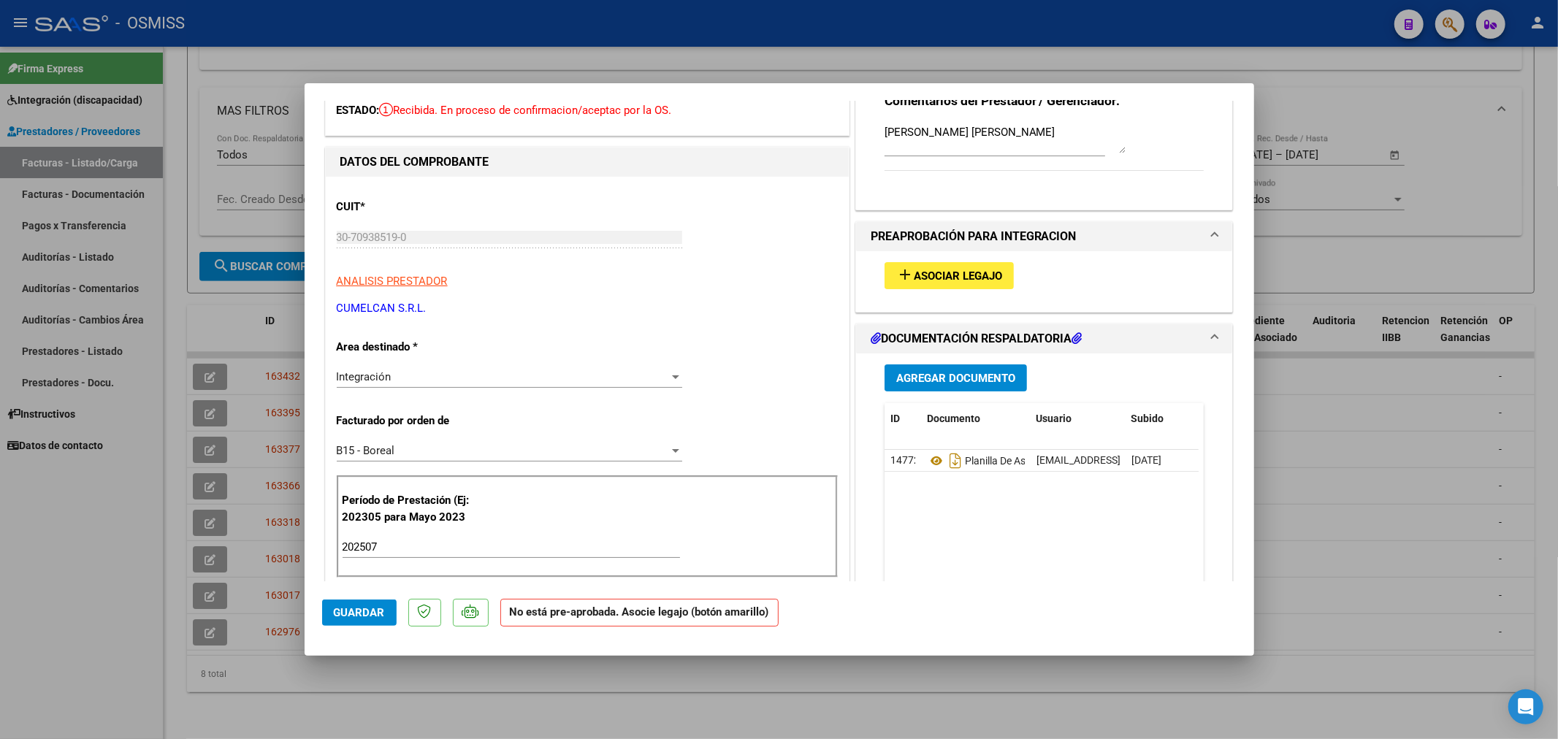
type input "$ 0,00"
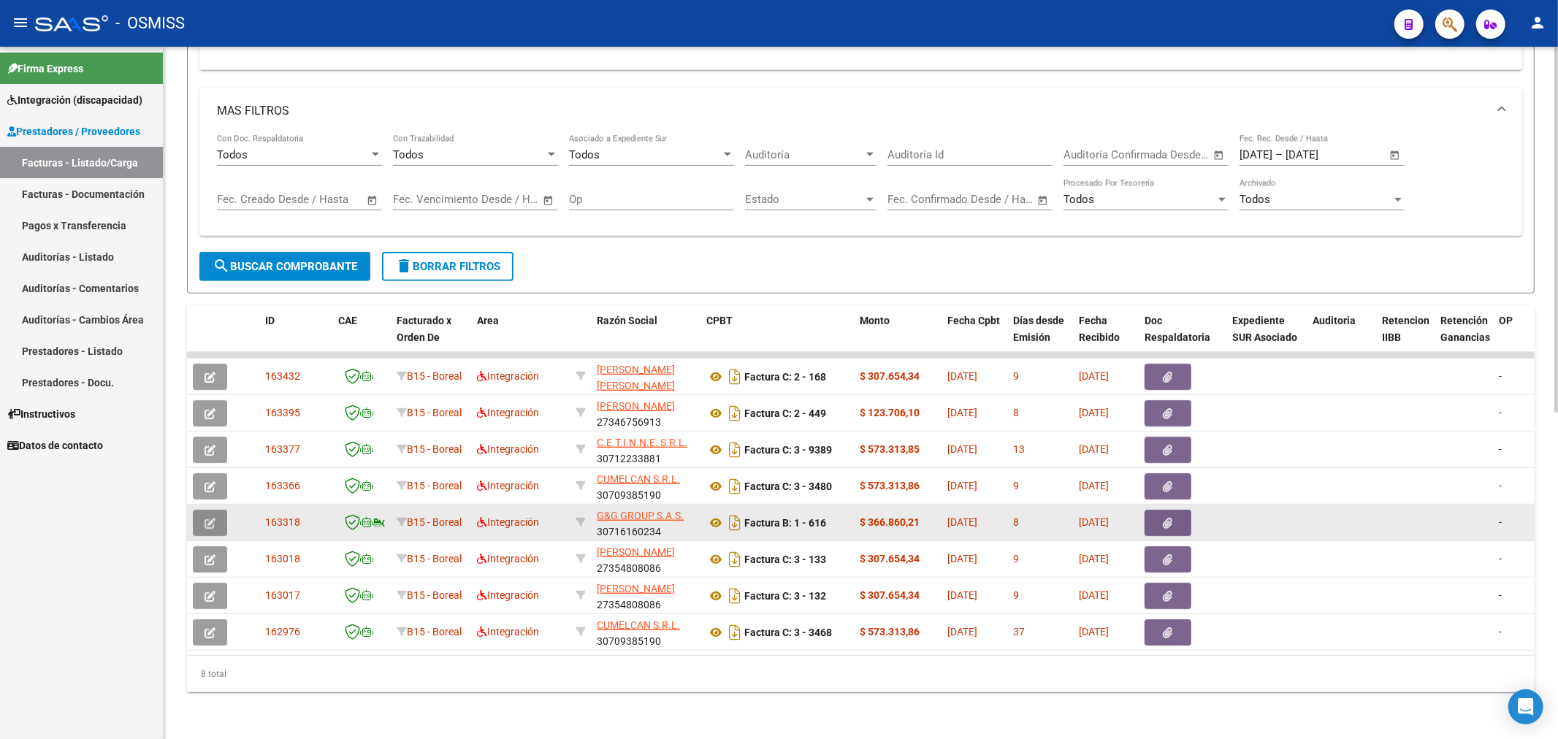
click at [208, 517] on span "button" at bounding box center [210, 523] width 11 height 13
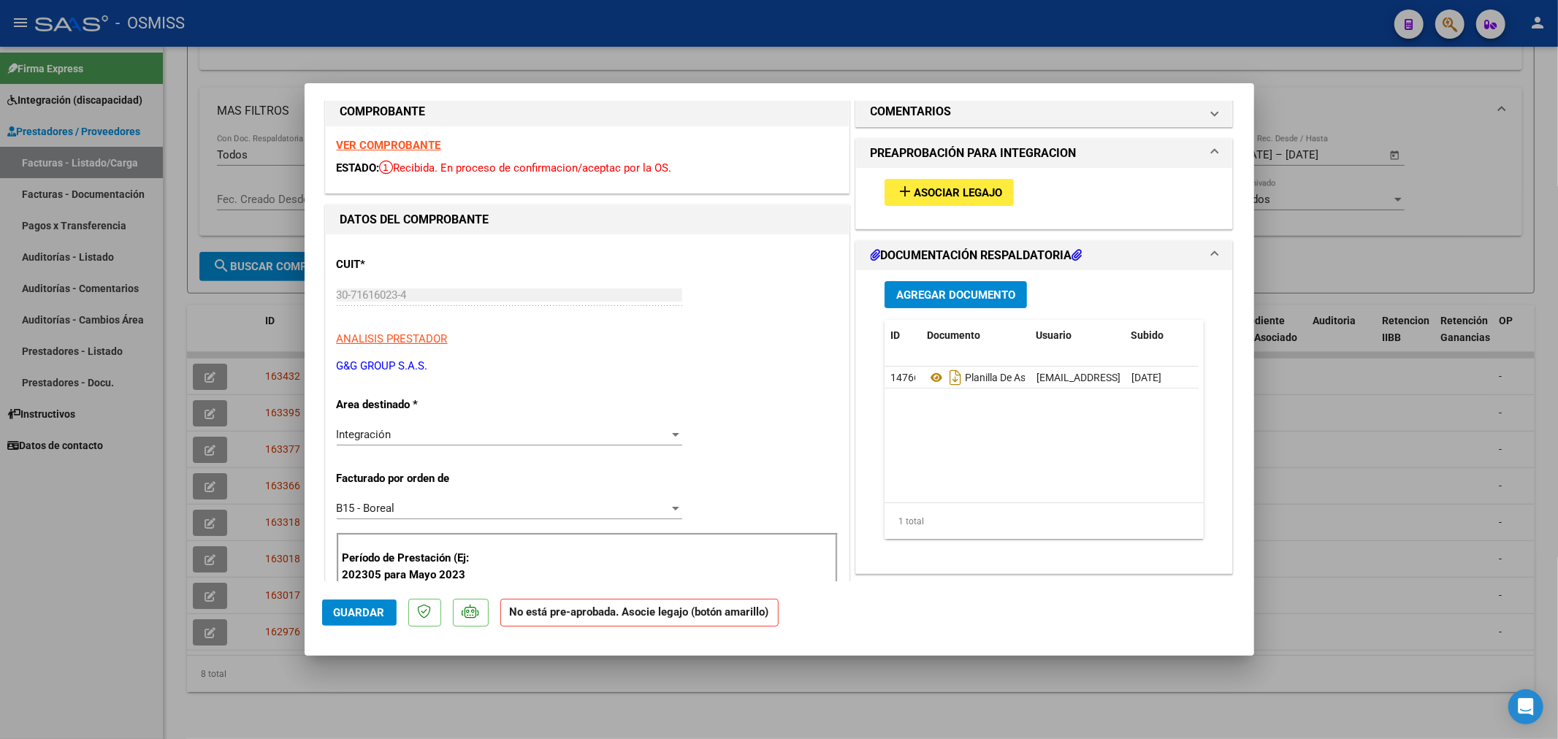
scroll to position [0, 0]
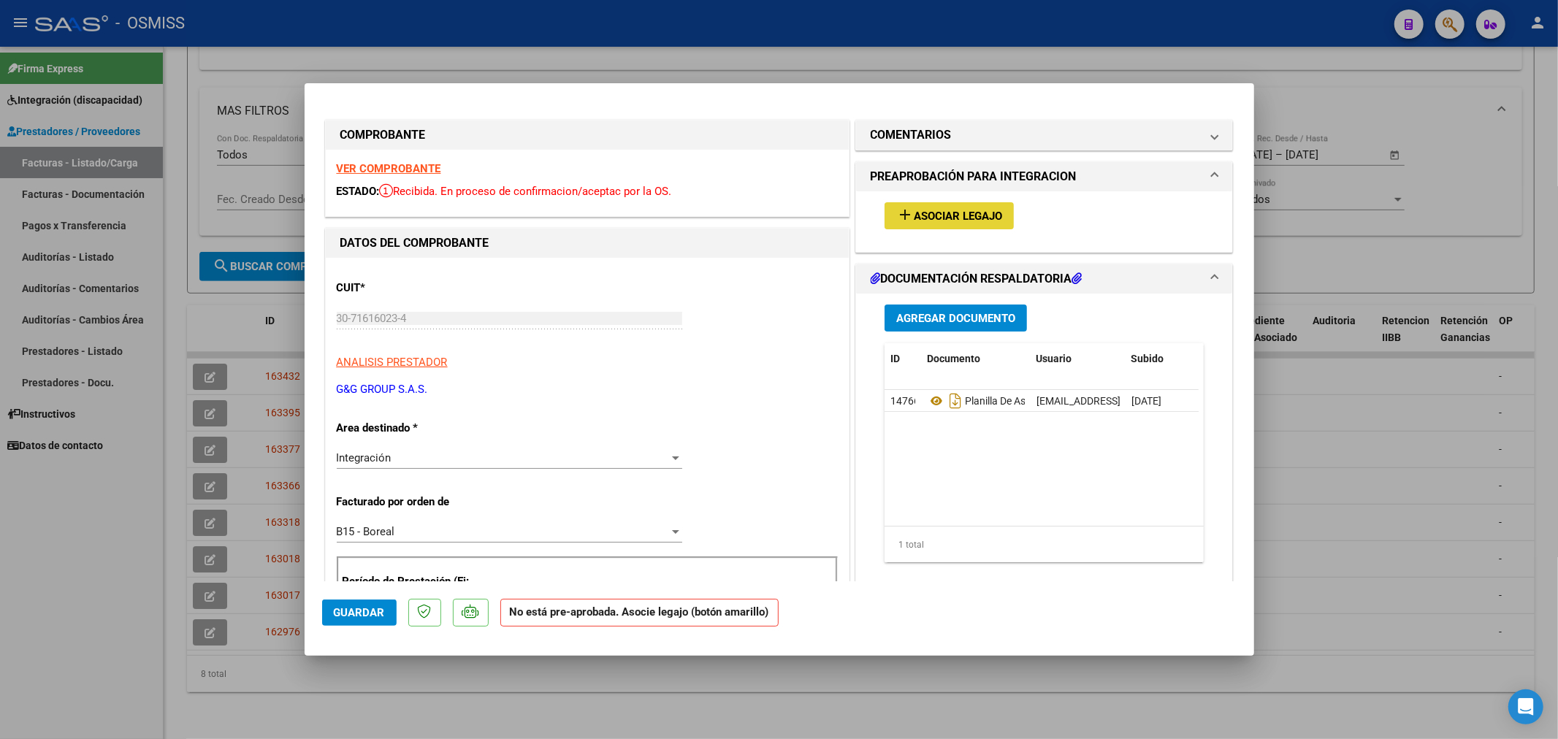
click at [961, 214] on span "Asociar Legajo" at bounding box center [958, 216] width 88 height 13
click at [929, 142] on h1 "COMENTARIOS" at bounding box center [911, 135] width 81 height 18
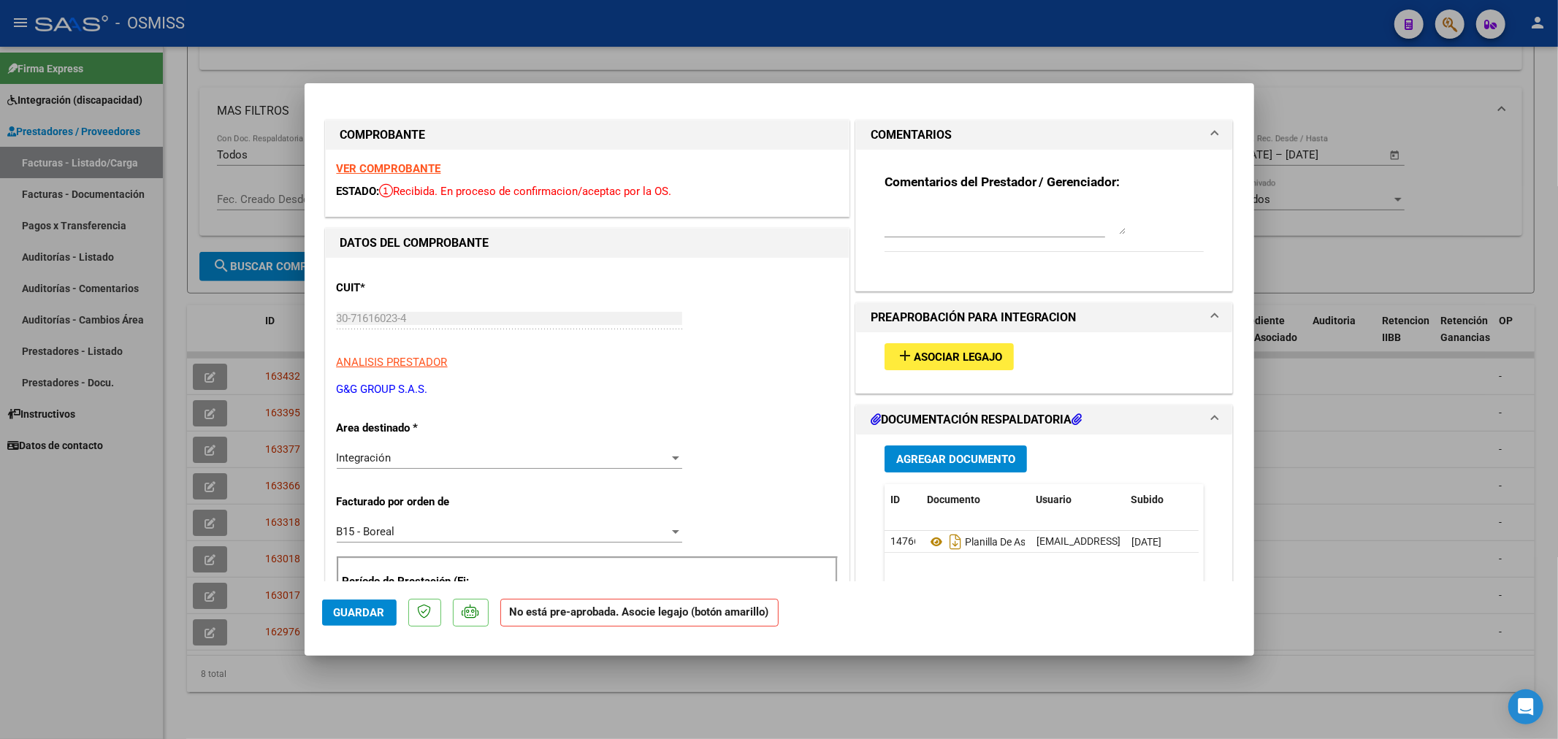
click at [911, 223] on textarea at bounding box center [1005, 219] width 241 height 29
paste textarea "LOBO [PERSON_NAME]"
type textarea "LOBO [PERSON_NAME]"
click at [349, 625] on button "Guardar" at bounding box center [359, 613] width 75 height 26
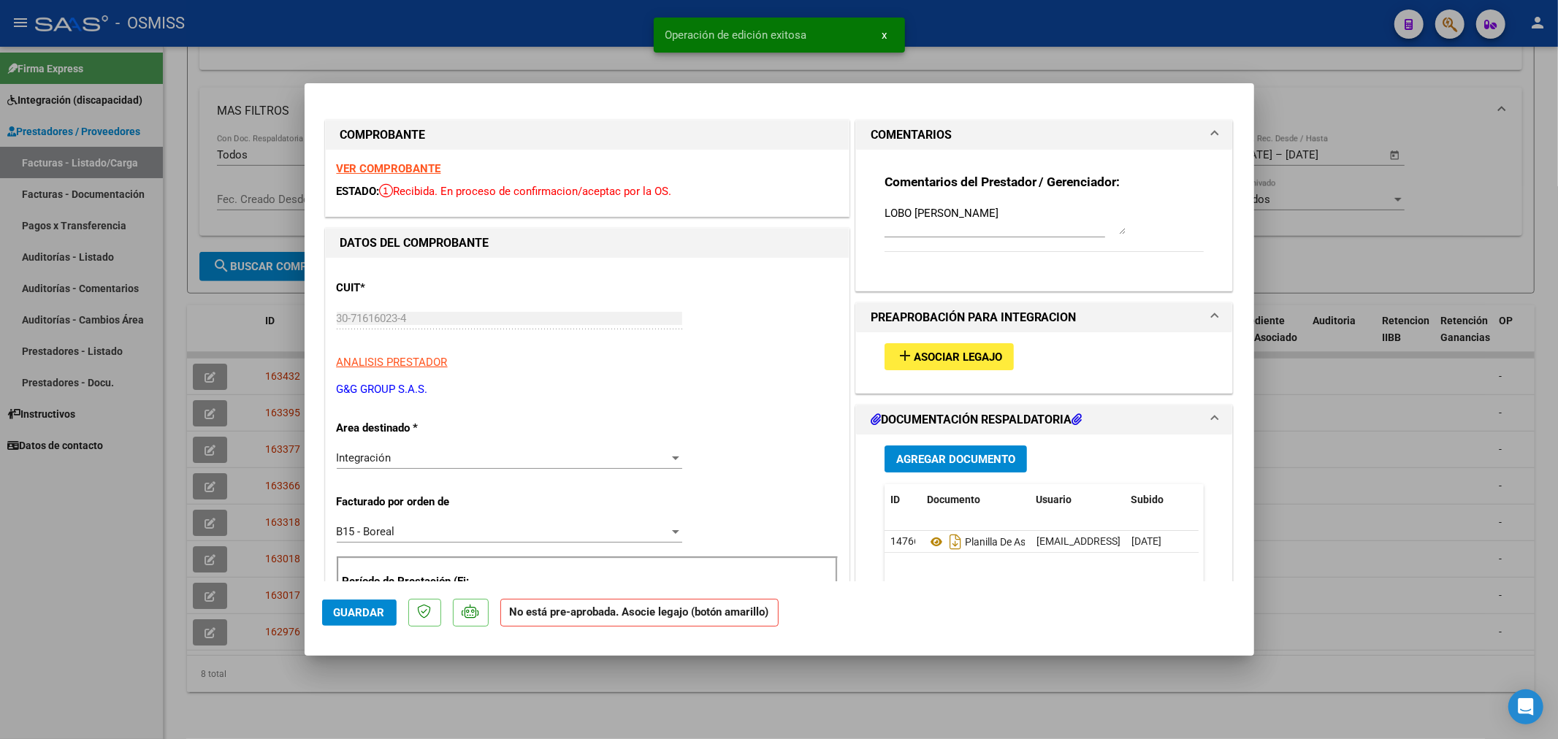
type input "$ 0,00"
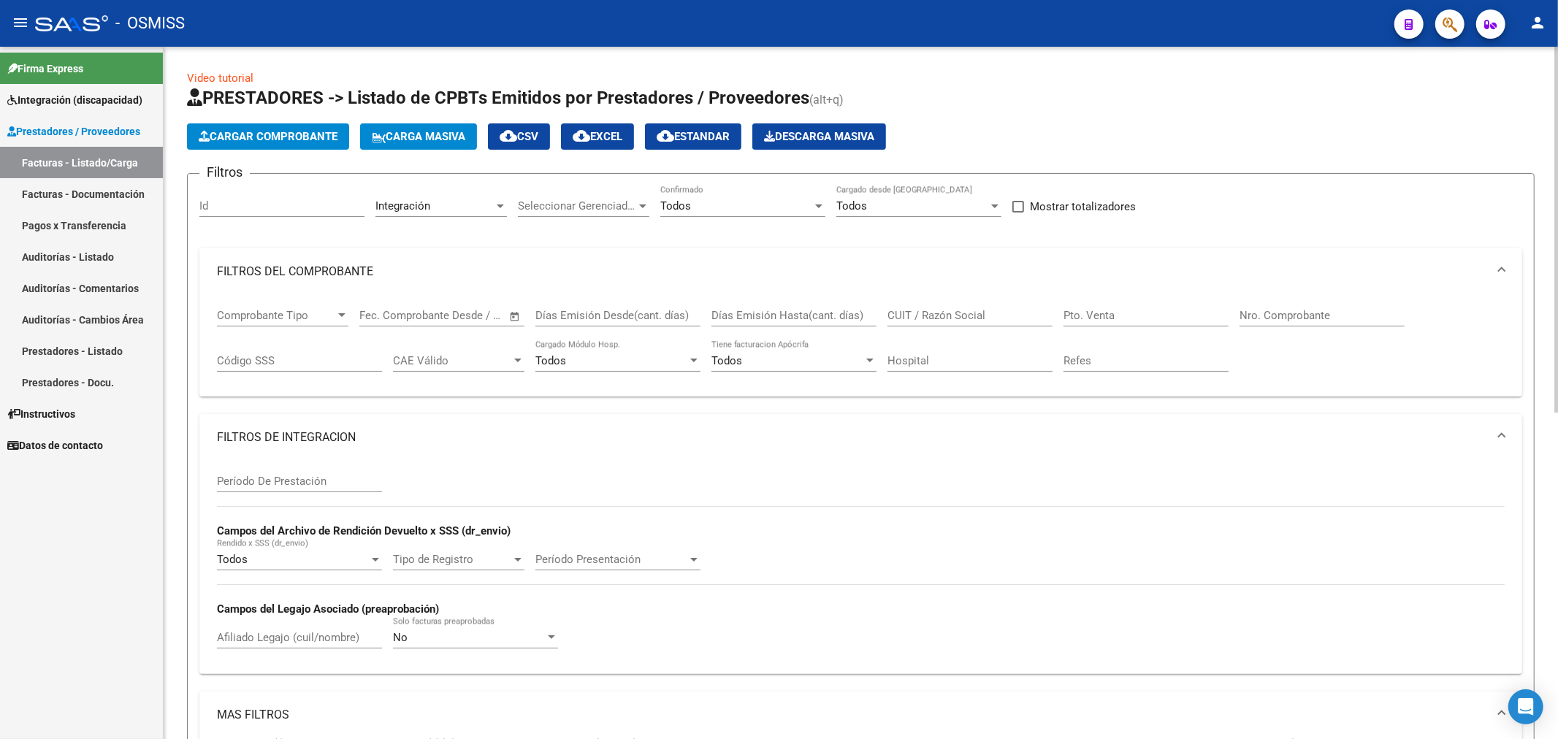
click at [590, 129] on mat-icon "cloud_download" at bounding box center [582, 136] width 18 height 18
click at [267, 139] on span "Cargar Comprobante" at bounding box center [268, 136] width 139 height 13
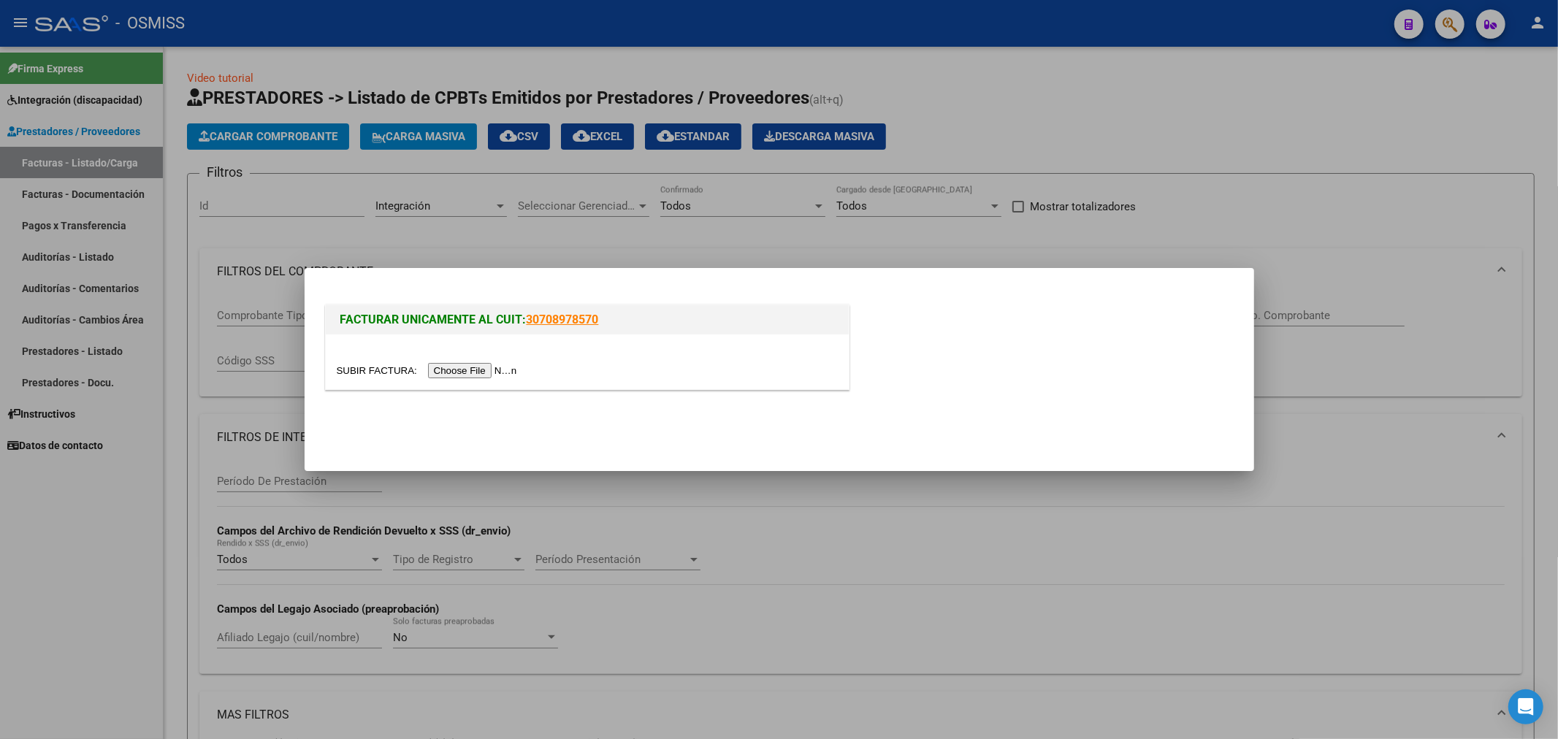
click at [480, 370] on input "file" at bounding box center [429, 370] width 185 height 15
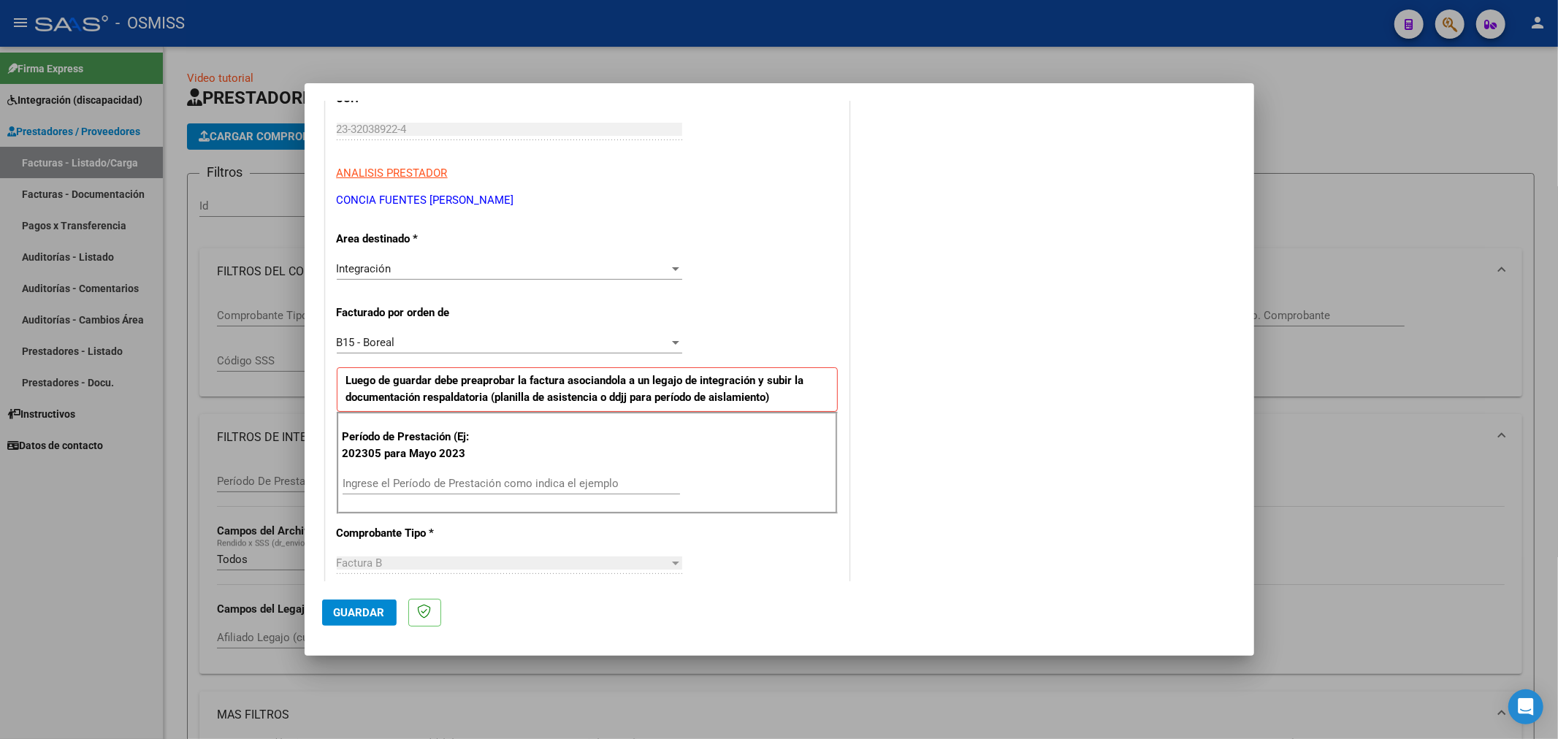
scroll to position [243, 0]
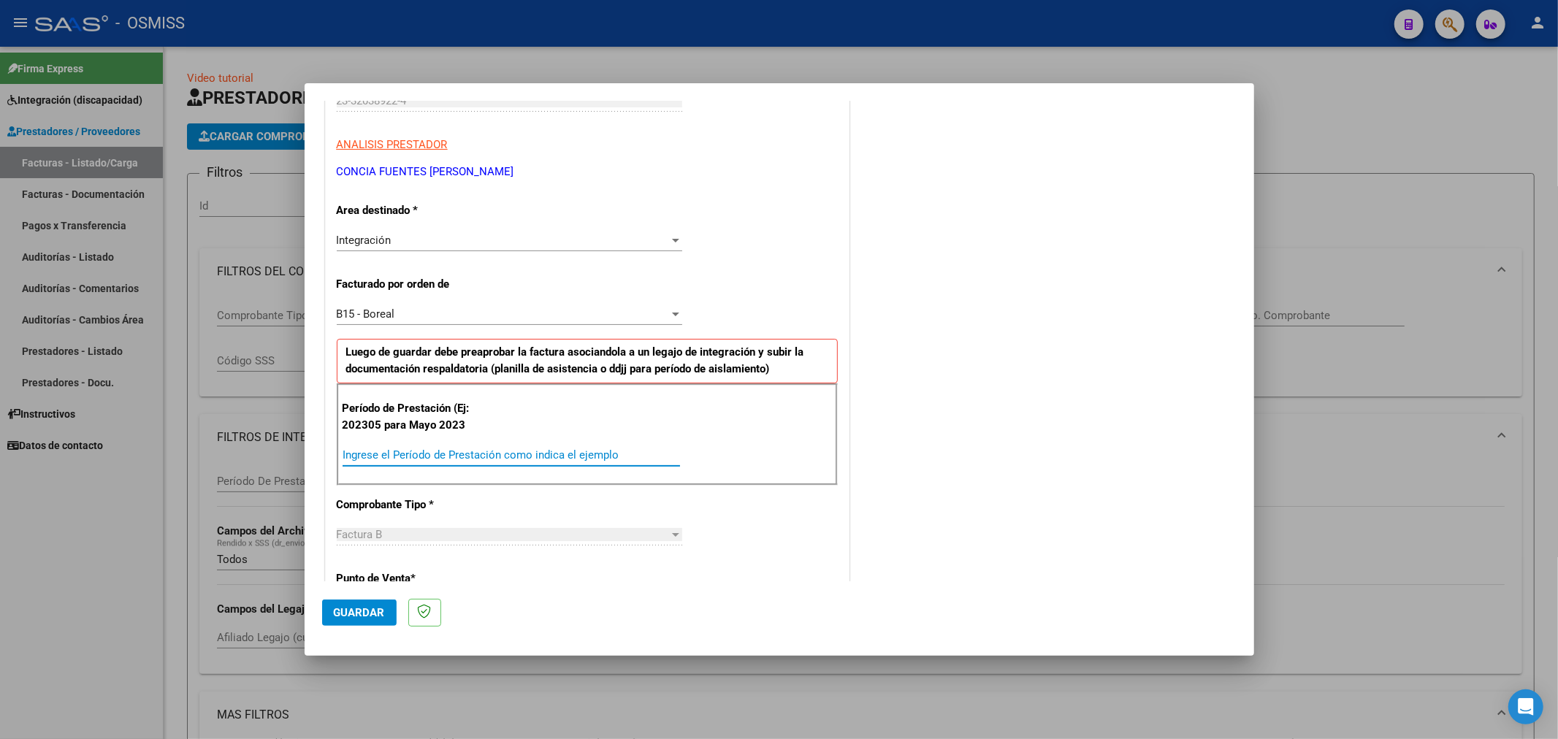
click at [487, 450] on input "Ingrese el Período de Prestación como indica el ejemplo" at bounding box center [512, 455] width 338 height 13
type input "202505"
click at [364, 614] on span "Guardar" at bounding box center [359, 612] width 51 height 13
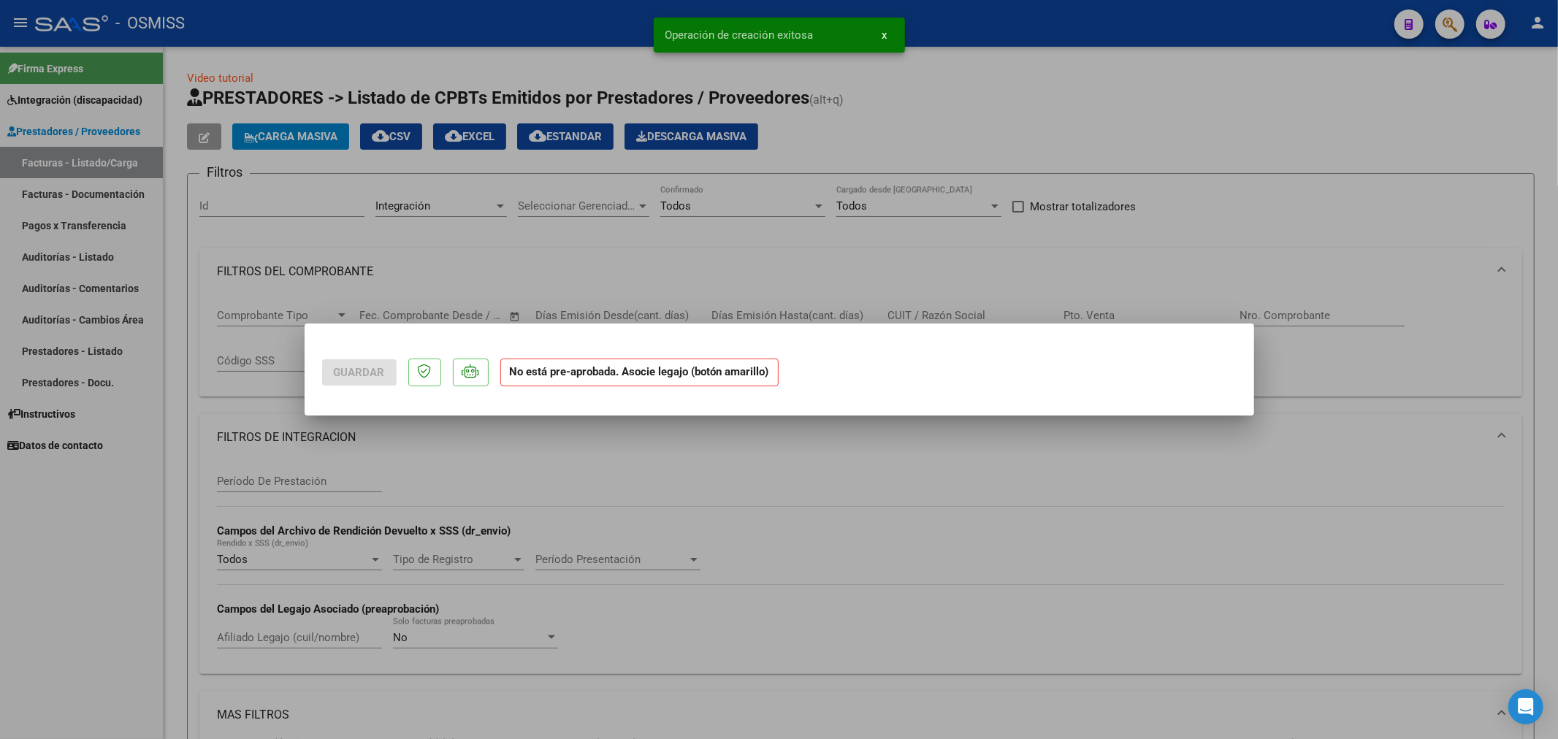
scroll to position [0, 0]
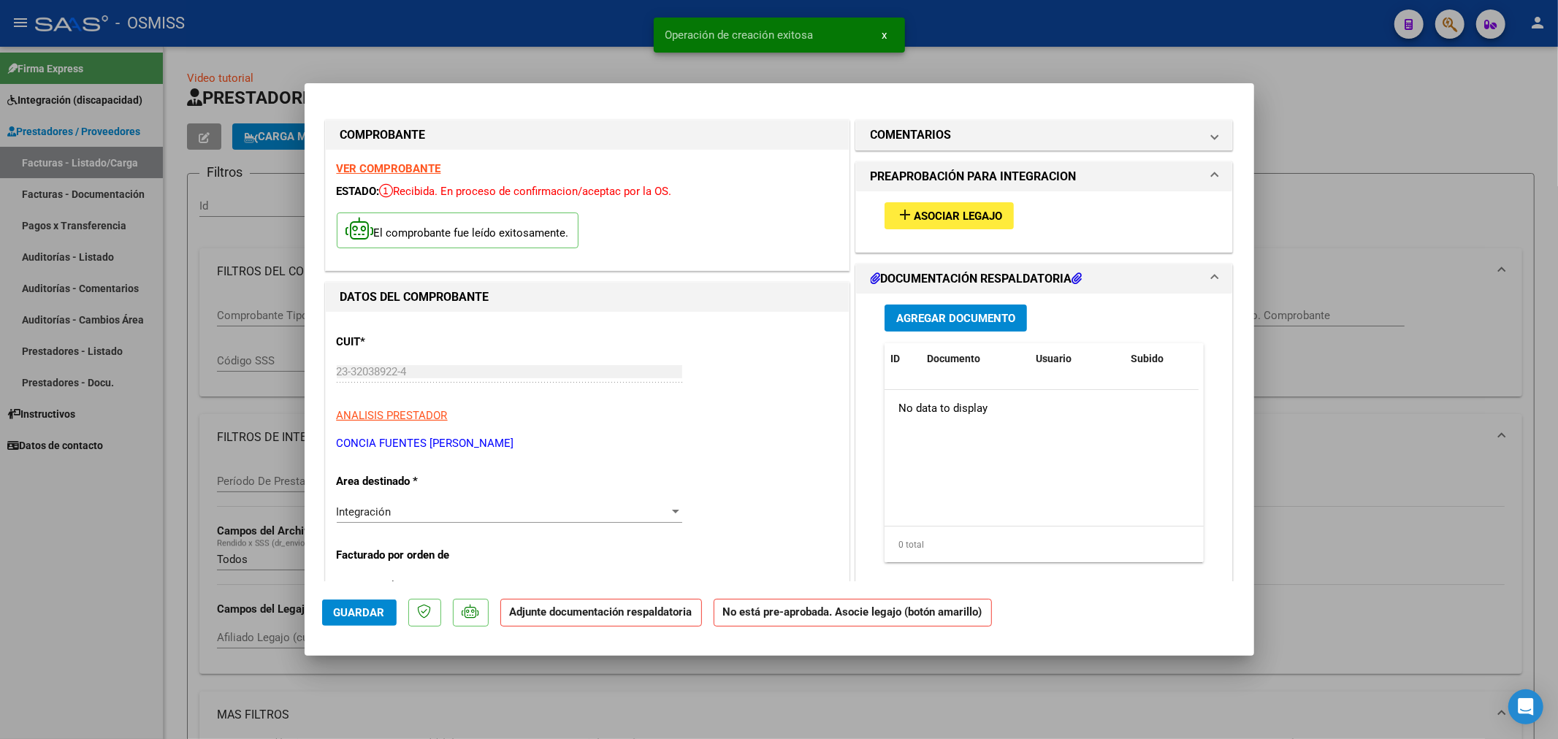
click at [959, 212] on span "Asociar Legajo" at bounding box center [958, 216] width 88 height 13
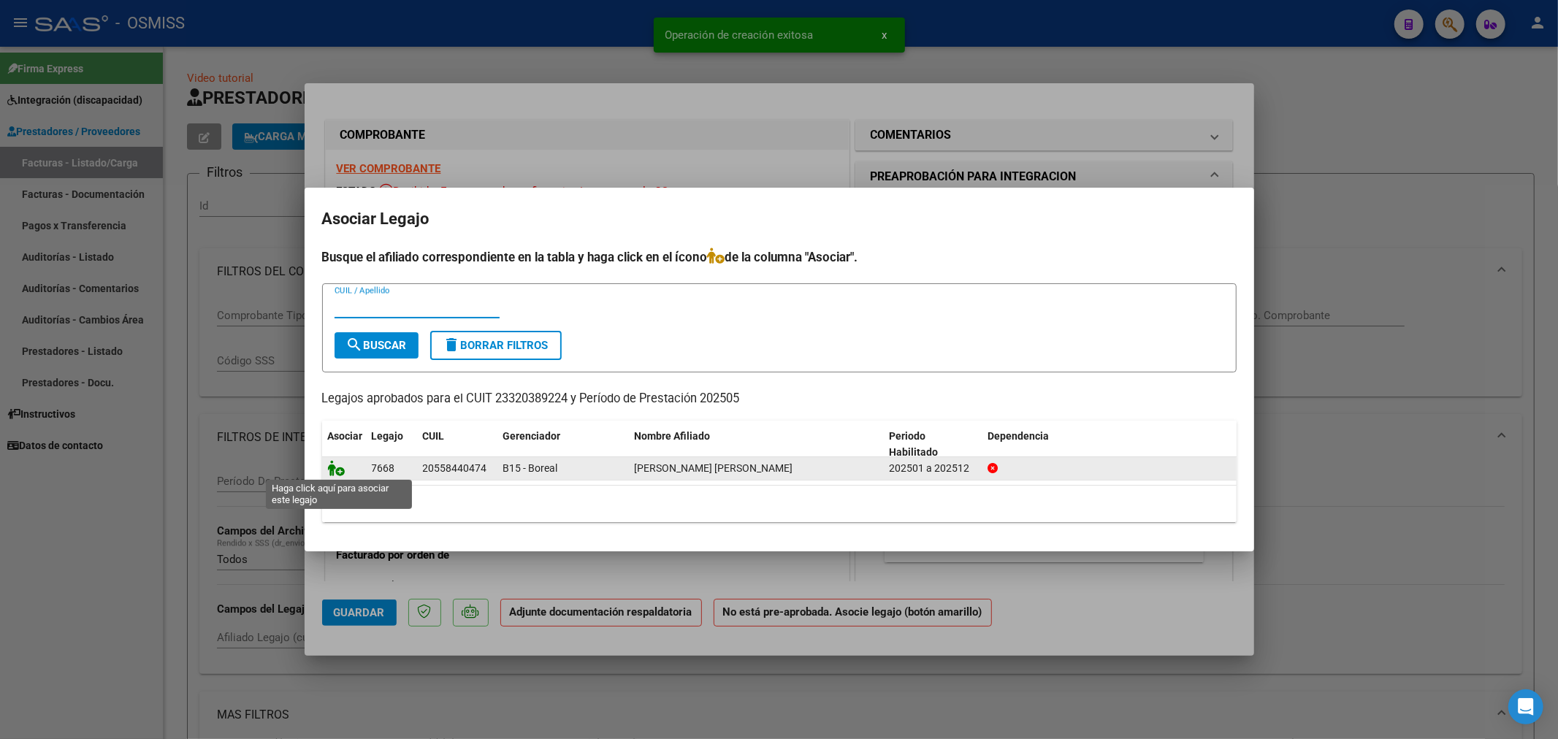
click at [335, 465] on icon at bounding box center [337, 468] width 18 height 16
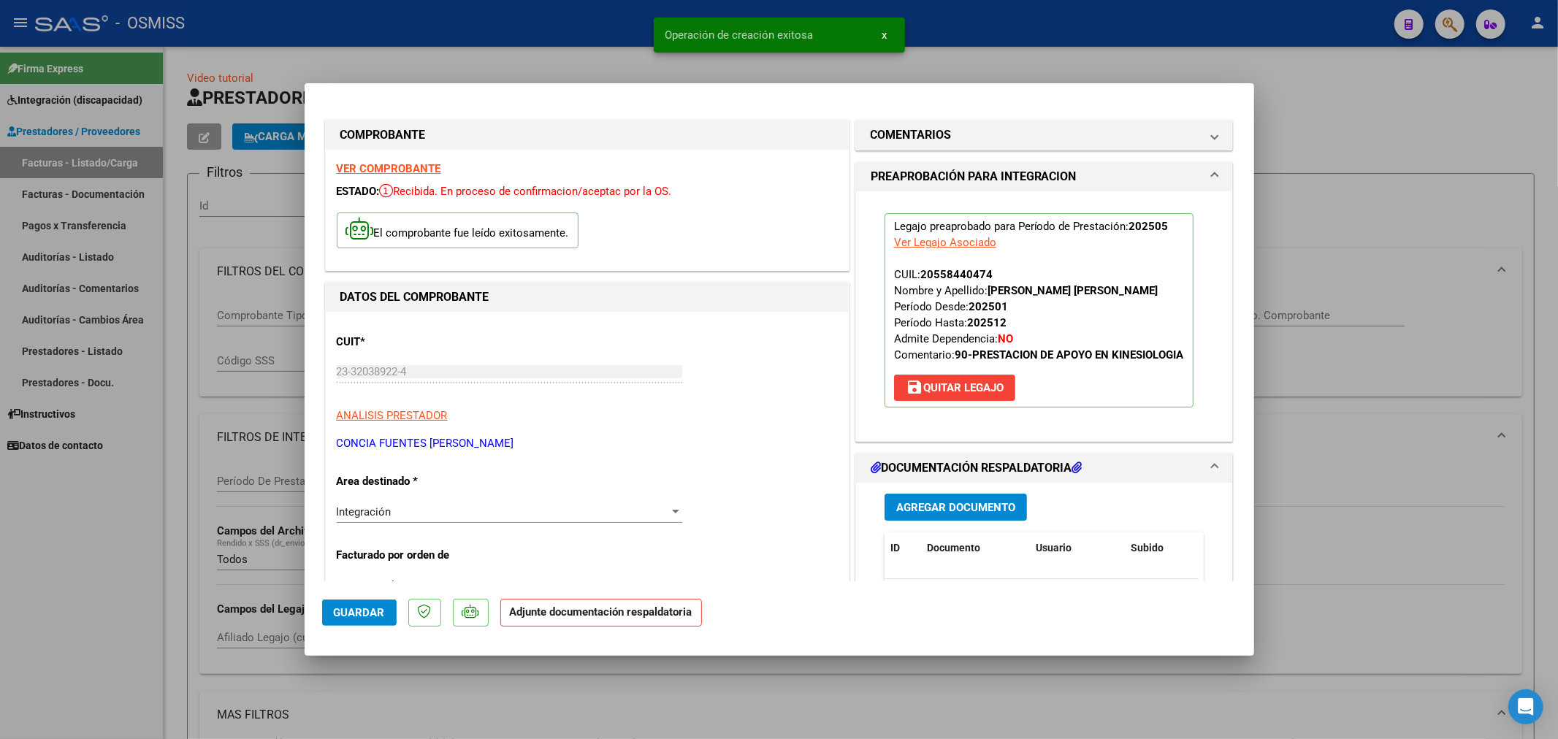
scroll to position [243, 0]
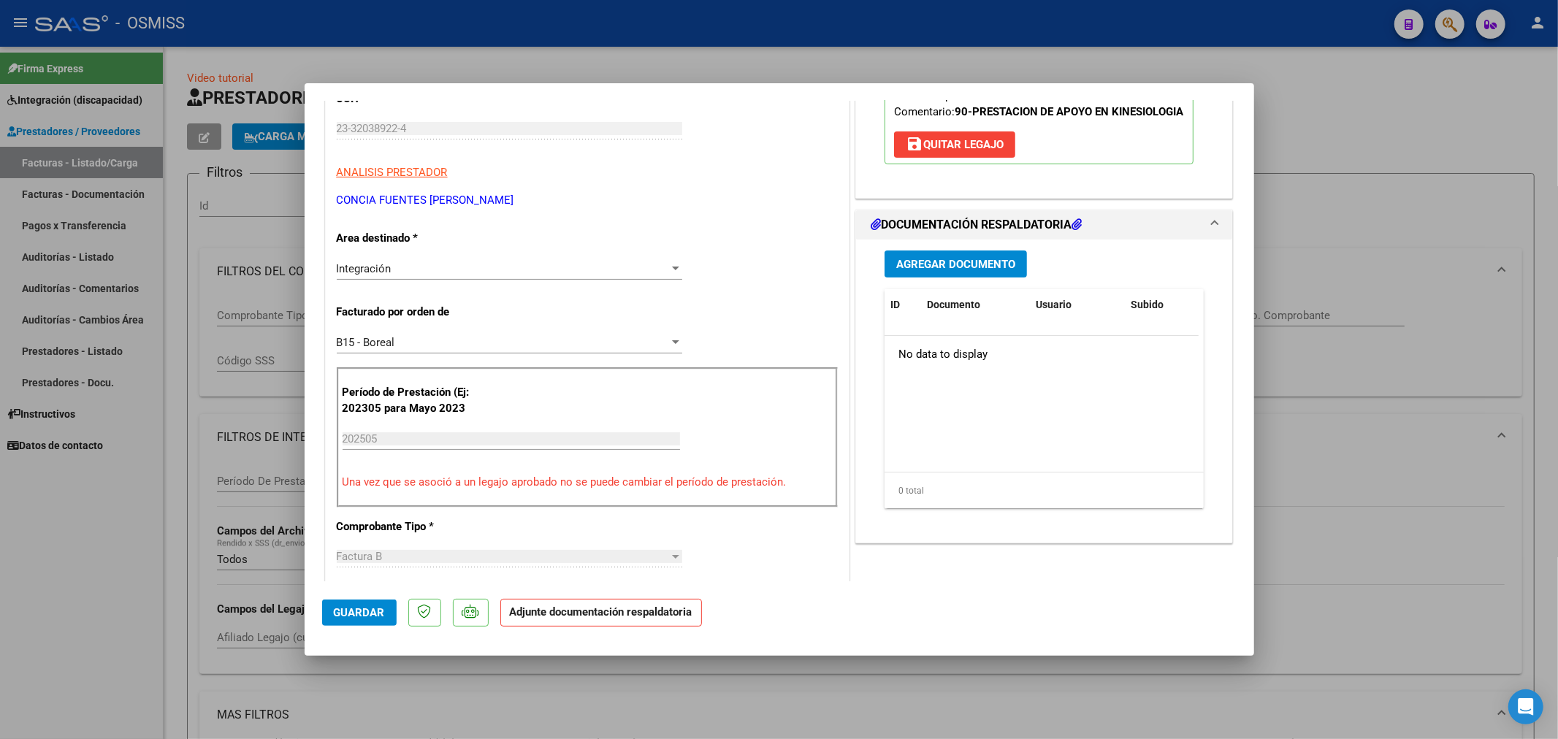
click at [937, 275] on button "Agregar Documento" at bounding box center [956, 264] width 142 height 27
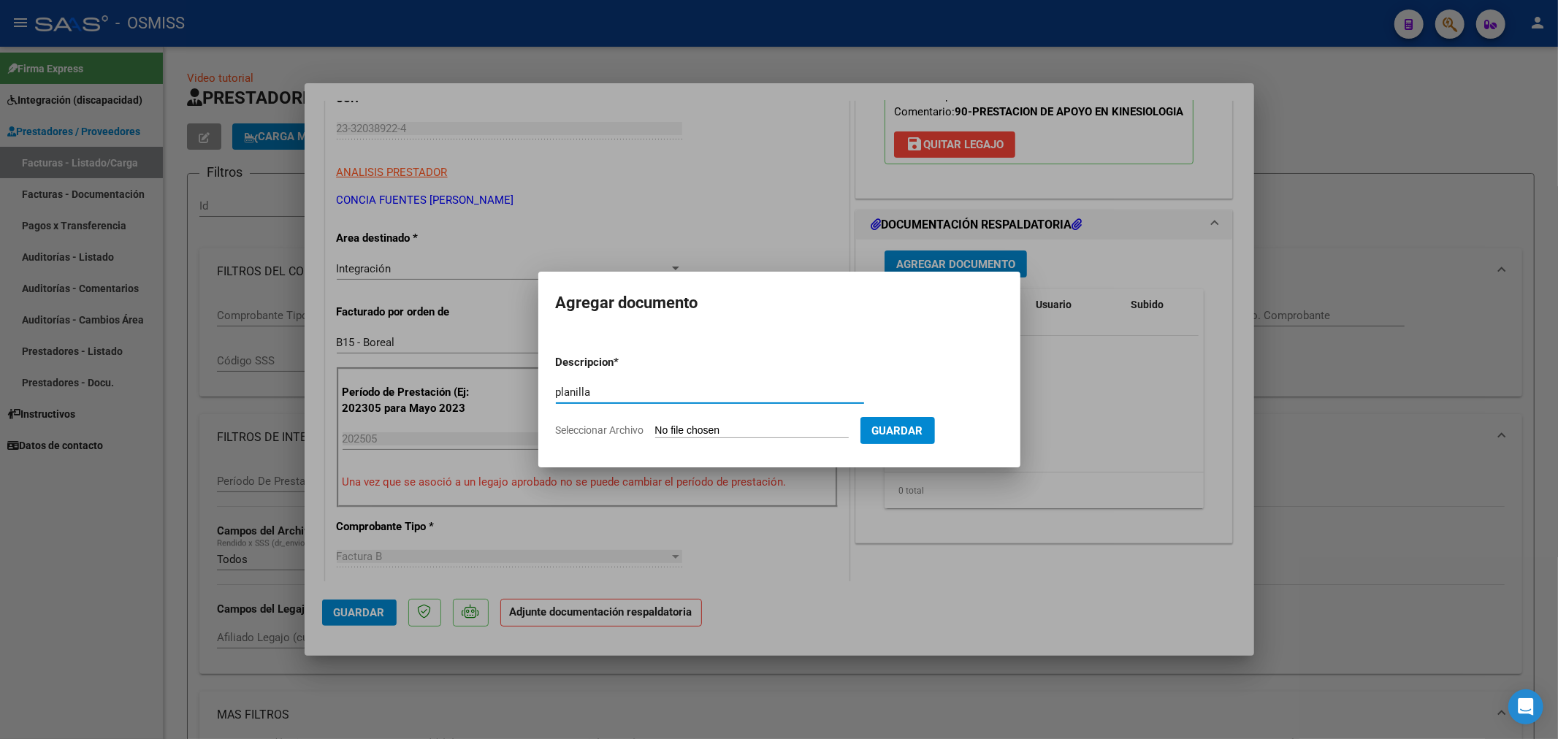
type input "planilla"
click at [717, 432] on input "Seleccionar Archivo" at bounding box center [752, 431] width 194 height 14
type input "C:\fakepath\144623-3-Planilla_de_Asistencia.pdf"
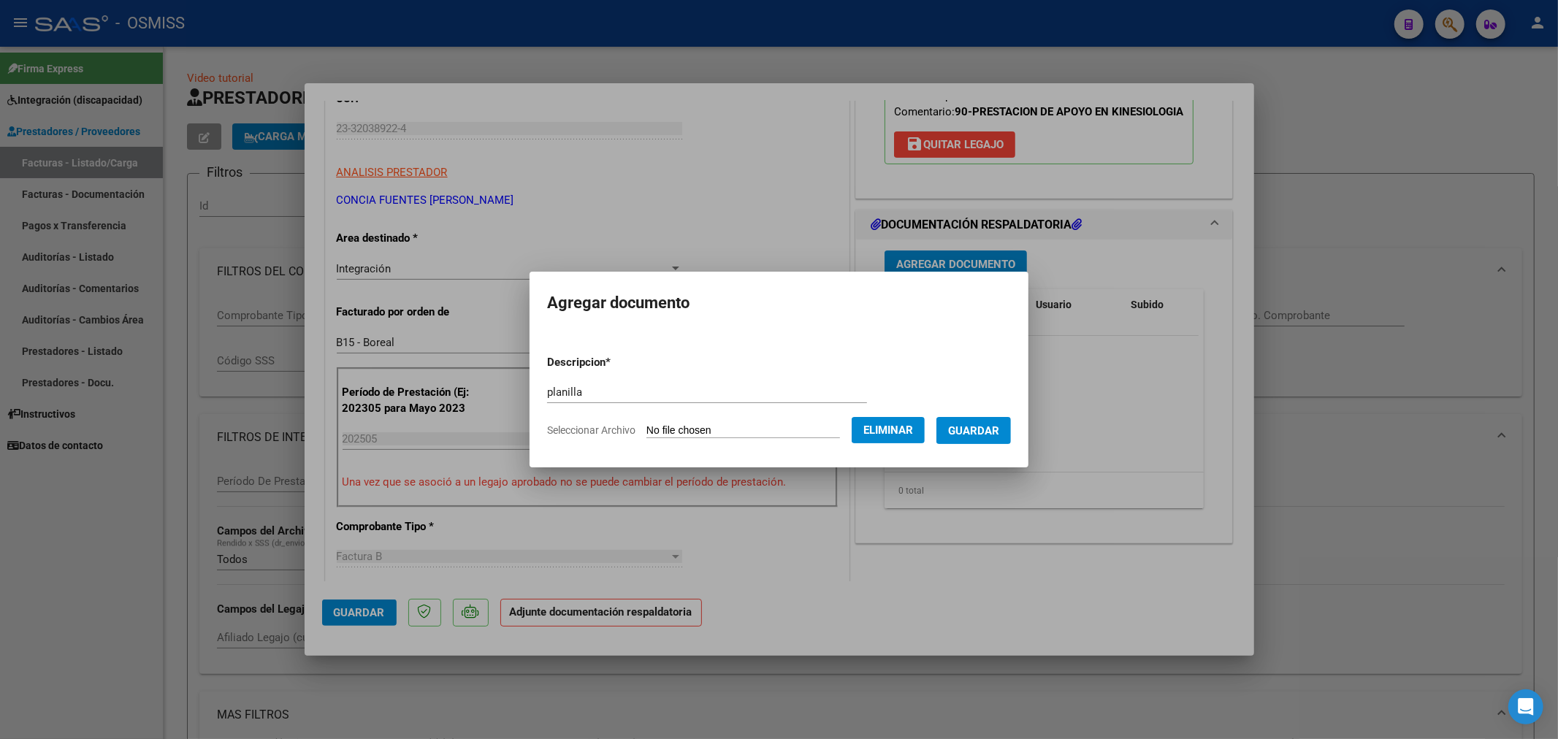
click at [977, 443] on button "Guardar" at bounding box center [974, 430] width 75 height 27
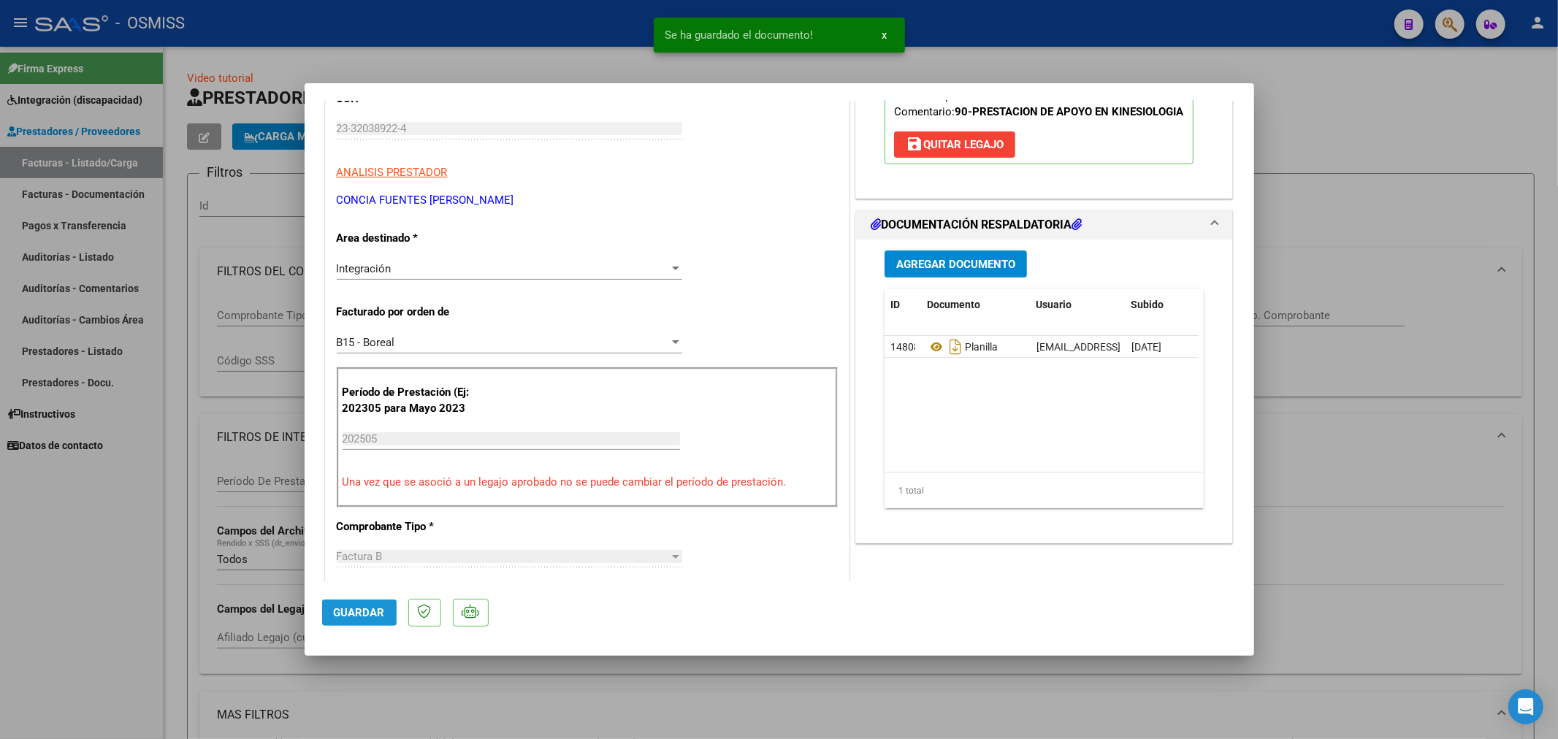
click at [378, 611] on span "Guardar" at bounding box center [359, 612] width 51 height 13
type input "$ 0,00"
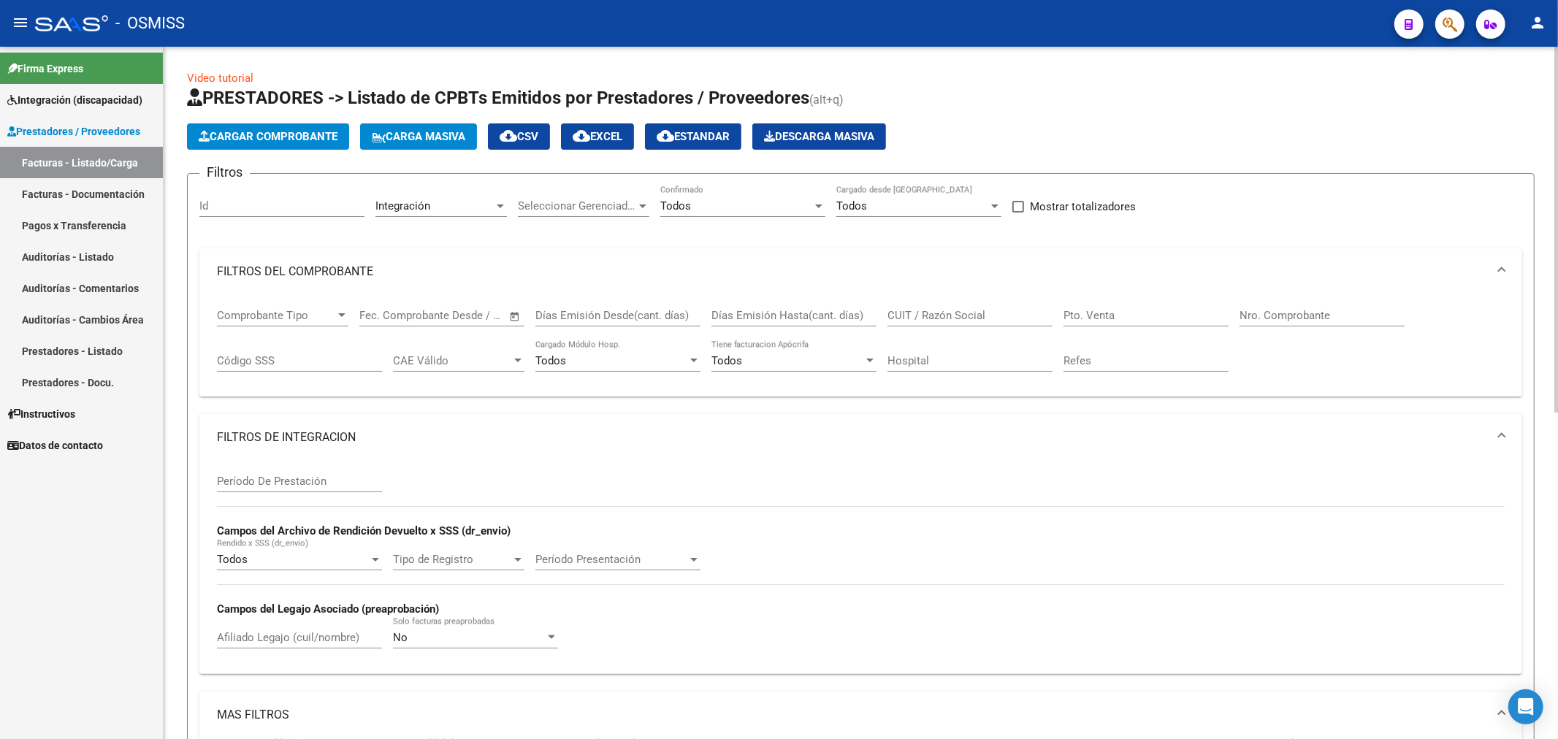
click at [308, 134] on span "Cargar Comprobante" at bounding box center [268, 136] width 139 height 13
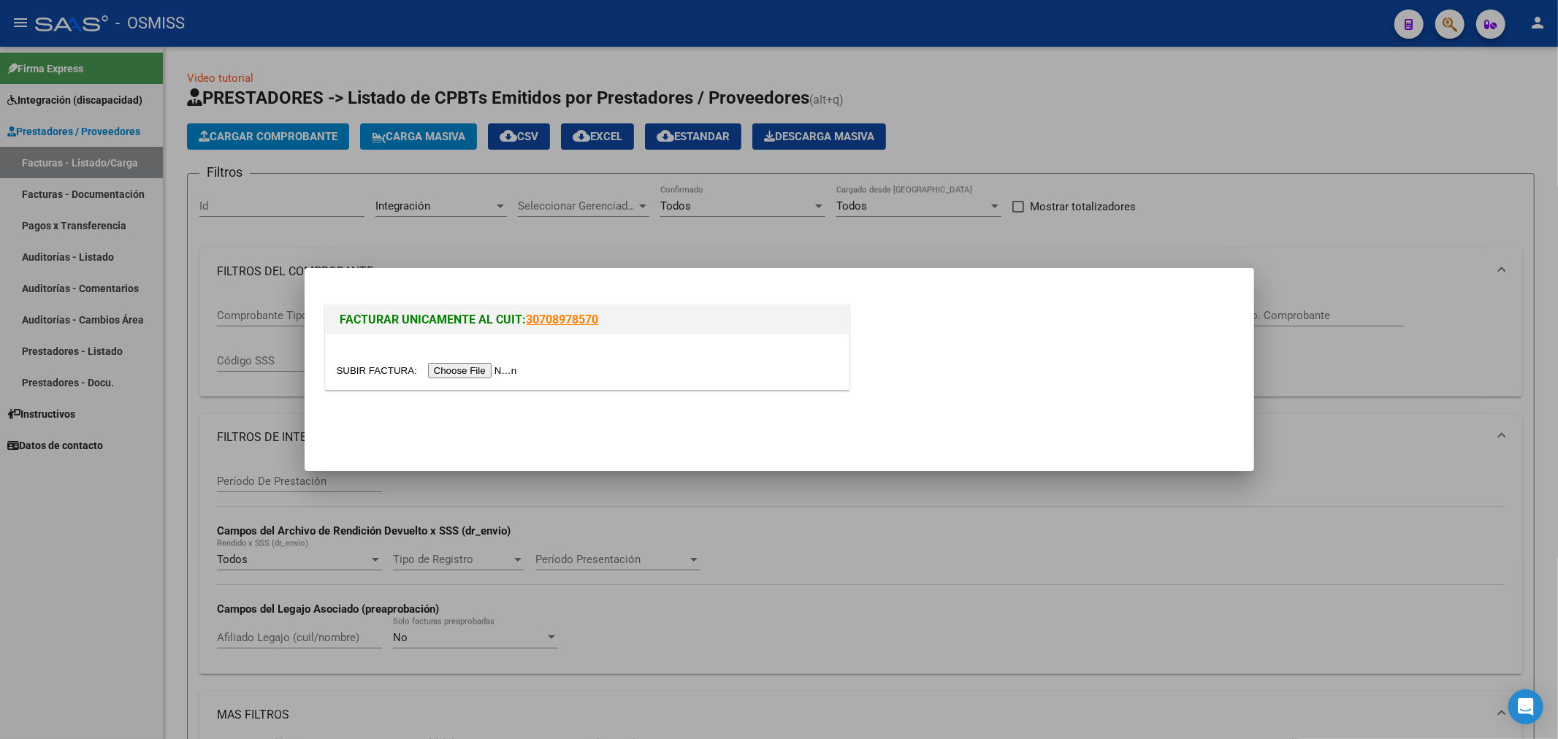
click at [470, 370] on input "file" at bounding box center [429, 370] width 185 height 15
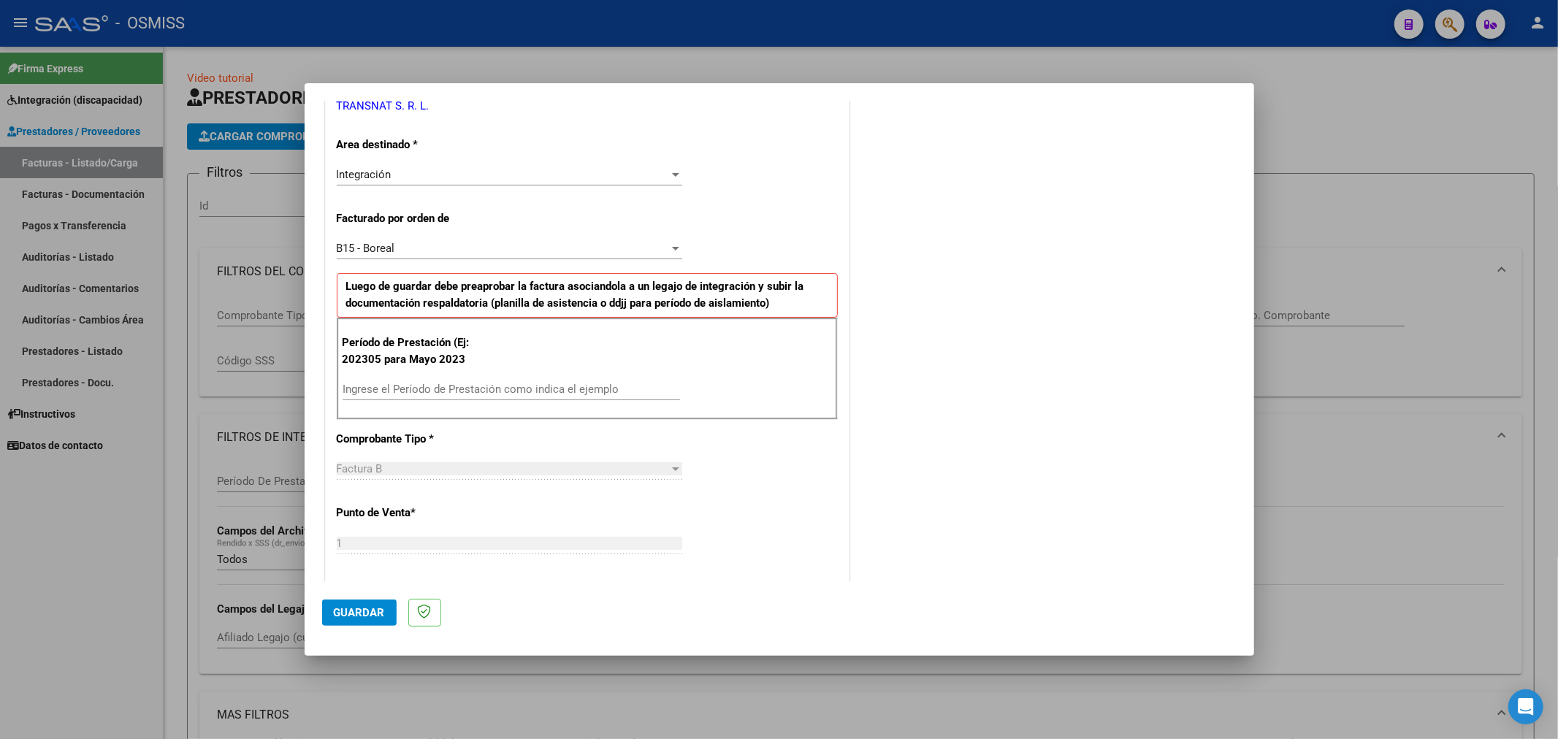
scroll to position [324, 0]
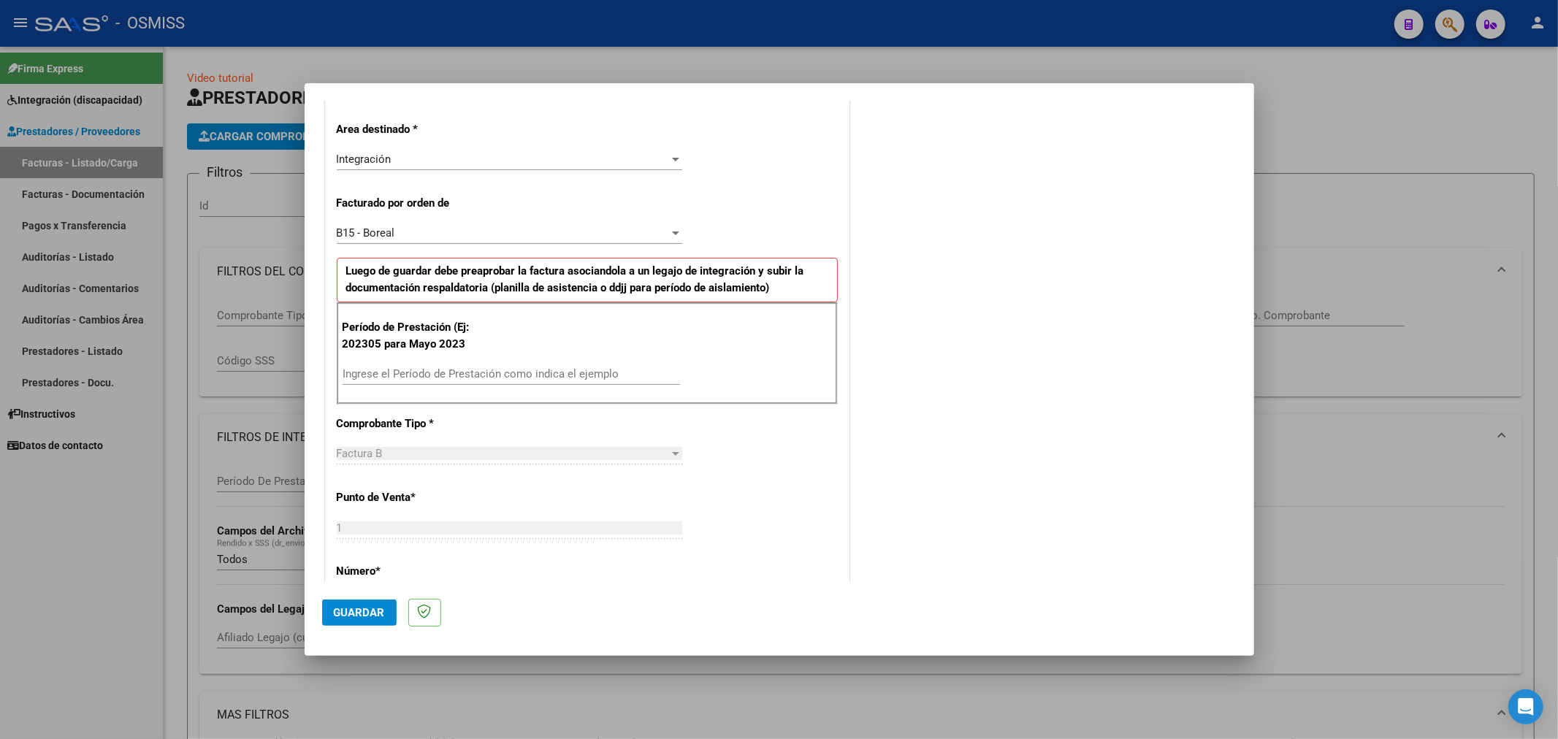
click at [455, 375] on input "Ingrese el Período de Prestación como indica el ejemplo" at bounding box center [512, 374] width 338 height 13
type input "202505"
click at [362, 603] on button "Guardar" at bounding box center [359, 613] width 75 height 26
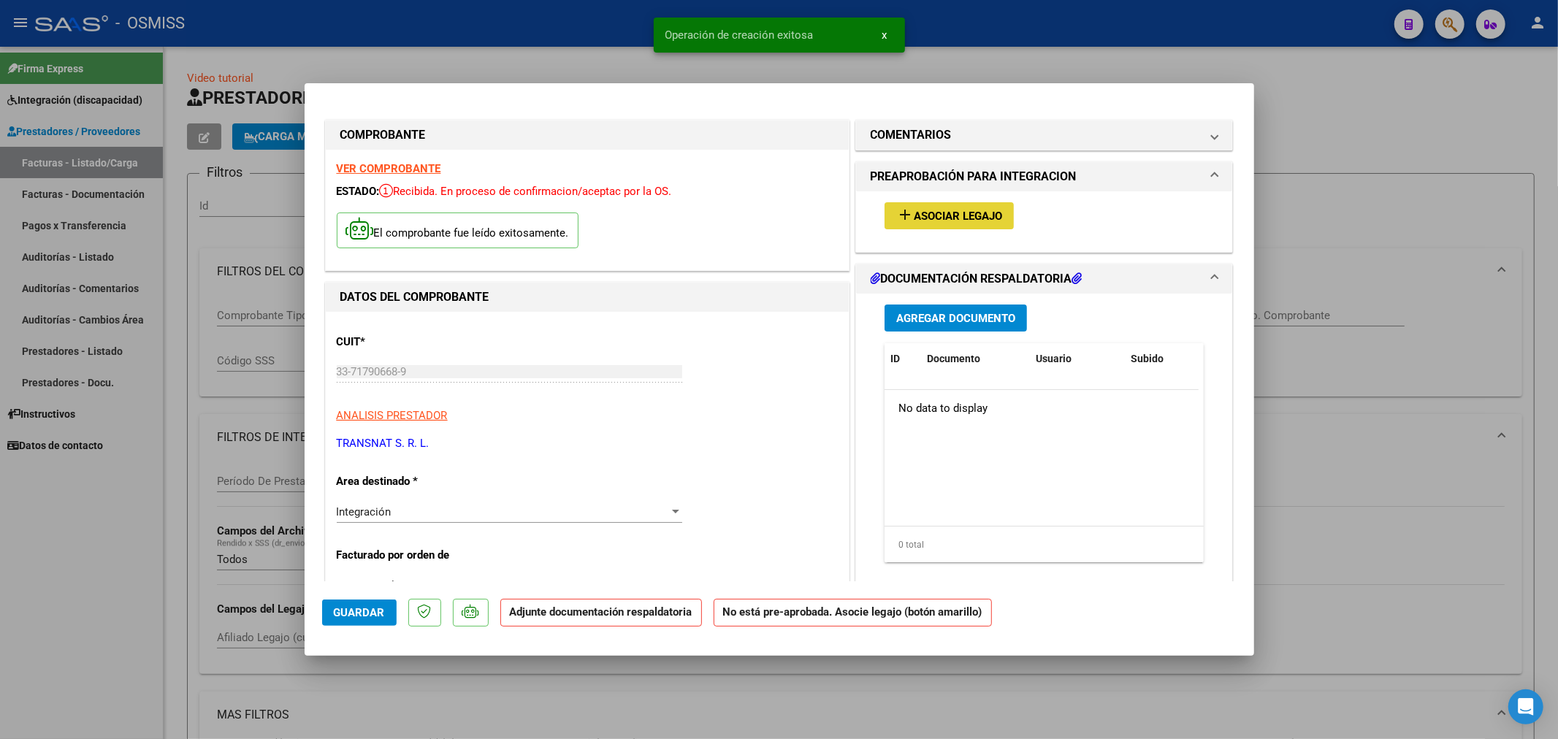
click at [981, 215] on span "Asociar Legajo" at bounding box center [958, 216] width 88 height 13
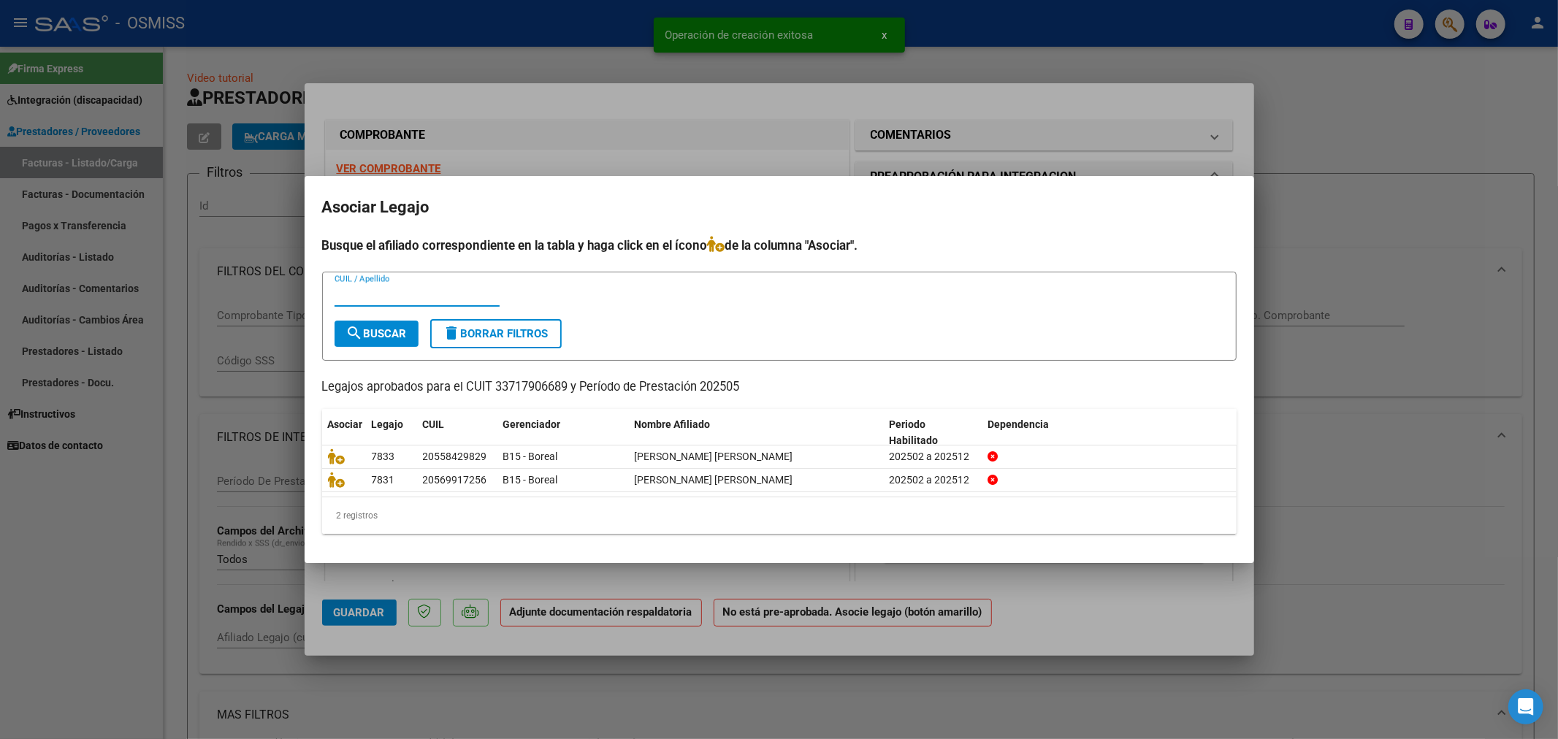
click at [427, 301] on input "CUIL / Apellido" at bounding box center [417, 295] width 165 height 13
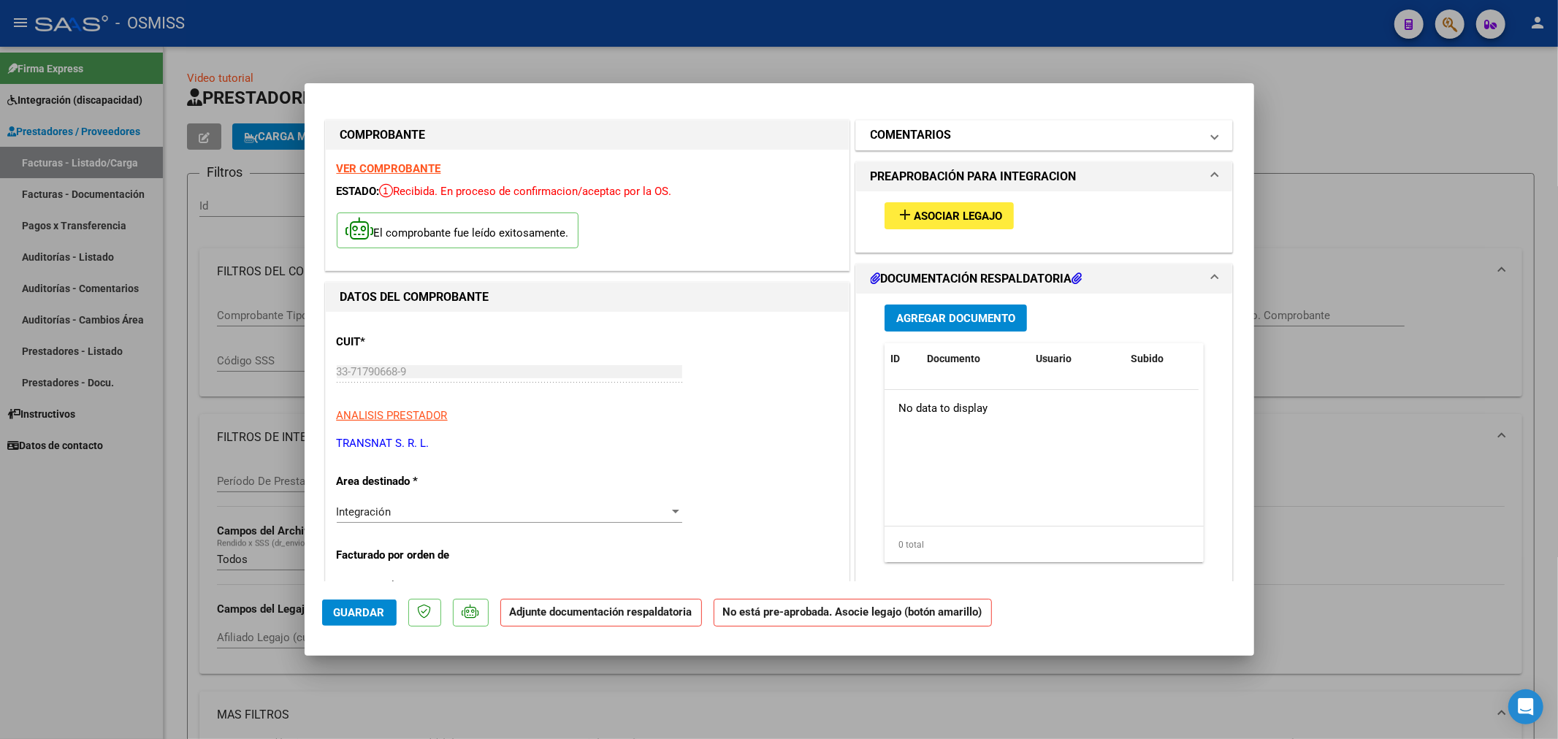
drag, startPoint x: 890, startPoint y: 114, endPoint x: 891, endPoint y: 129, distance: 15.4
click at [891, 129] on h1 "COMENTARIOS" at bounding box center [911, 135] width 81 height 18
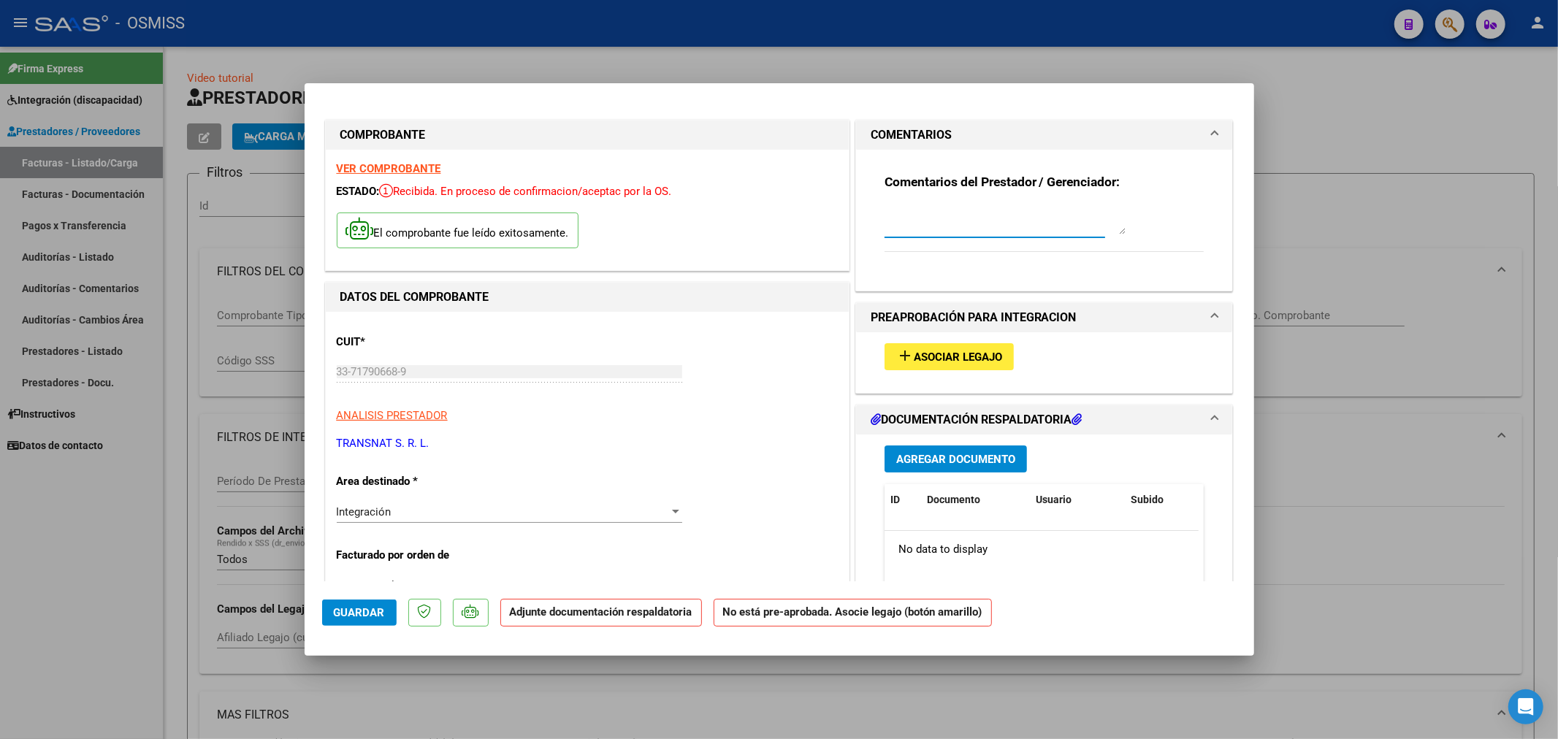
click at [944, 217] on textarea at bounding box center [1005, 219] width 241 height 29
paste textarea "[PERSON_NAME] [PERSON_NAME]"
type textarea "[PERSON_NAME] [PERSON_NAME]"
click at [953, 459] on span "Agregar Documento" at bounding box center [955, 459] width 119 height 13
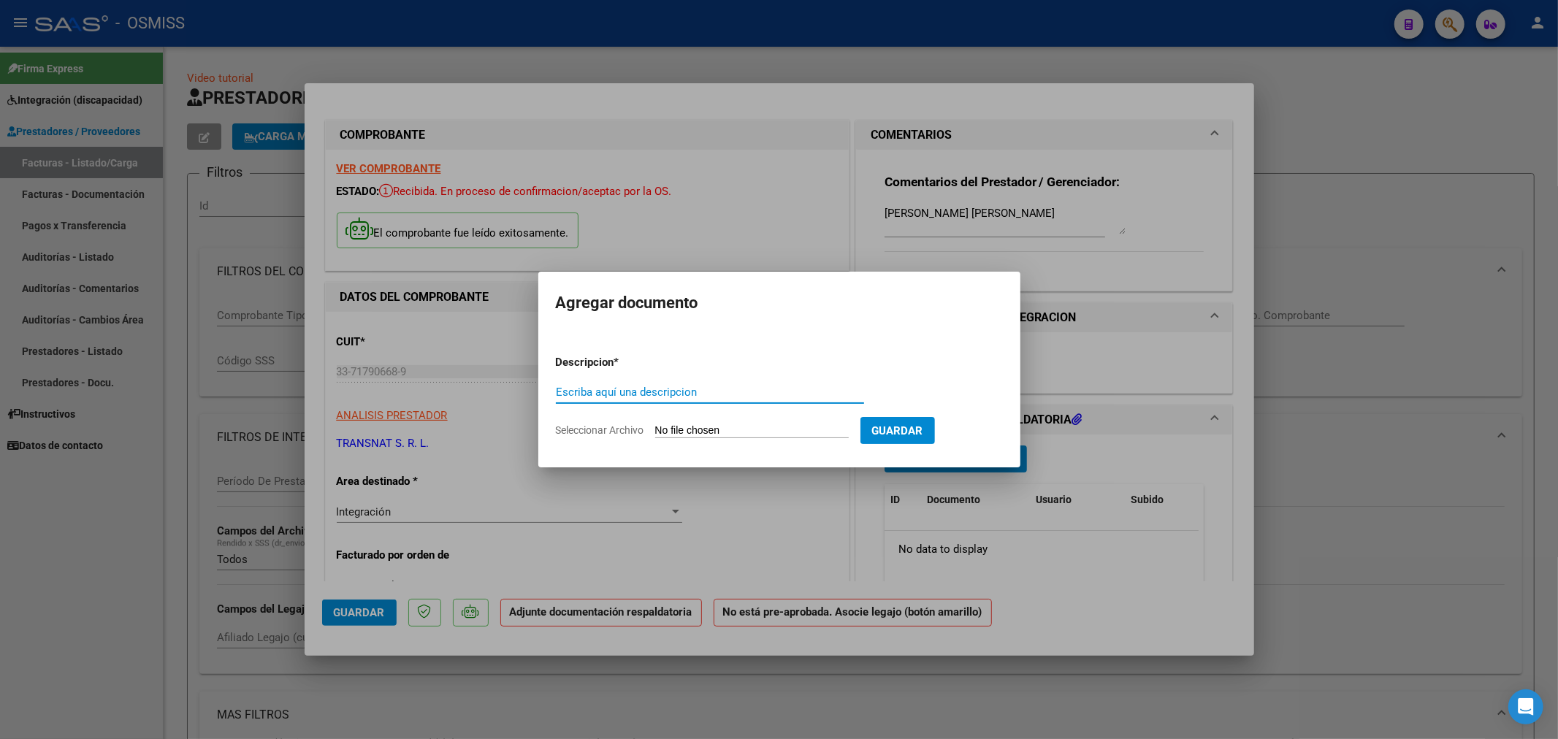
click at [648, 390] on input "Escriba aquí una descripcion" at bounding box center [710, 392] width 308 height 13
type input "p"
type input "PLANILLA"
click at [688, 430] on input "Seleccionar Archivo" at bounding box center [752, 431] width 194 height 14
type input "C:\fakepath\135629-2-Planilla_de_Asistencia.pdf"
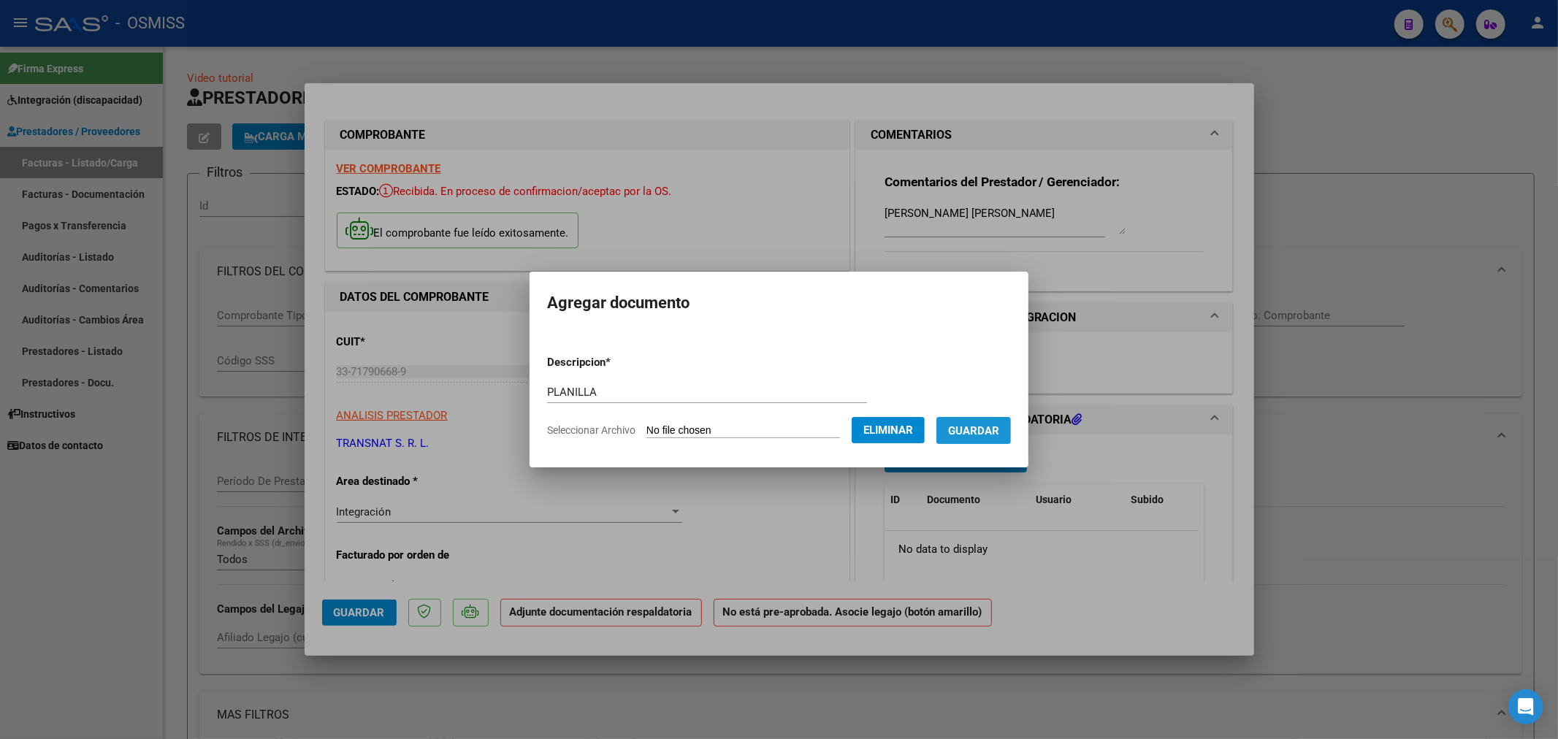
click at [980, 428] on span "Guardar" at bounding box center [973, 430] width 51 height 13
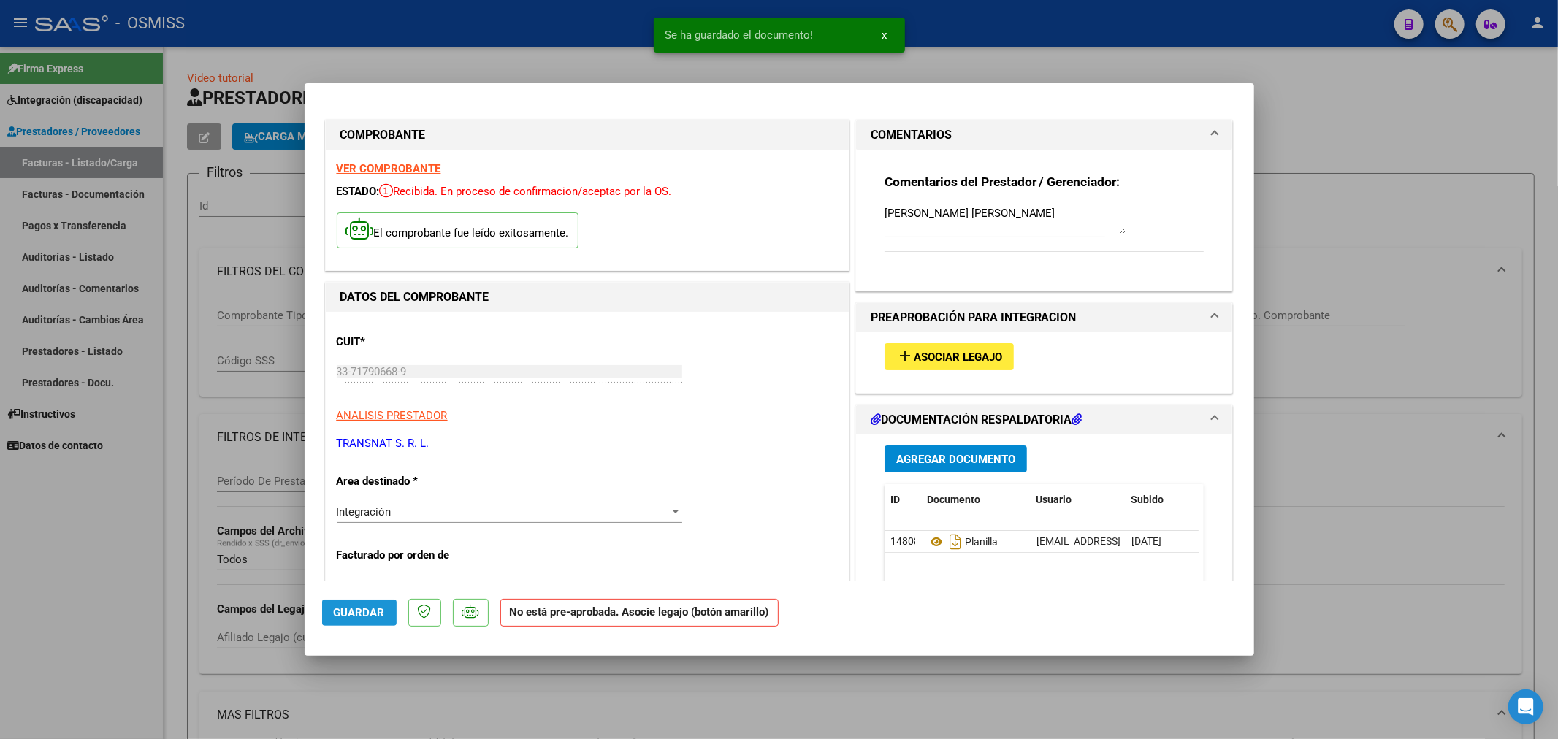
click at [352, 604] on button "Guardar" at bounding box center [359, 613] width 75 height 26
type input "$ 0,00"
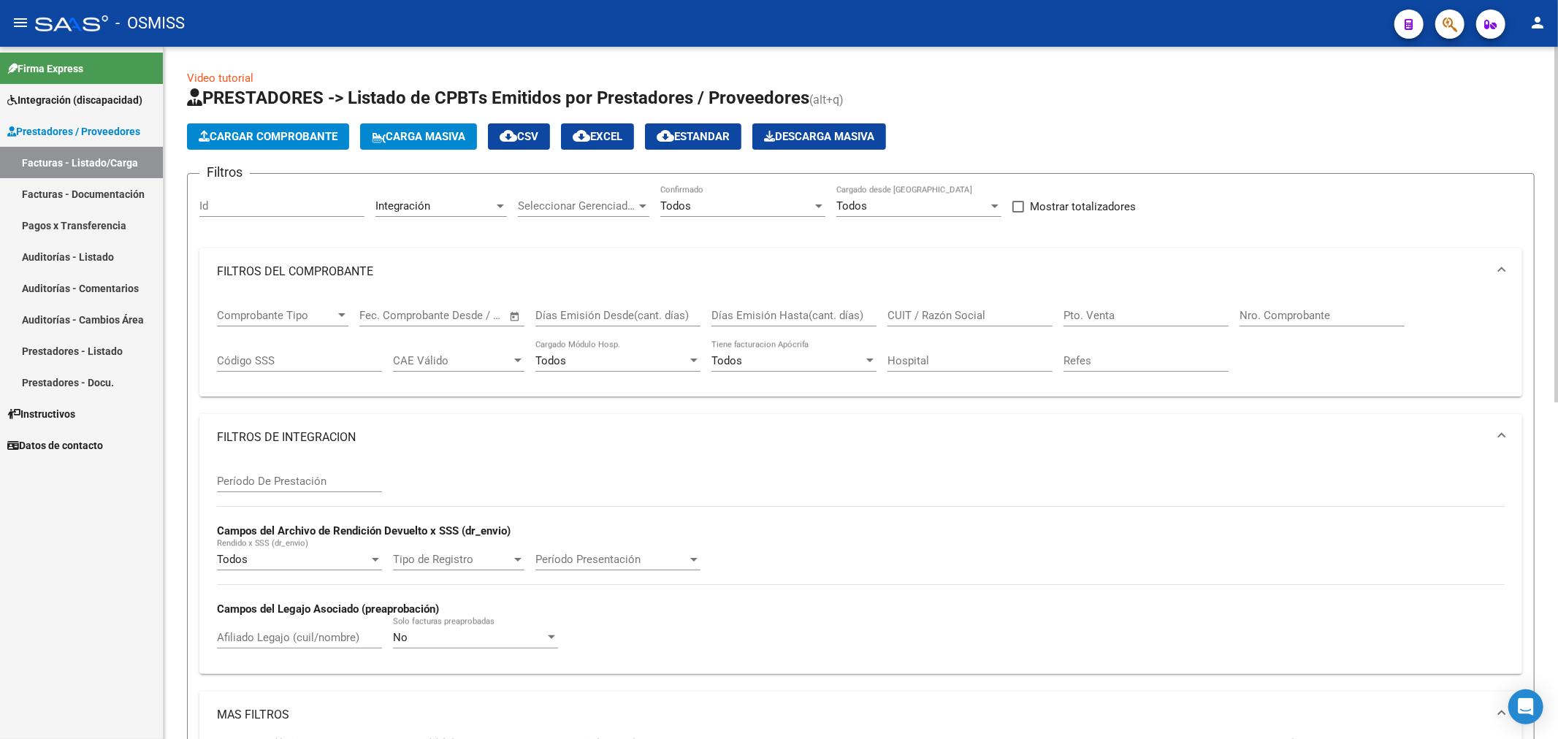
click at [227, 134] on span "Cargar Comprobante" at bounding box center [268, 136] width 139 height 13
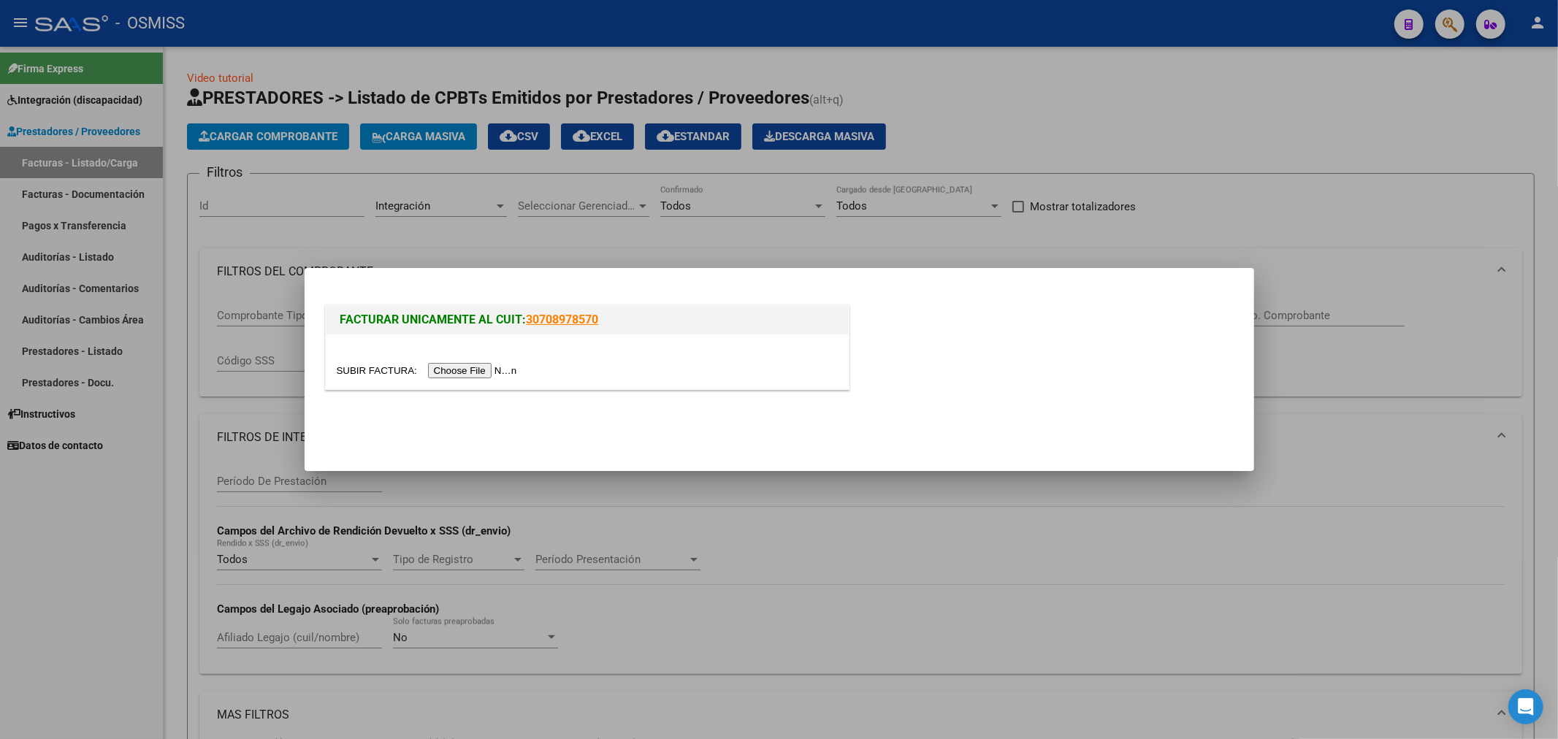
drag, startPoint x: 482, startPoint y: 378, endPoint x: 484, endPoint y: 368, distance: 10.5
click at [482, 376] on div at bounding box center [587, 362] width 523 height 55
click at [484, 365] on input "file" at bounding box center [429, 370] width 185 height 15
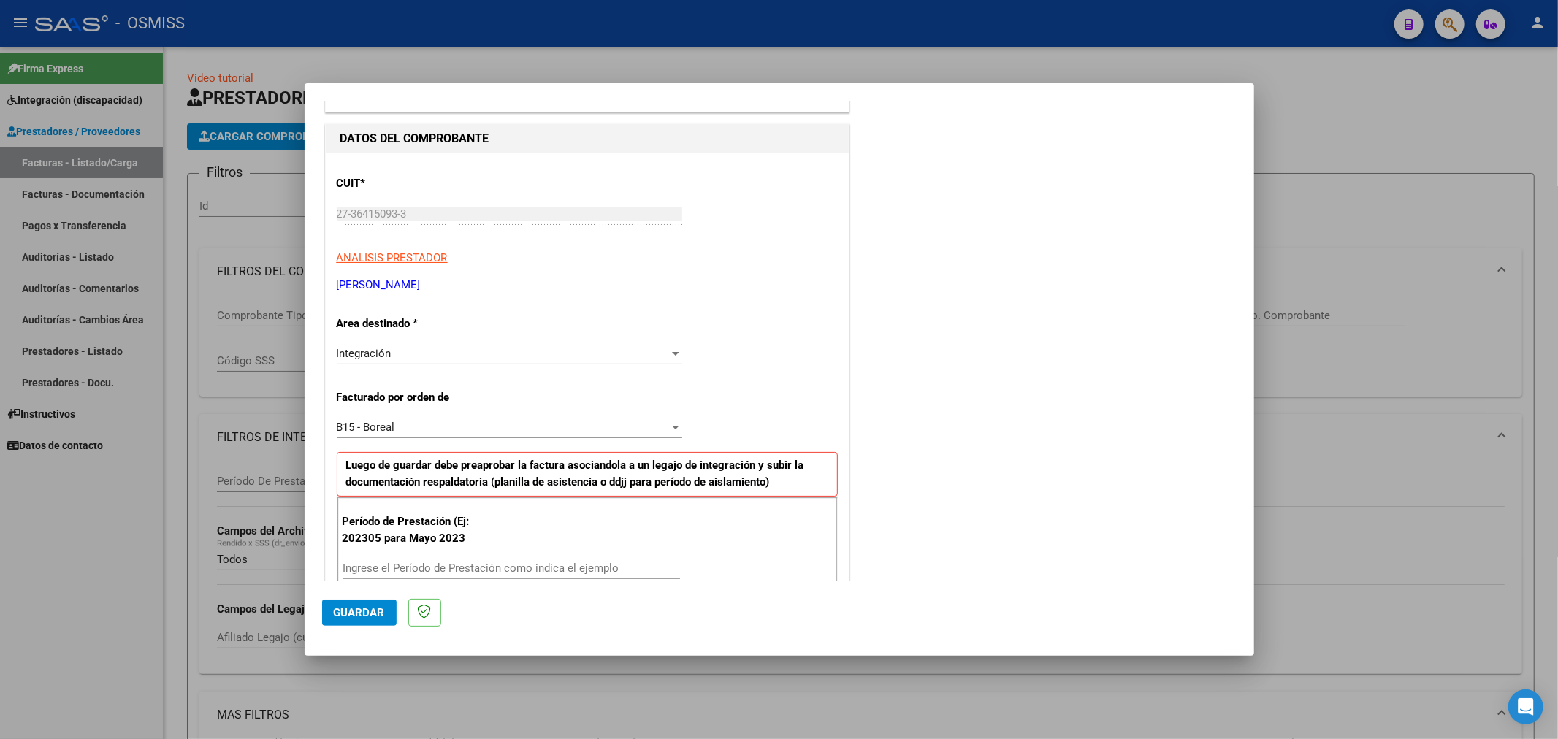
scroll to position [324, 0]
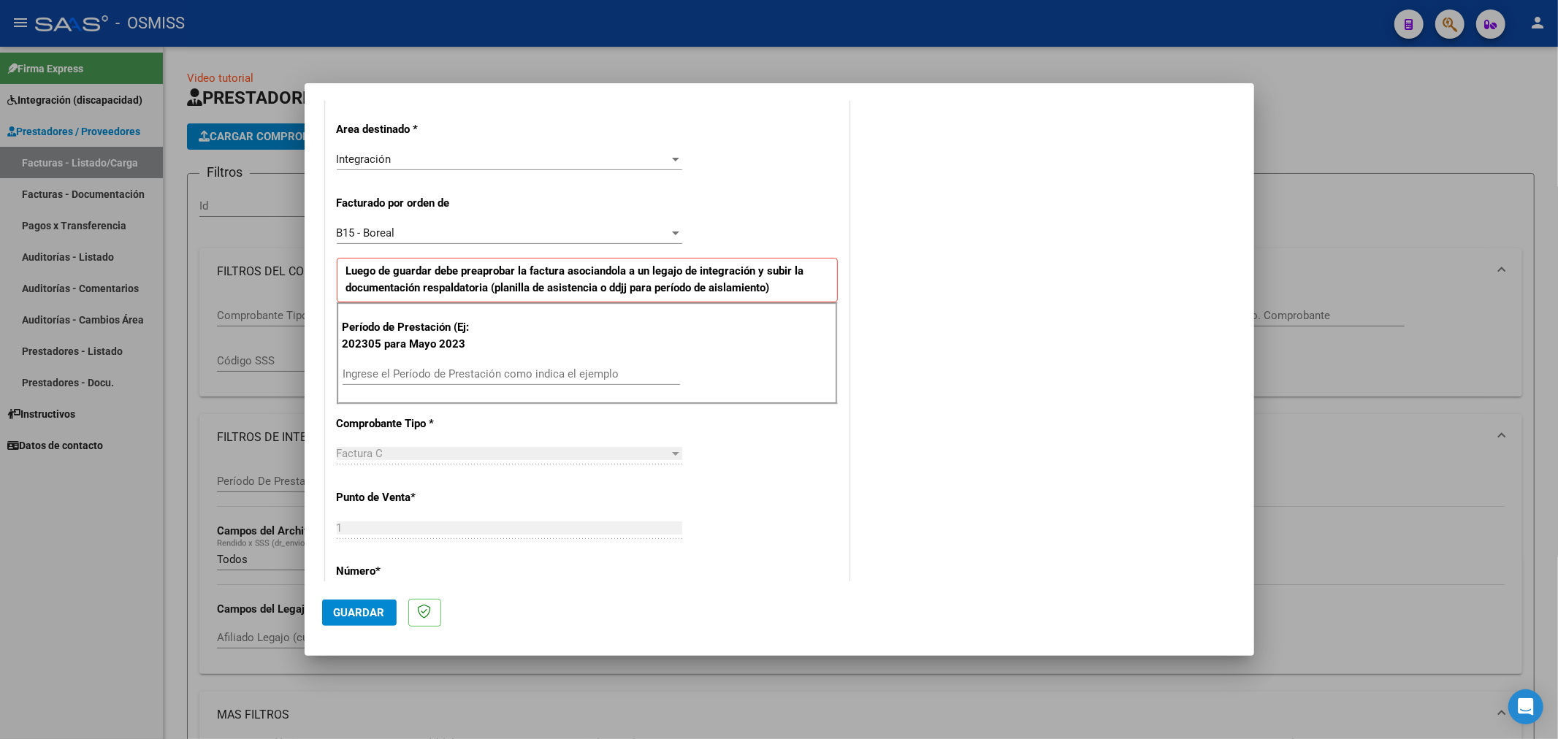
click at [545, 366] on div "Ingrese el Período de Prestación como indica el ejemplo" at bounding box center [512, 374] width 338 height 22
click at [544, 373] on input "Ingrese el Período de Prestación como indica el ejemplo" at bounding box center [512, 374] width 338 height 13
type input "202505"
click at [375, 606] on span "Guardar" at bounding box center [359, 612] width 51 height 13
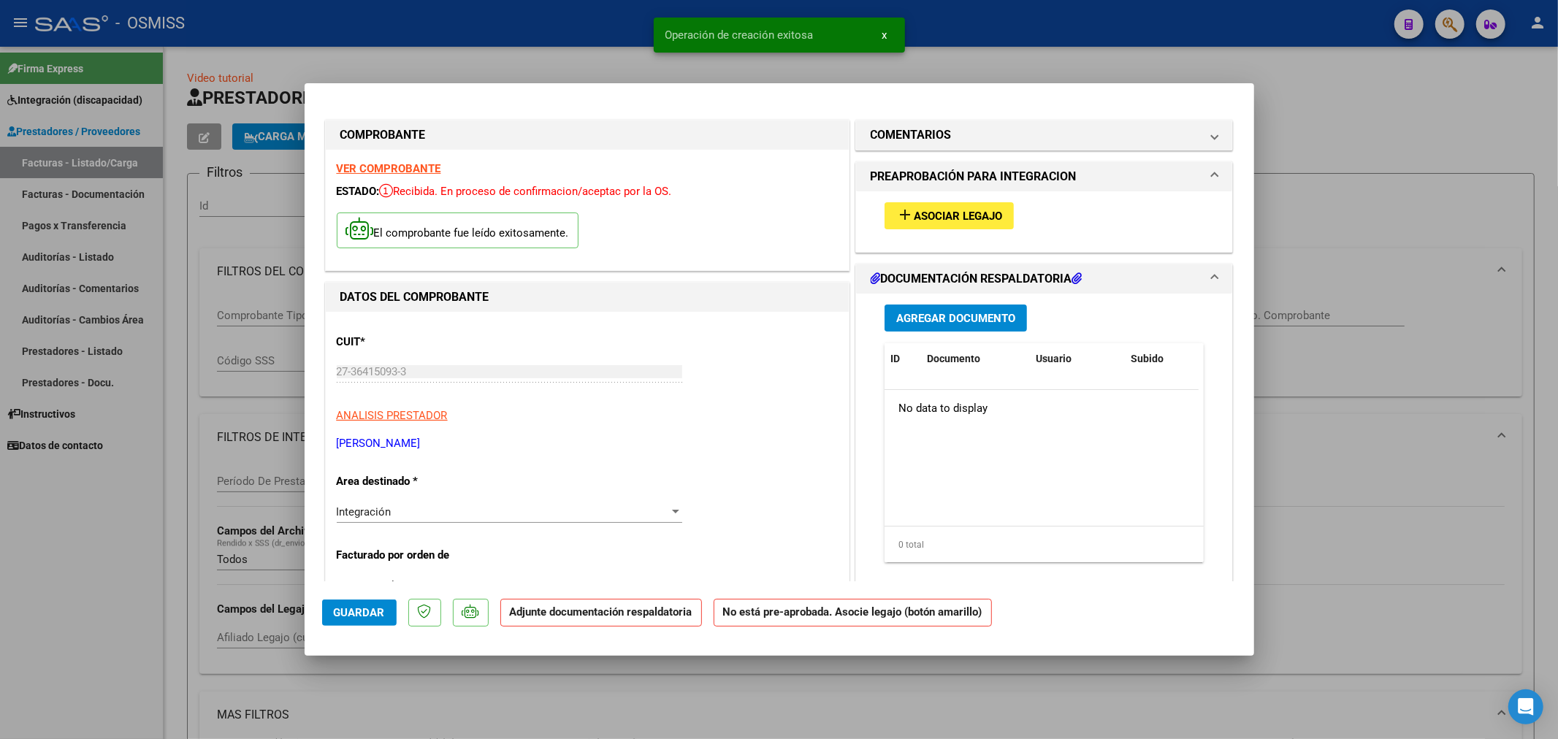
click at [951, 213] on span "Asociar Legajo" at bounding box center [958, 216] width 88 height 13
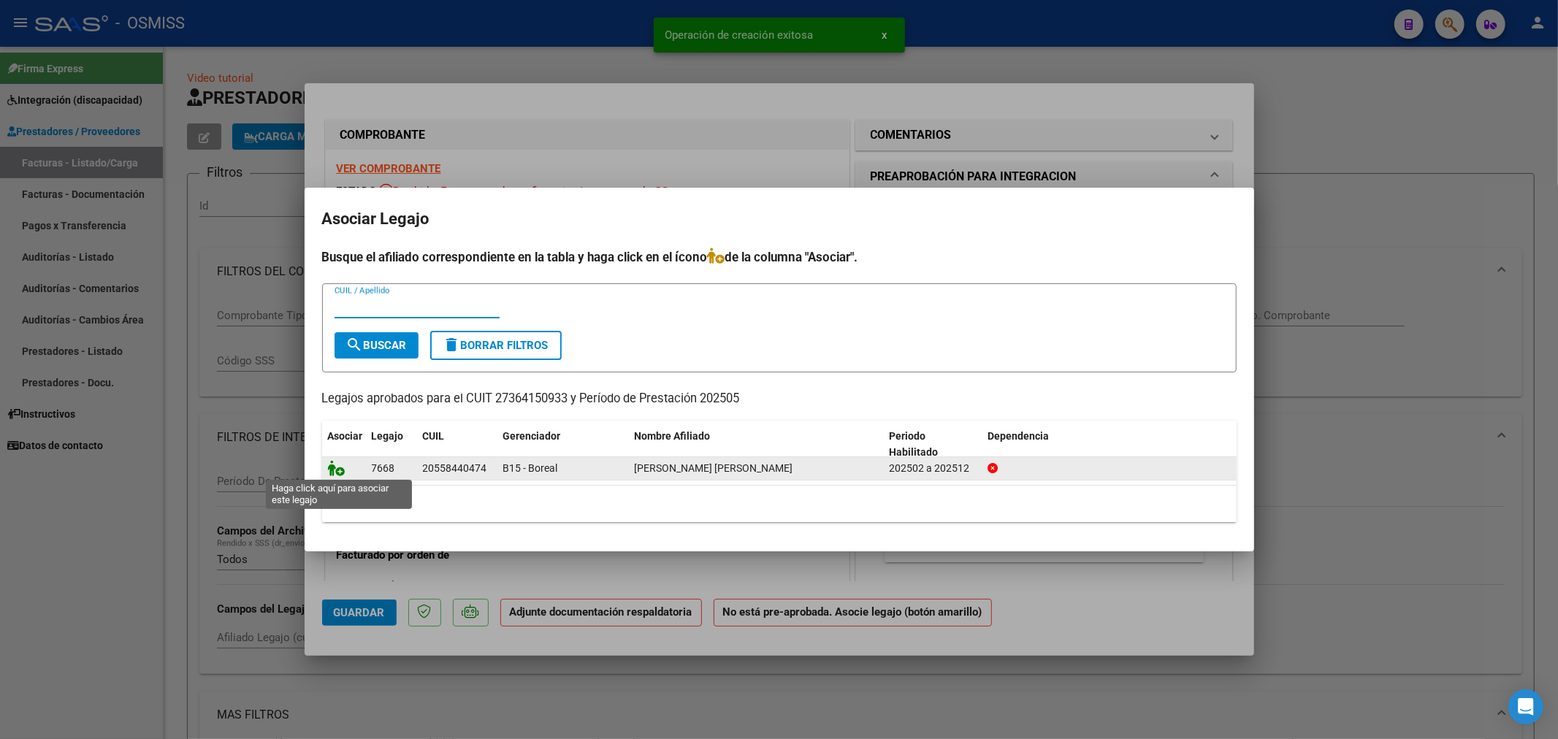
click at [341, 475] on icon at bounding box center [337, 468] width 18 height 16
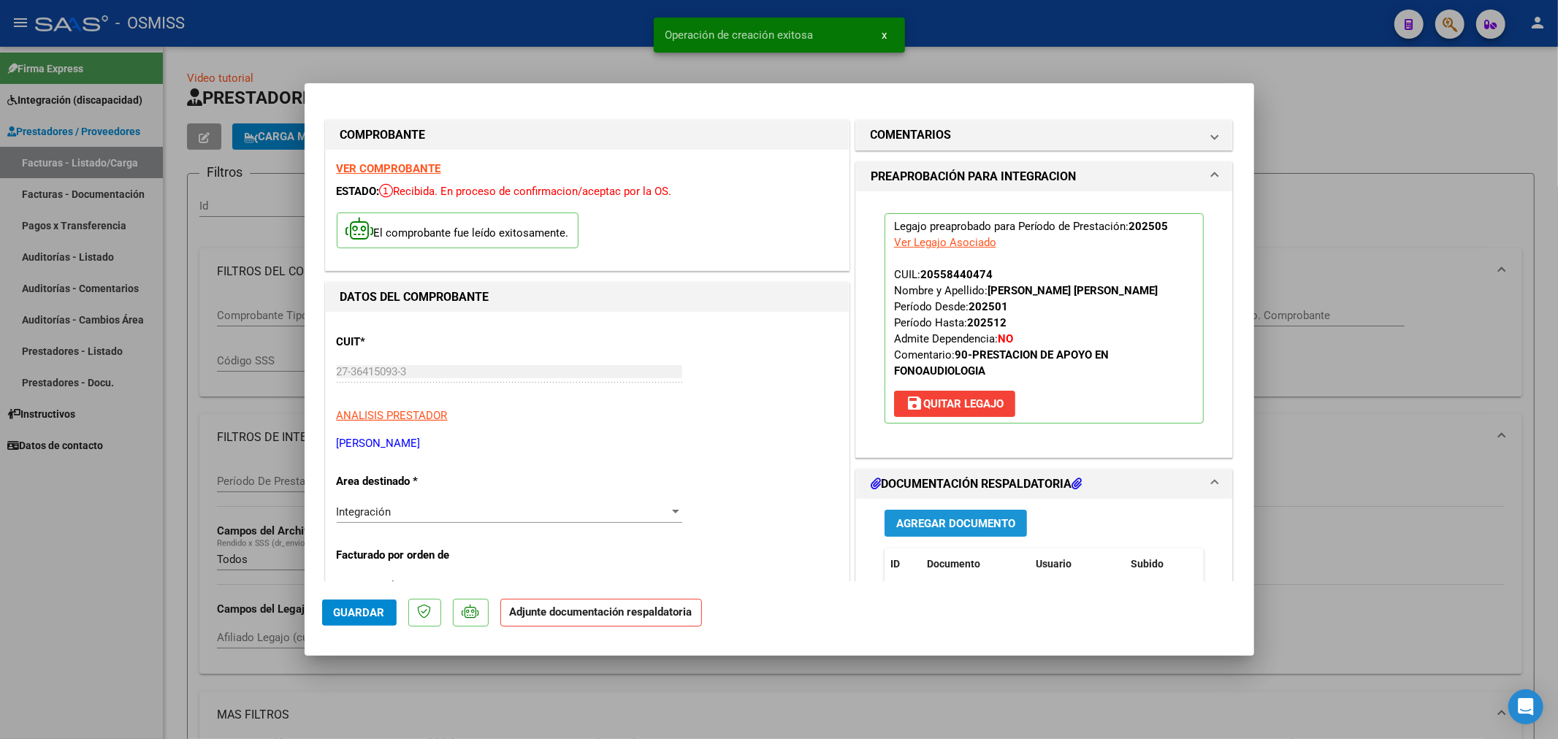
click at [928, 524] on span "Agregar Documento" at bounding box center [955, 523] width 119 height 13
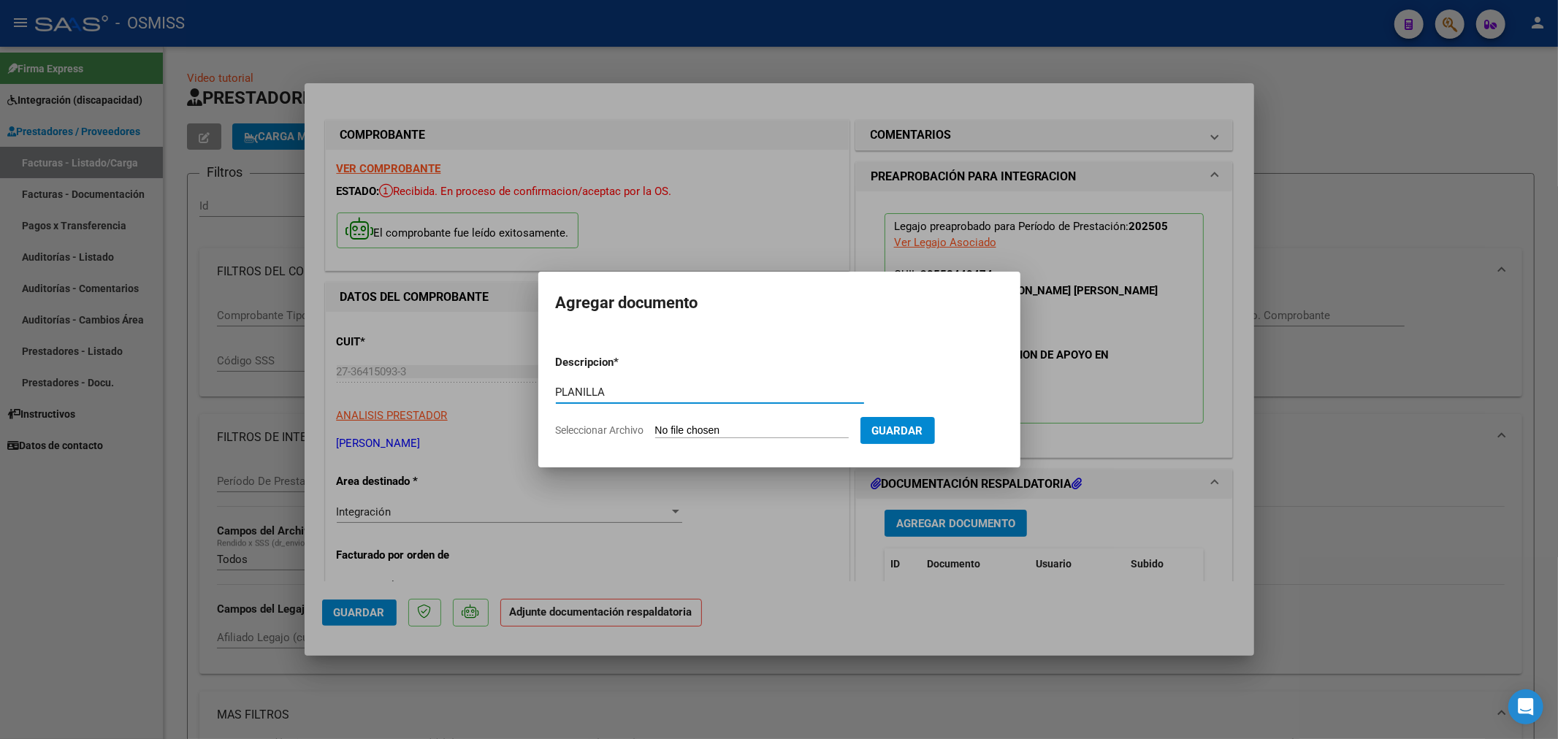
type input "PLANILLA"
click at [746, 429] on input "Seleccionar Archivo" at bounding box center [752, 431] width 194 height 14
type input "C:\fakepath\135569-2-Planilla_de_Asistencia.pdf"
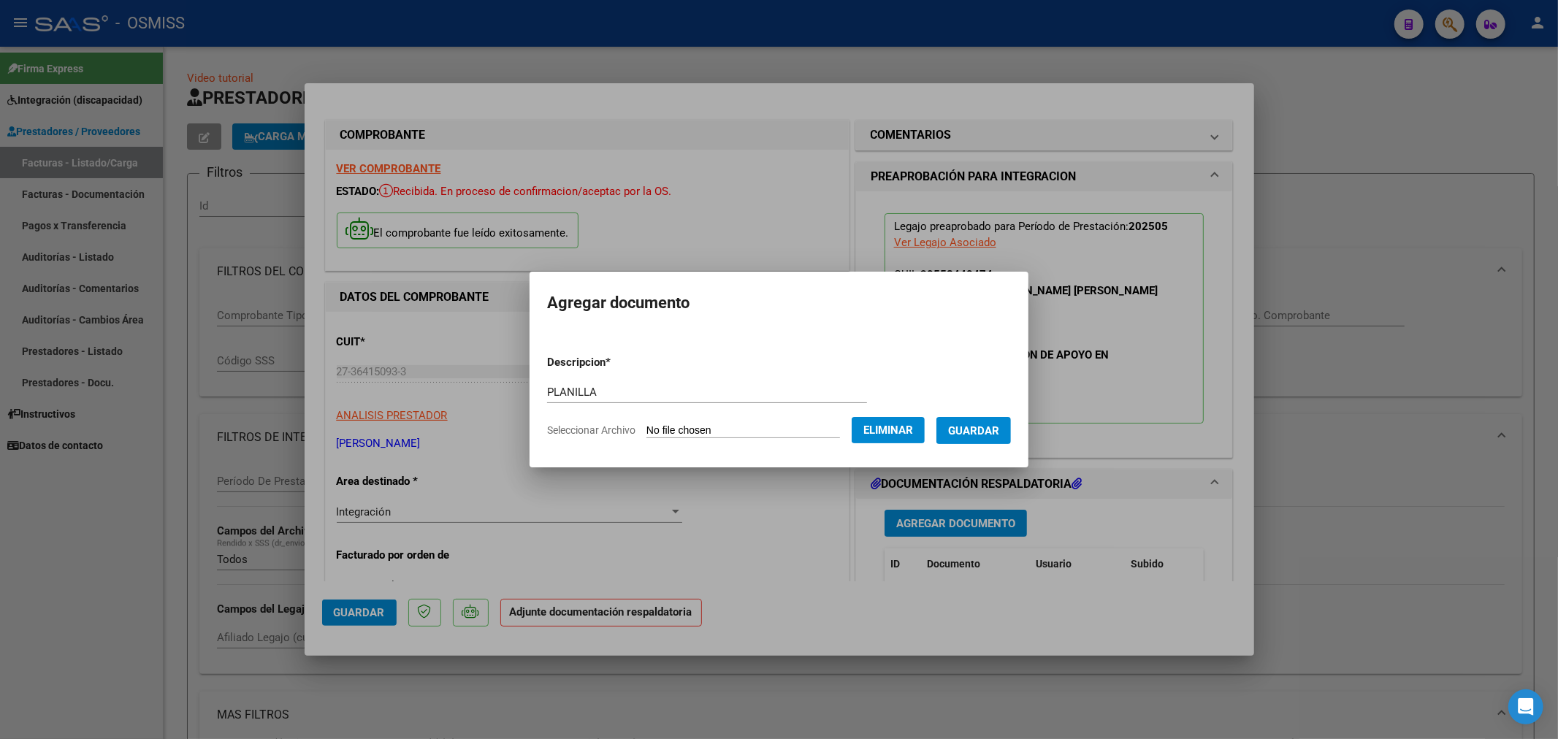
click at [988, 427] on span "Guardar" at bounding box center [973, 430] width 51 height 13
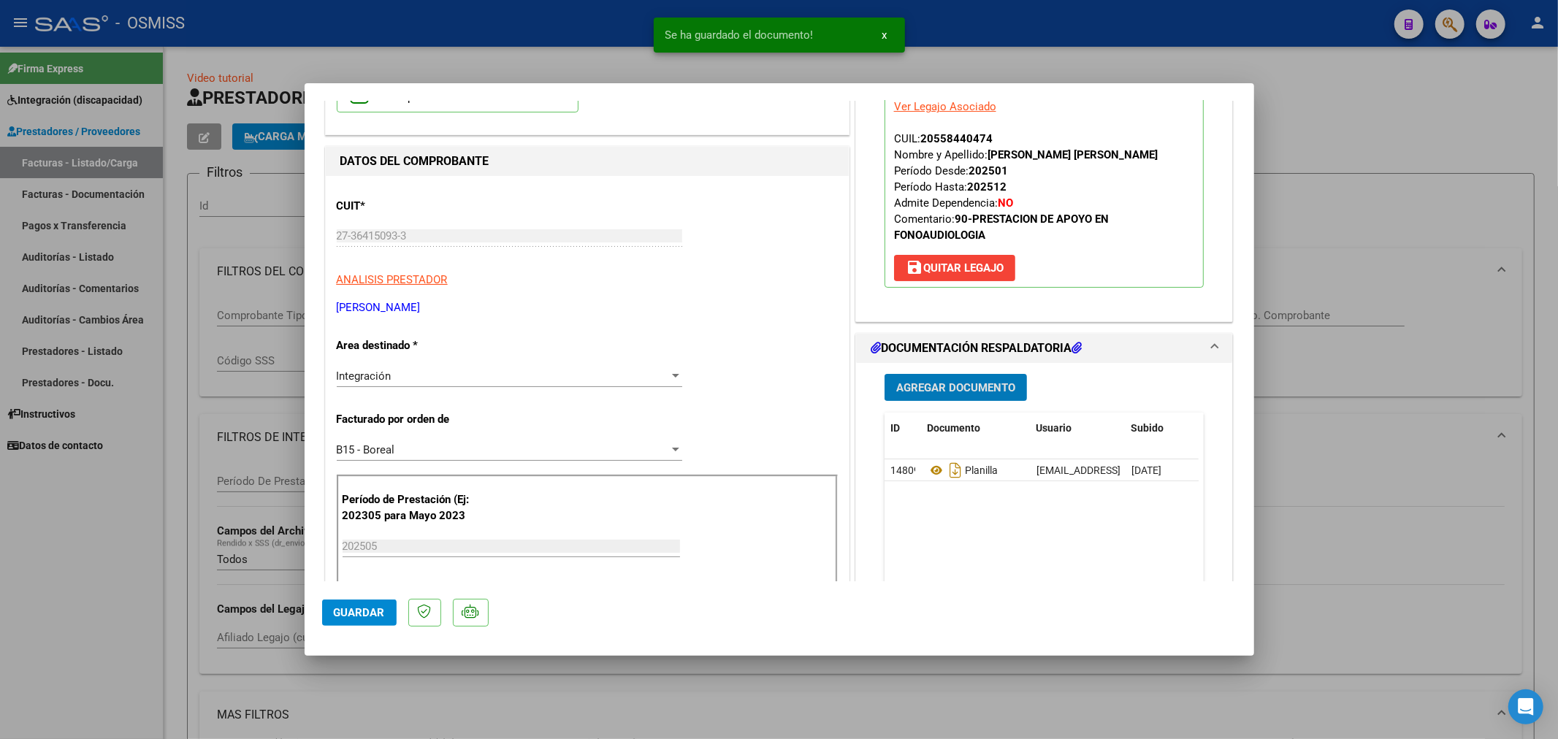
scroll to position [162, 0]
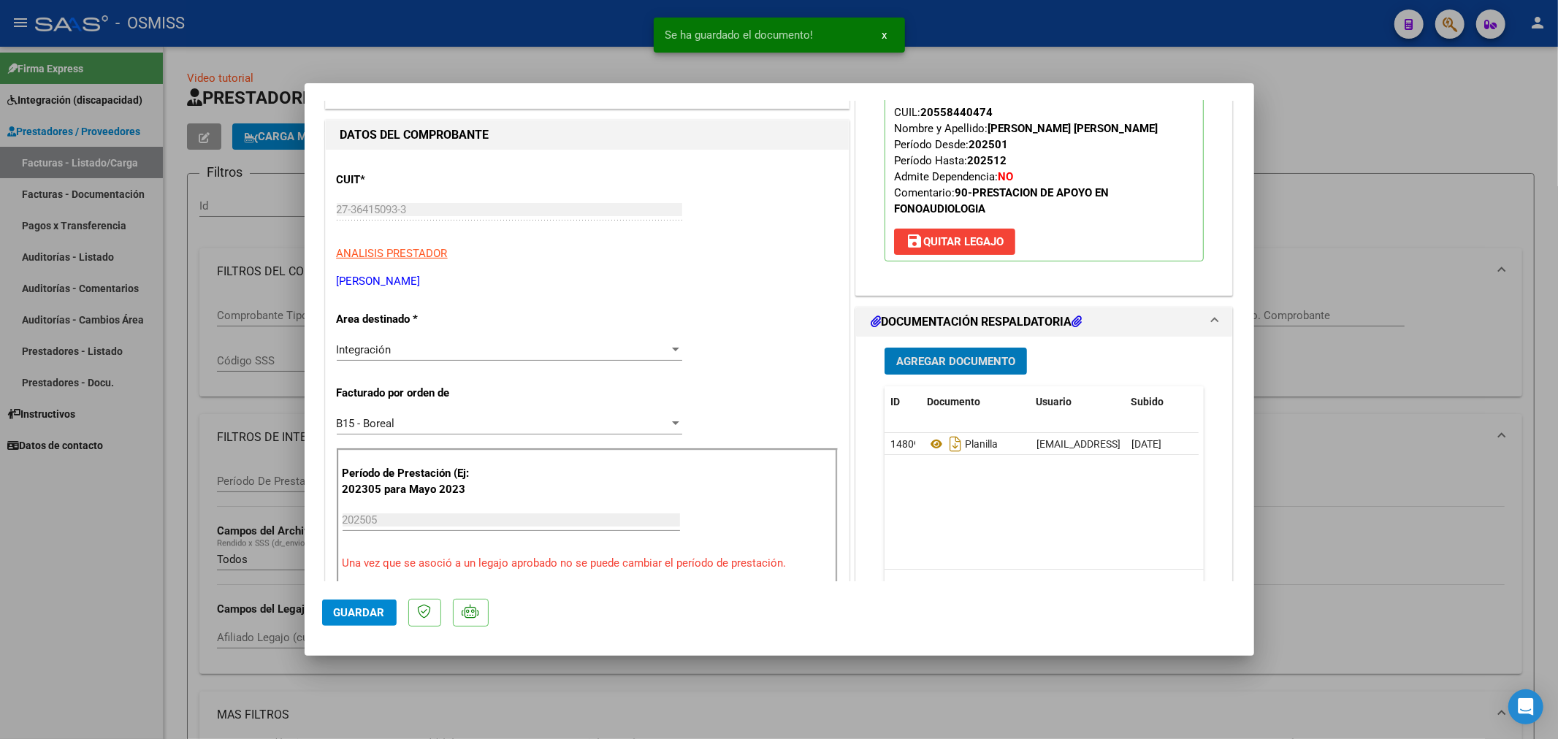
click at [373, 617] on span "Guardar" at bounding box center [359, 612] width 51 height 13
type input "$ 0,00"
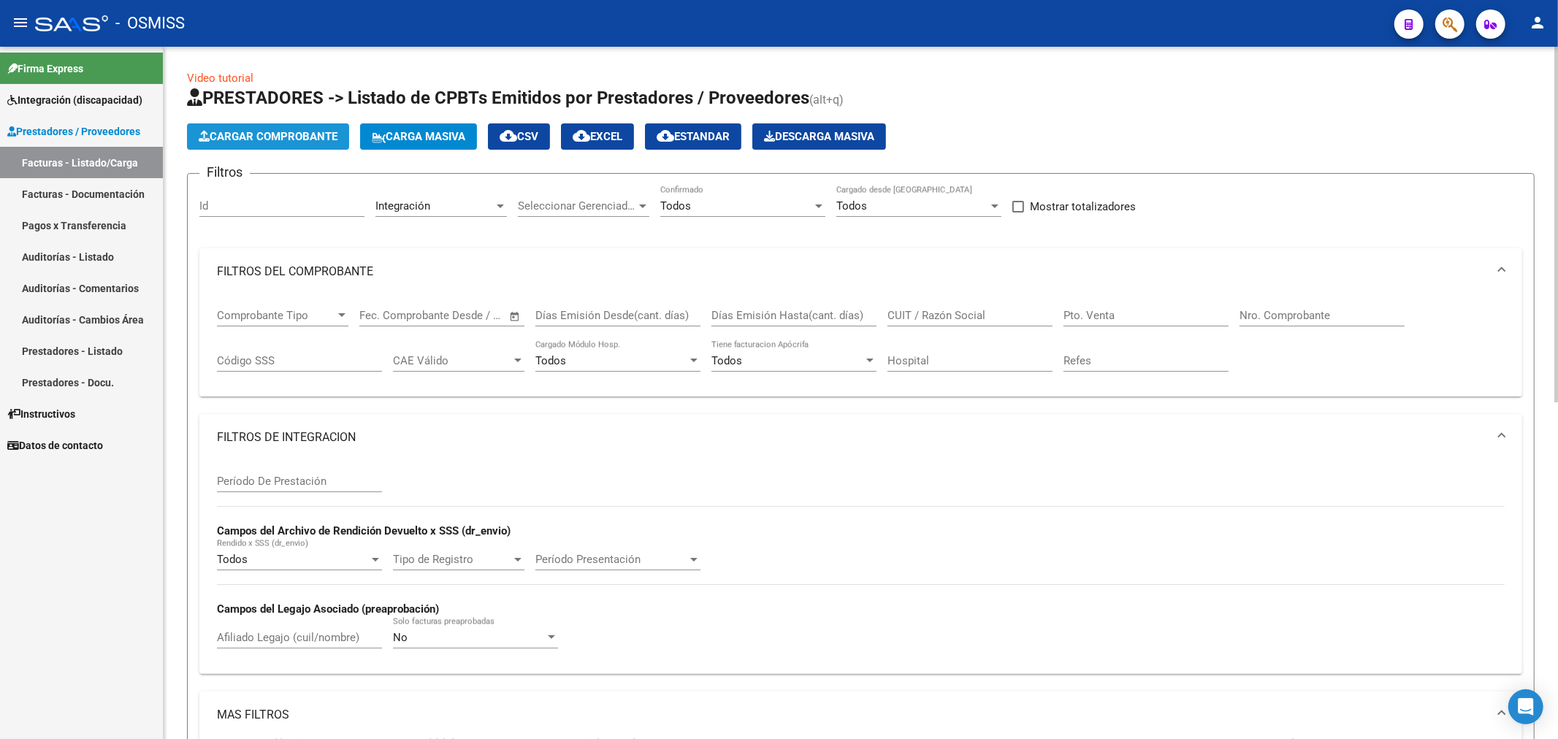
click at [288, 144] on button "Cargar Comprobante" at bounding box center [268, 136] width 162 height 26
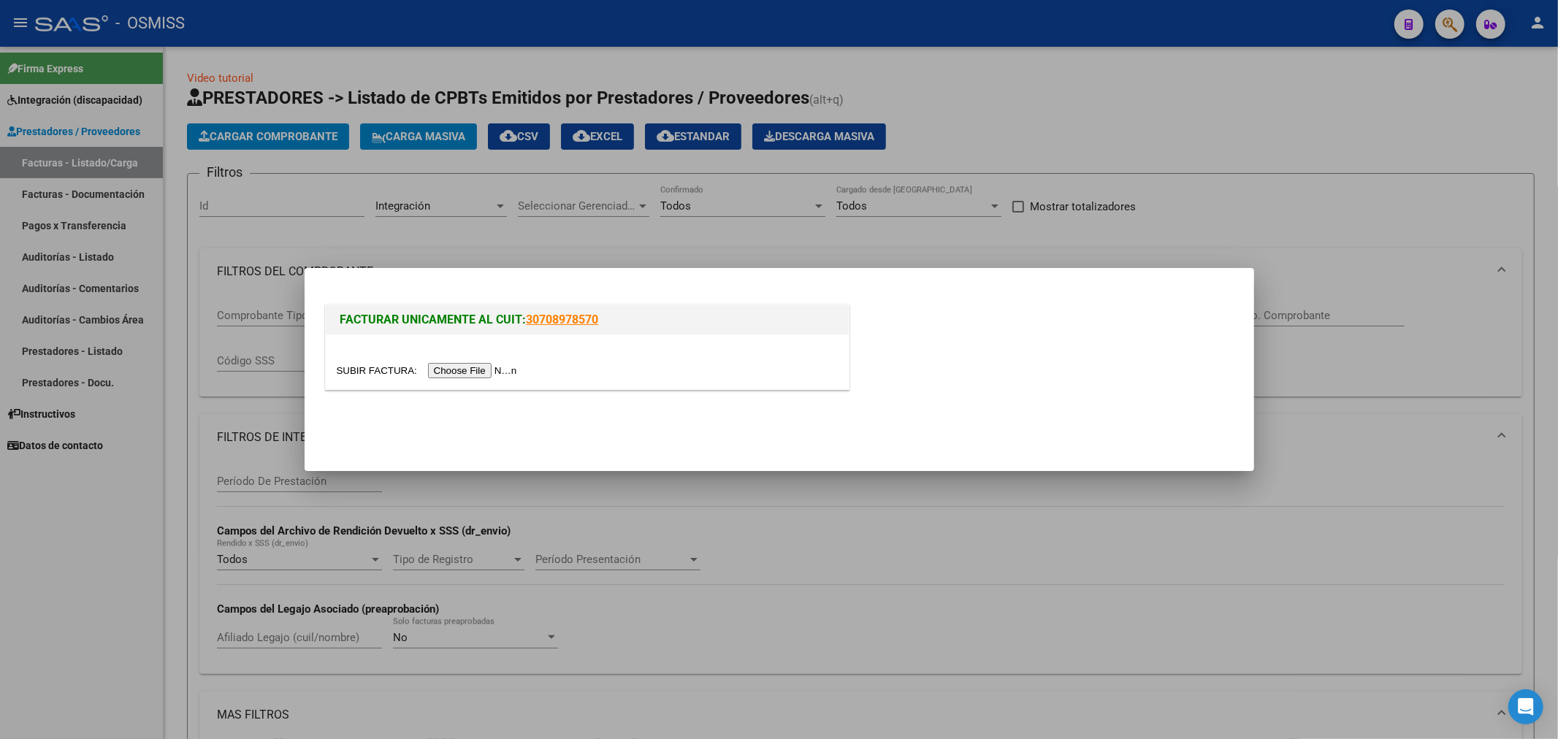
click at [438, 375] on input "file" at bounding box center [429, 370] width 185 height 15
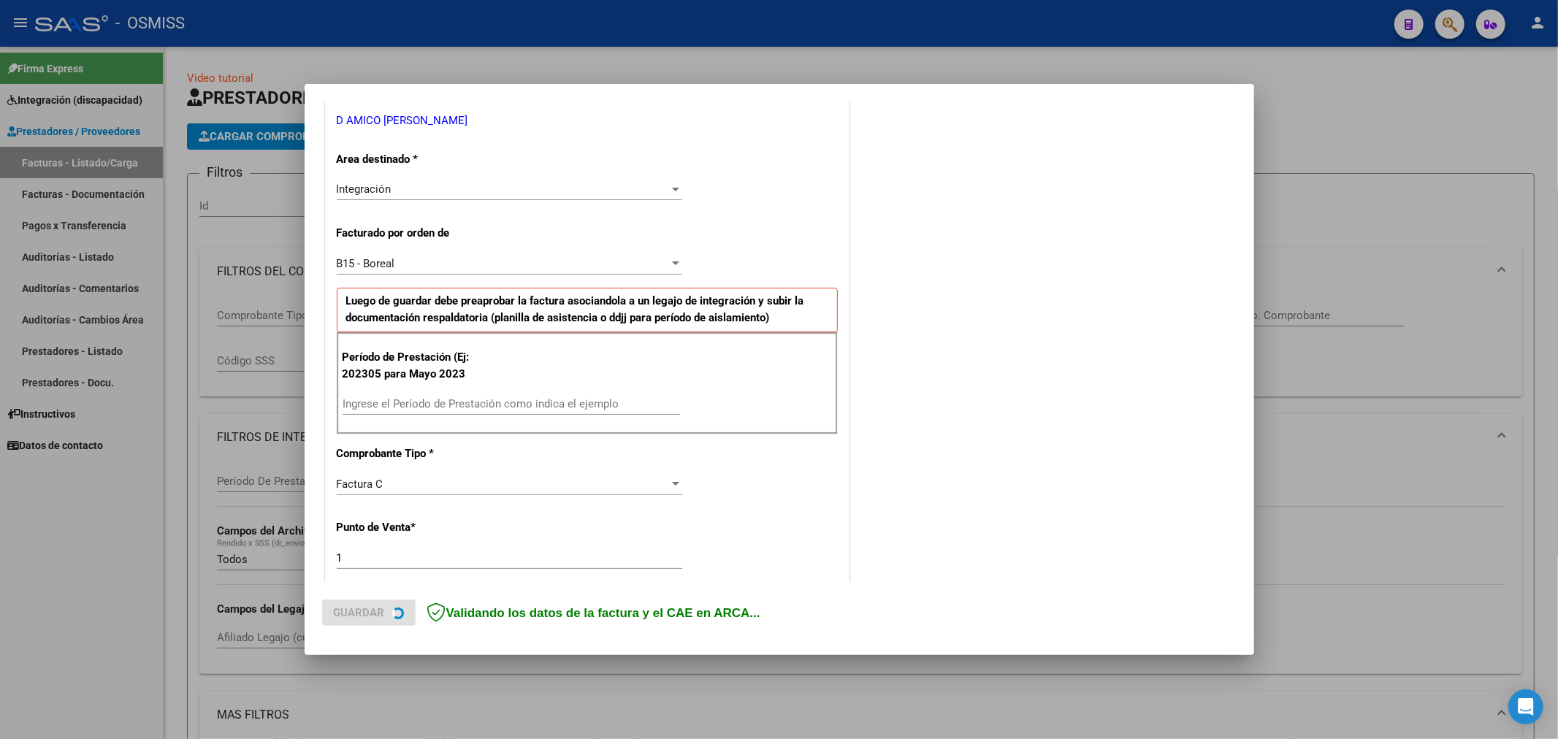
scroll to position [324, 0]
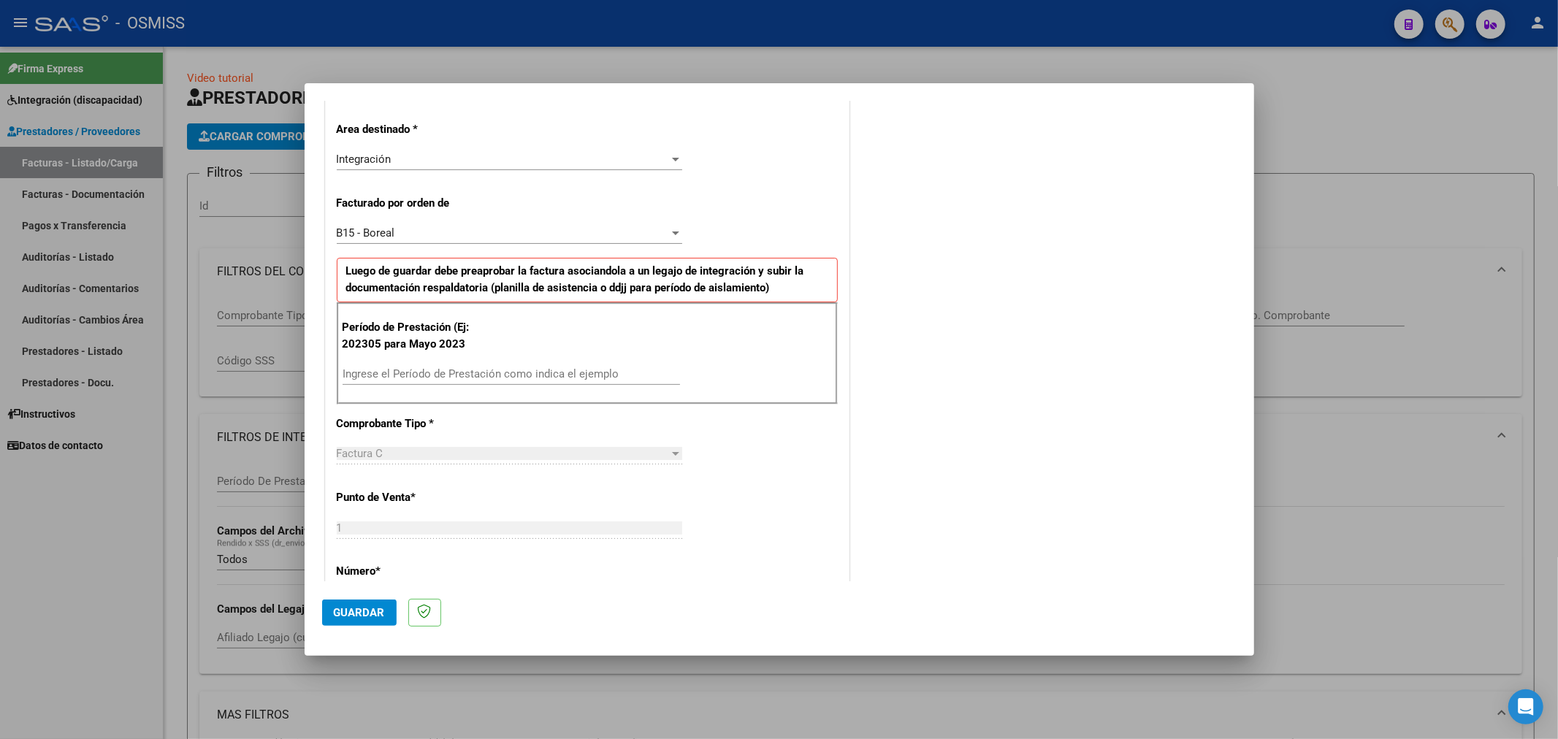
click at [446, 376] on input "Ingrese el Período de Prestación como indica el ejemplo" at bounding box center [512, 374] width 338 height 13
type input "202505"
click at [363, 614] on span "Guardar" at bounding box center [359, 612] width 51 height 13
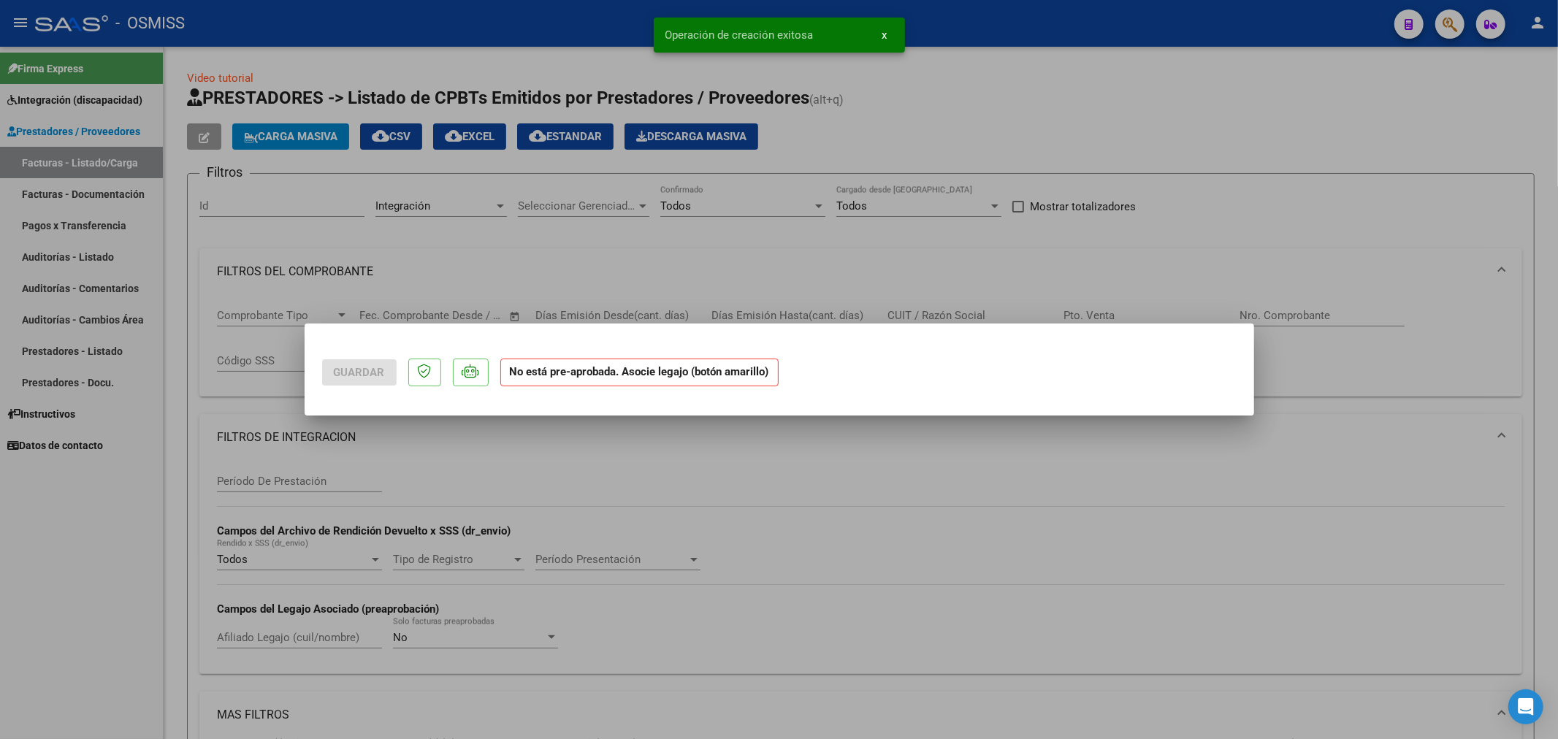
scroll to position [0, 0]
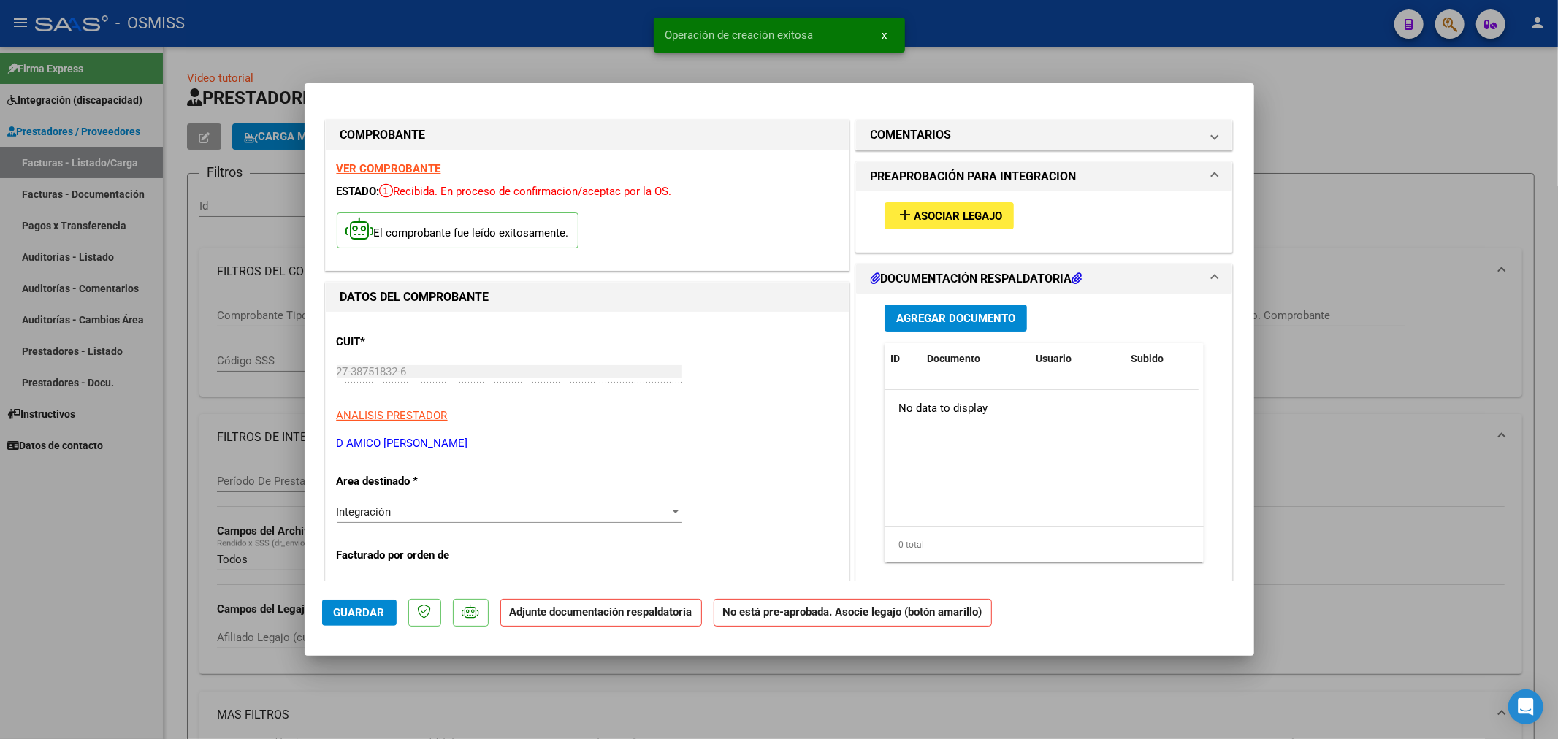
click at [977, 212] on span "Asociar Legajo" at bounding box center [958, 216] width 88 height 13
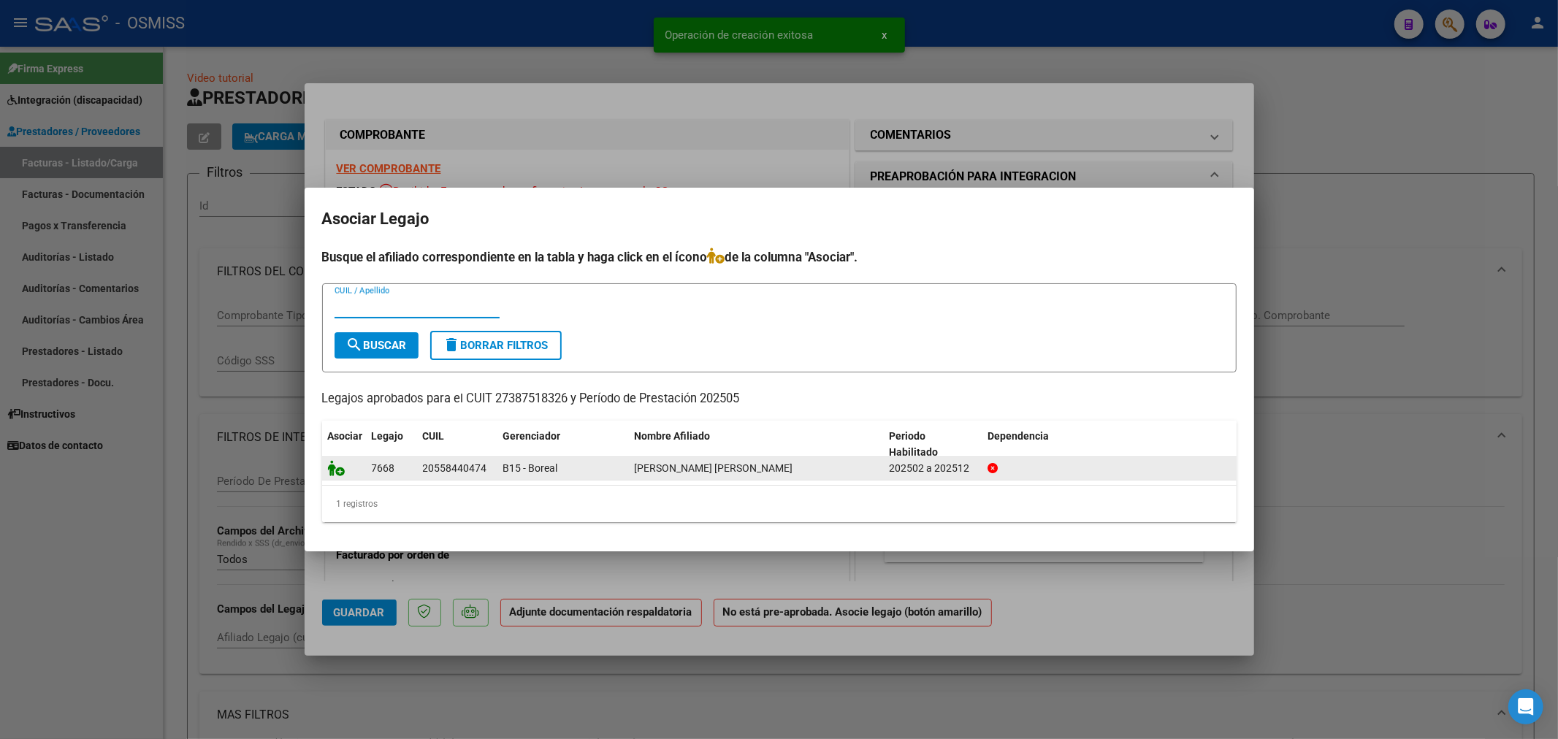
click at [332, 465] on icon at bounding box center [337, 468] width 18 height 16
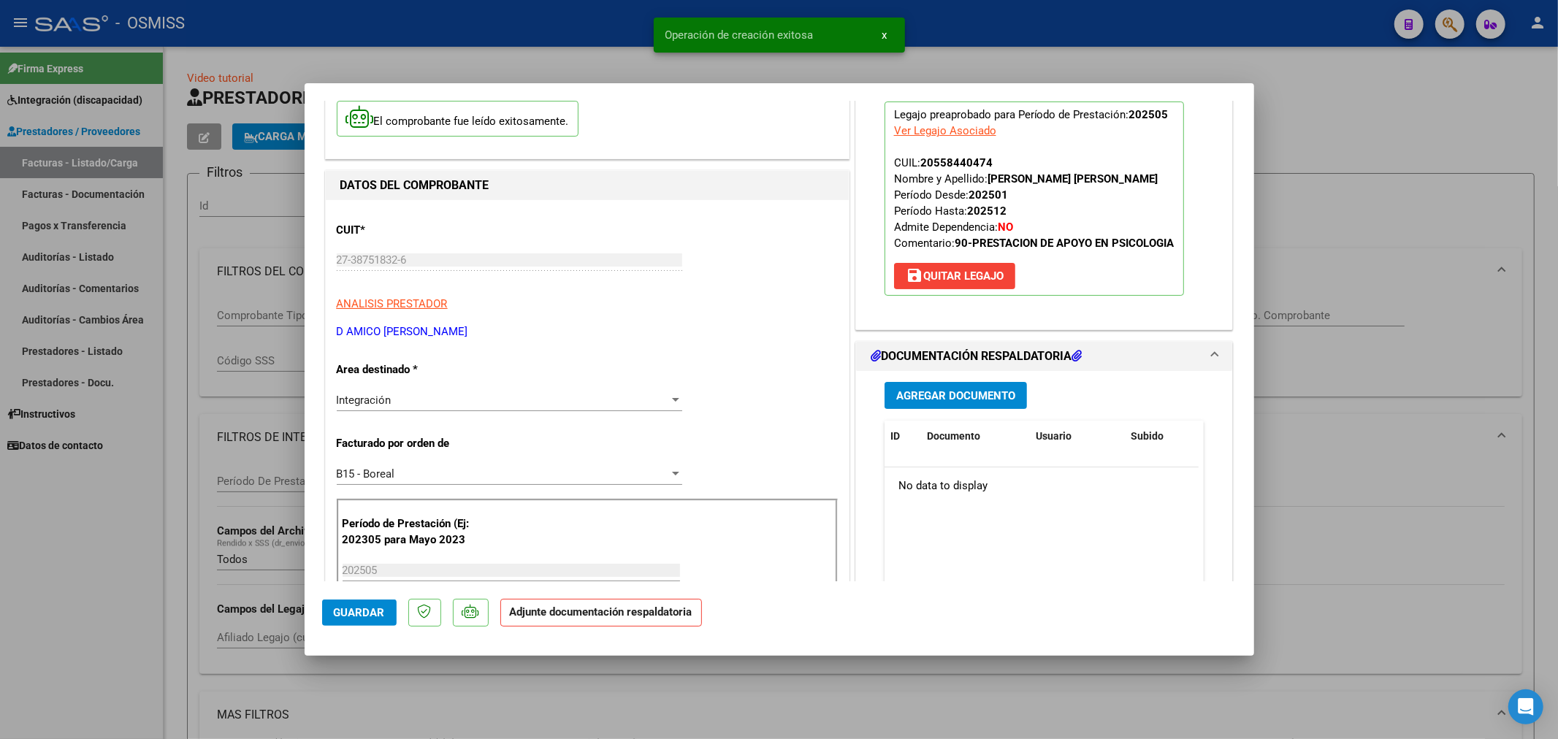
scroll to position [243, 0]
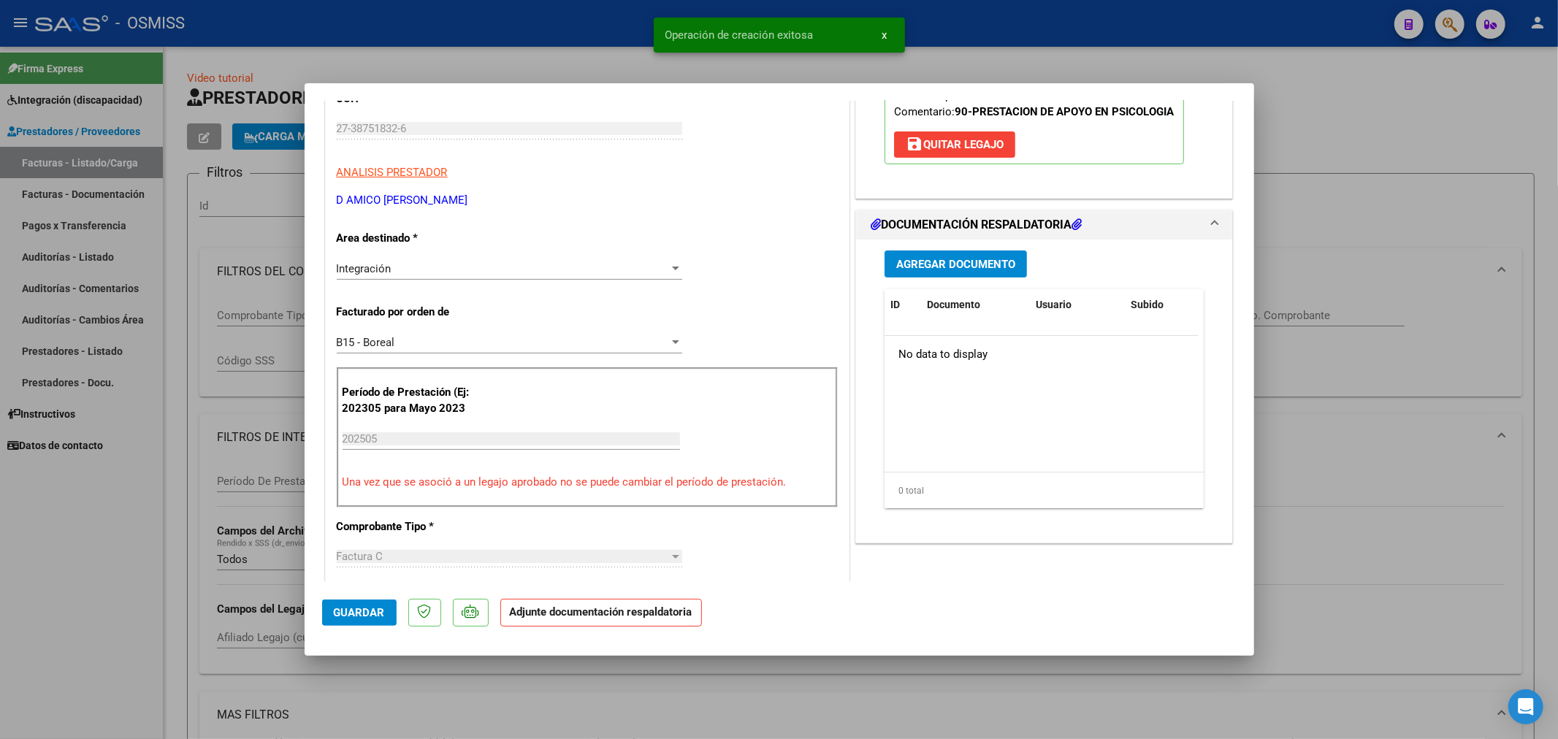
click at [937, 267] on span "Agregar Documento" at bounding box center [955, 264] width 119 height 13
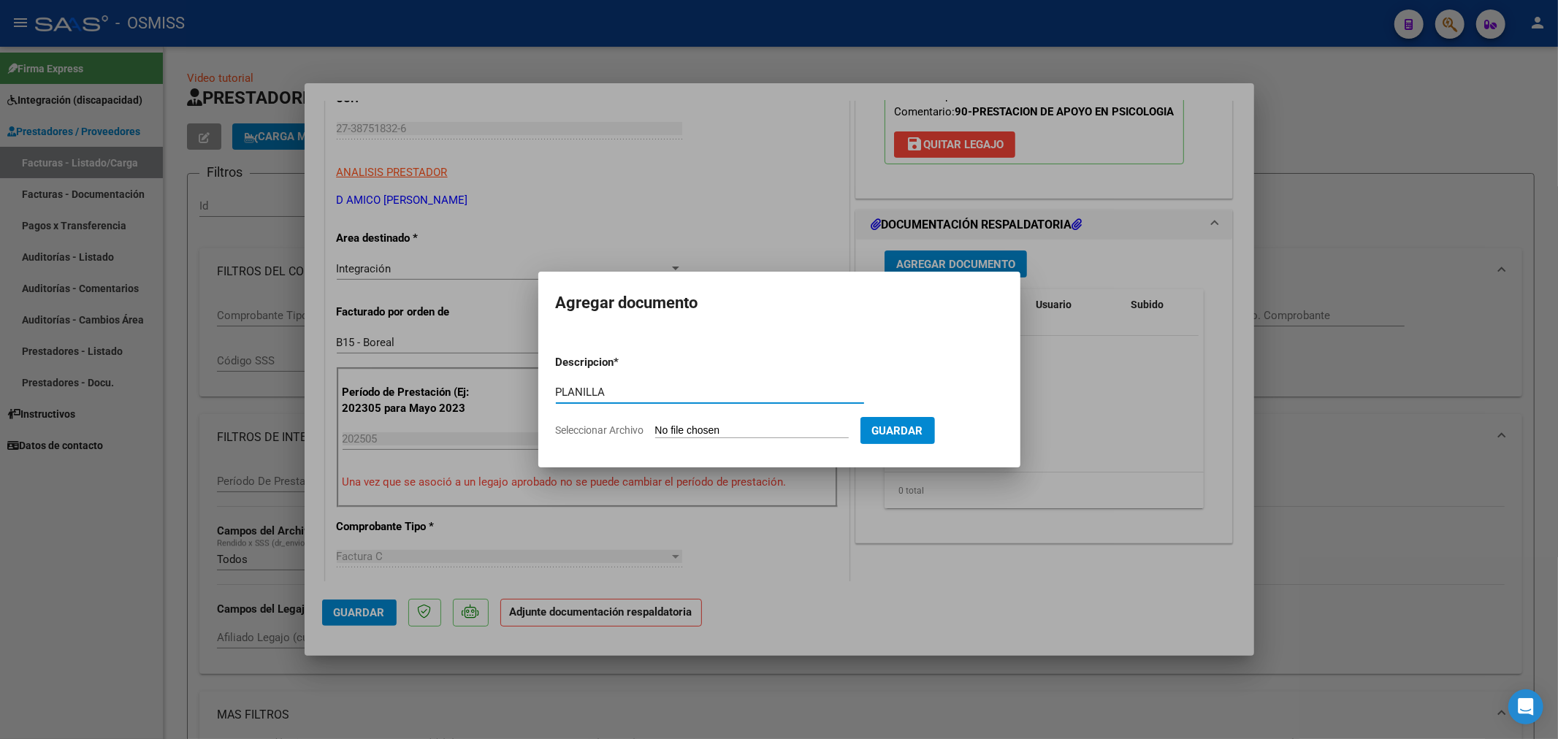
type input "PLANILLA"
click at [717, 435] on input "Seleccionar Archivo" at bounding box center [752, 431] width 194 height 14
type input "C:\fakepath\132679-2-Planilla_de_Asistencia.jpg"
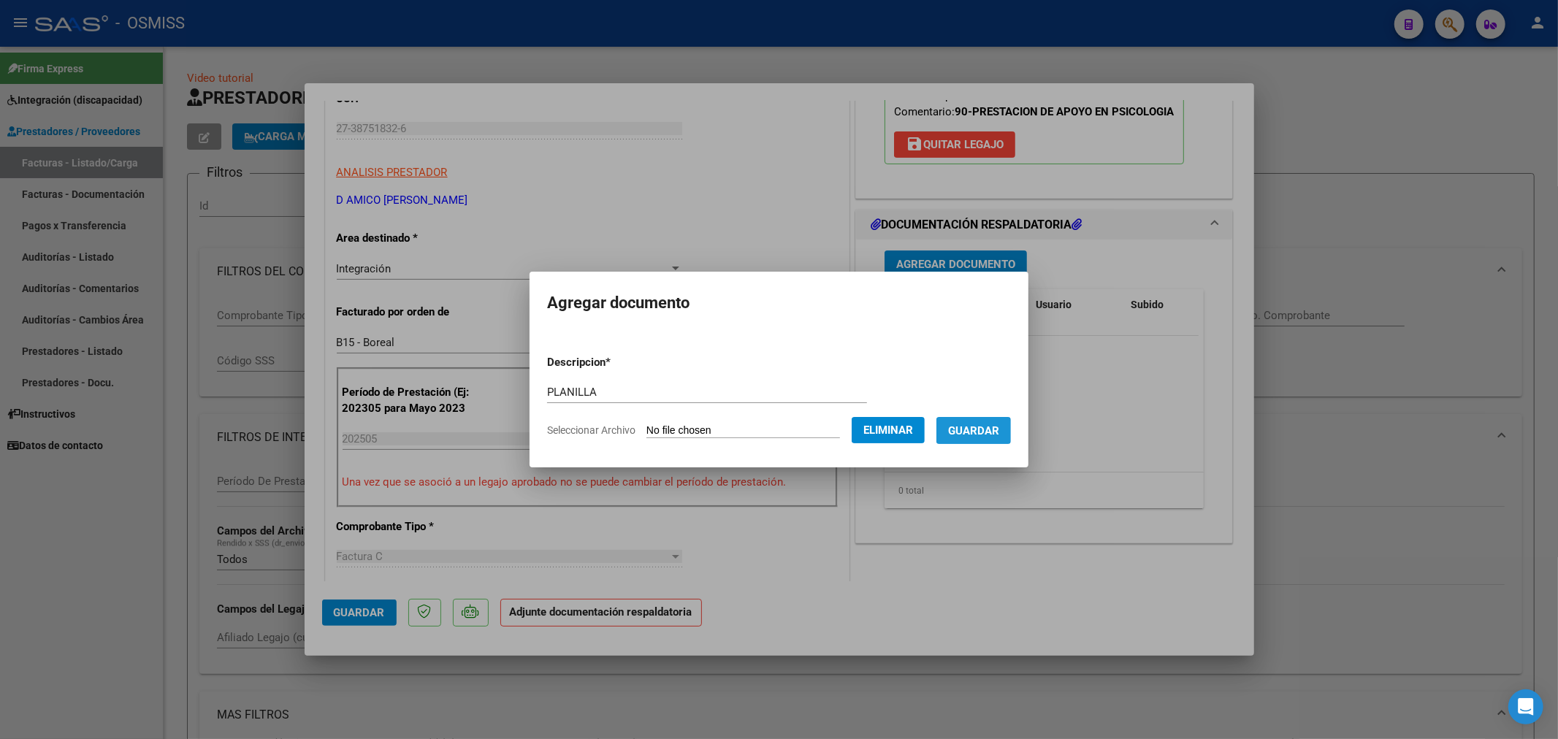
click at [988, 432] on span "Guardar" at bounding box center [973, 430] width 51 height 13
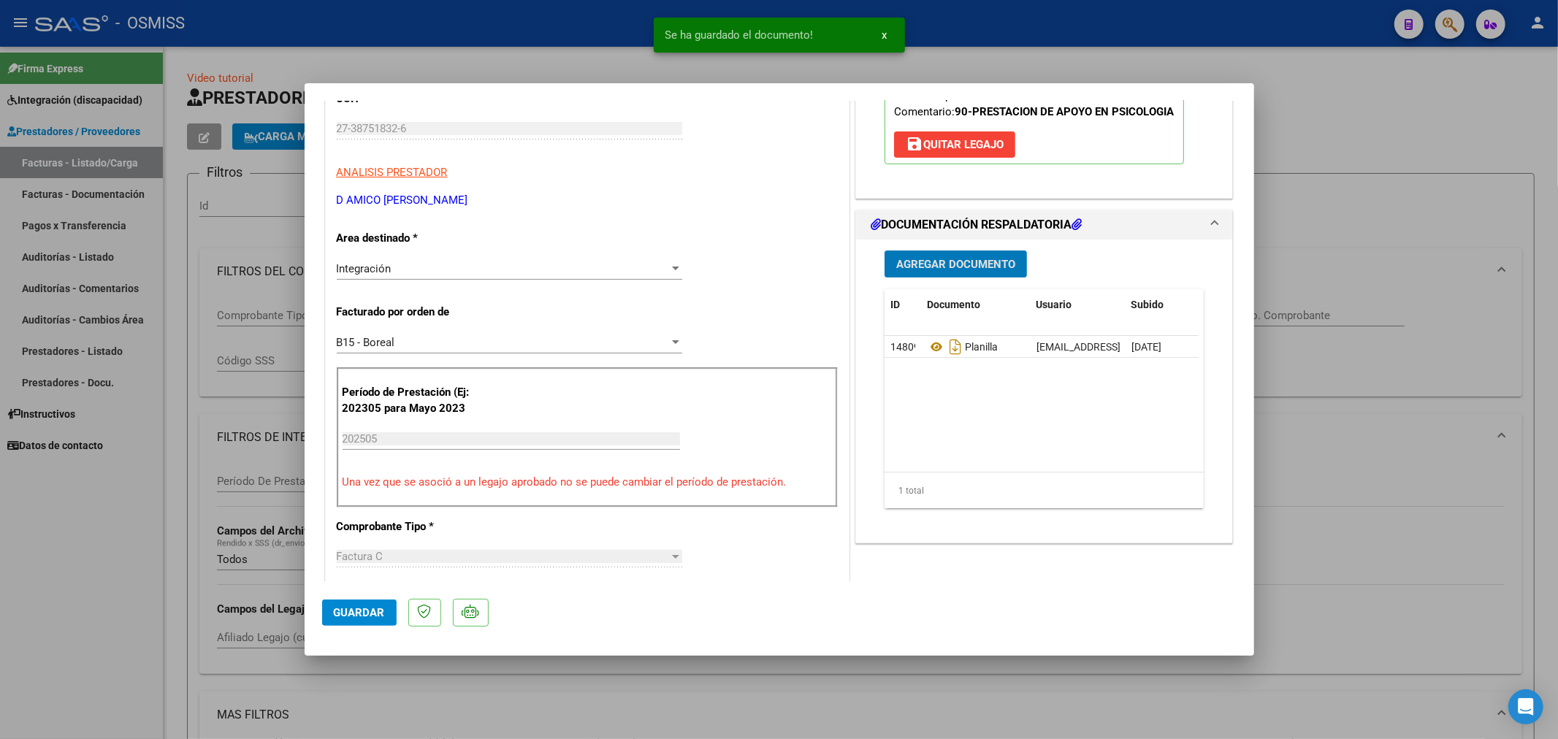
click at [375, 621] on button "Guardar" at bounding box center [359, 613] width 75 height 26
type input "$ 0,00"
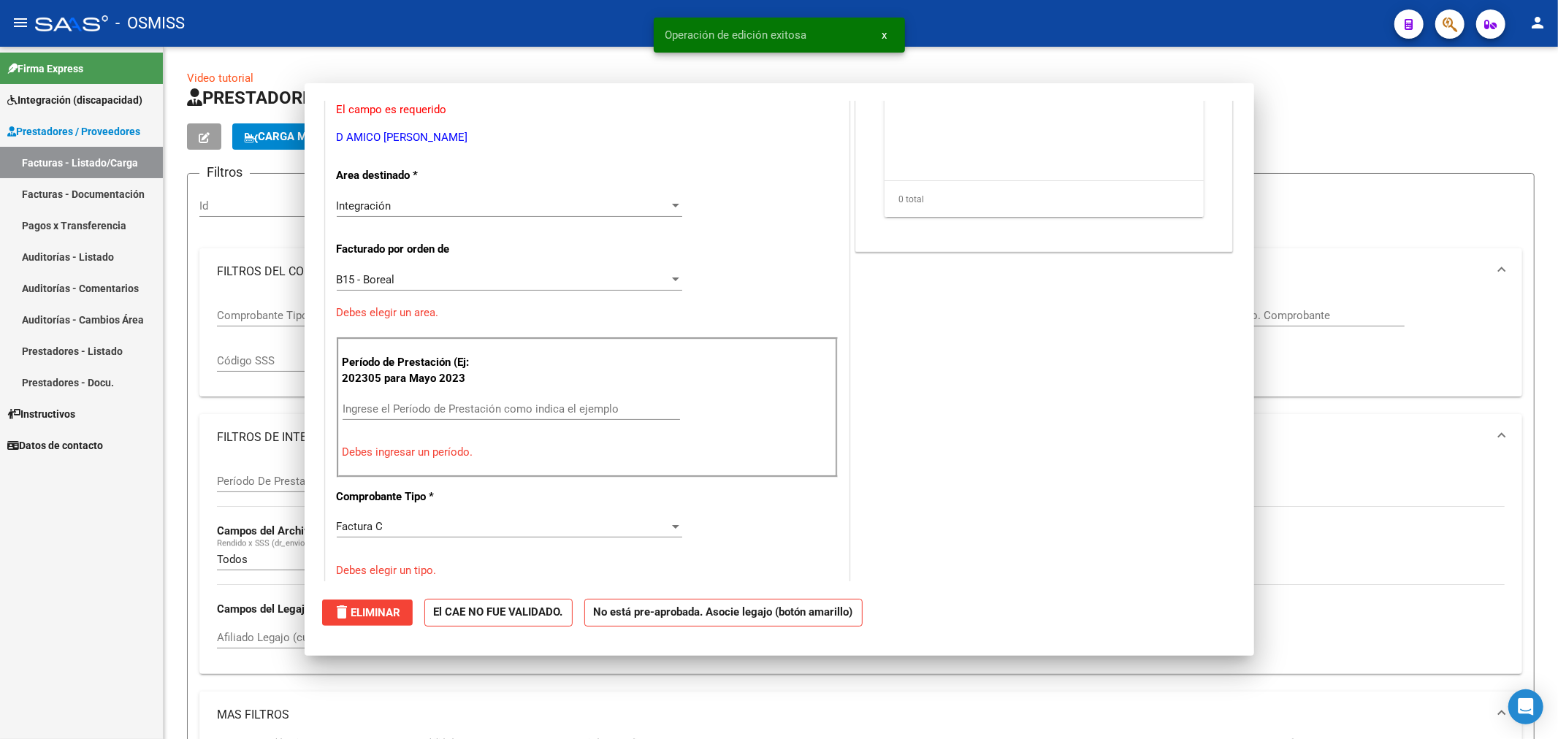
scroll to position [0, 0]
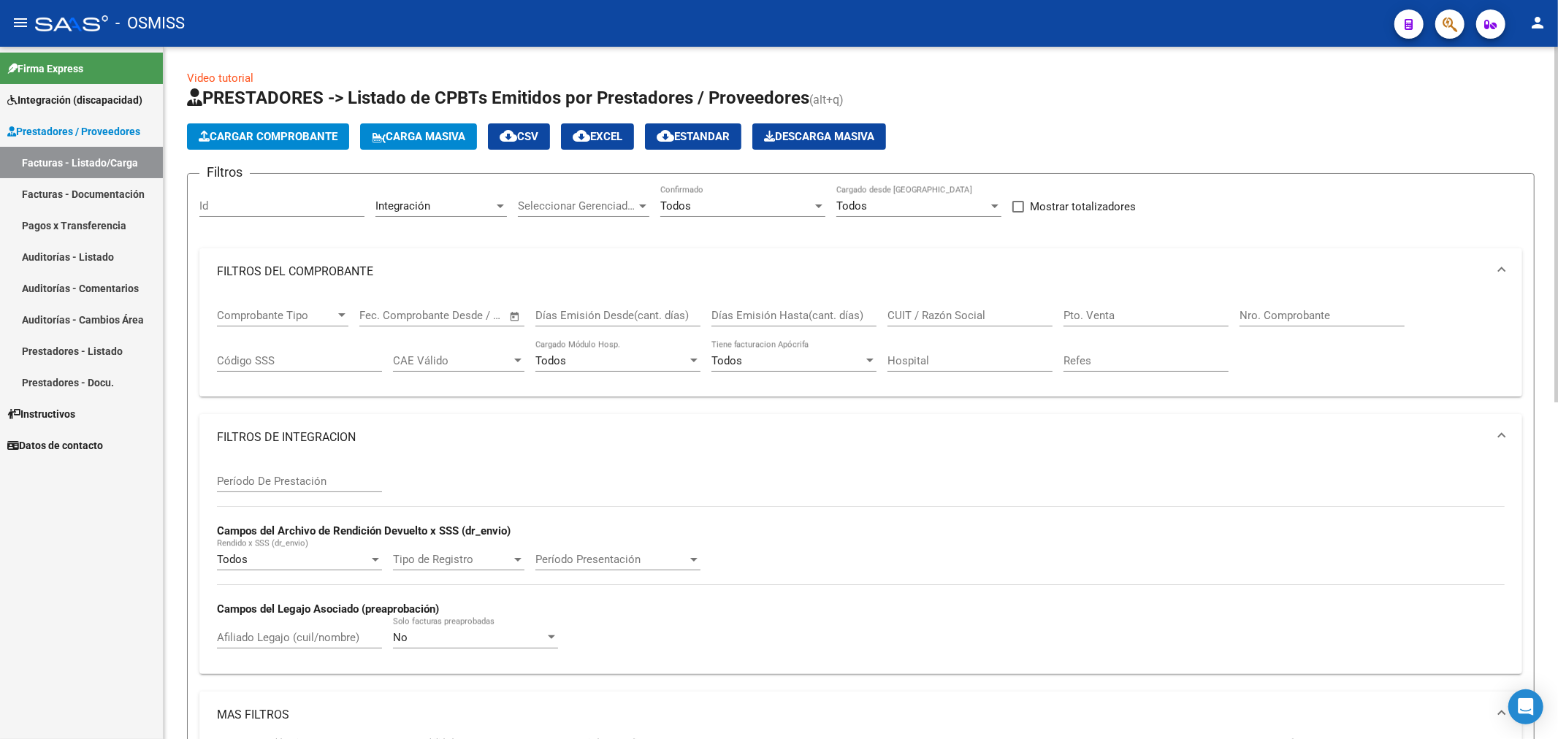
click at [243, 137] on span "Cargar Comprobante" at bounding box center [268, 136] width 139 height 13
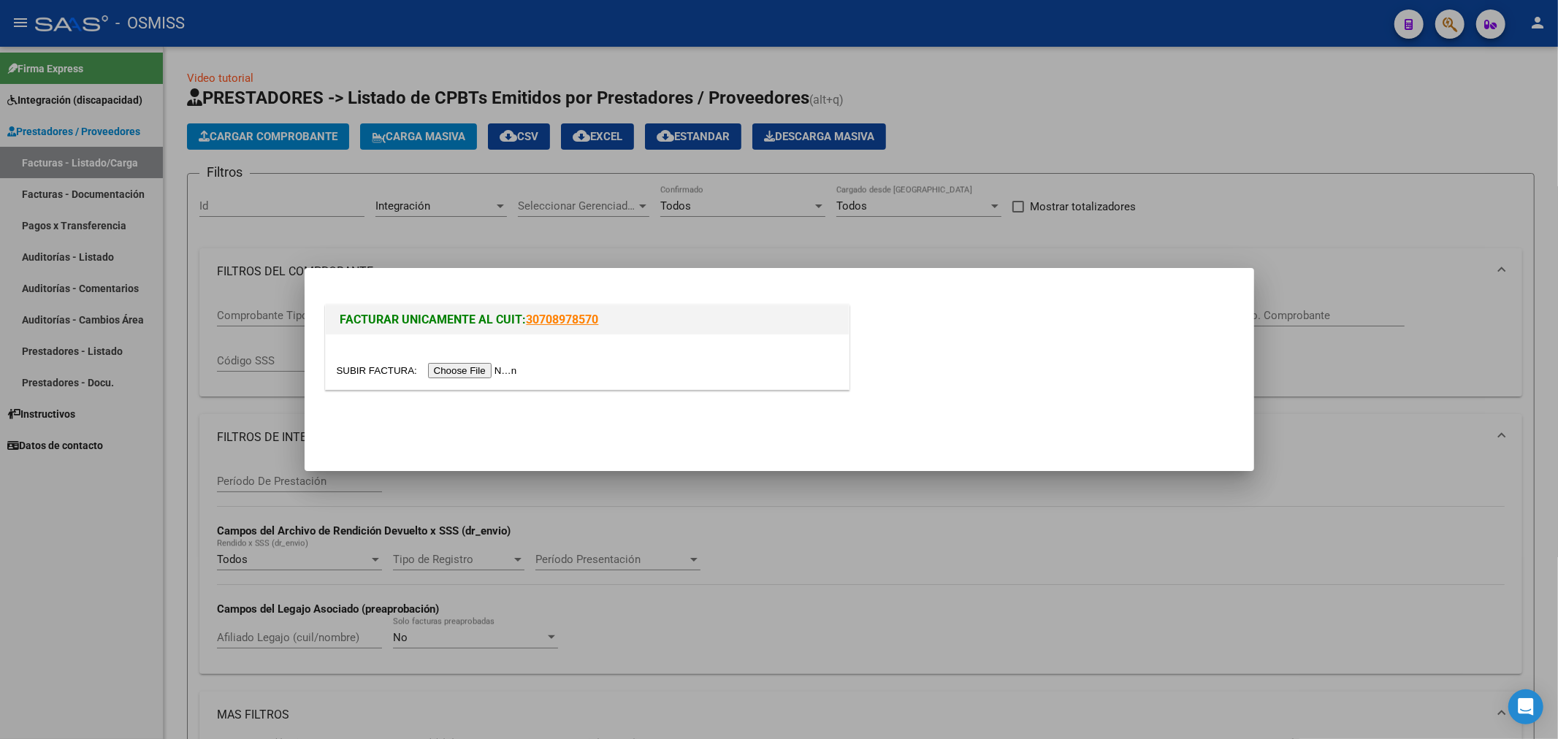
click at [460, 373] on input "file" at bounding box center [429, 370] width 185 height 15
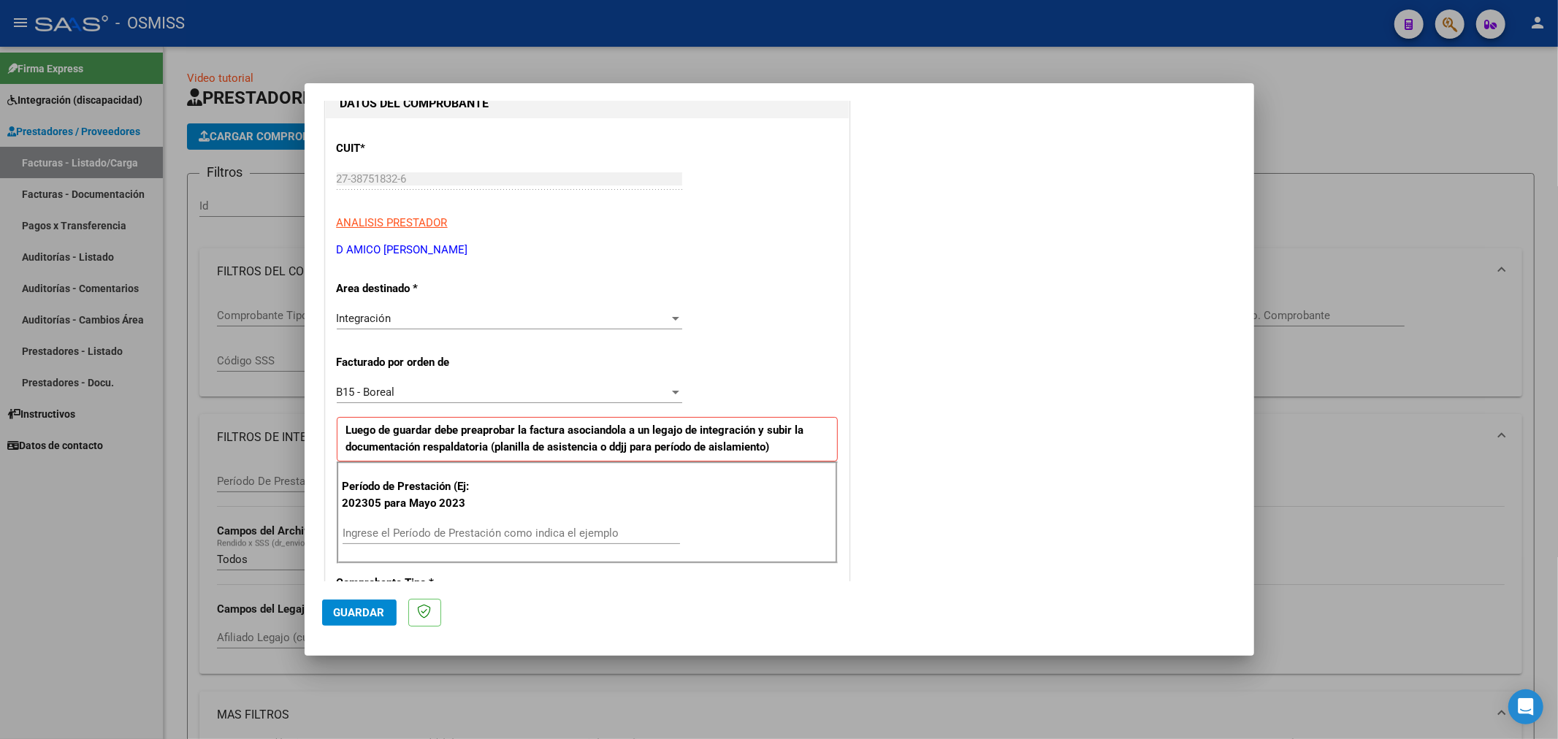
scroll to position [324, 0]
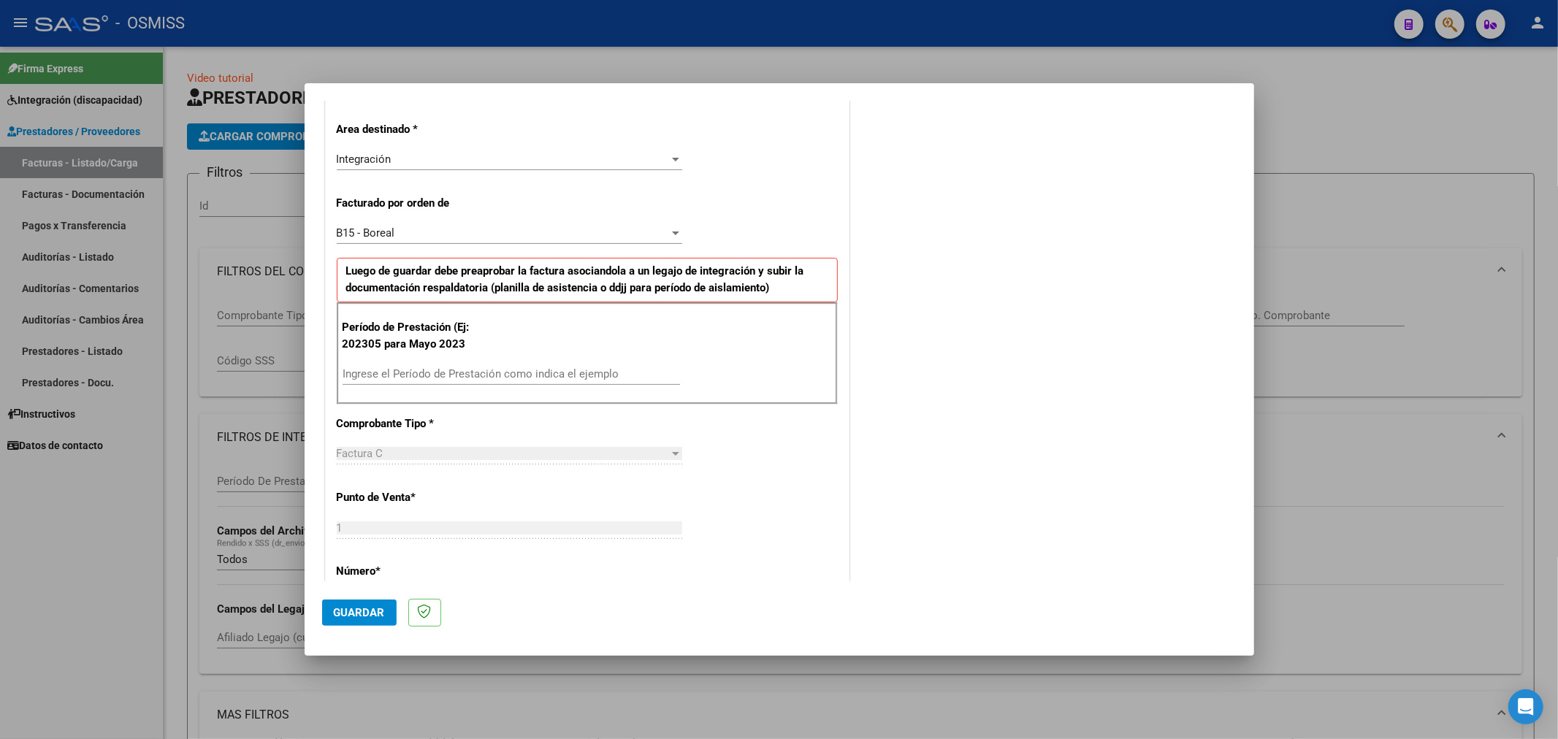
click at [511, 380] on input "Ingrese el Período de Prestación como indica el ejemplo" at bounding box center [512, 374] width 338 height 13
type input "202506"
click at [378, 609] on span "Guardar" at bounding box center [359, 612] width 51 height 13
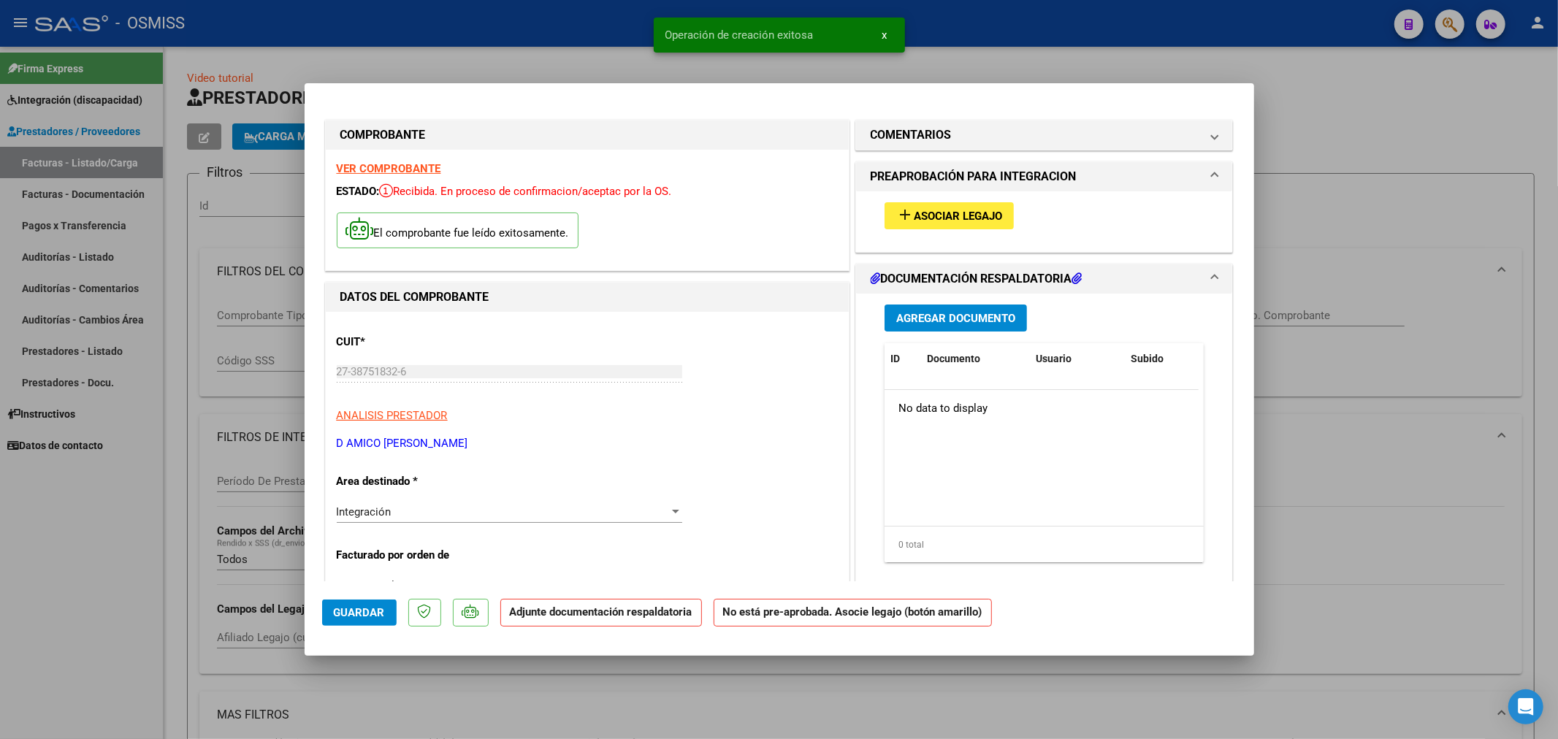
click at [1003, 218] on button "add Asociar Legajo" at bounding box center [949, 215] width 129 height 27
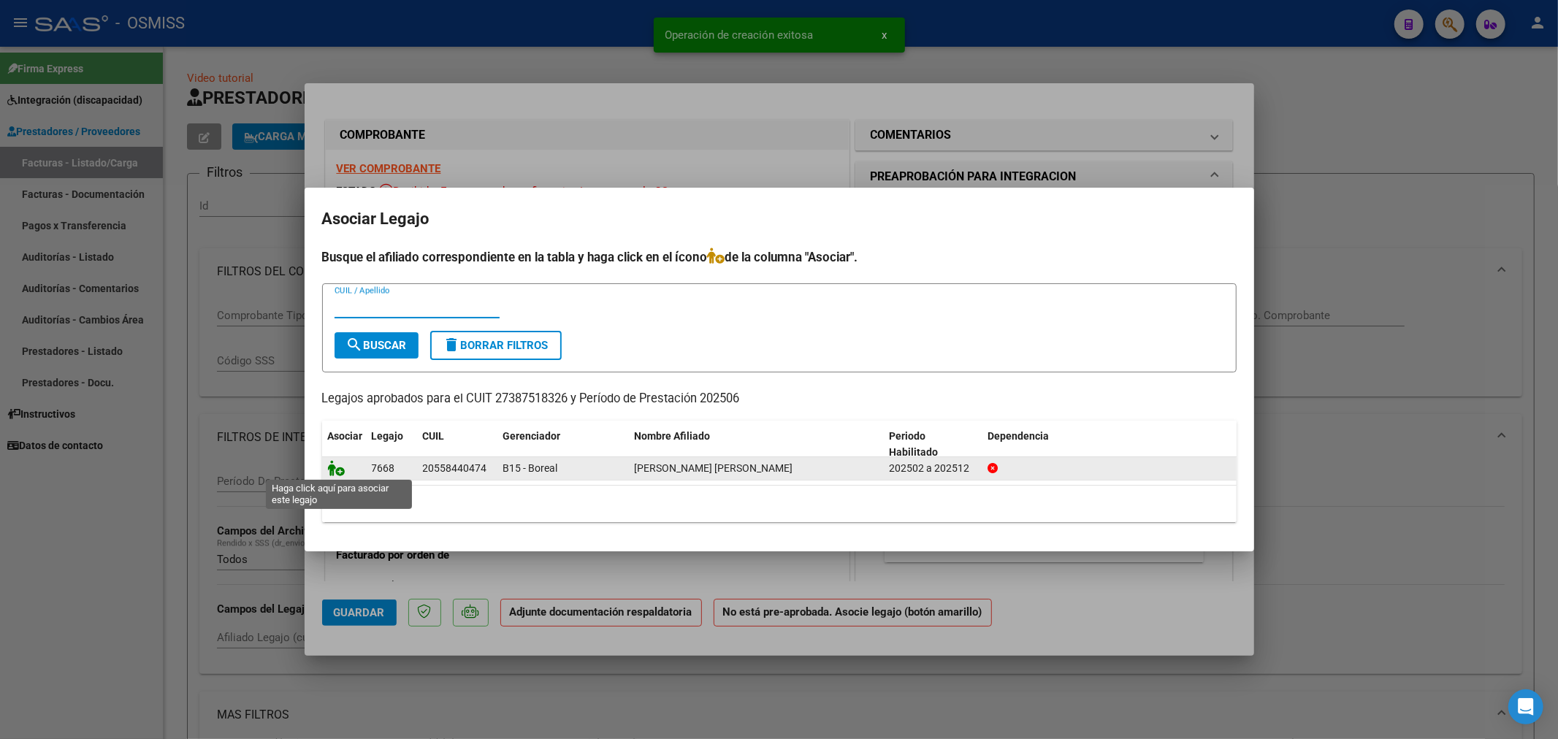
click at [332, 462] on icon at bounding box center [337, 468] width 18 height 16
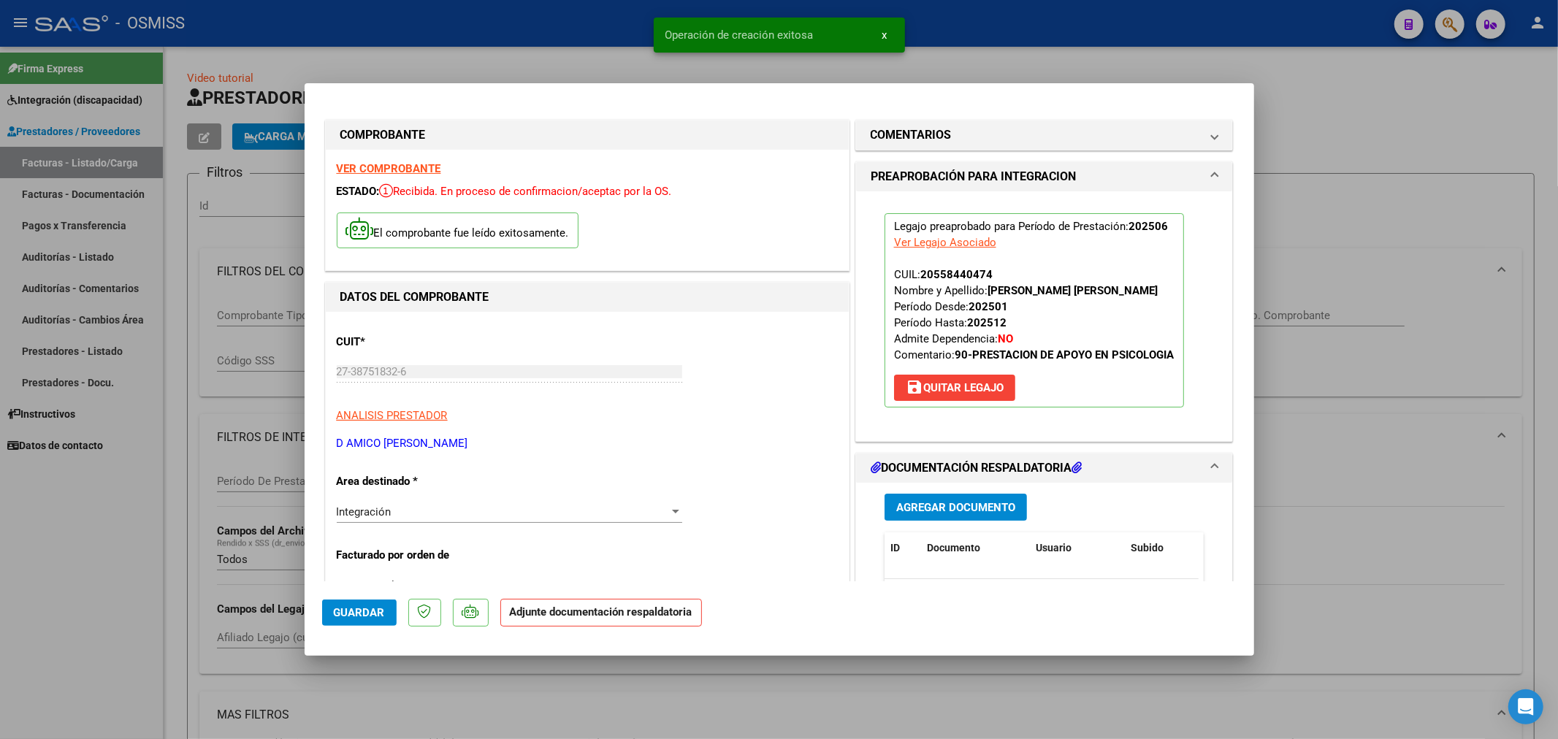
click at [915, 505] on span "Agregar Documento" at bounding box center [955, 507] width 119 height 13
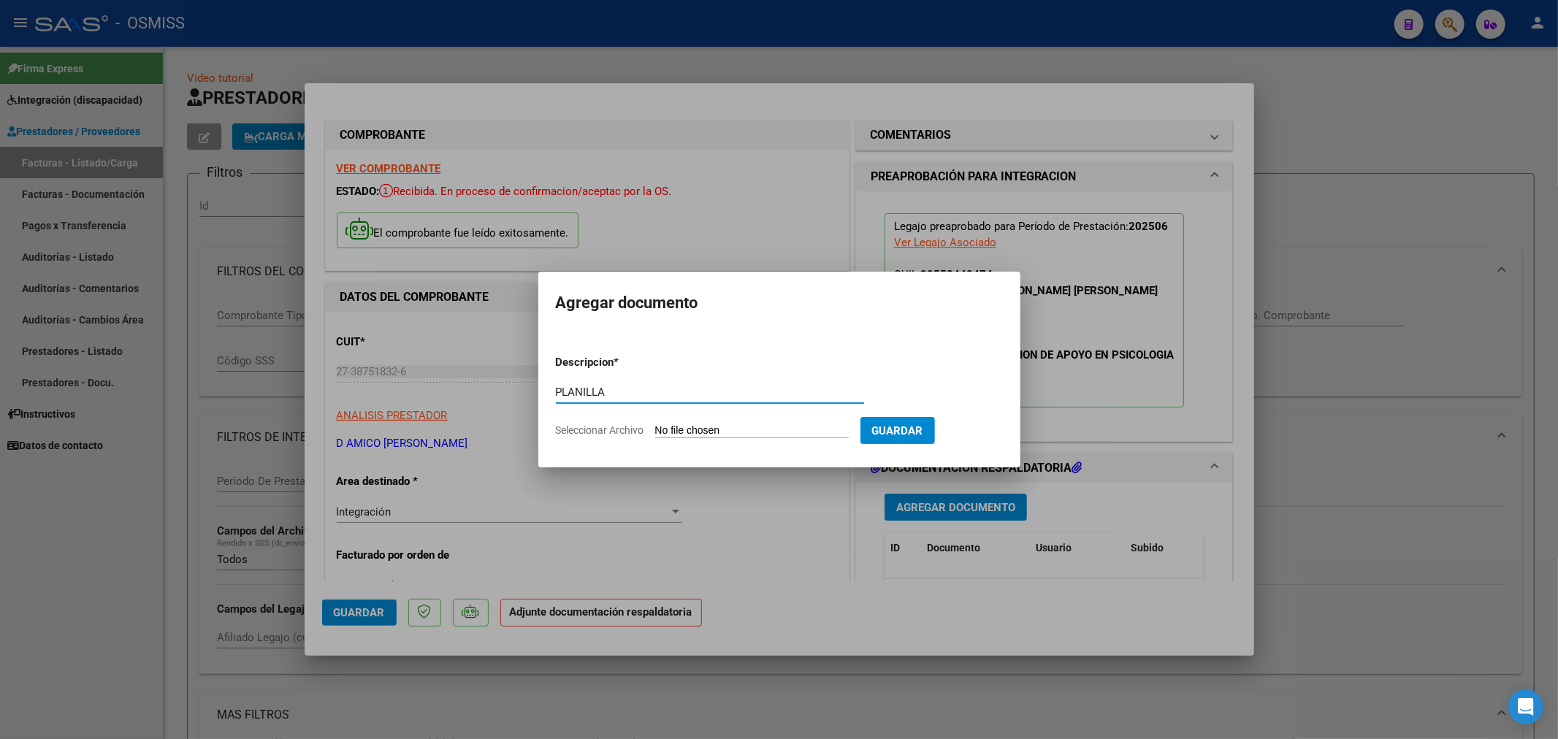
type input "PLANILLA"
click at [698, 432] on input "Seleccionar Archivo" at bounding box center [752, 431] width 194 height 14
type input "C:\fakepath\143855-1-Planilla_de_Asistencia.jpg"
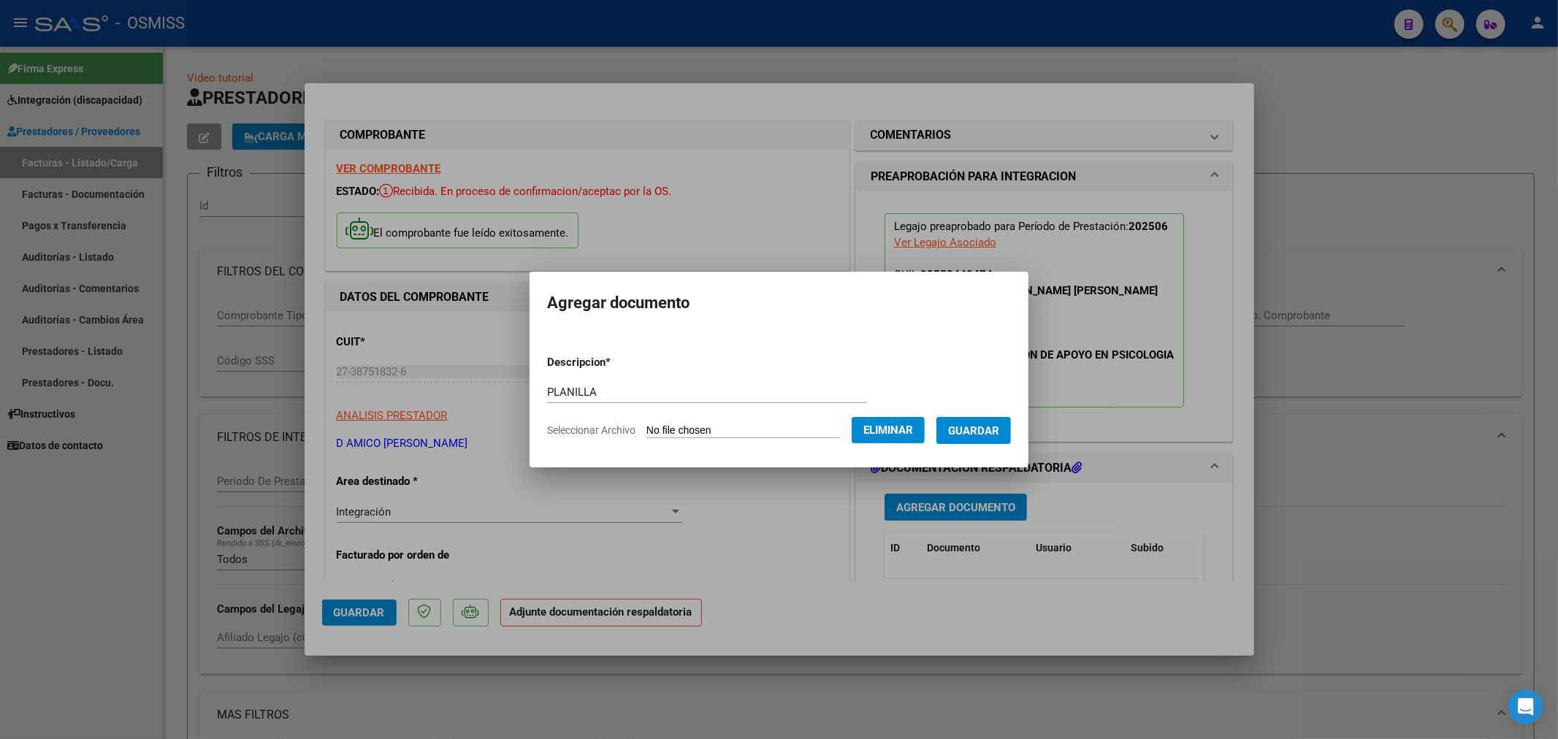
click at [998, 429] on span "Guardar" at bounding box center [973, 430] width 51 height 13
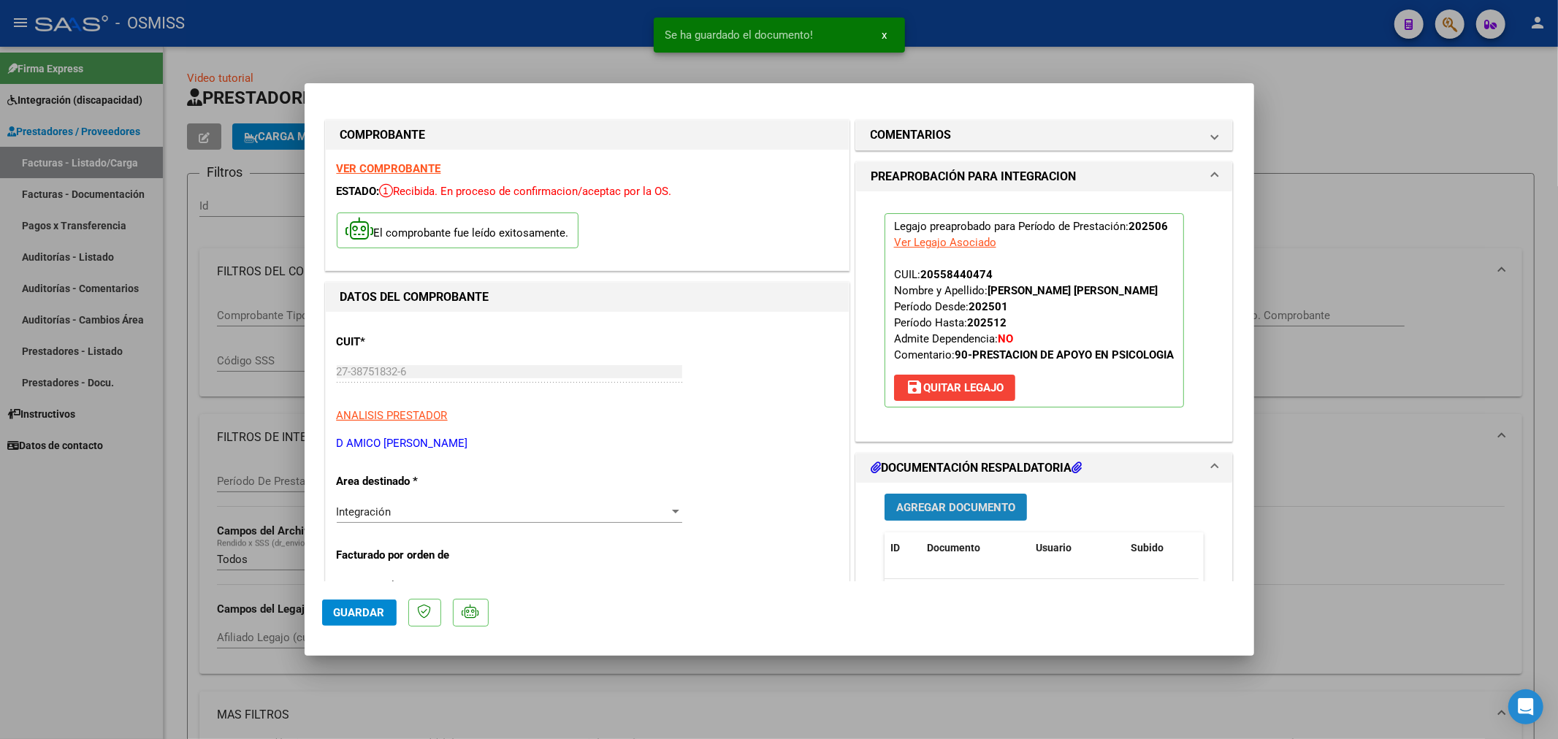
click at [959, 510] on span "Agregar Documento" at bounding box center [955, 507] width 119 height 13
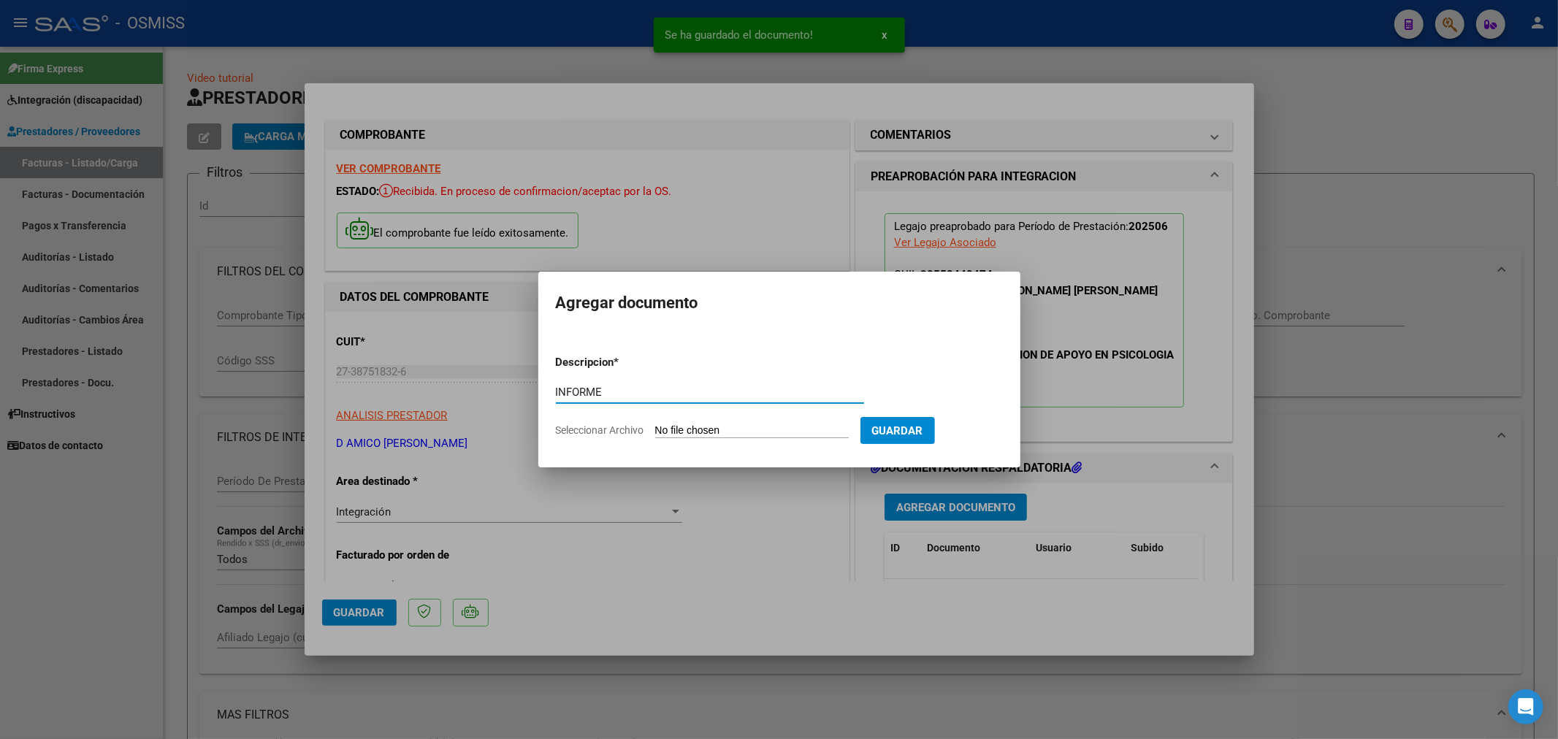
type input "INFORME"
click at [743, 424] on input "Seleccionar Archivo" at bounding box center [752, 431] width 194 height 14
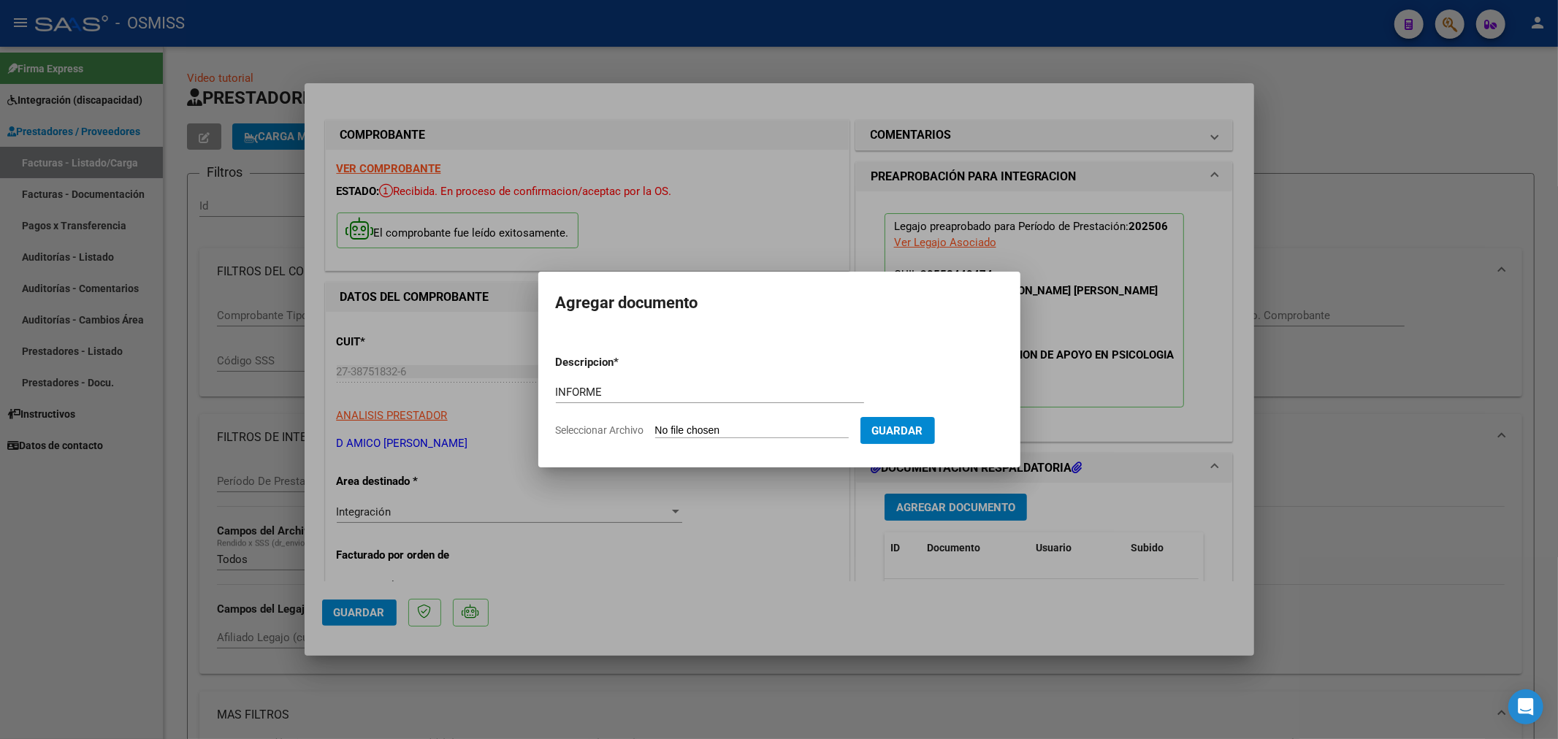
type input "C:\fakepath\143855-3-Informe_de_evolucion_semestral.pdf"
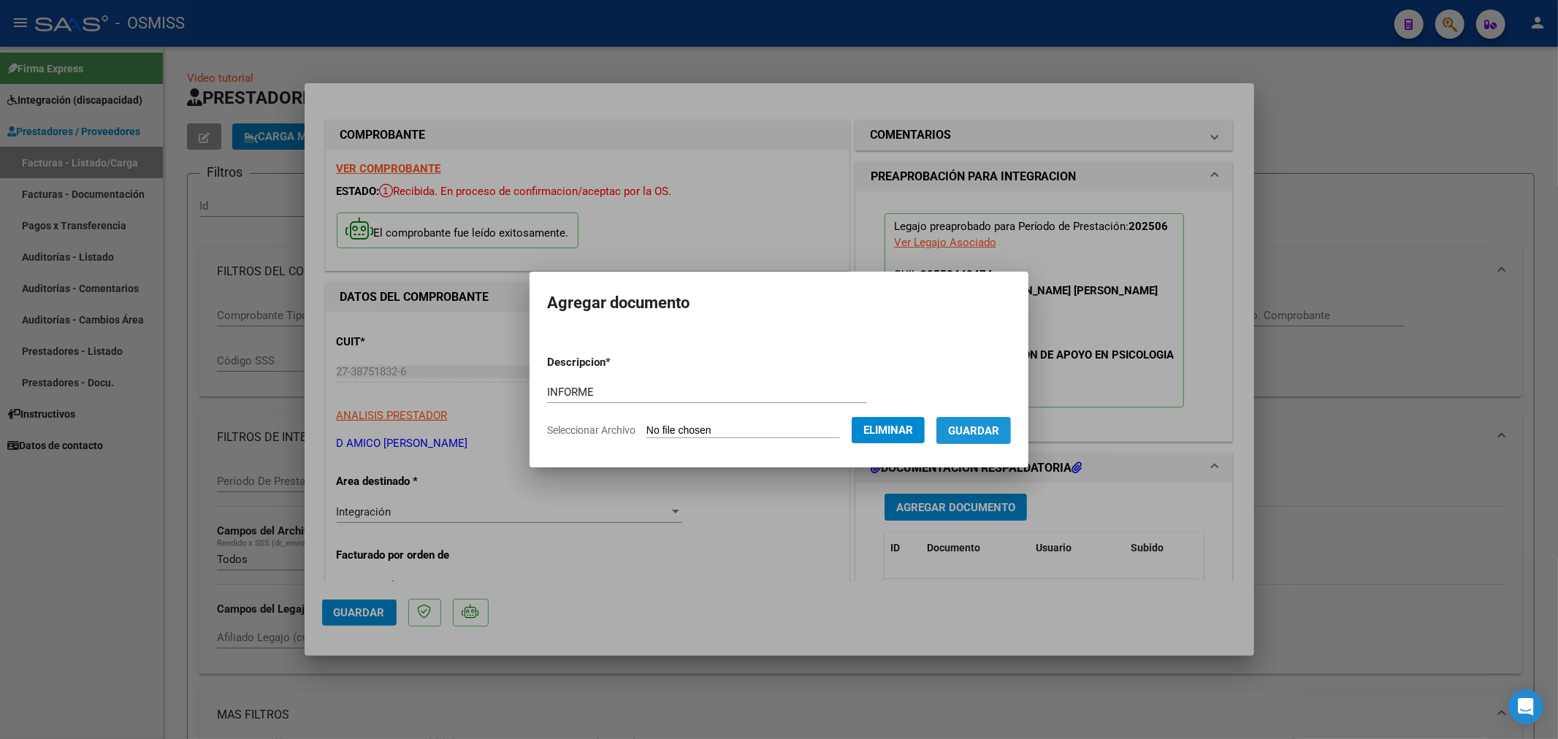
click at [967, 435] on span "Guardar" at bounding box center [973, 430] width 51 height 13
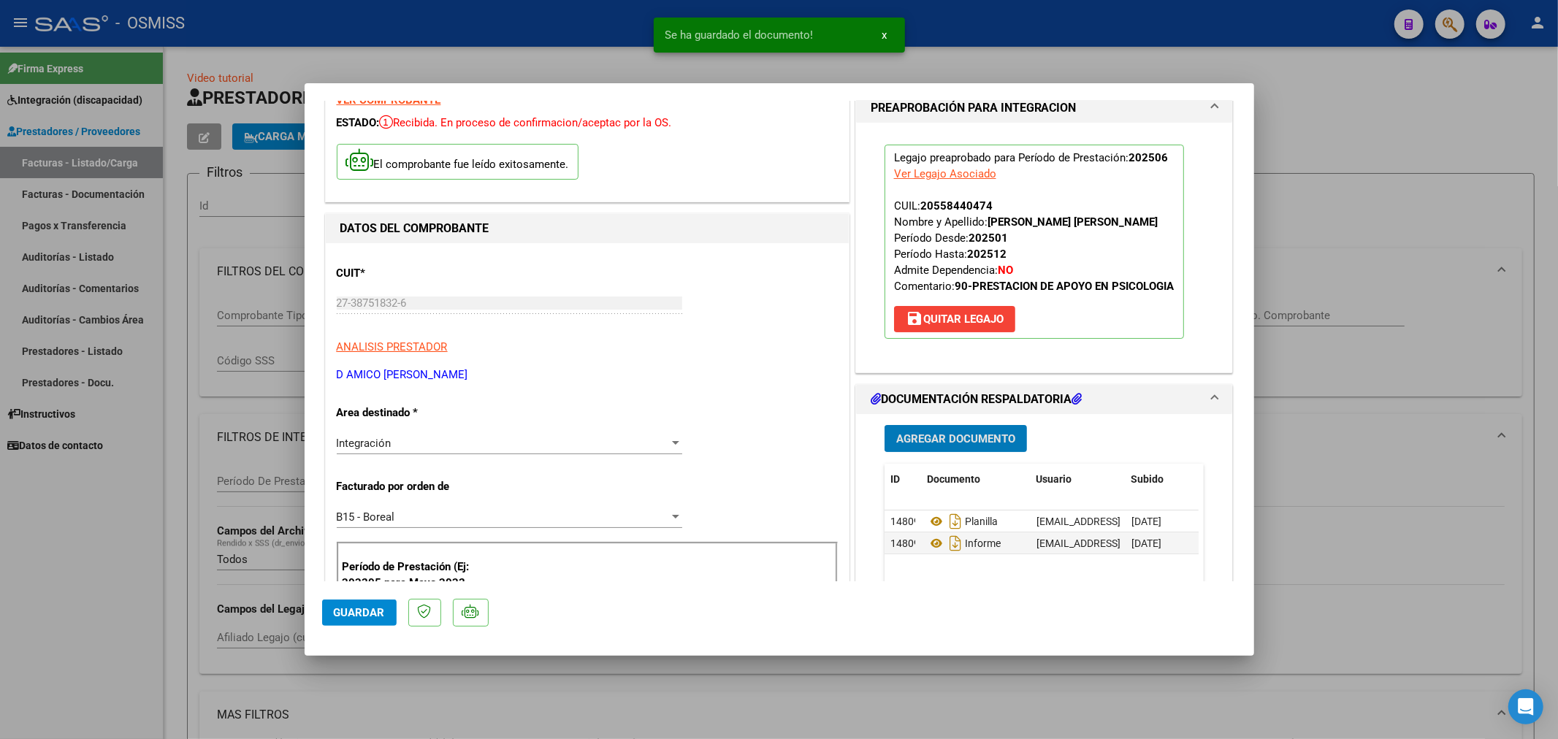
scroll to position [162, 0]
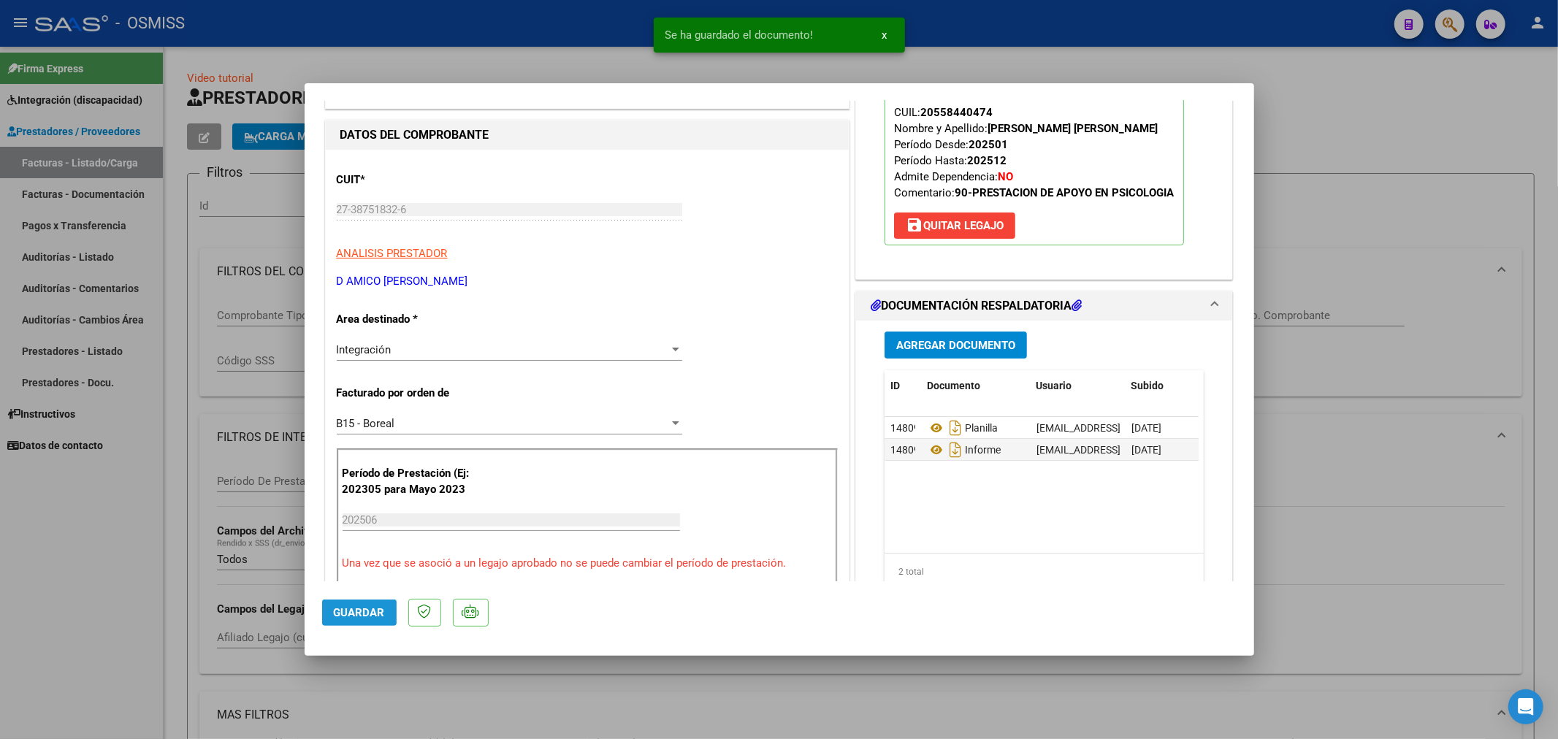
click at [355, 606] on span "Guardar" at bounding box center [359, 612] width 51 height 13
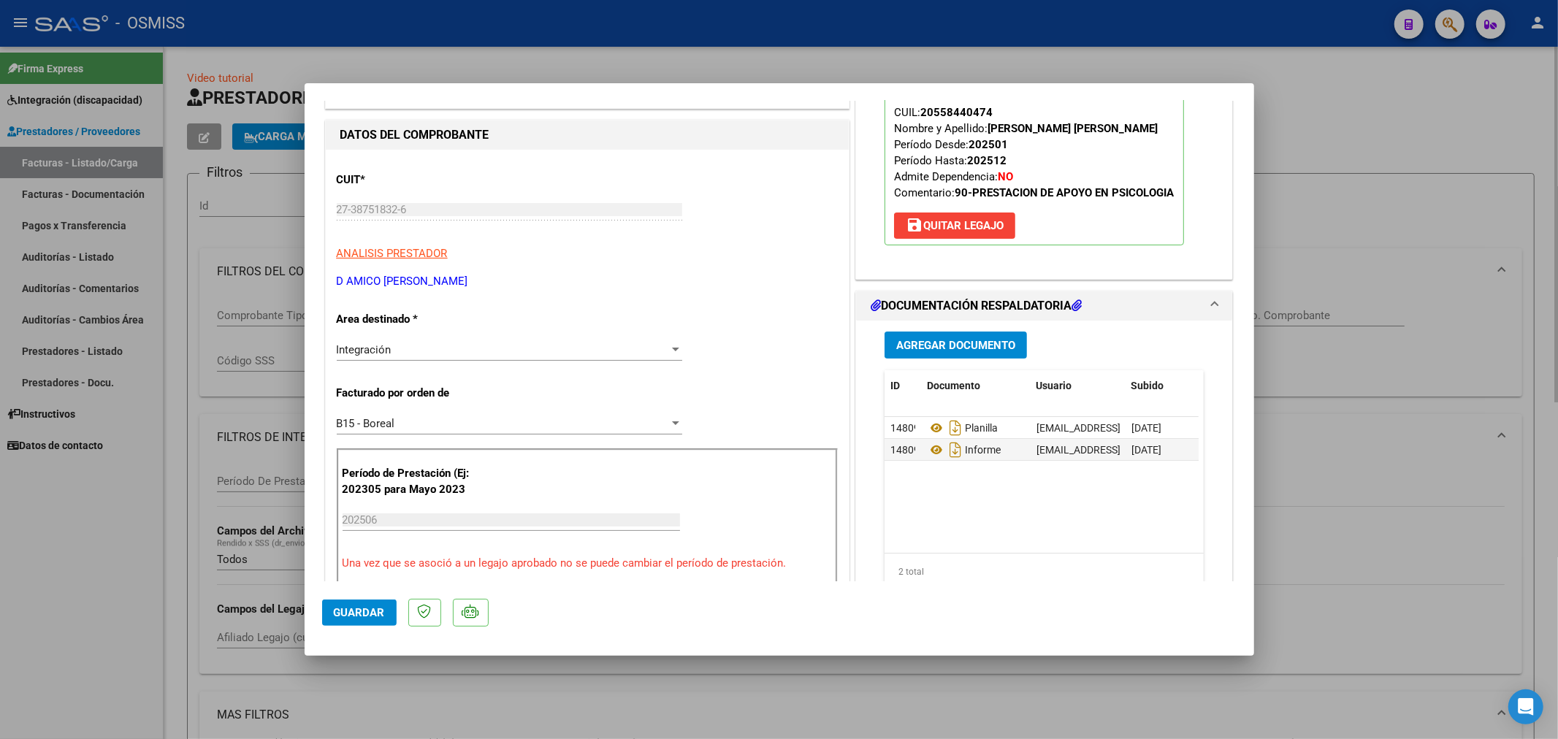
type input "$ 0,00"
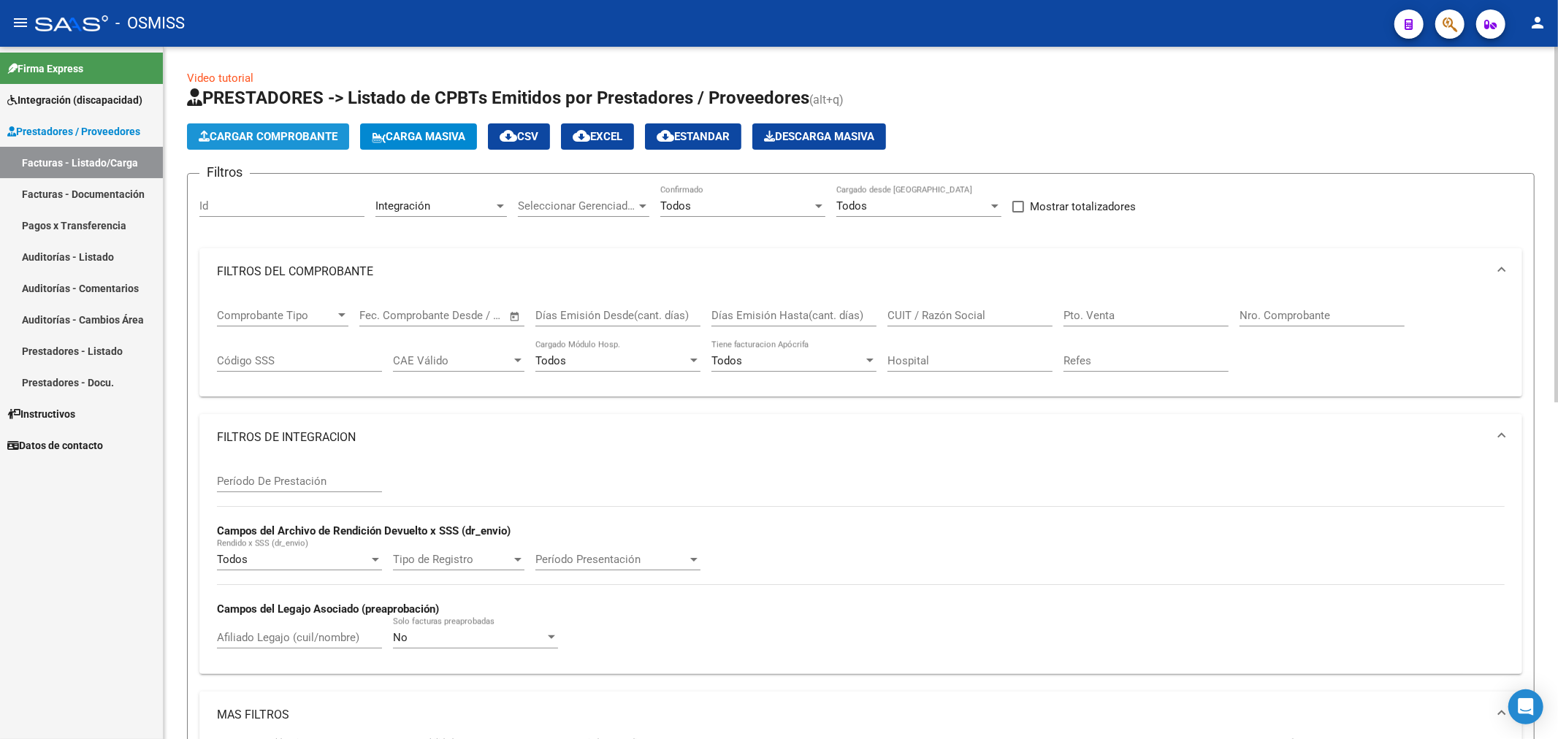
click at [276, 133] on span "Cargar Comprobante" at bounding box center [268, 136] width 139 height 13
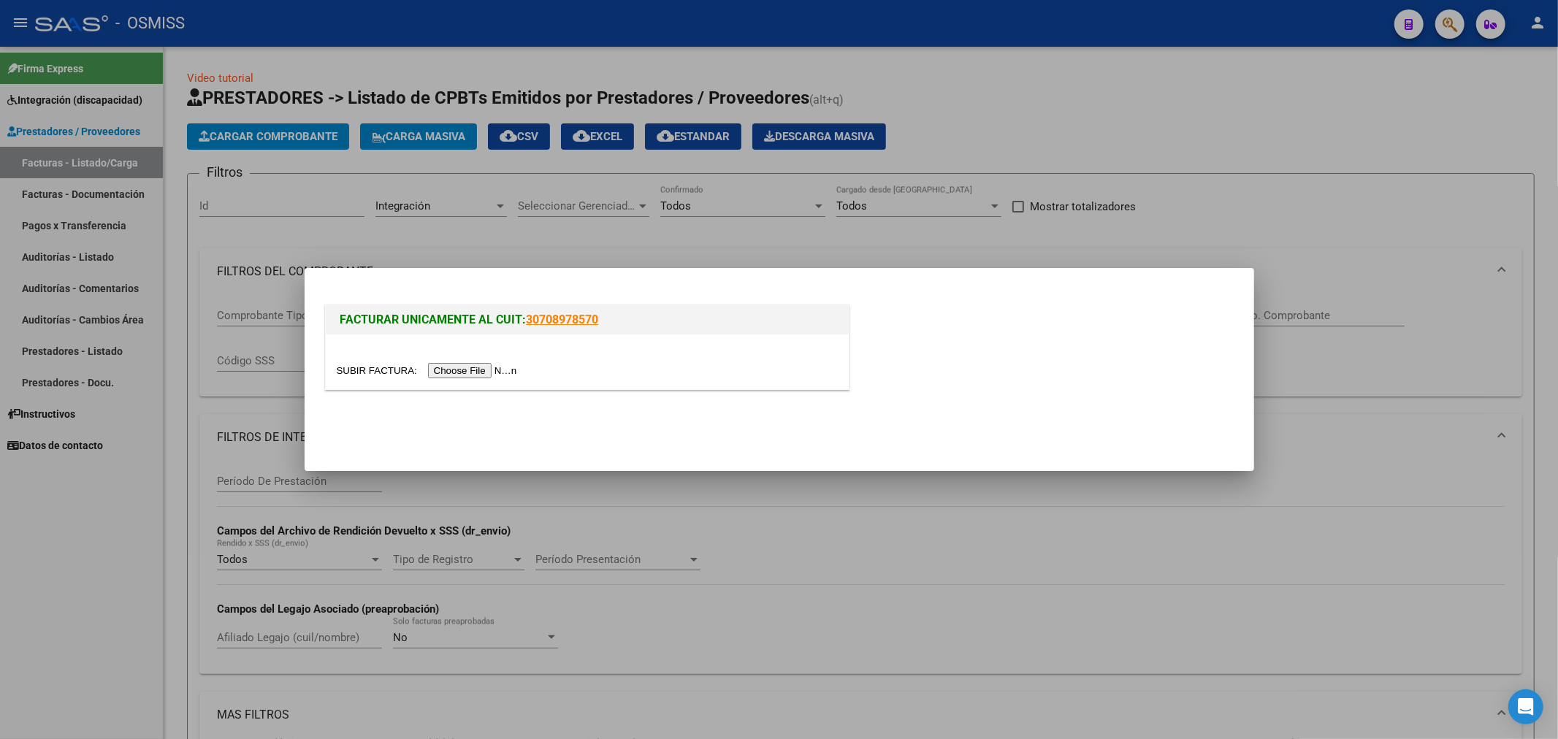
click at [439, 374] on input "file" at bounding box center [429, 370] width 185 height 15
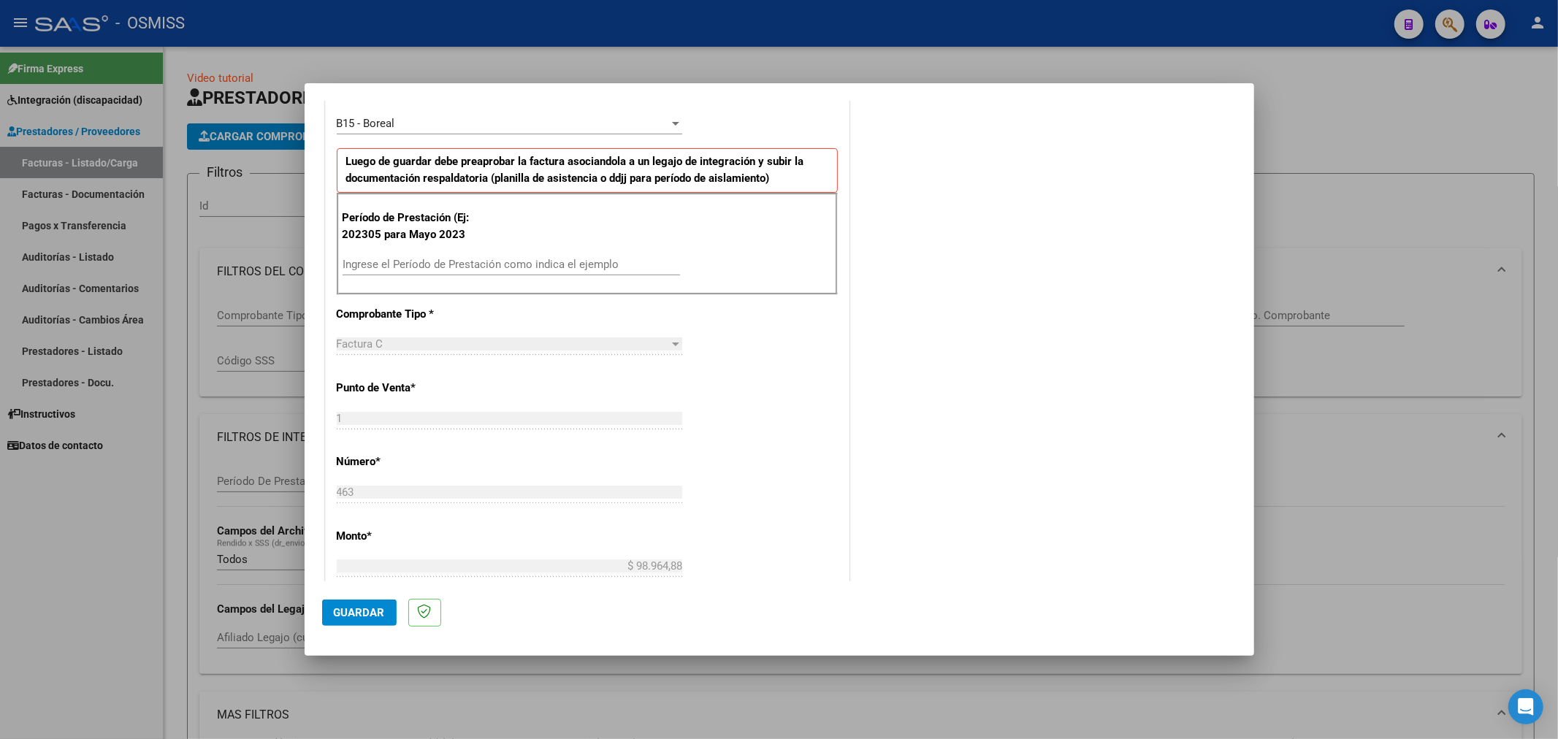
scroll to position [487, 0]
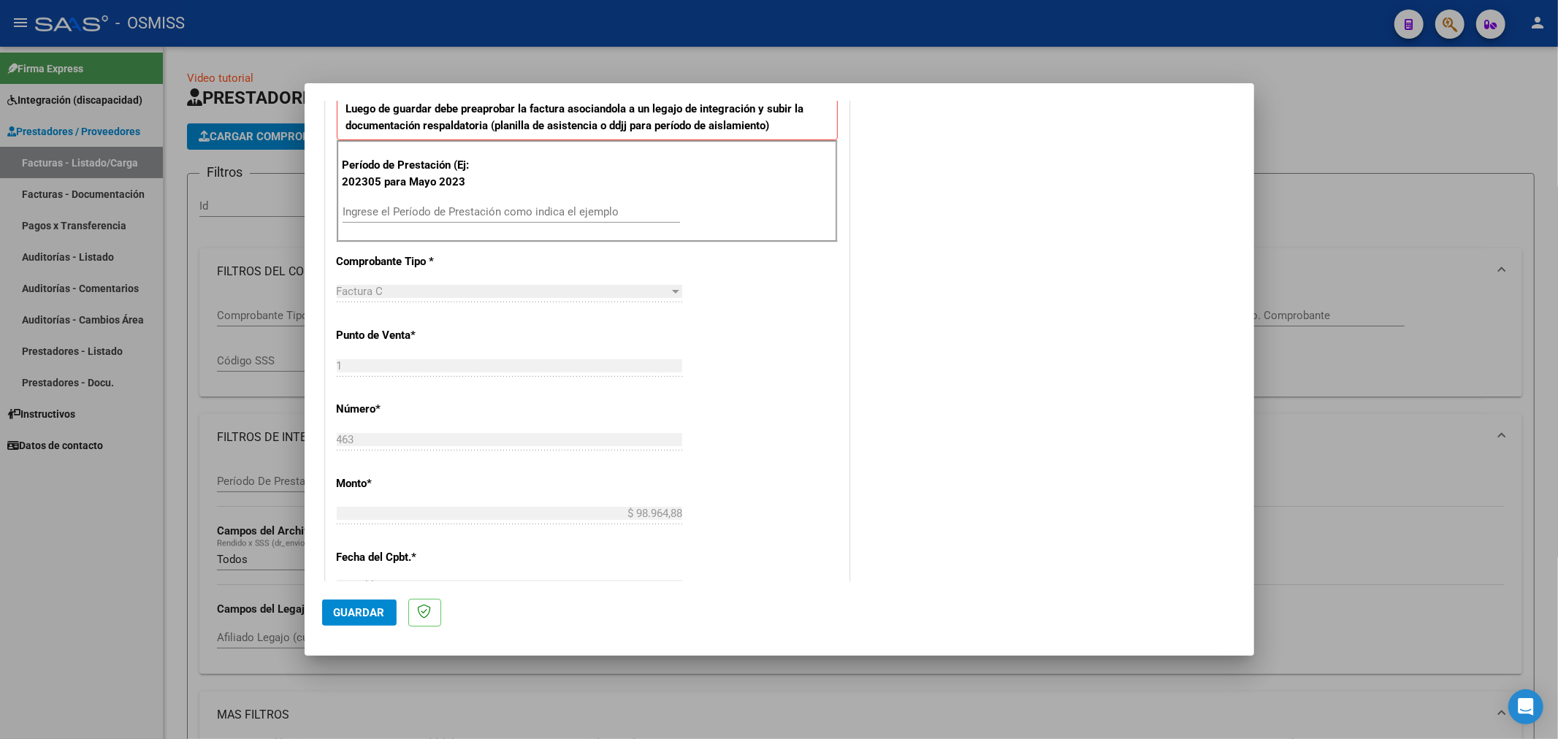
click at [487, 205] on input "Ingrese el Período de Prestación como indica el ejemplo" at bounding box center [512, 211] width 338 height 13
type input "202506"
click at [381, 604] on button "Guardar" at bounding box center [359, 613] width 75 height 26
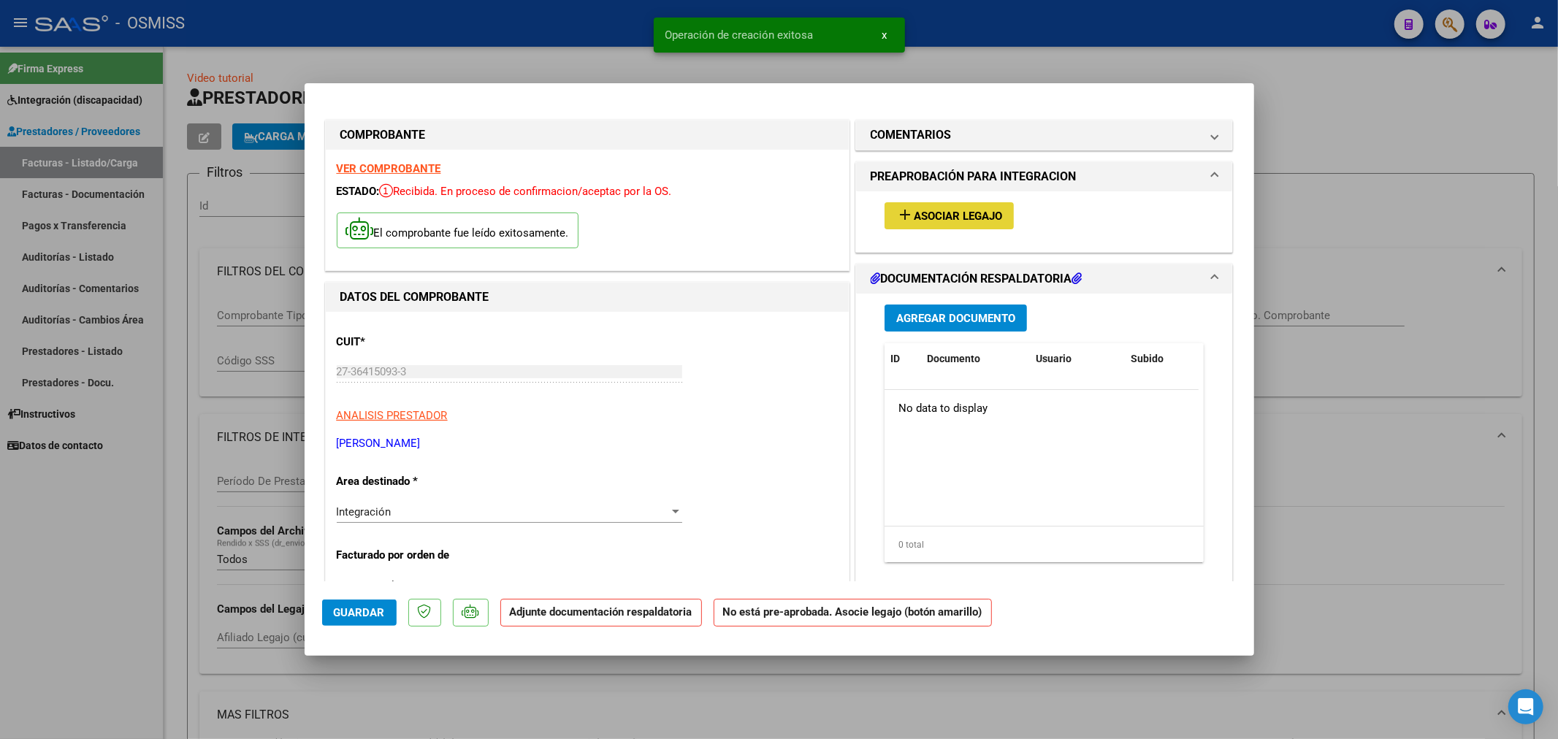
click at [959, 222] on span "Asociar Legajo" at bounding box center [958, 216] width 88 height 13
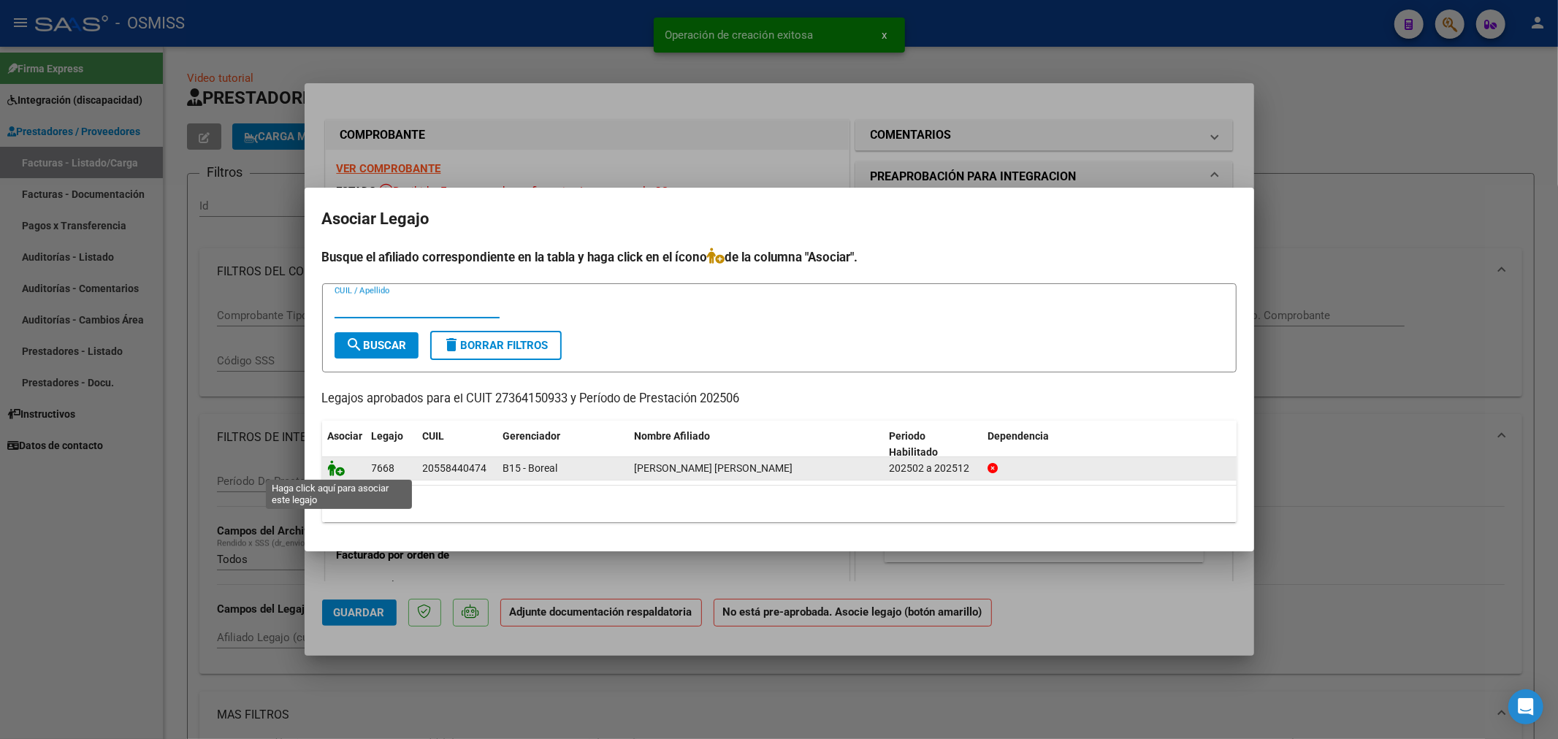
click at [331, 469] on icon at bounding box center [337, 468] width 18 height 16
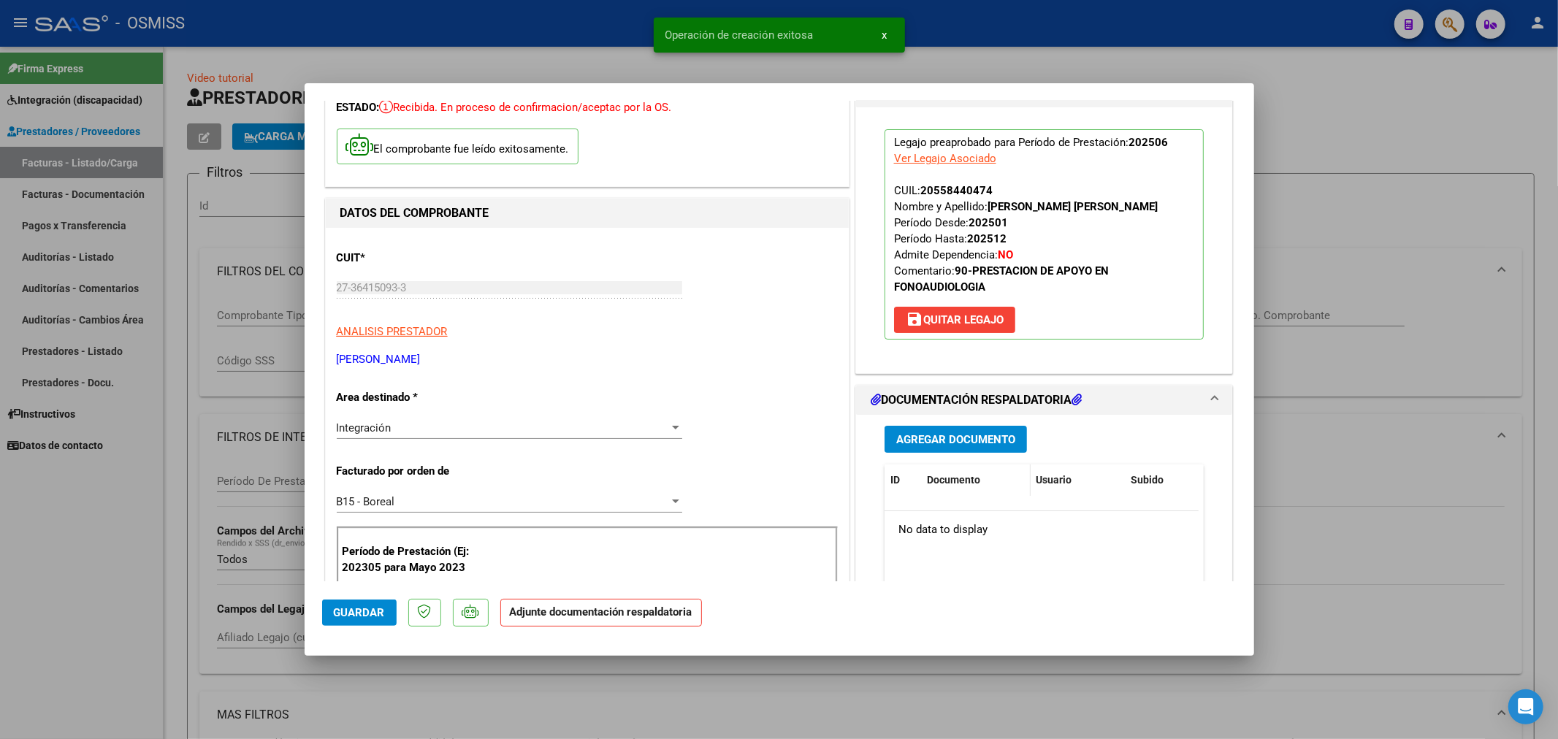
scroll to position [162, 0]
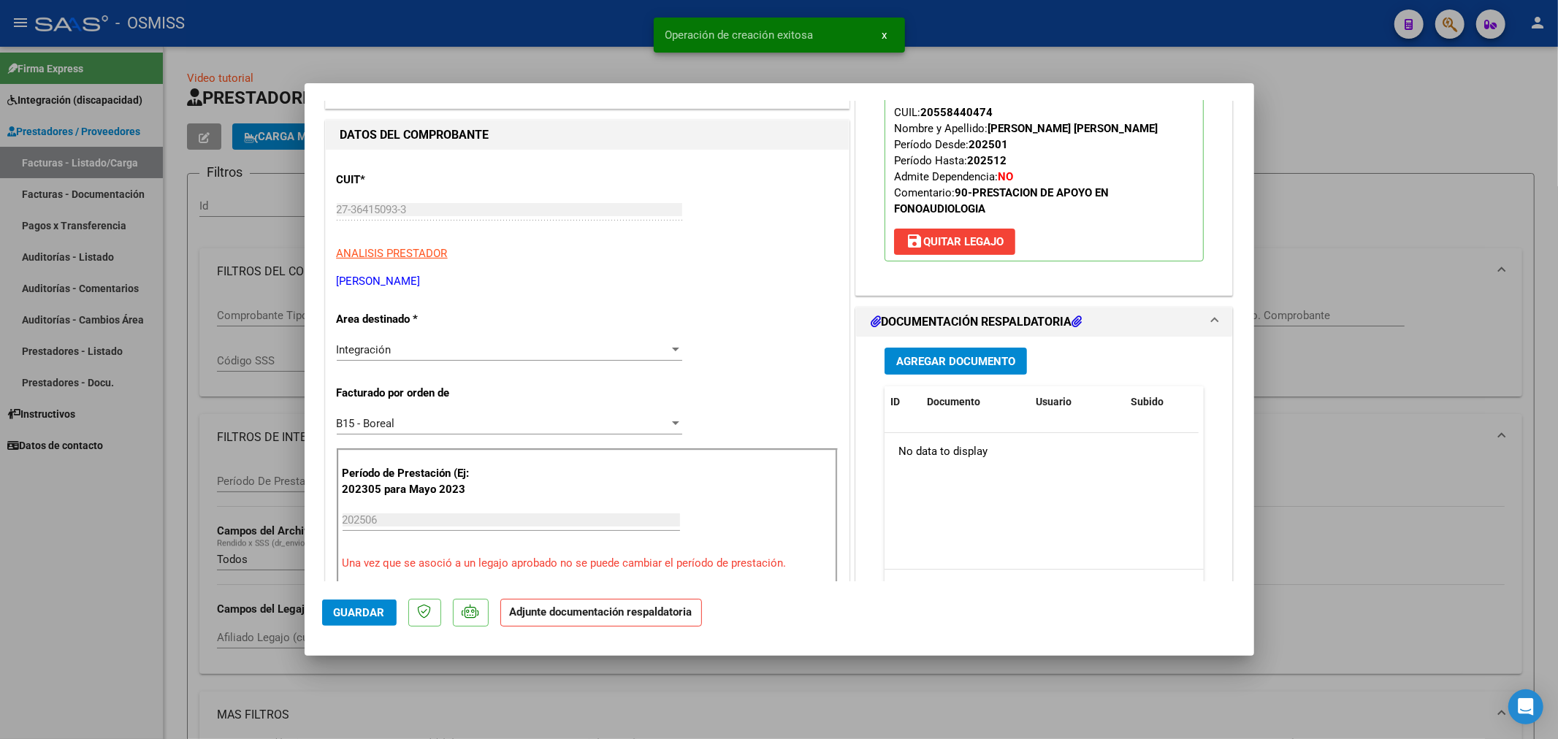
click at [975, 362] on span "Agregar Documento" at bounding box center [955, 361] width 119 height 13
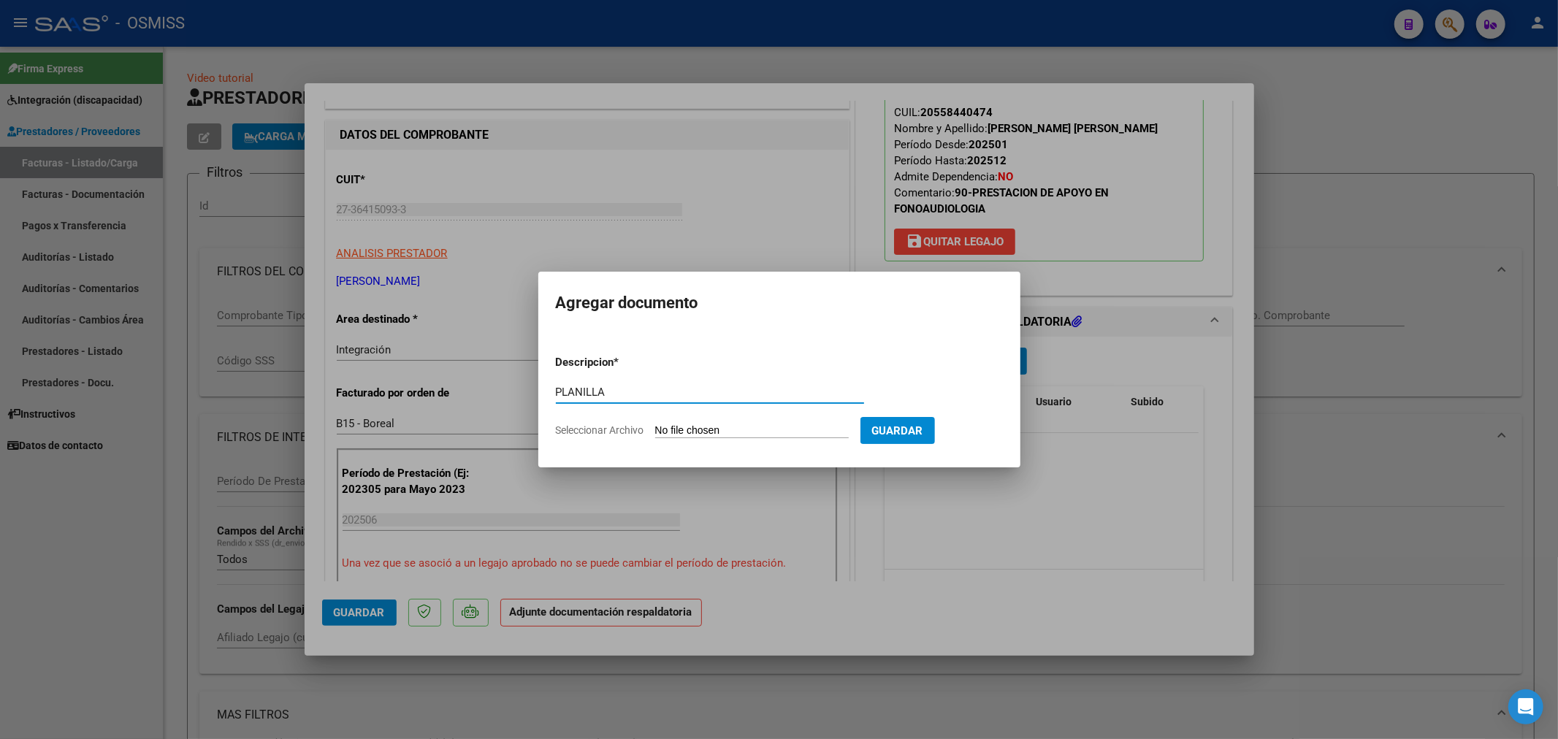
type input "PLANILLA"
click at [682, 443] on form "Descripcion * PLANILLA Escriba aquí una descripcion Seleccionar Archivo Guardar" at bounding box center [779, 396] width 447 height 107
click at [681, 427] on input "Seleccionar Archivo" at bounding box center [752, 431] width 194 height 14
type input "C:\fakepath\144451-3-Planilla_de_Asistencia.pdf"
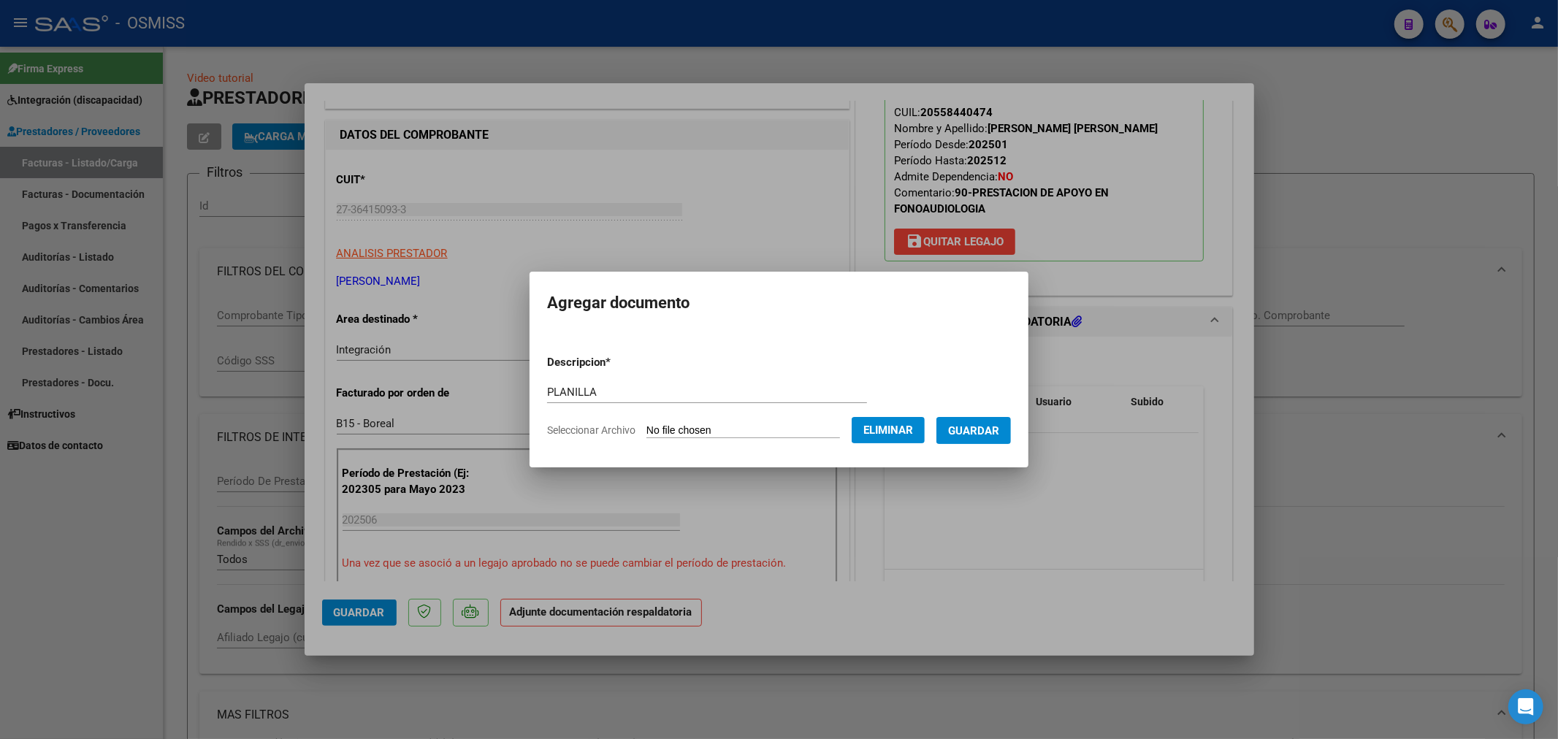
click at [991, 437] on button "Guardar" at bounding box center [974, 430] width 75 height 27
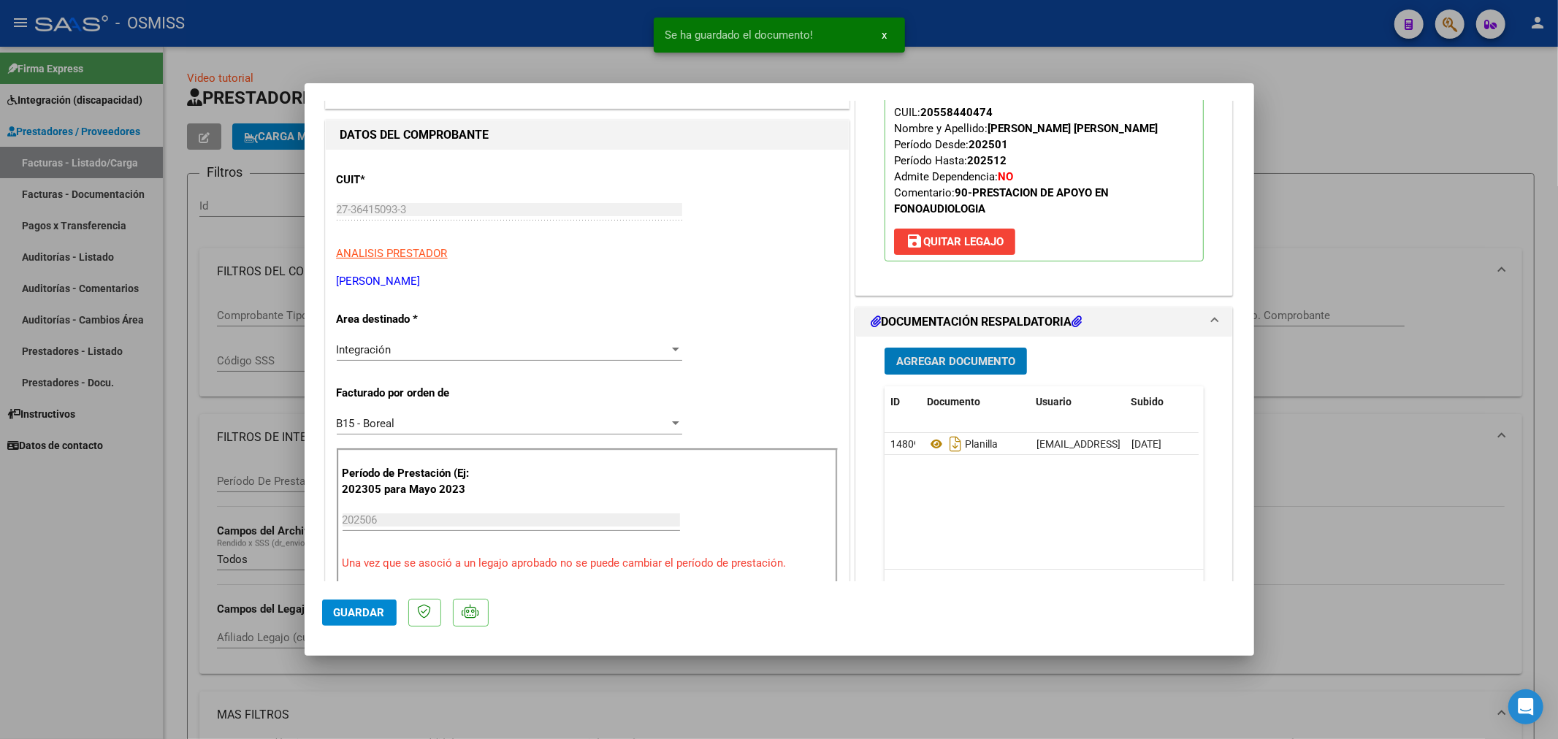
click at [969, 361] on span "Agregar Documento" at bounding box center [955, 361] width 119 height 13
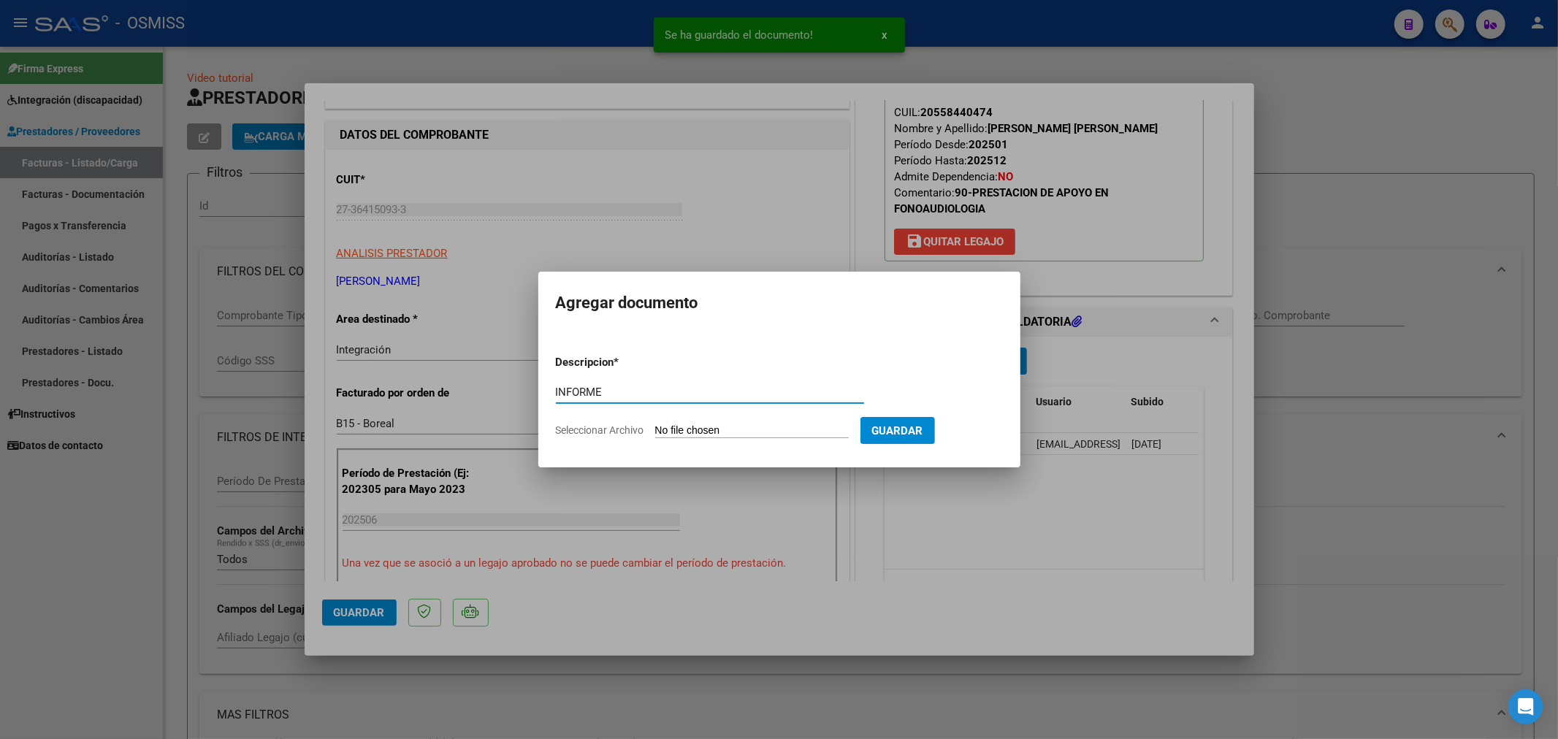
type input "INFORME"
click at [739, 431] on input "Seleccionar Archivo" at bounding box center [752, 431] width 194 height 14
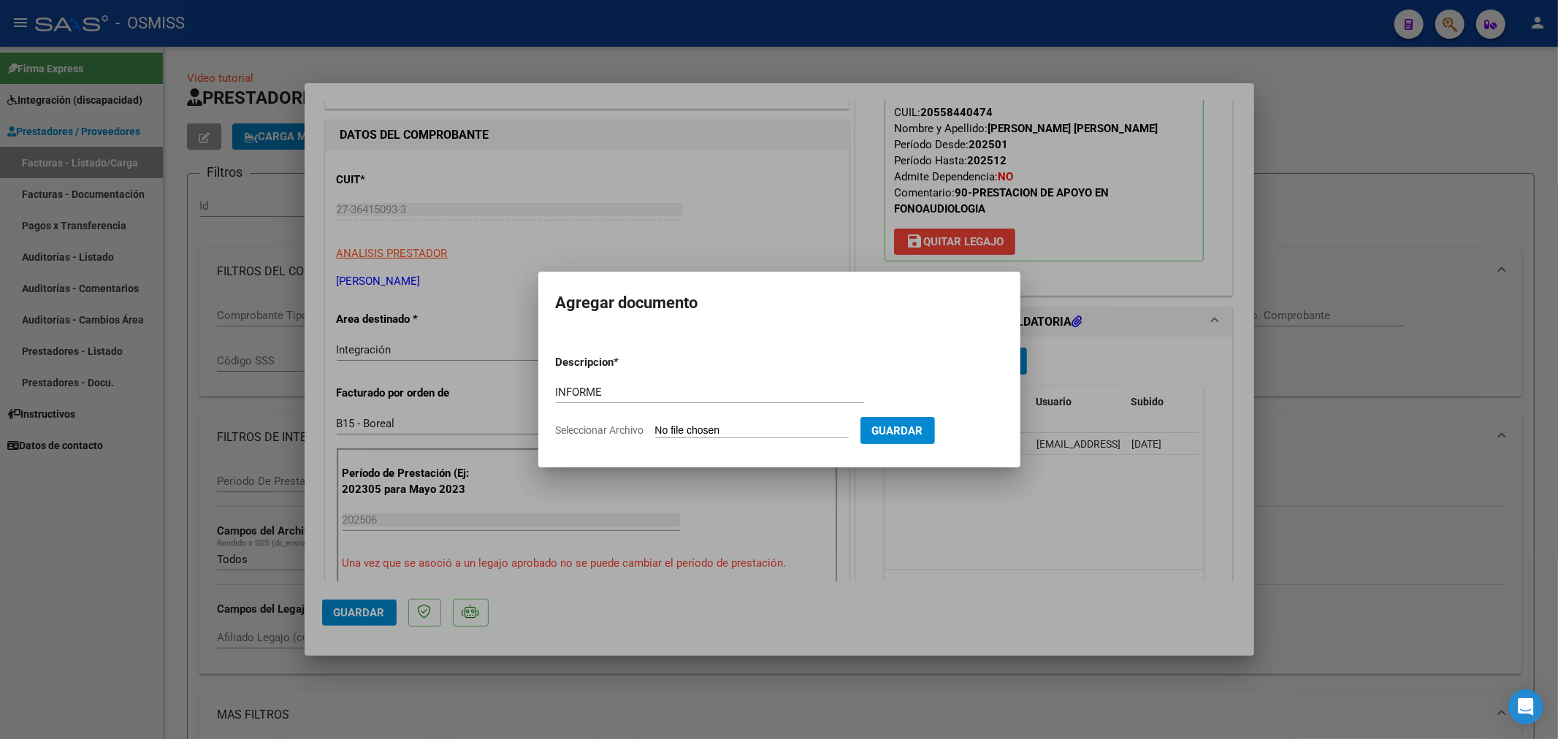
type input "C:\fakepath\144451-2-Informe_de_evolucion_semestral.pdf"
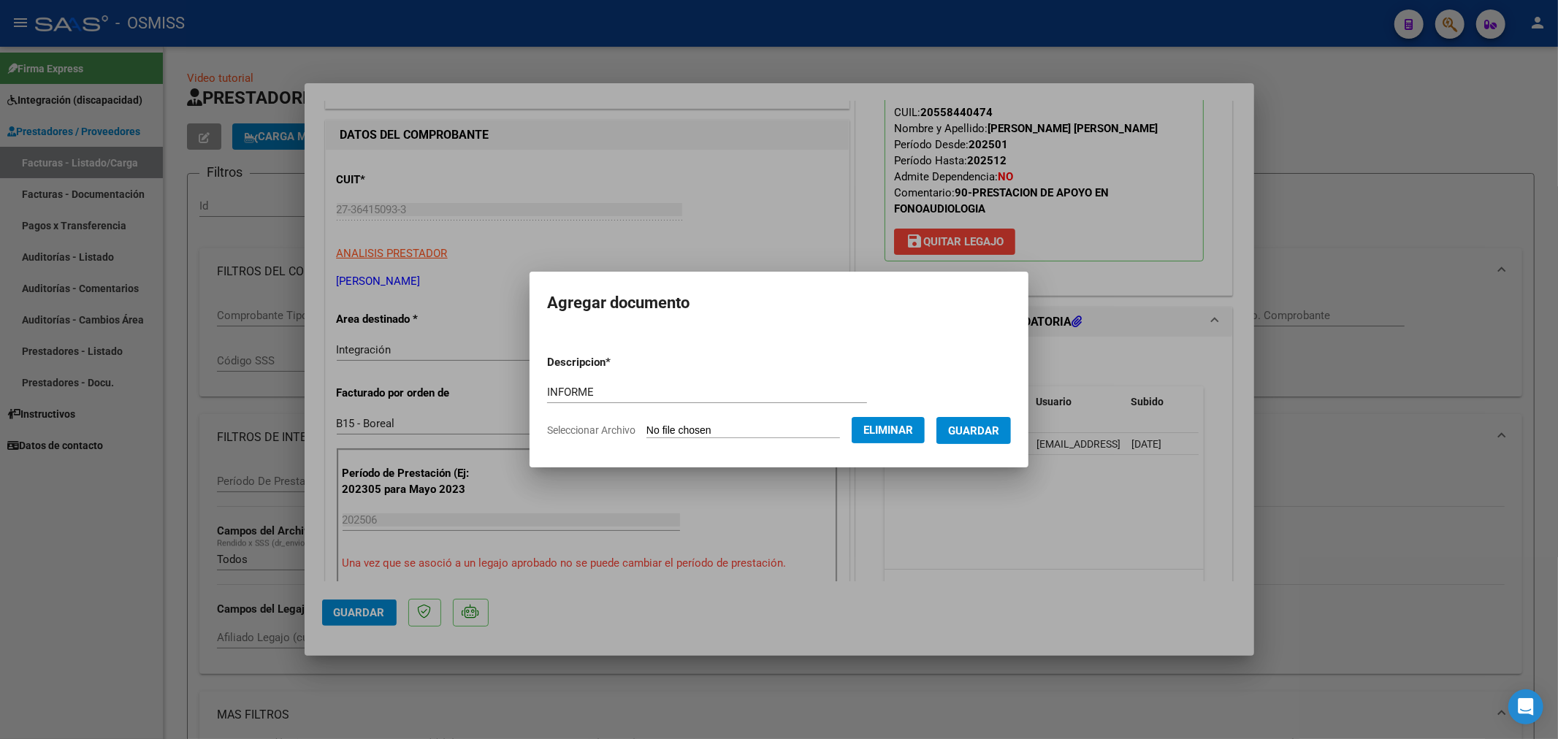
click at [983, 435] on span "Guardar" at bounding box center [973, 430] width 51 height 13
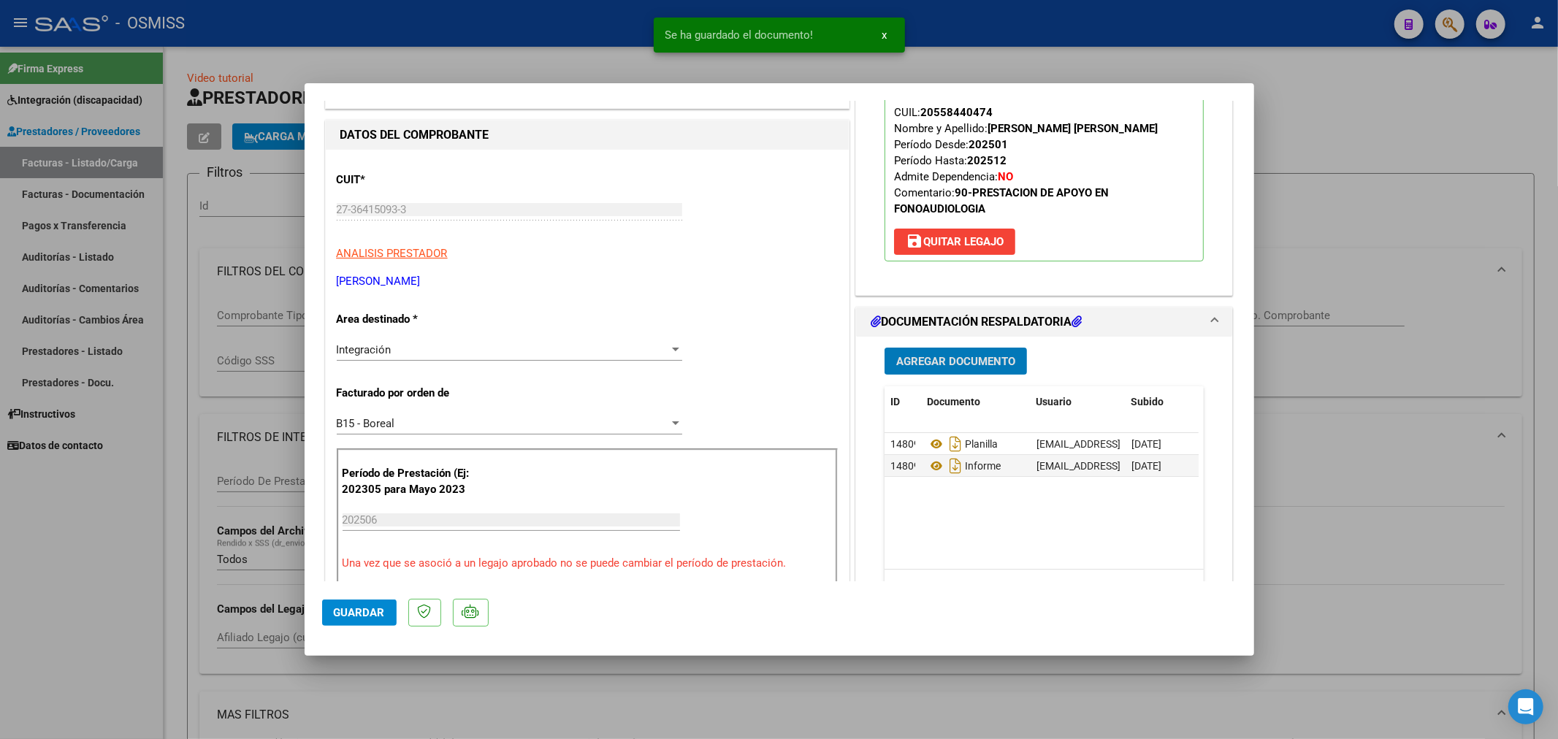
click at [353, 604] on button "Guardar" at bounding box center [359, 613] width 75 height 26
type input "$ 0,00"
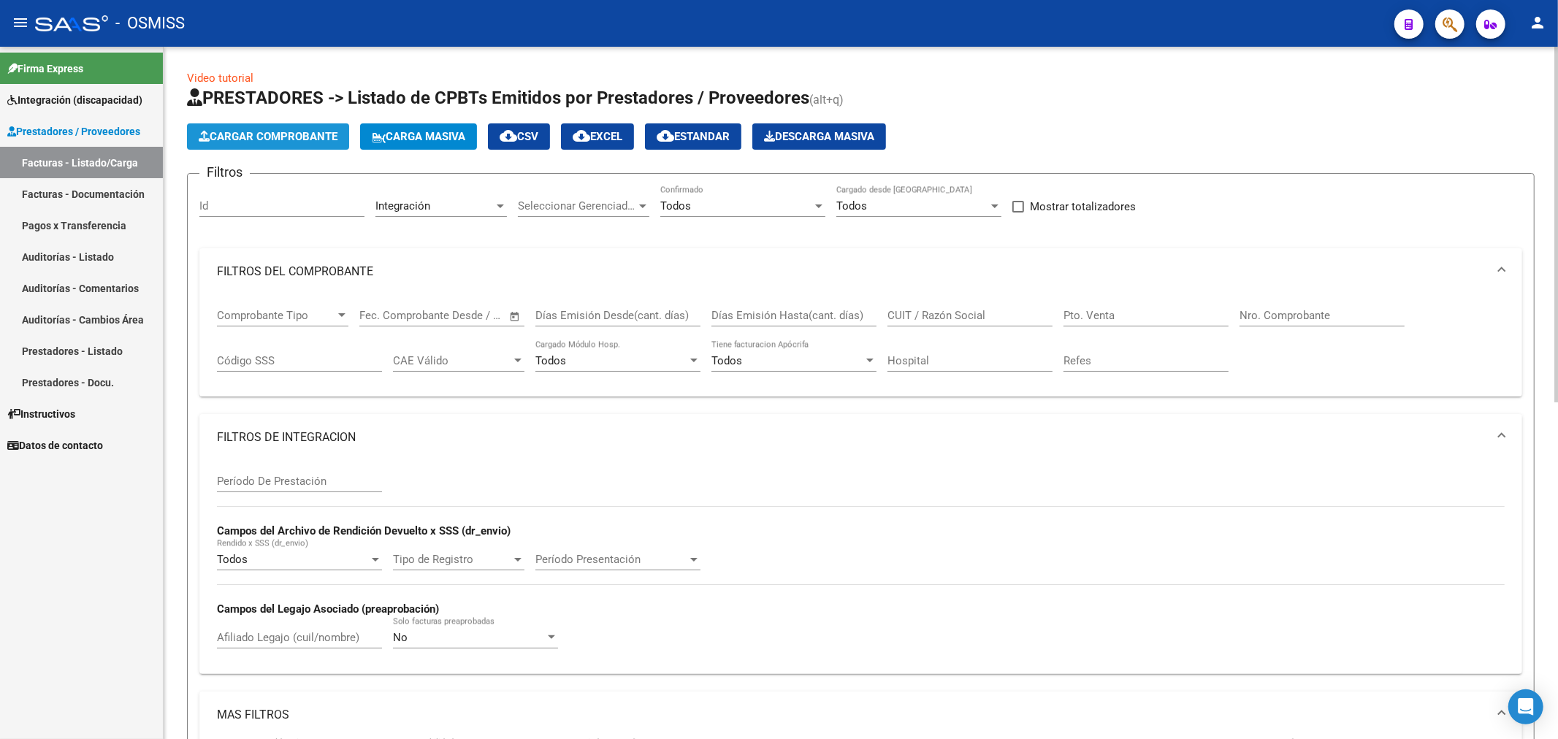
click at [278, 134] on span "Cargar Comprobante" at bounding box center [268, 136] width 139 height 13
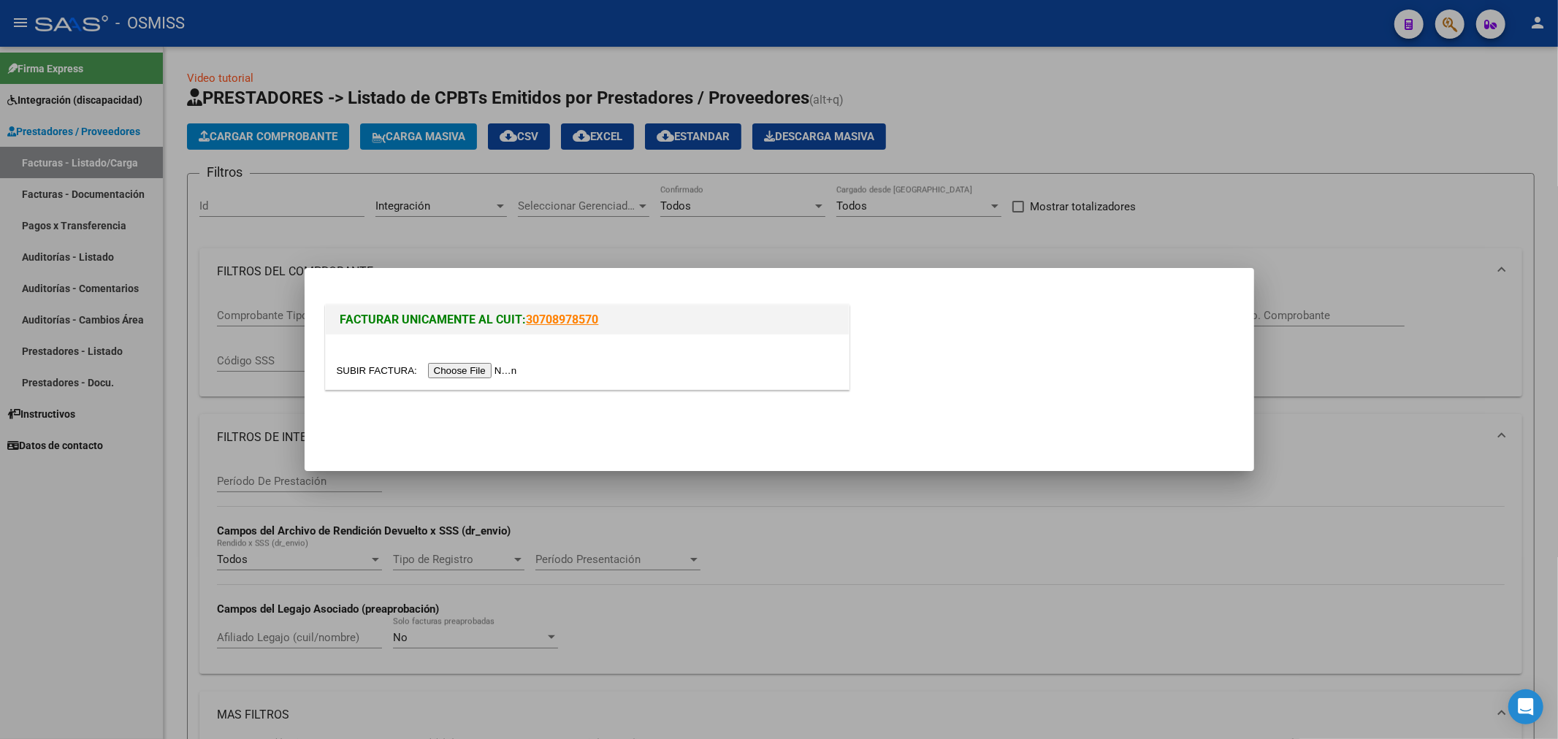
click at [449, 376] on input "file" at bounding box center [429, 370] width 185 height 15
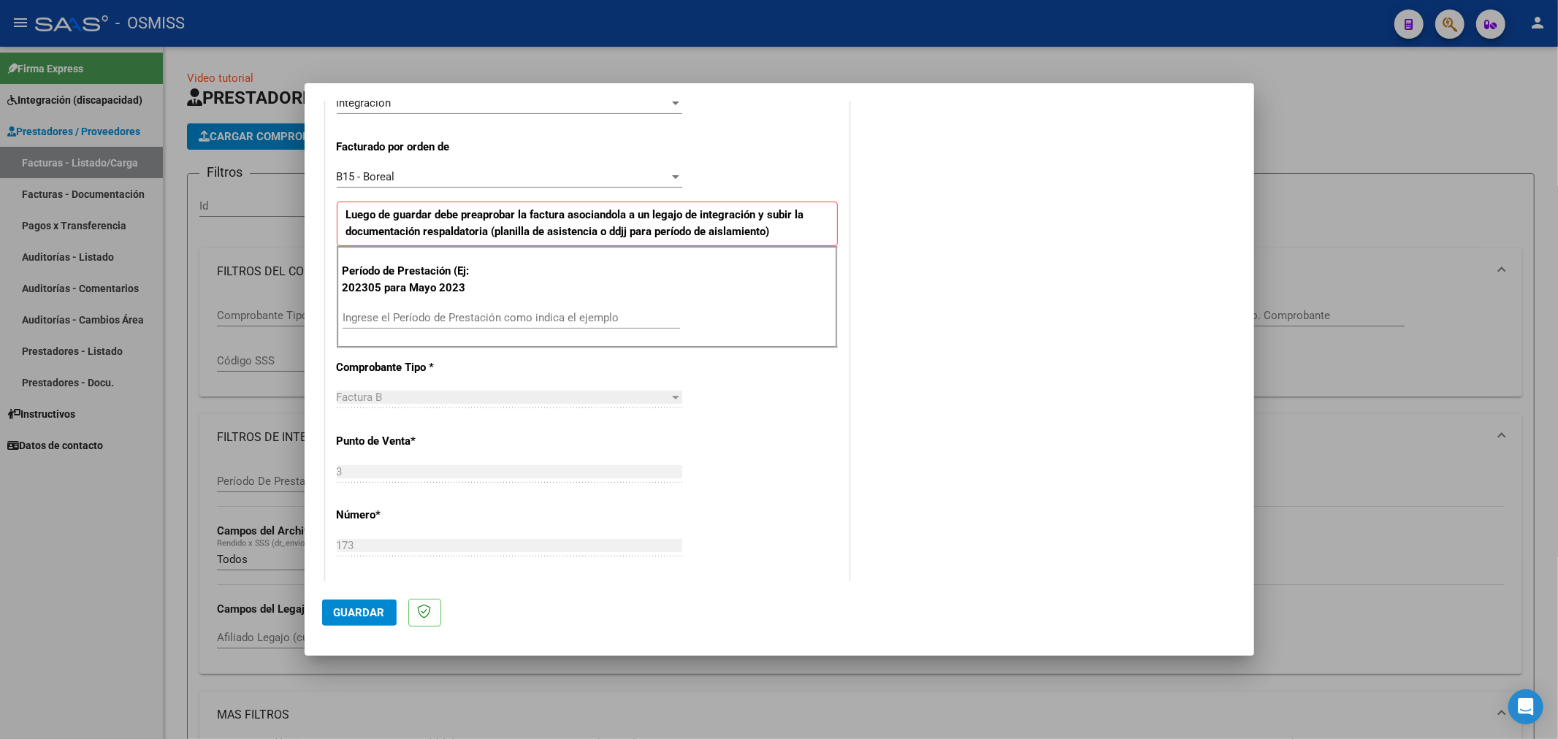
scroll to position [405, 0]
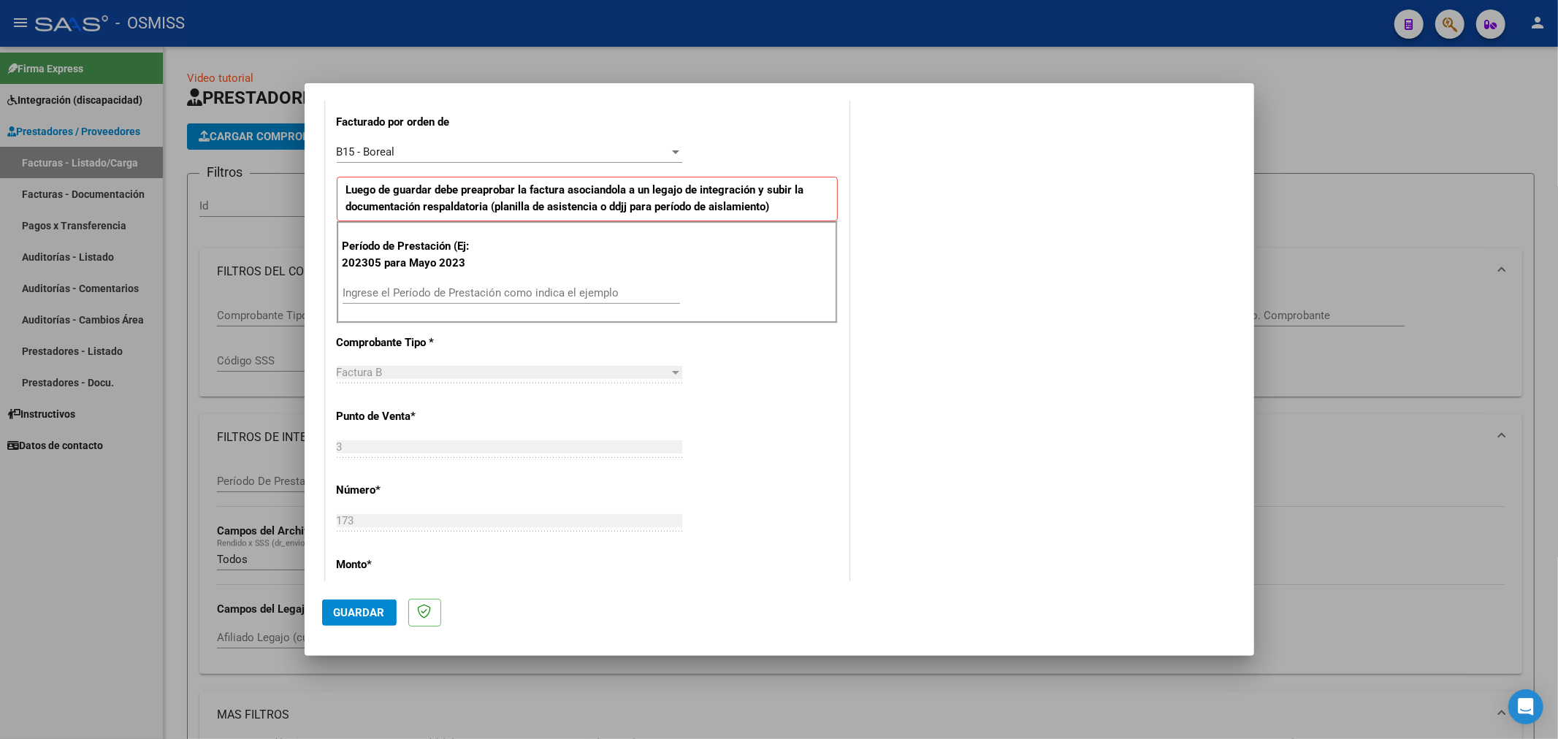
click at [452, 289] on input "Ingrese el Período de Prestación como indica el ejemplo" at bounding box center [512, 292] width 338 height 13
click at [502, 295] on input "Ingrese el Período de Prestación como indica el ejemplo" at bounding box center [512, 292] width 338 height 13
type input "202506"
click at [345, 617] on span "Guardar" at bounding box center [359, 612] width 51 height 13
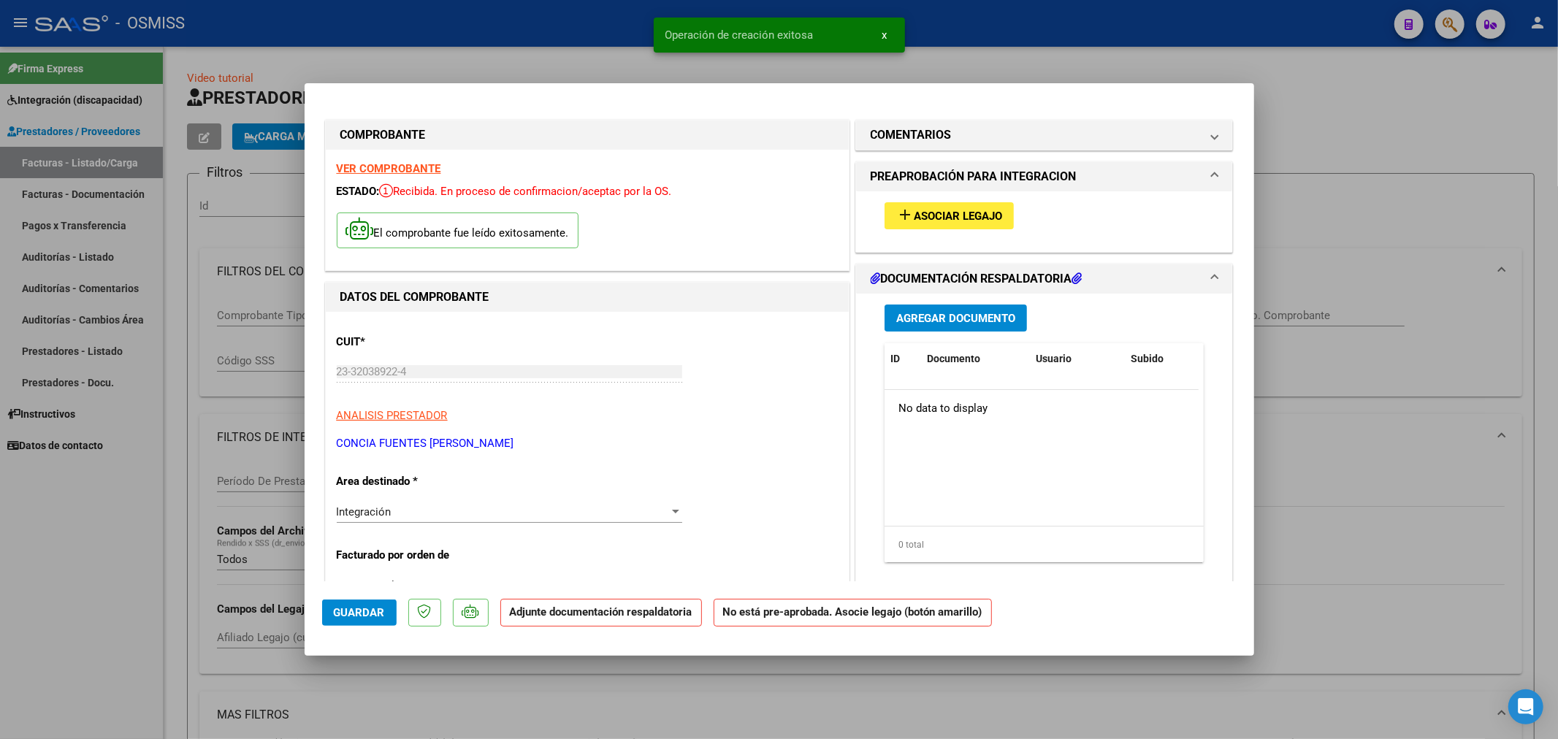
click at [941, 219] on span "Asociar Legajo" at bounding box center [958, 216] width 88 height 13
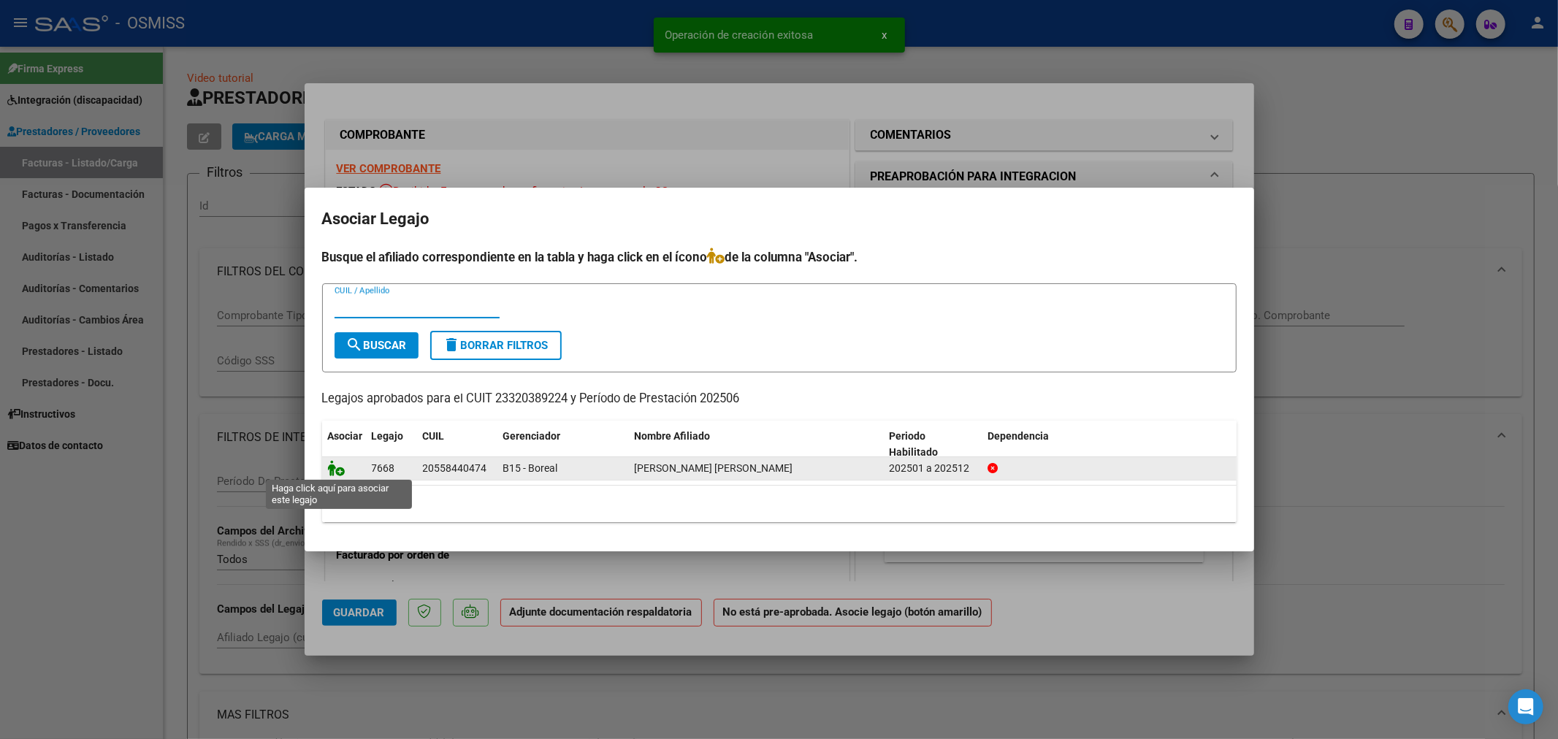
click at [330, 463] on icon at bounding box center [337, 468] width 18 height 16
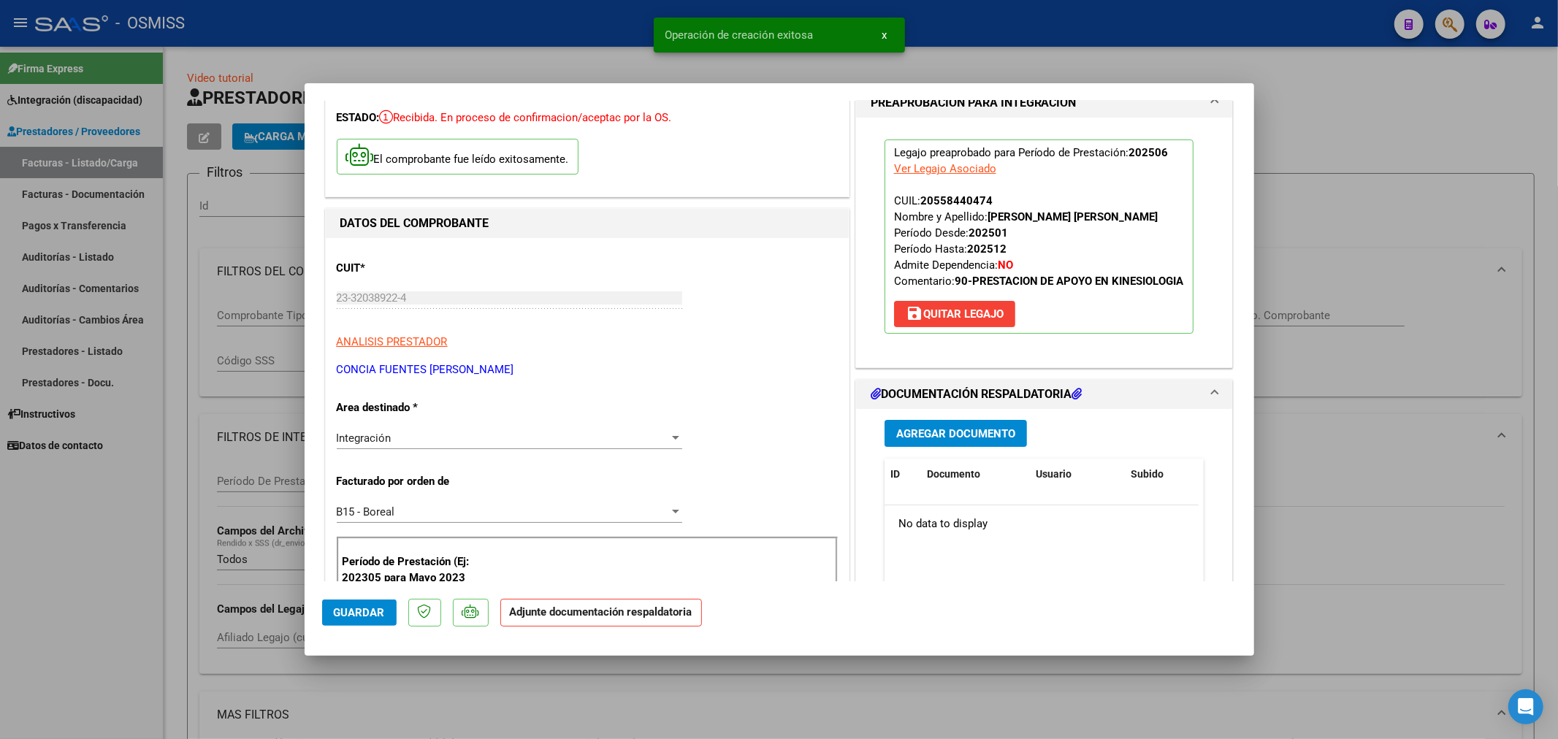
scroll to position [162, 0]
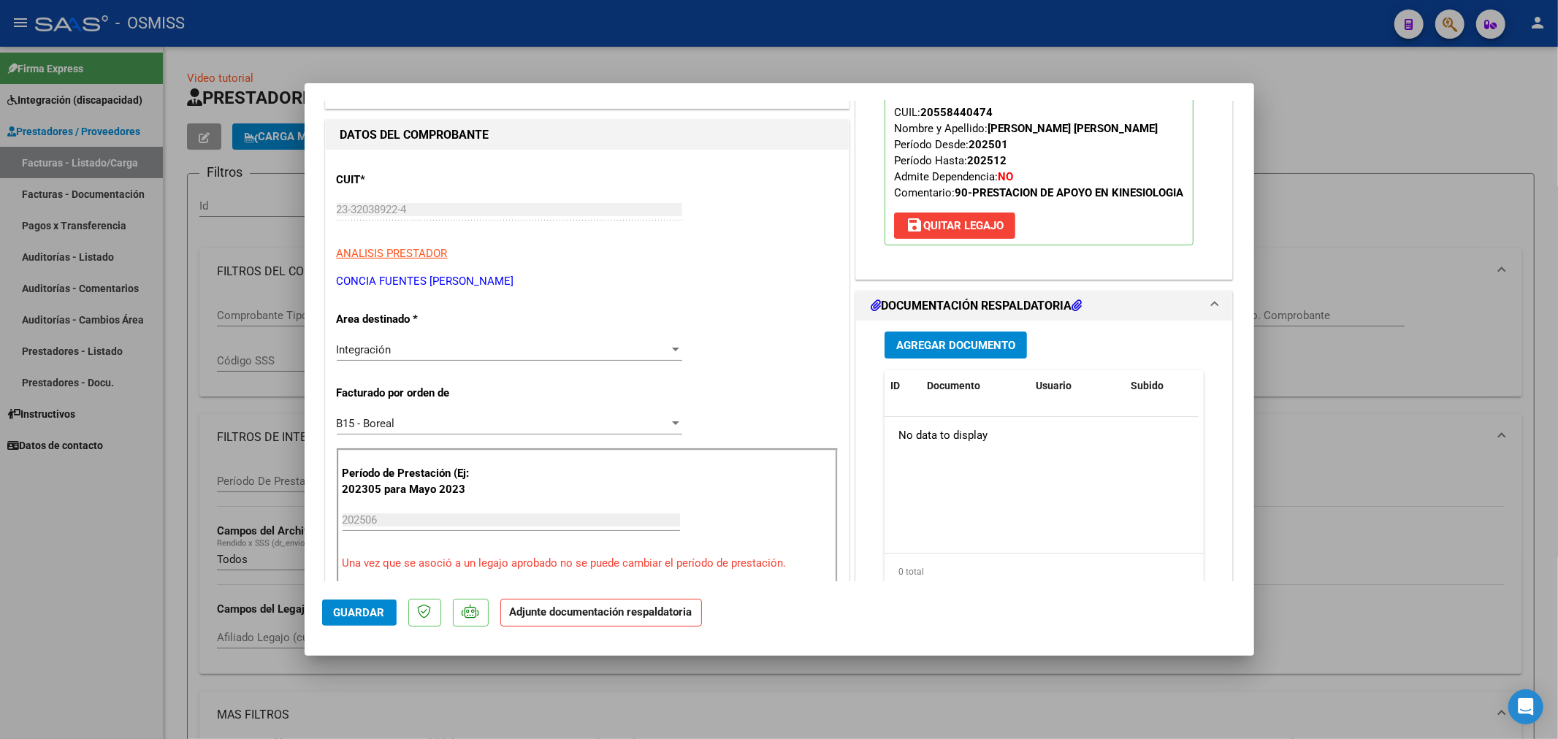
click at [934, 339] on span "Agregar Documento" at bounding box center [955, 345] width 119 height 13
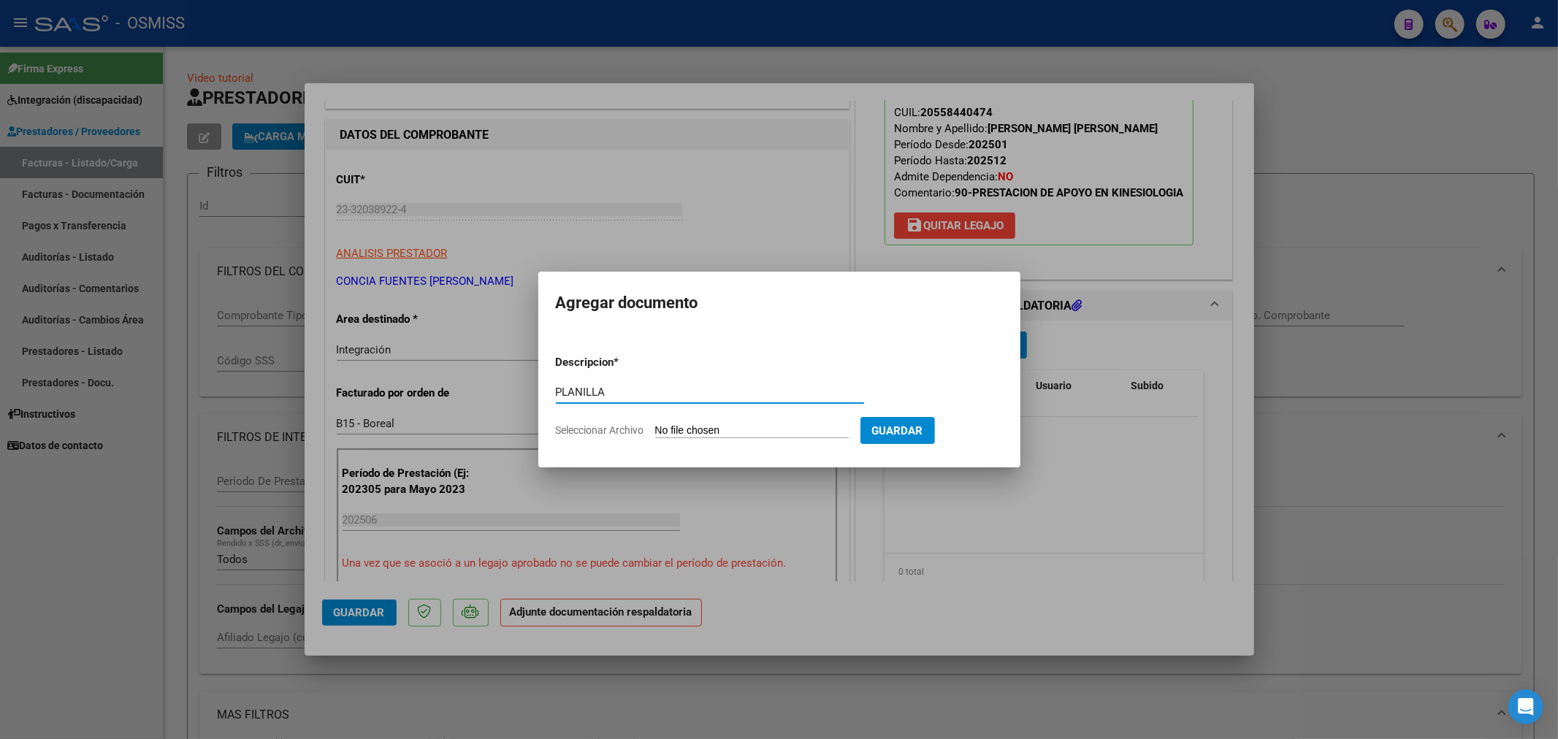
type input "PLANILLA"
click at [712, 428] on input "Seleccionar Archivo" at bounding box center [752, 431] width 194 height 14
type input "C:\fakepath\144662-3-Planilla_de_Asistencia.pdf"
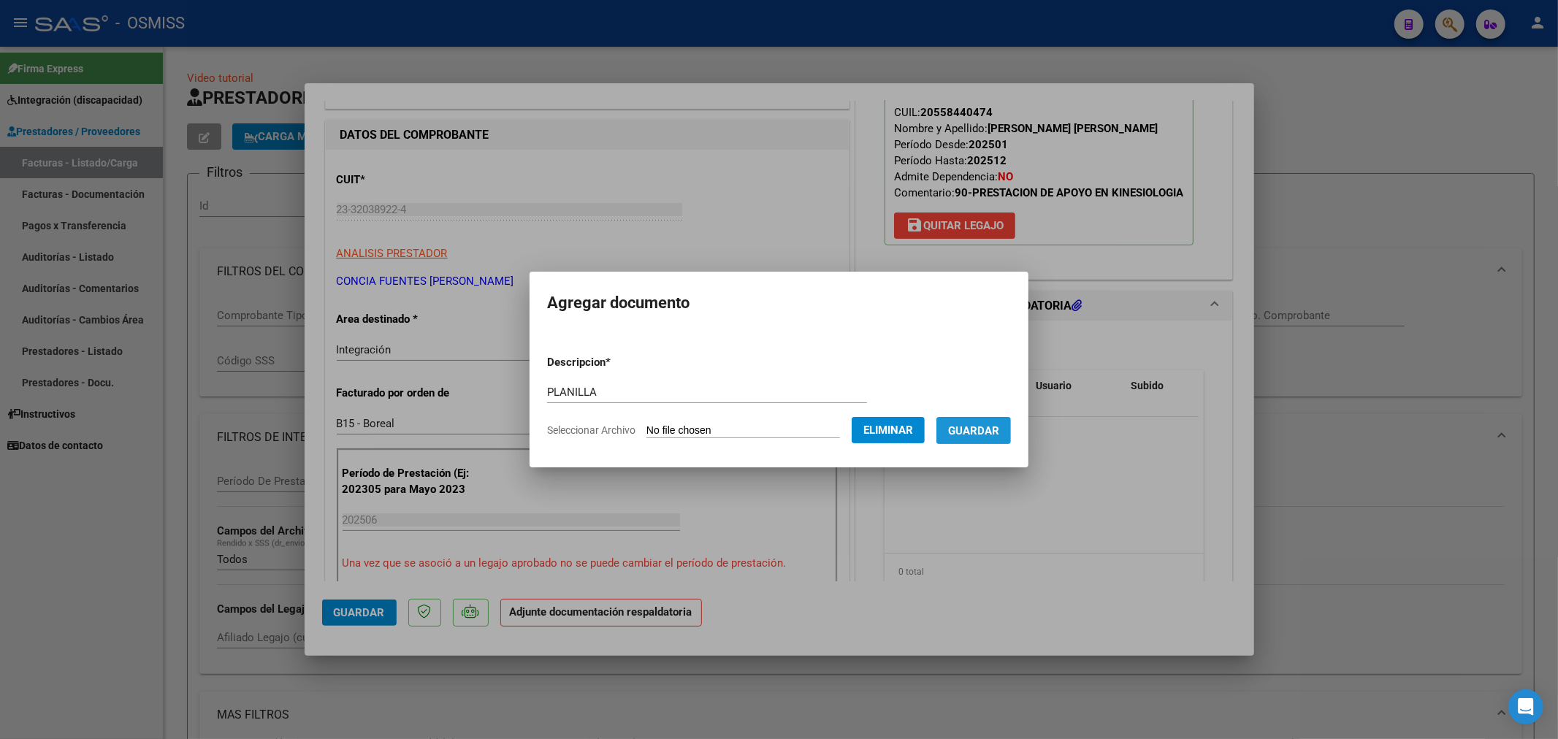
click at [981, 436] on span "Guardar" at bounding box center [973, 430] width 51 height 13
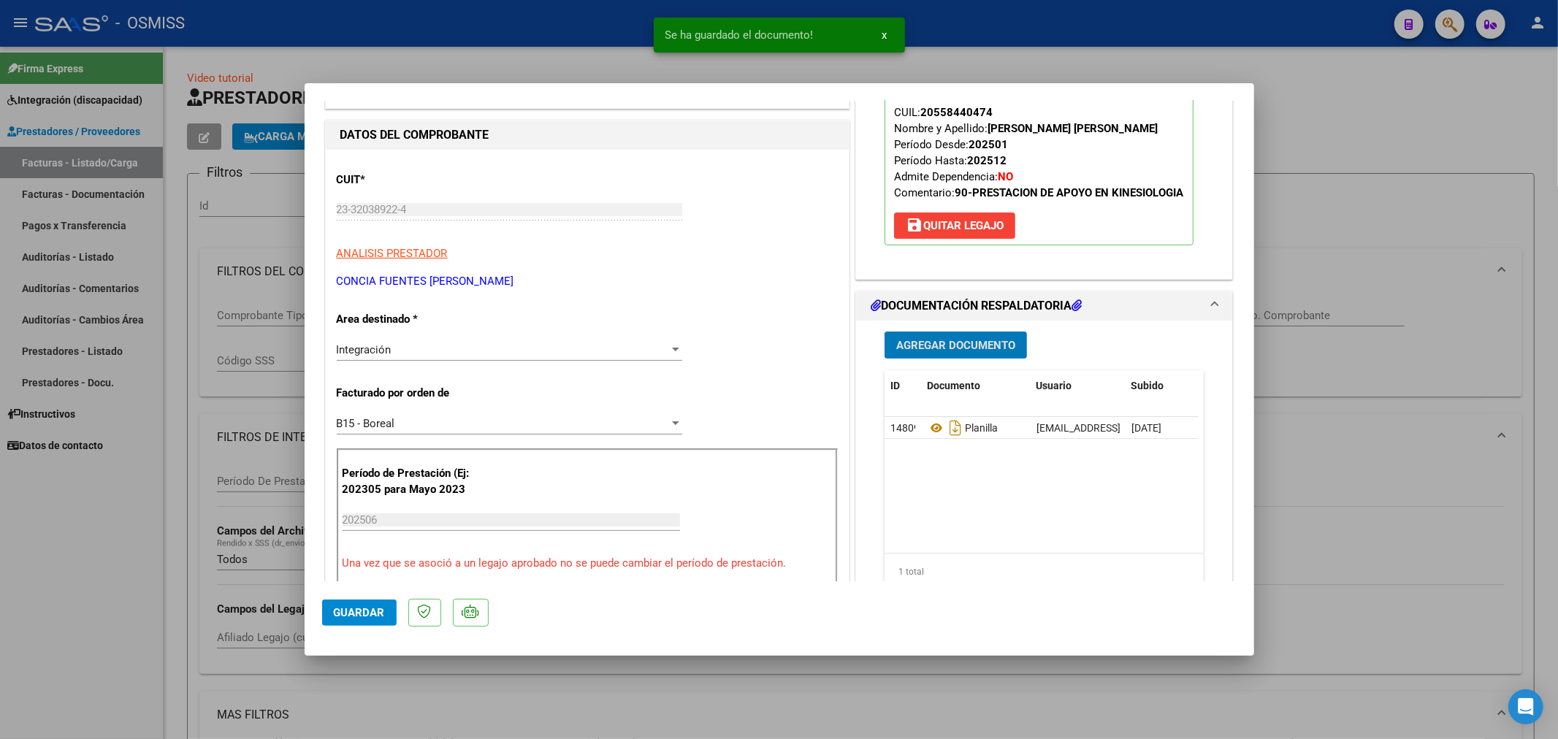
click at [933, 347] on span "Agregar Documento" at bounding box center [955, 345] width 119 height 13
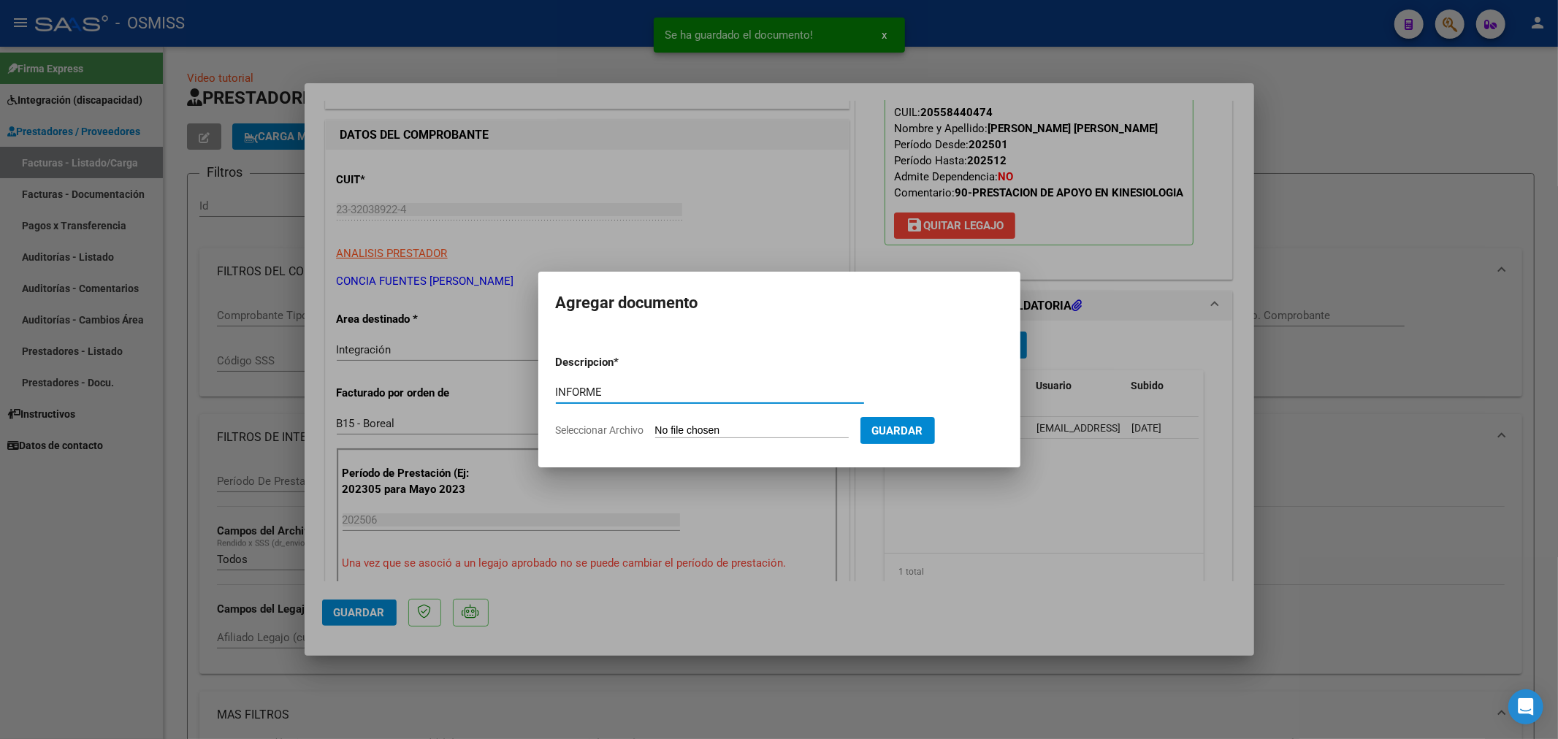
type input "INFORME"
click at [674, 424] on app-file-uploader "Seleccionar Archivo" at bounding box center [708, 430] width 305 height 13
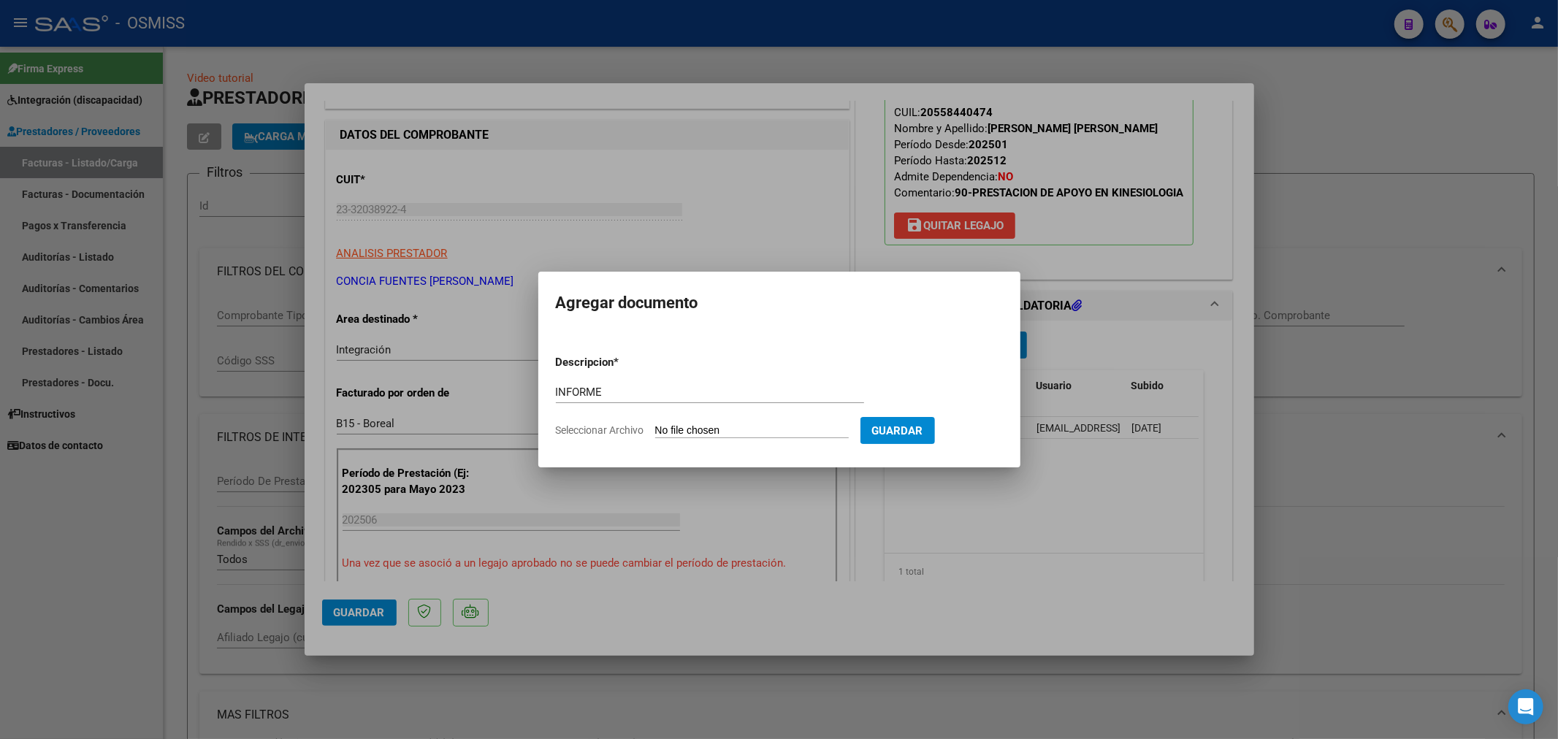
click at [696, 434] on input "Seleccionar Archivo" at bounding box center [752, 431] width 194 height 14
type input "C:\fakepath\144662-2-Informe_de_evolucion_semestral.pdf"
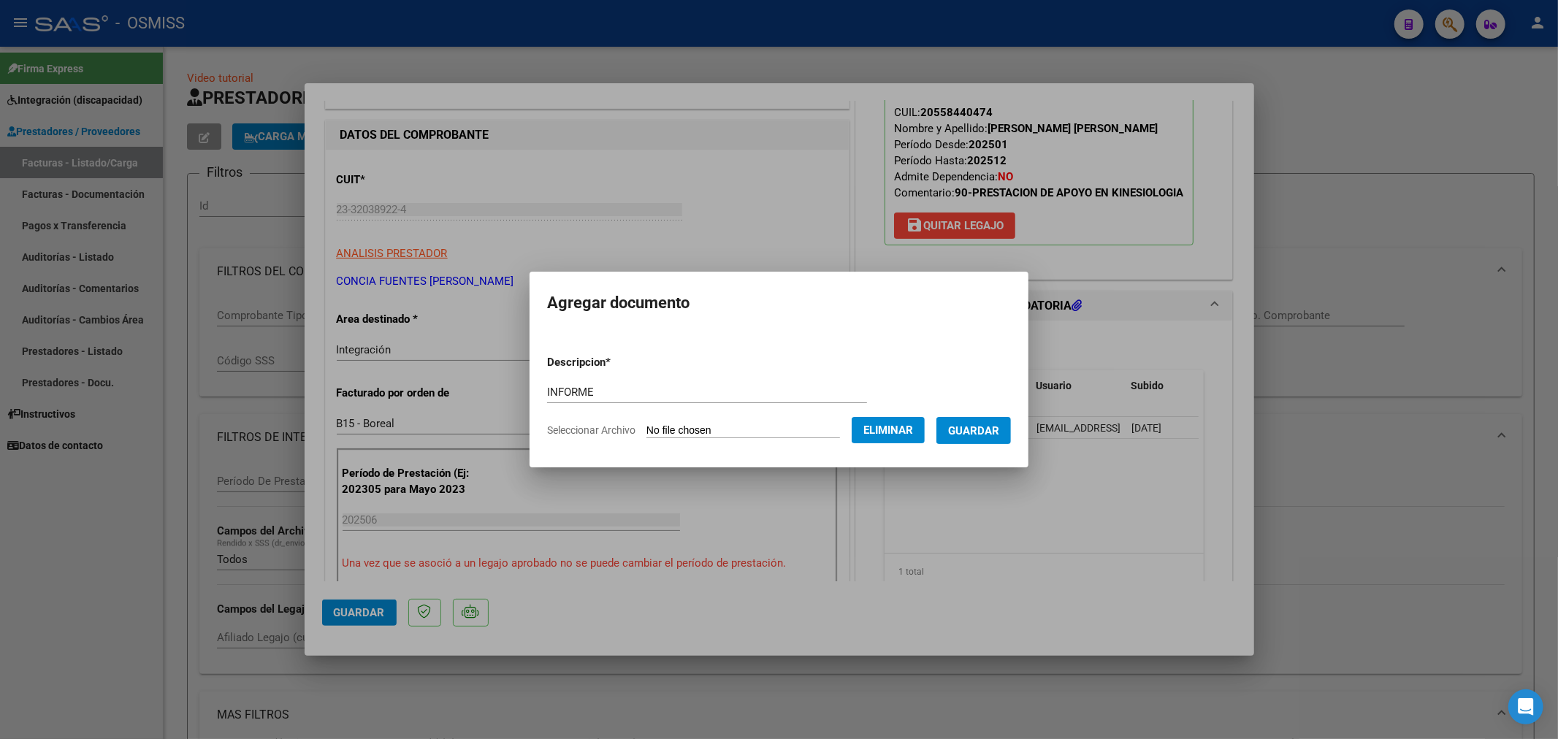
click at [958, 434] on button "Guardar" at bounding box center [974, 430] width 75 height 27
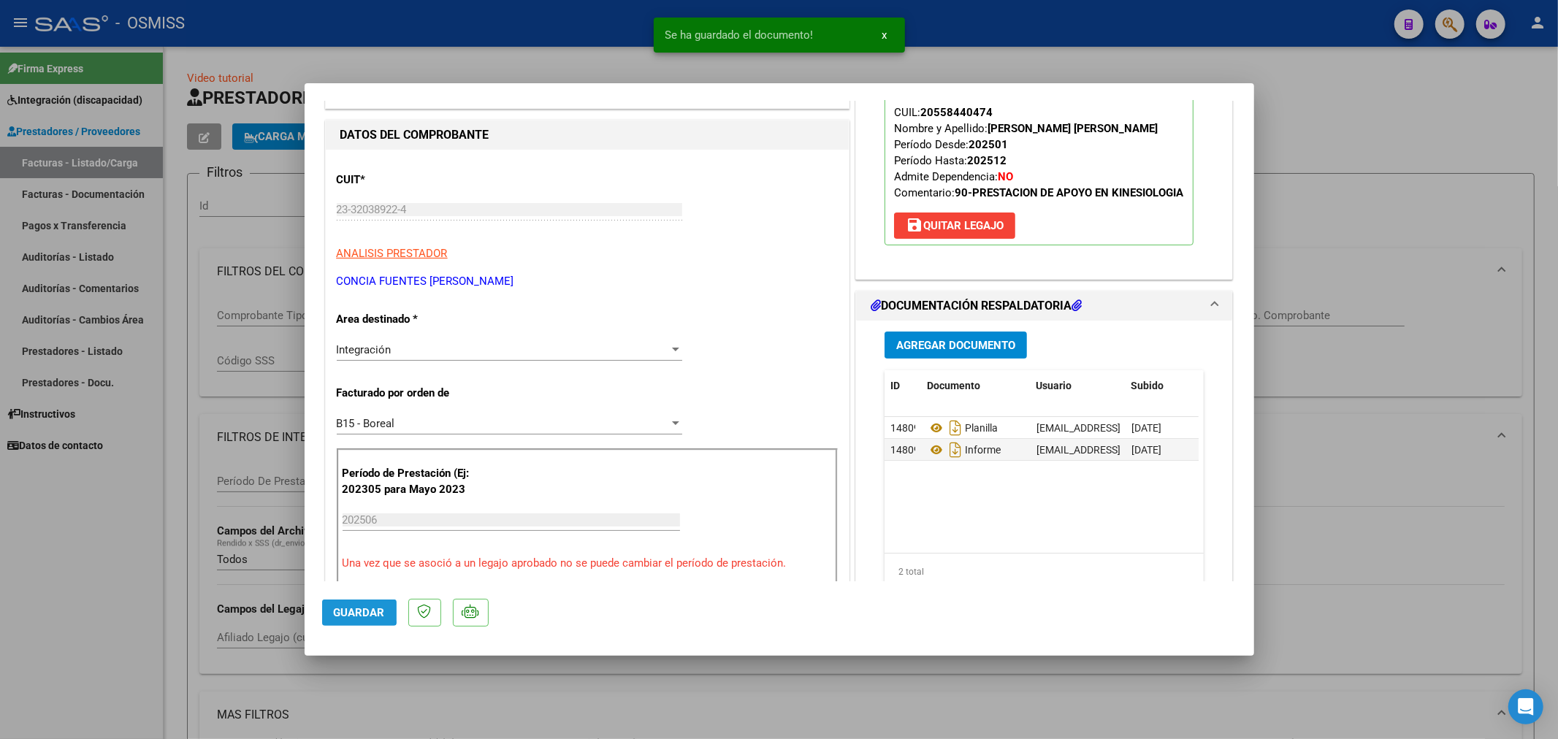
click at [334, 607] on span "Guardar" at bounding box center [359, 612] width 51 height 13
type input "$ 0,00"
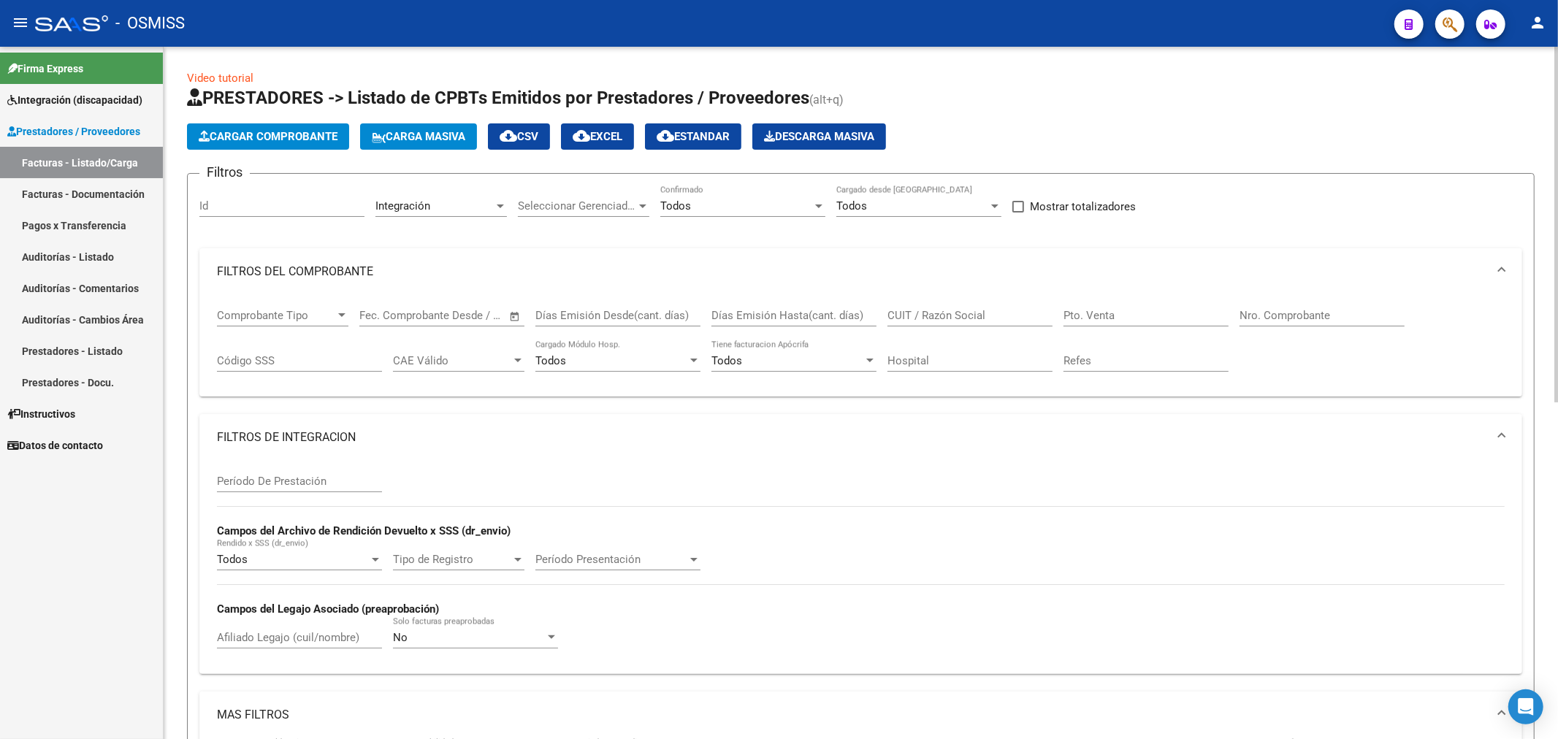
click at [308, 134] on span "Cargar Comprobante" at bounding box center [268, 136] width 139 height 13
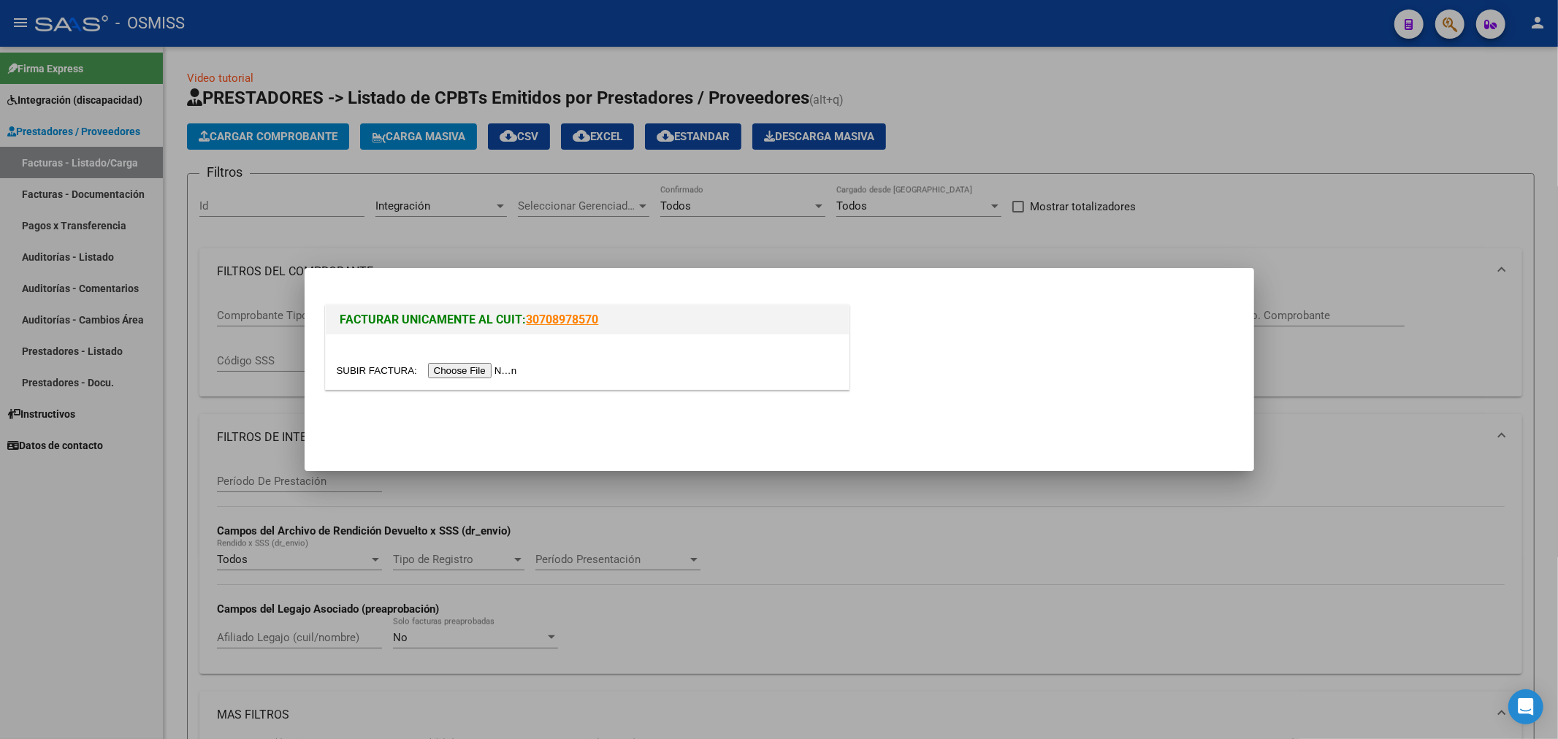
click at [459, 367] on input "file" at bounding box center [429, 370] width 185 height 15
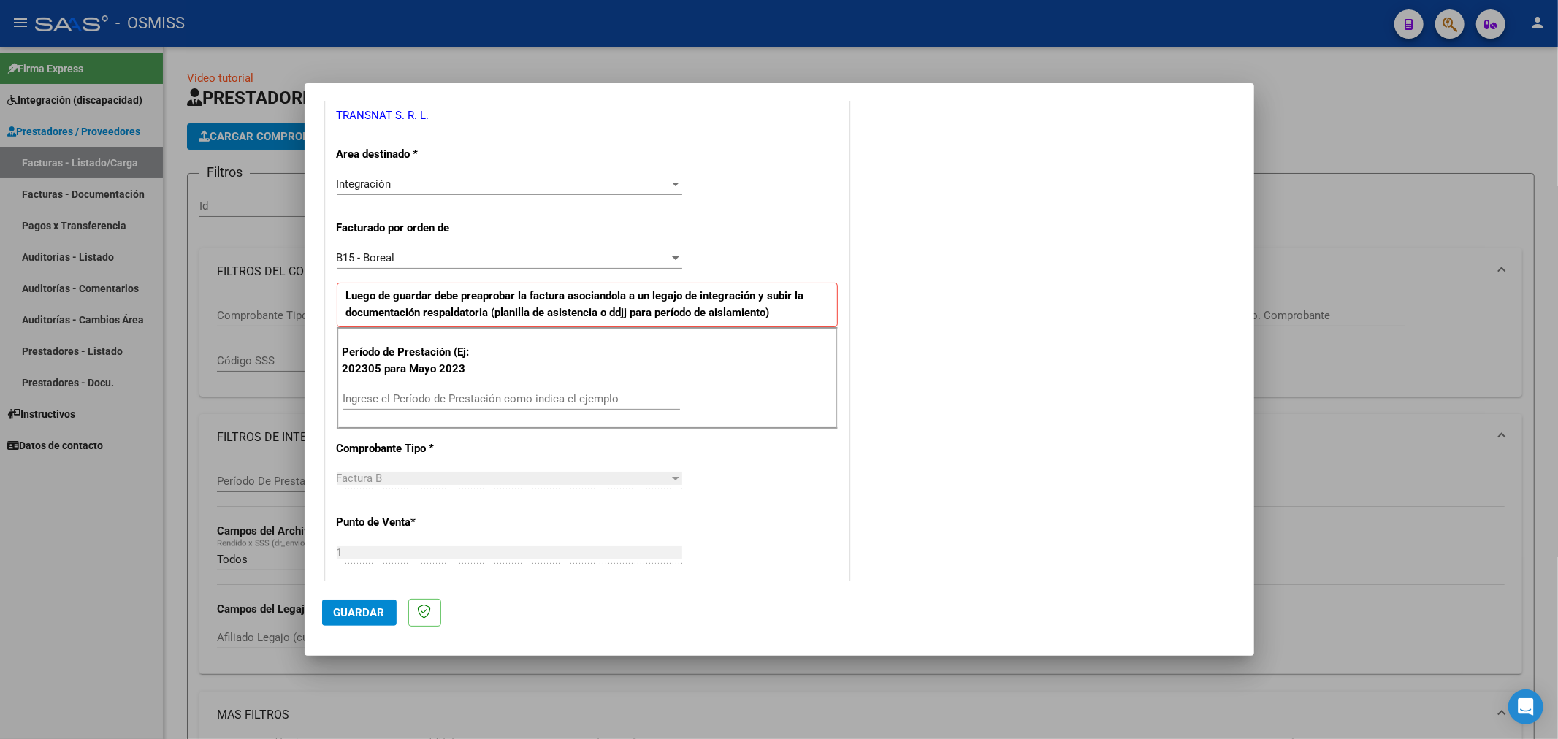
scroll to position [324, 0]
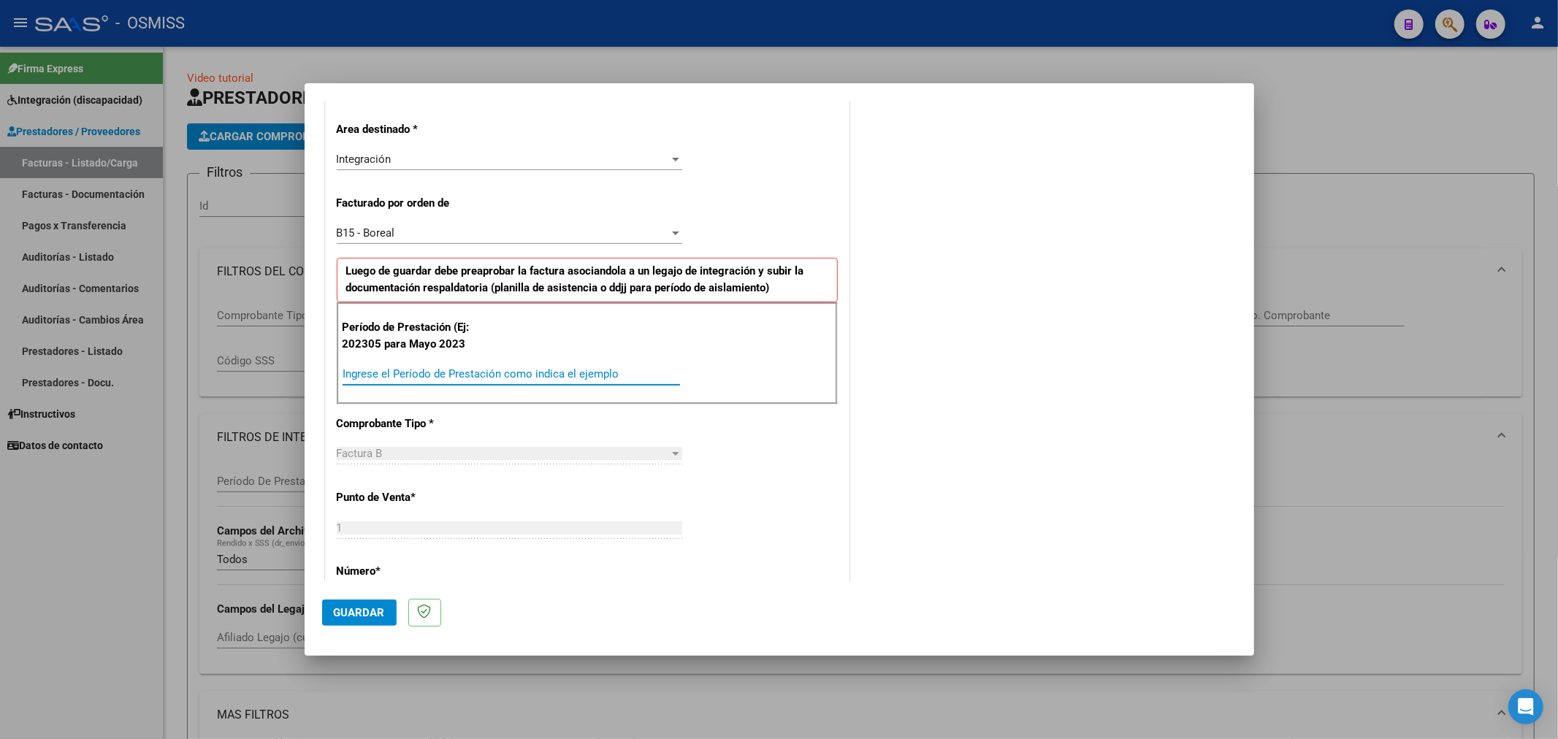
click at [461, 376] on input "Ingrese el Período de Prestación como indica el ejemplo" at bounding box center [512, 374] width 338 height 13
type input "202506"
click at [349, 616] on span "Guardar" at bounding box center [359, 612] width 51 height 13
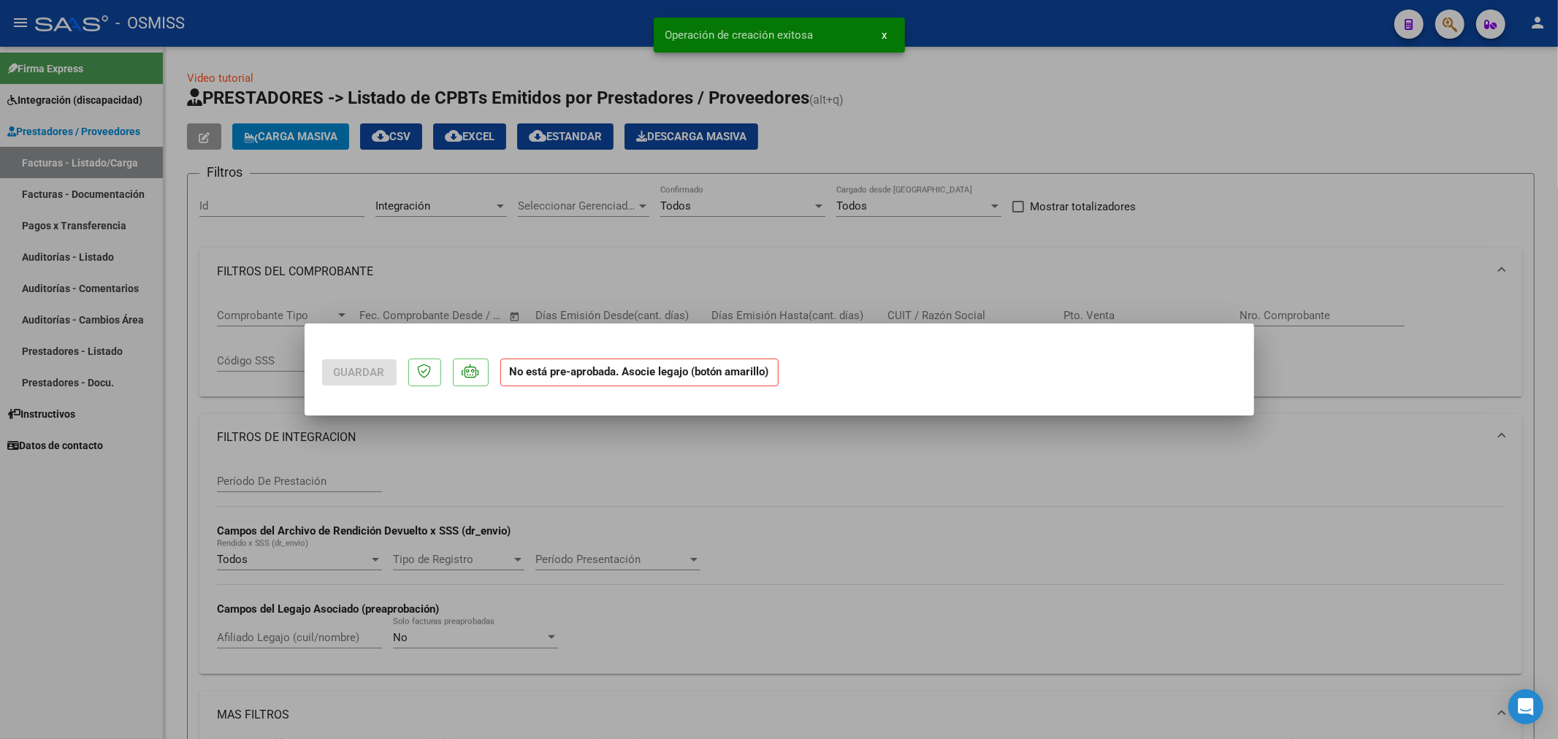
scroll to position [0, 0]
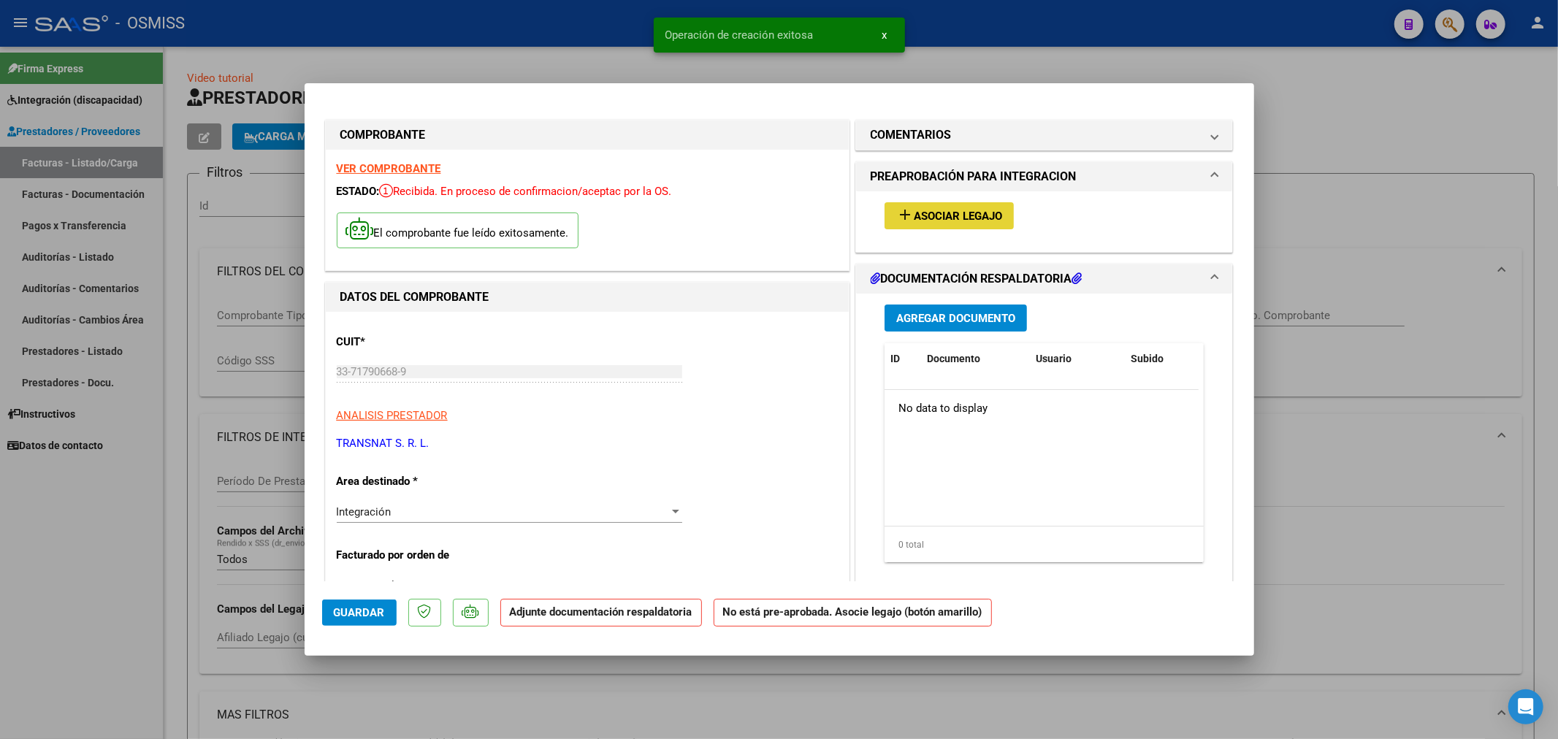
click at [930, 210] on span "Asociar Legajo" at bounding box center [958, 216] width 88 height 13
click at [925, 324] on span "Agregar Documento" at bounding box center [955, 318] width 119 height 13
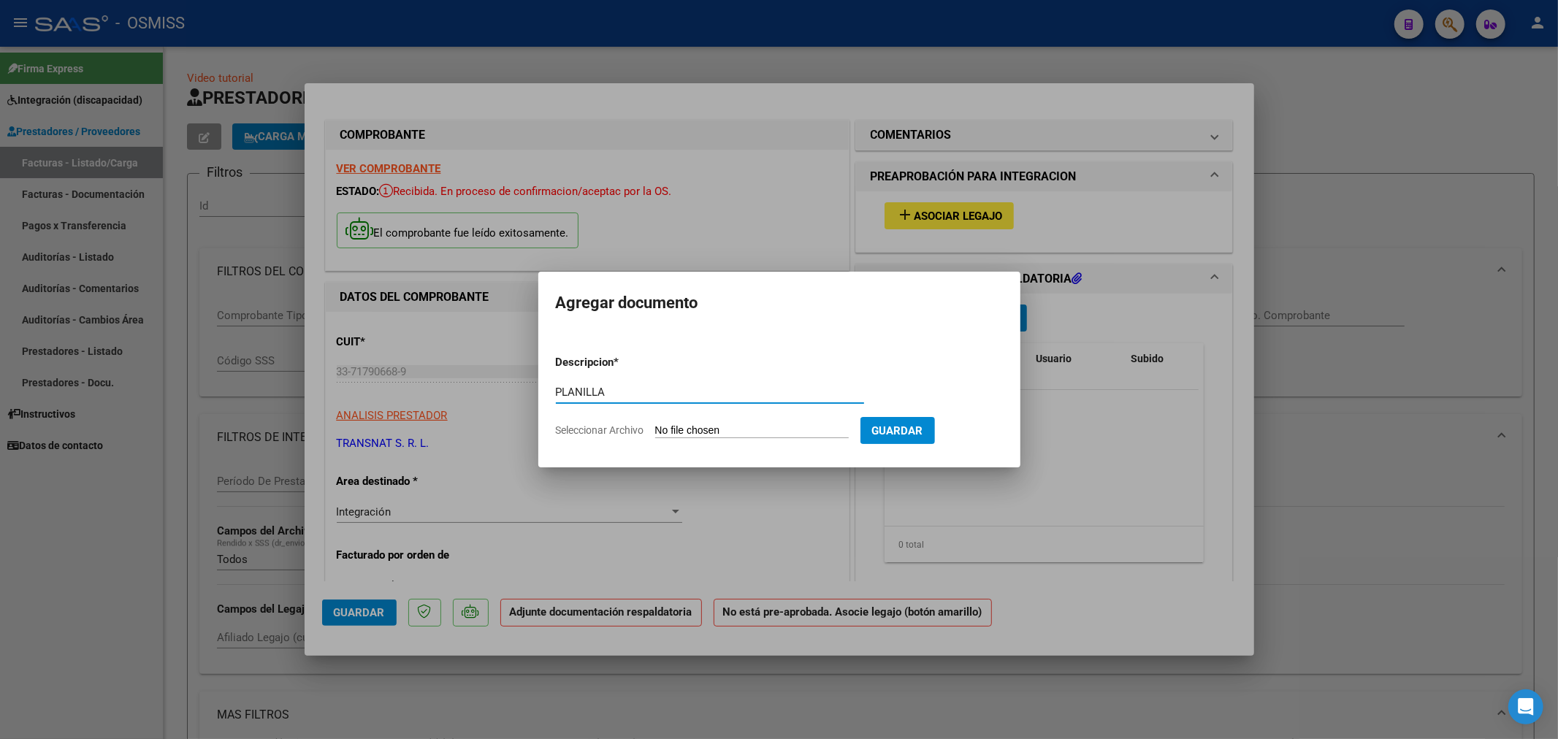
type input "PLANILLA"
click at [689, 434] on input "Seleccionar Archivo" at bounding box center [752, 431] width 194 height 14
type input "C:\fakepath\33717906689_6_1_1979_Planilla de Asistencia_3.pdf"
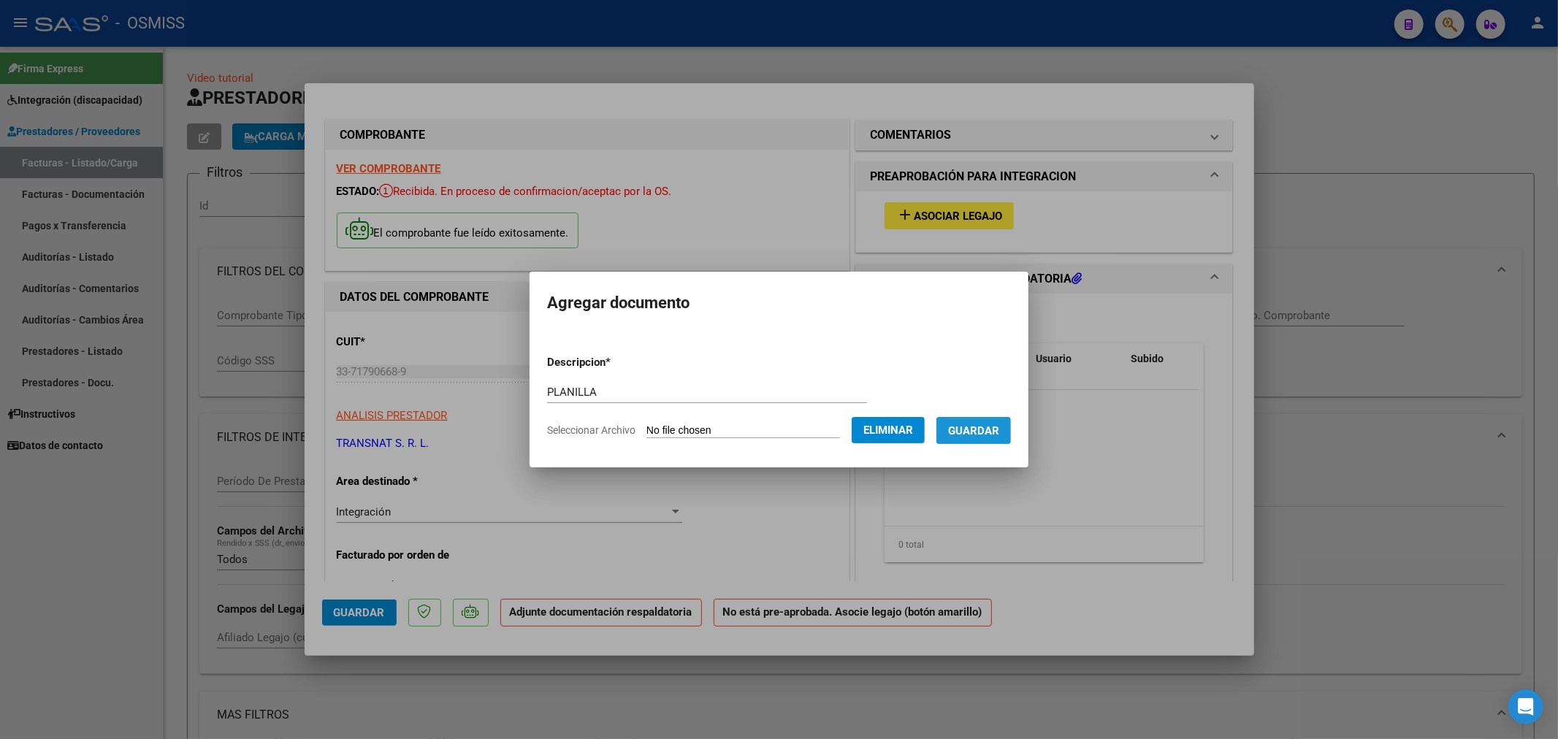
click at [987, 439] on button "Guardar" at bounding box center [974, 430] width 75 height 27
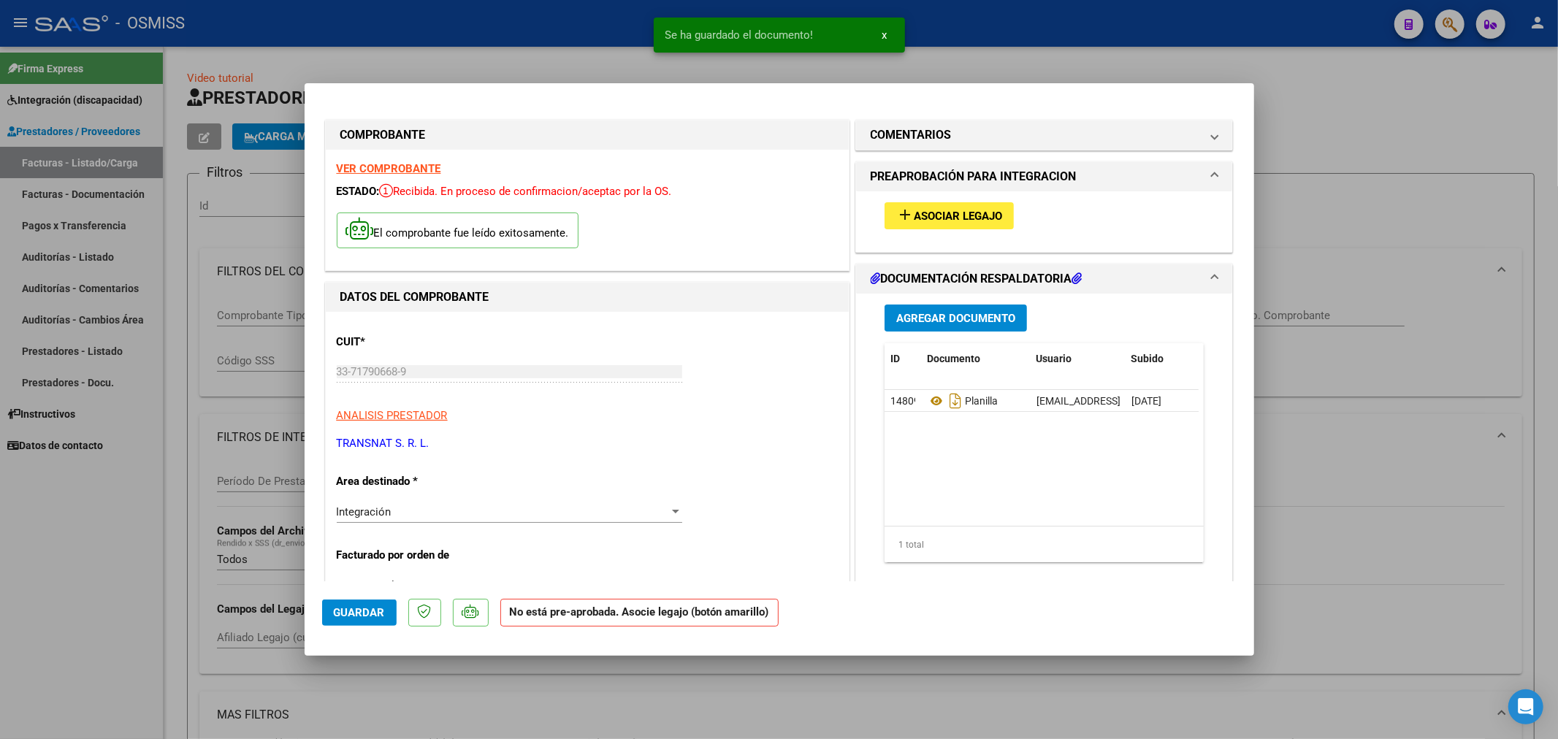
drag, startPoint x: 919, startPoint y: 146, endPoint x: 922, endPoint y: 134, distance: 12.0
click at [922, 134] on mat-expansion-panel-header "COMENTARIOS" at bounding box center [1044, 135] width 377 height 29
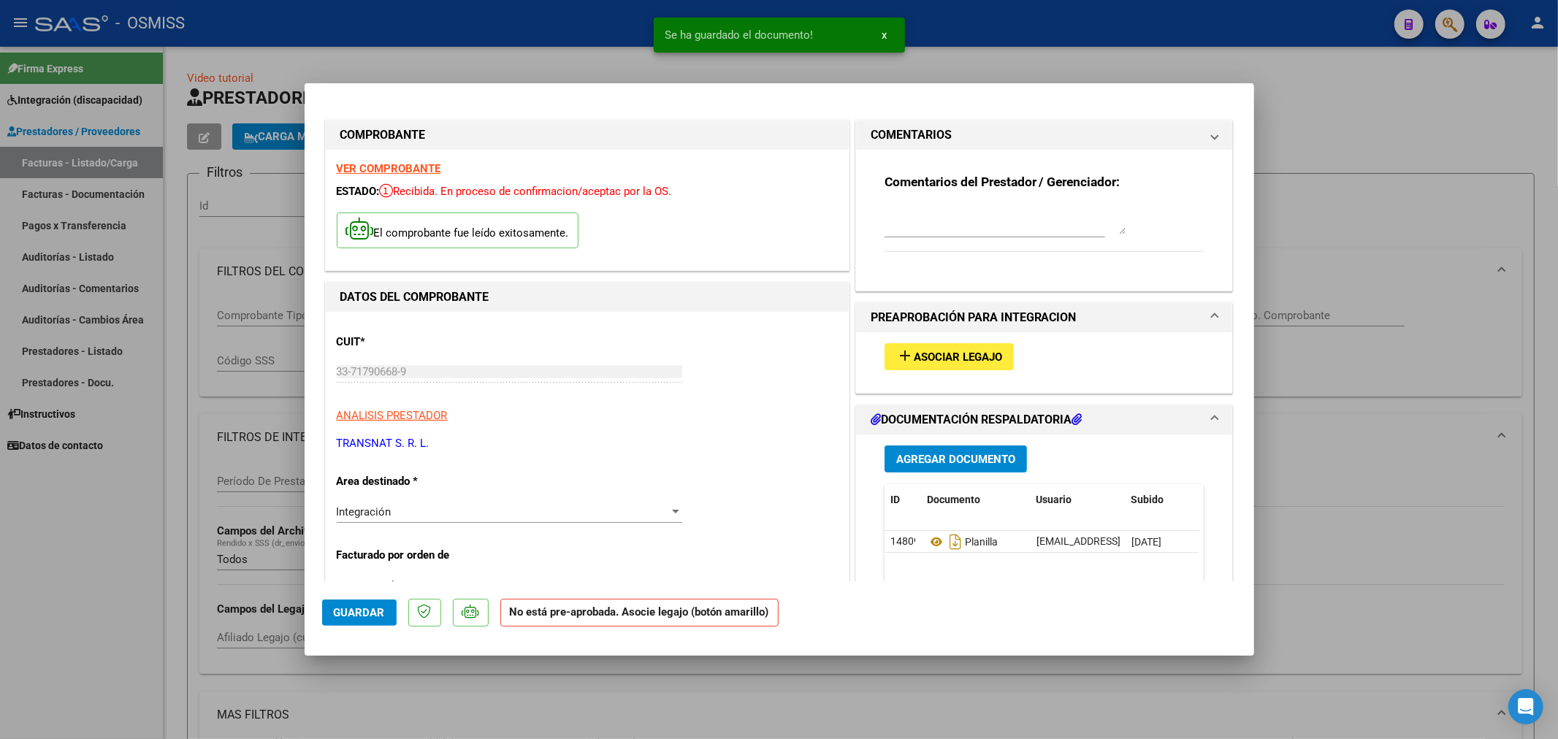
click at [922, 134] on h1 "COMENTARIOS" at bounding box center [911, 135] width 81 height 18
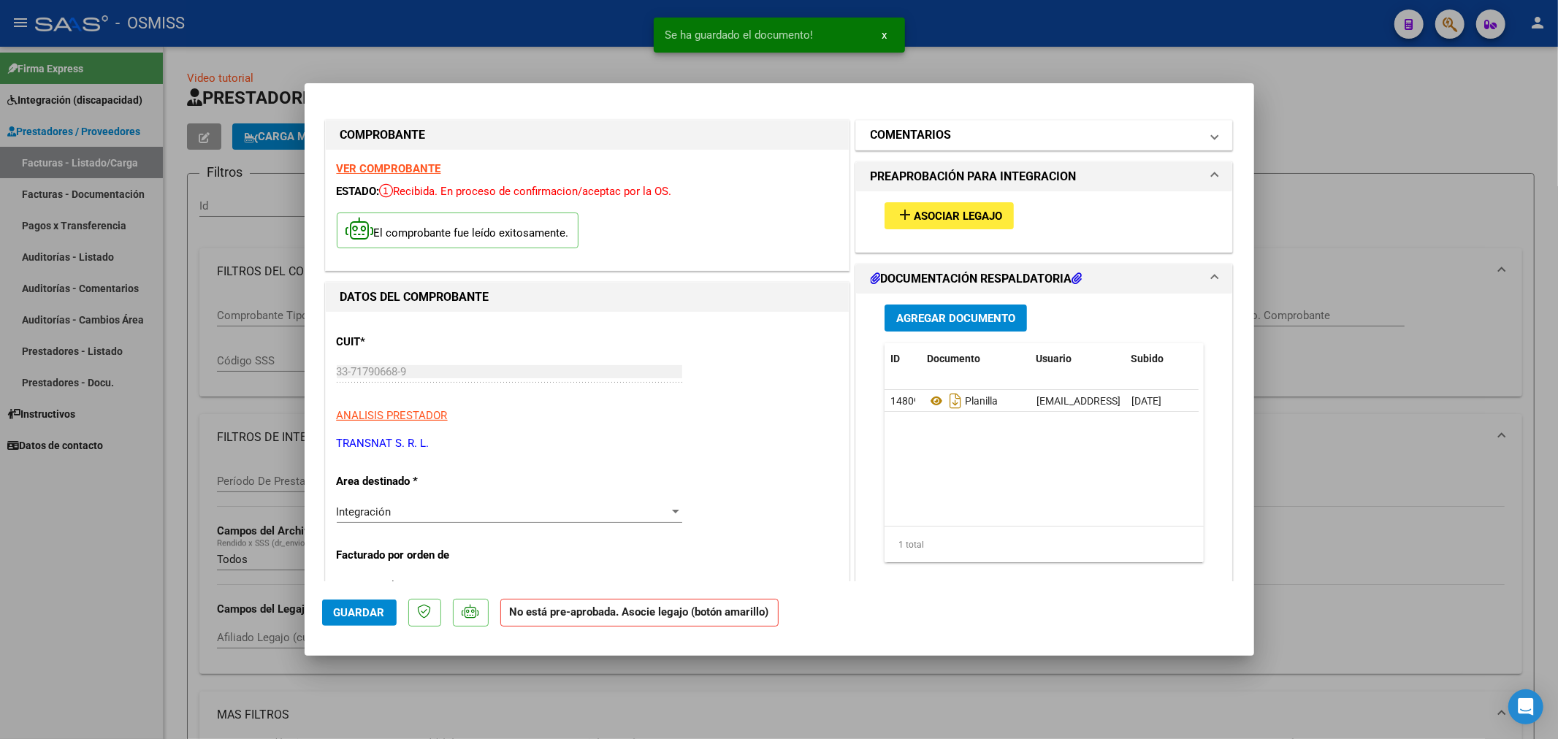
click at [924, 140] on h1 "COMENTARIOS" at bounding box center [911, 135] width 81 height 18
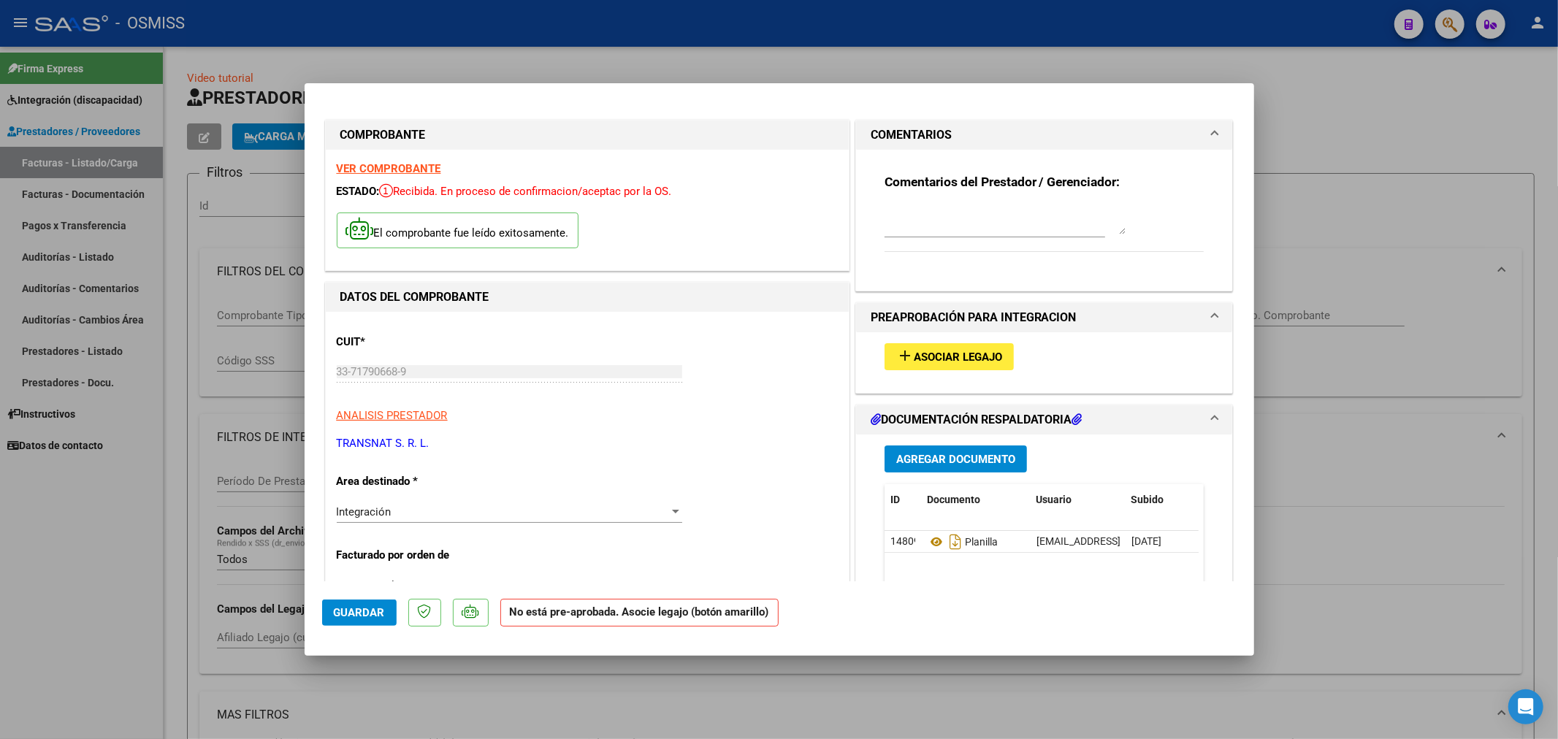
click at [931, 220] on textarea at bounding box center [1005, 219] width 241 height 29
paste textarea "[PERSON_NAME] [PERSON_NAME]"
type textarea "[PERSON_NAME] [PERSON_NAME]"
click at [358, 620] on button "Guardar" at bounding box center [359, 613] width 75 height 26
